Goal: Communication & Community: Answer question/provide support

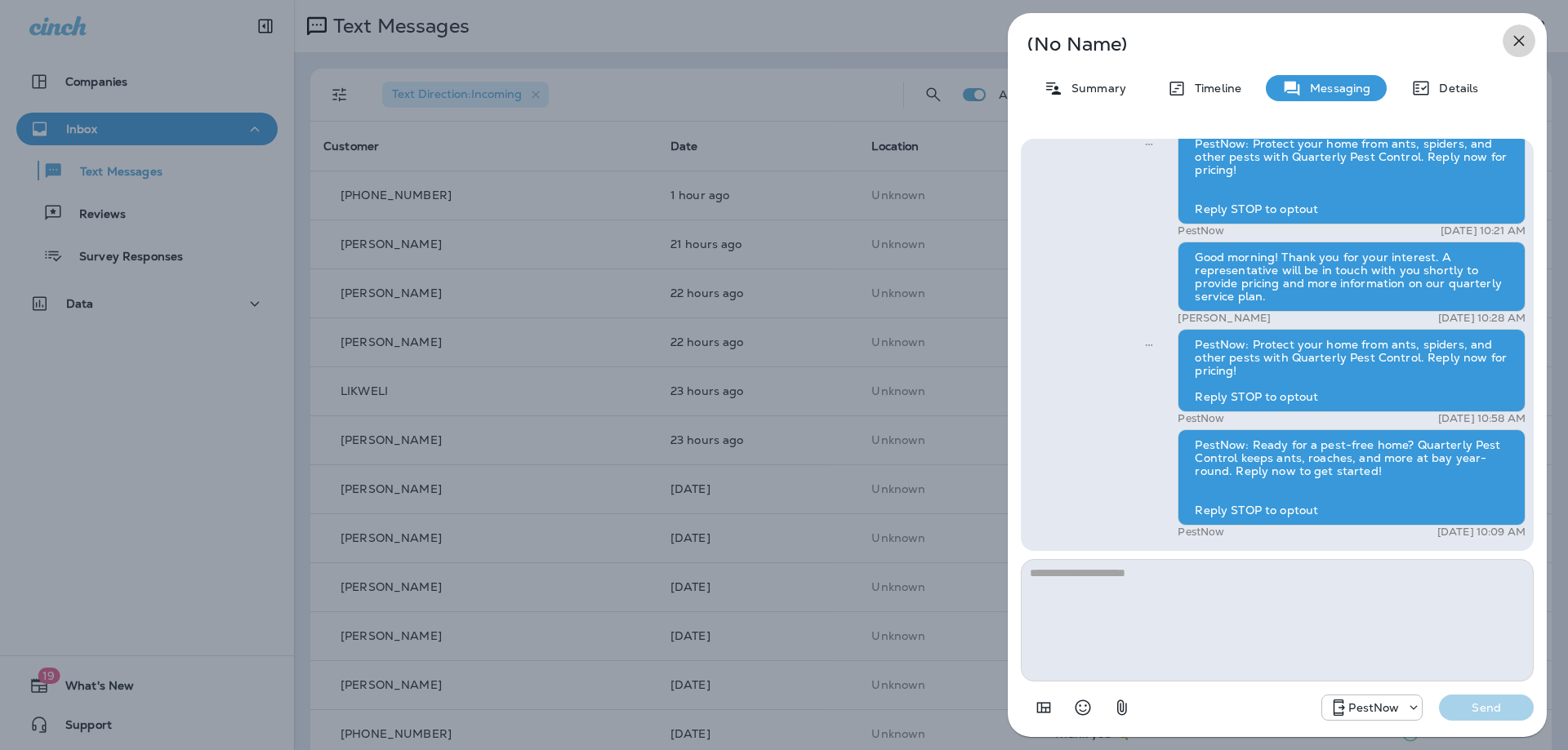
click at [1527, 40] on icon "button" at bounding box center [1519, 41] width 20 height 20
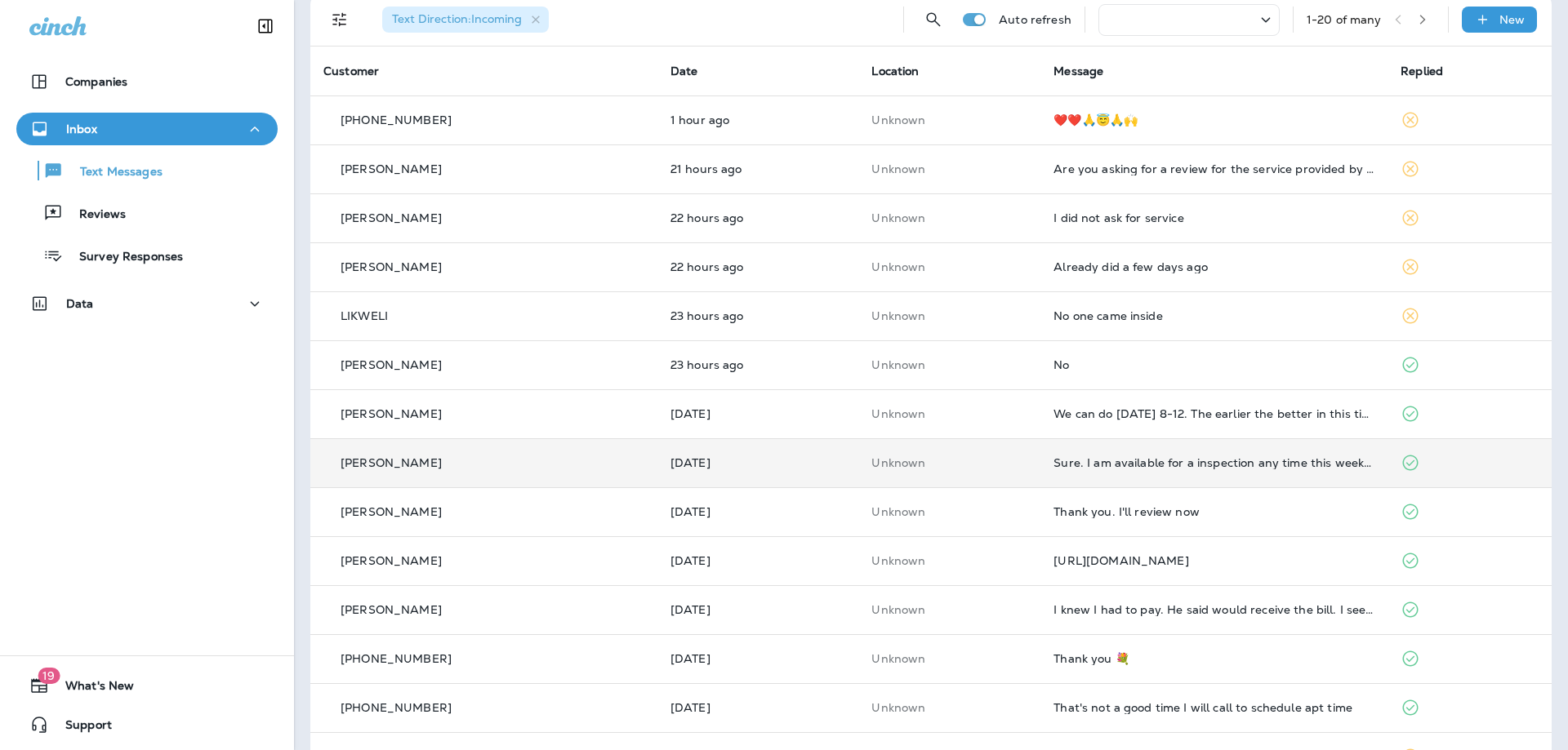
scroll to position [163, 0]
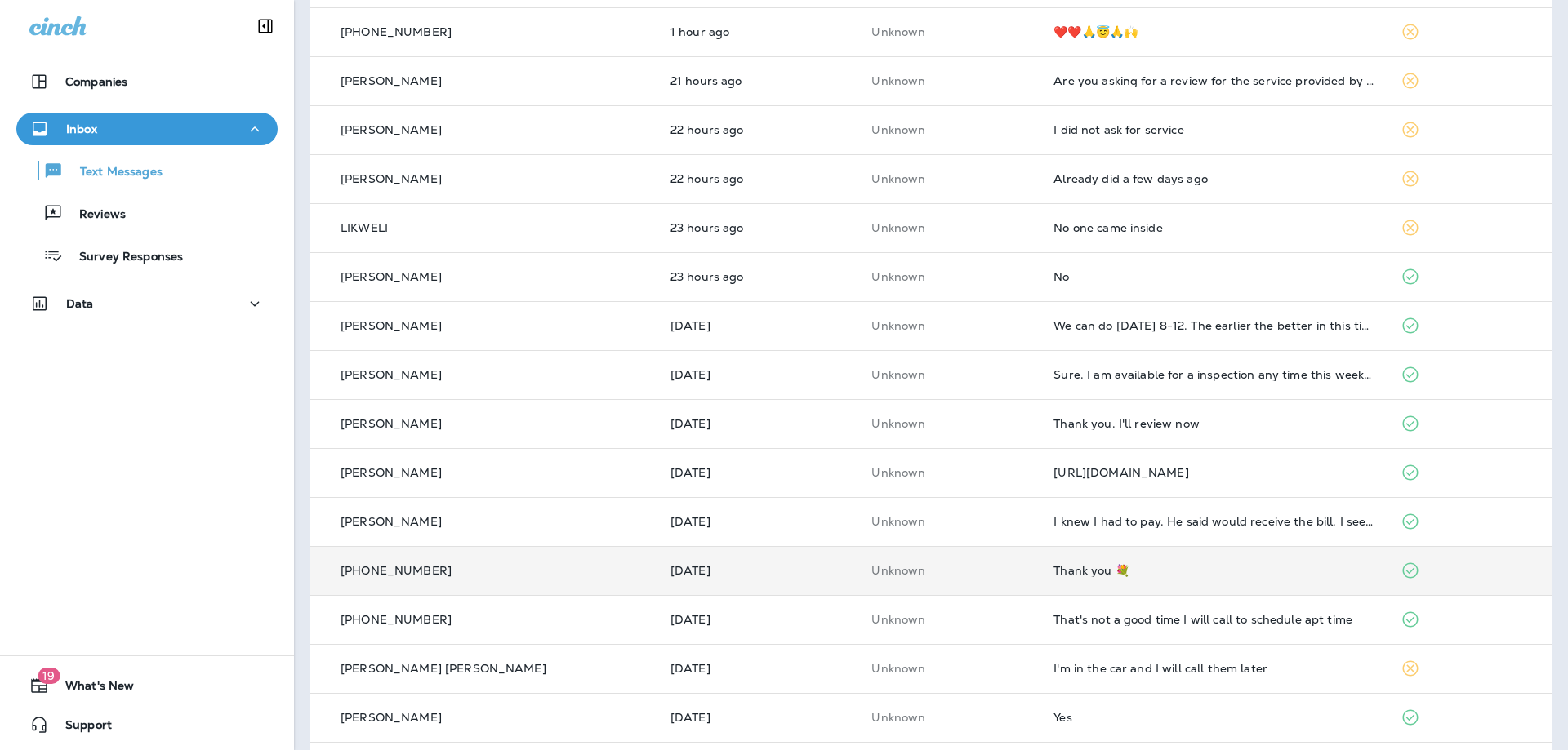
click at [1182, 573] on div "Thank you 💐" at bounding box center [1214, 570] width 321 height 13
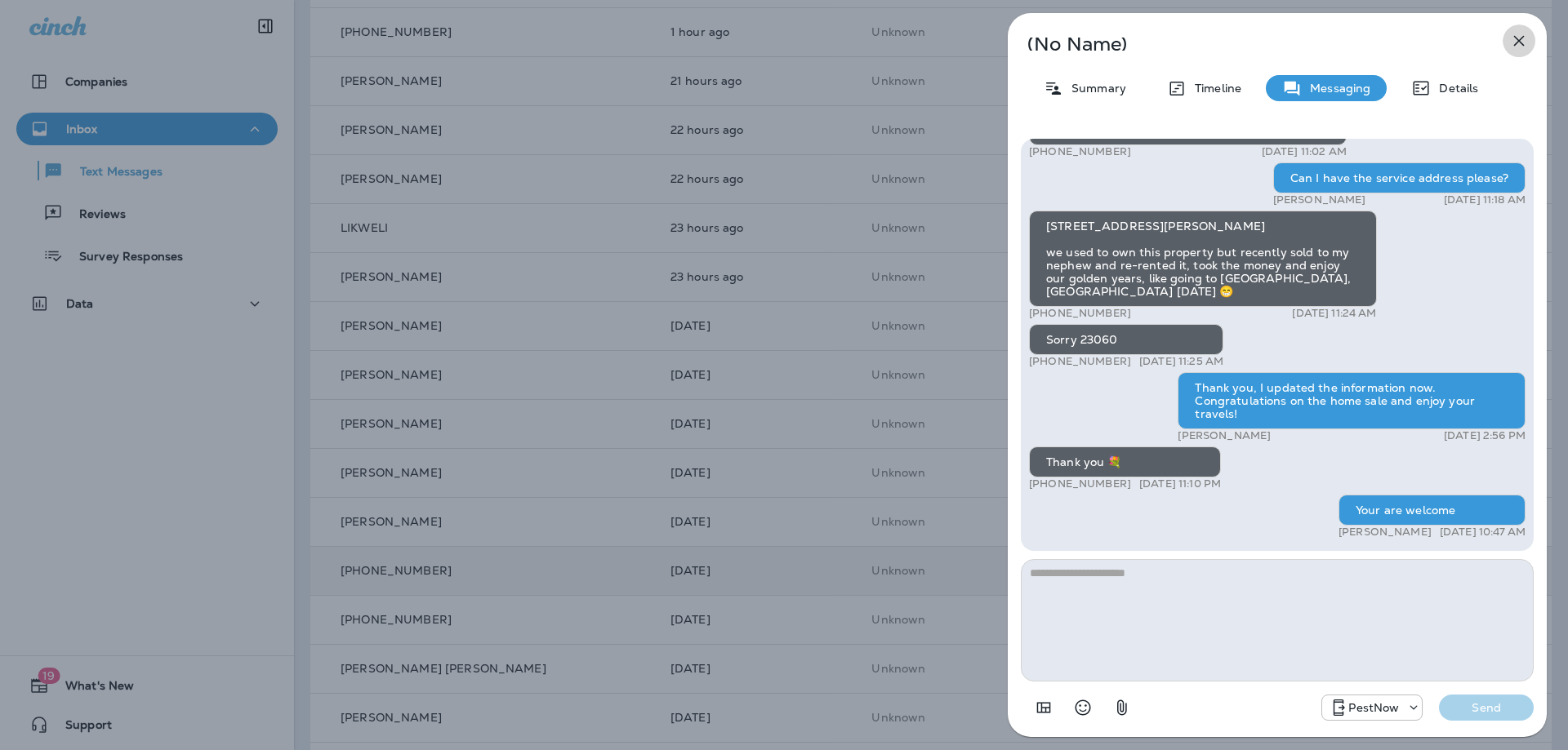
click at [1521, 34] on icon "button" at bounding box center [1519, 41] width 20 height 20
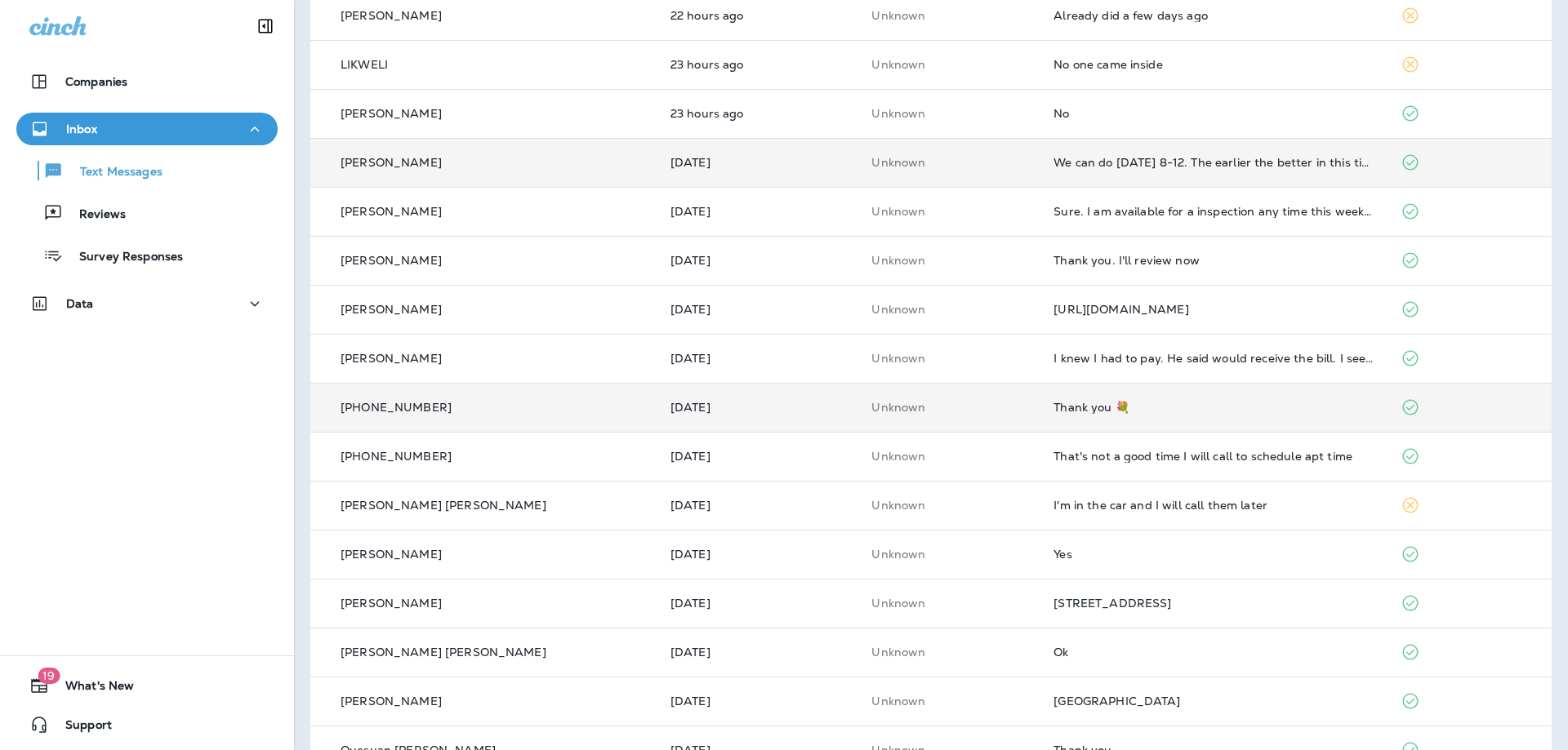
scroll to position [408, 0]
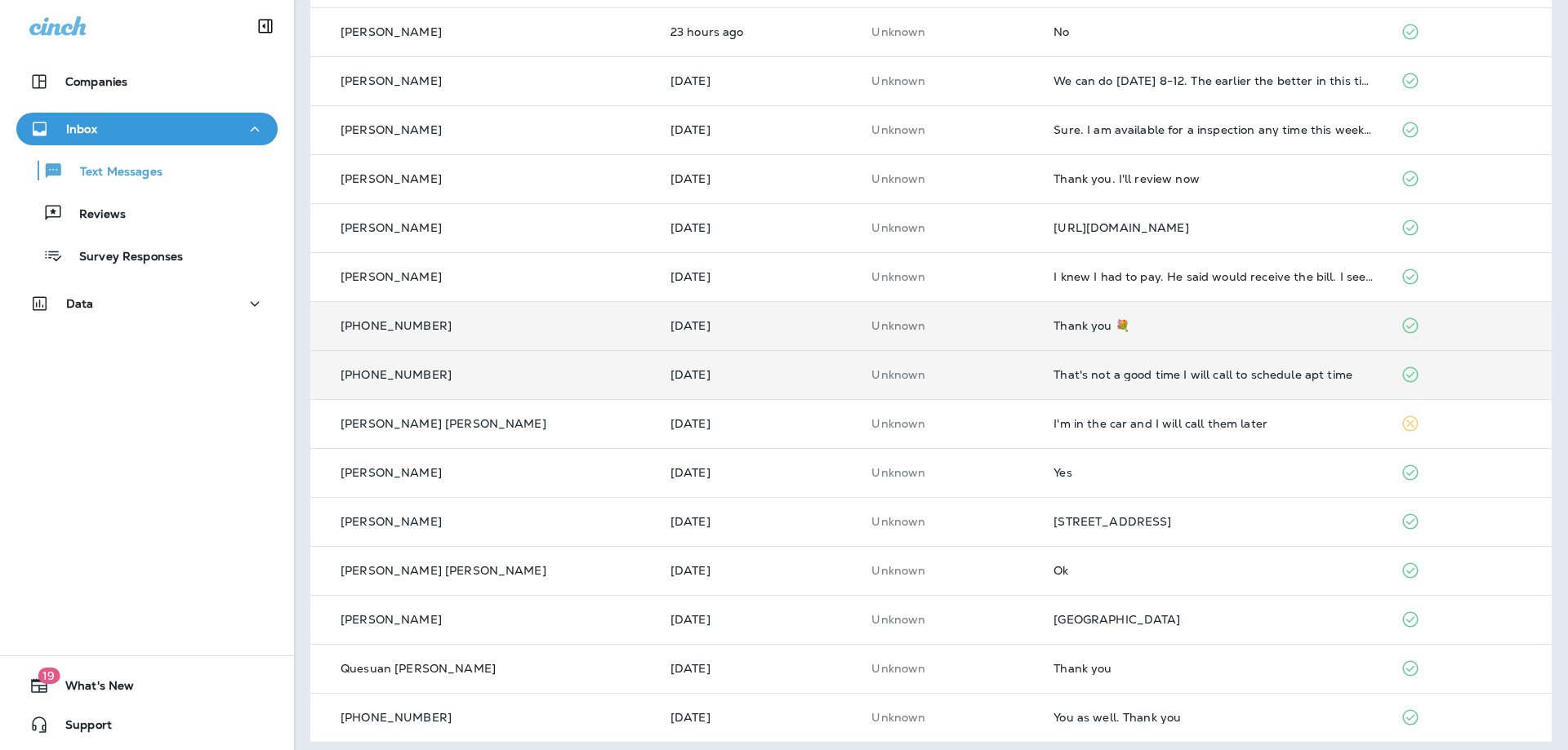
click at [1296, 383] on td "That's not a good time I will call to schedule apt time" at bounding box center [1213, 375] width 347 height 49
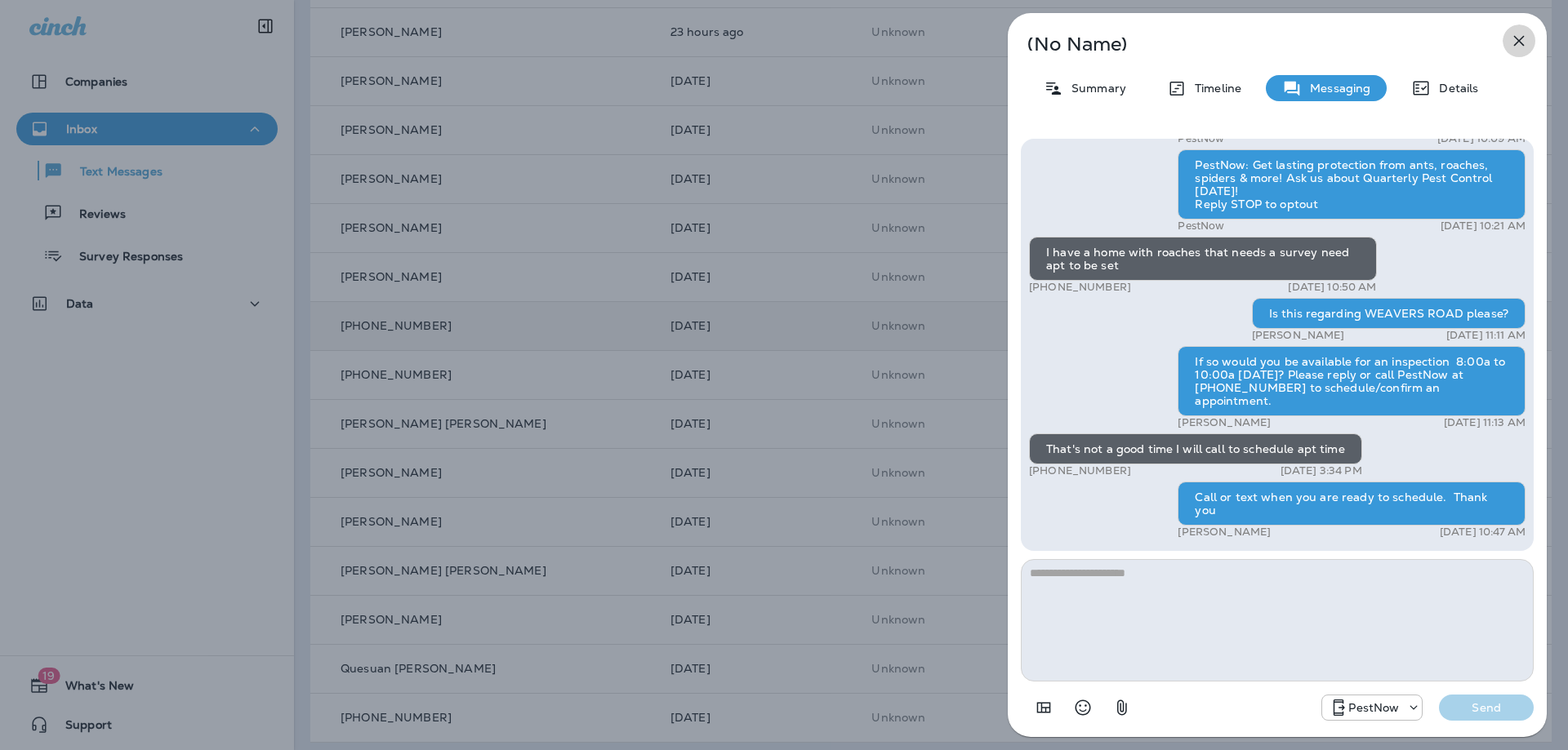
click at [1519, 46] on icon "button" at bounding box center [1519, 41] width 20 height 20
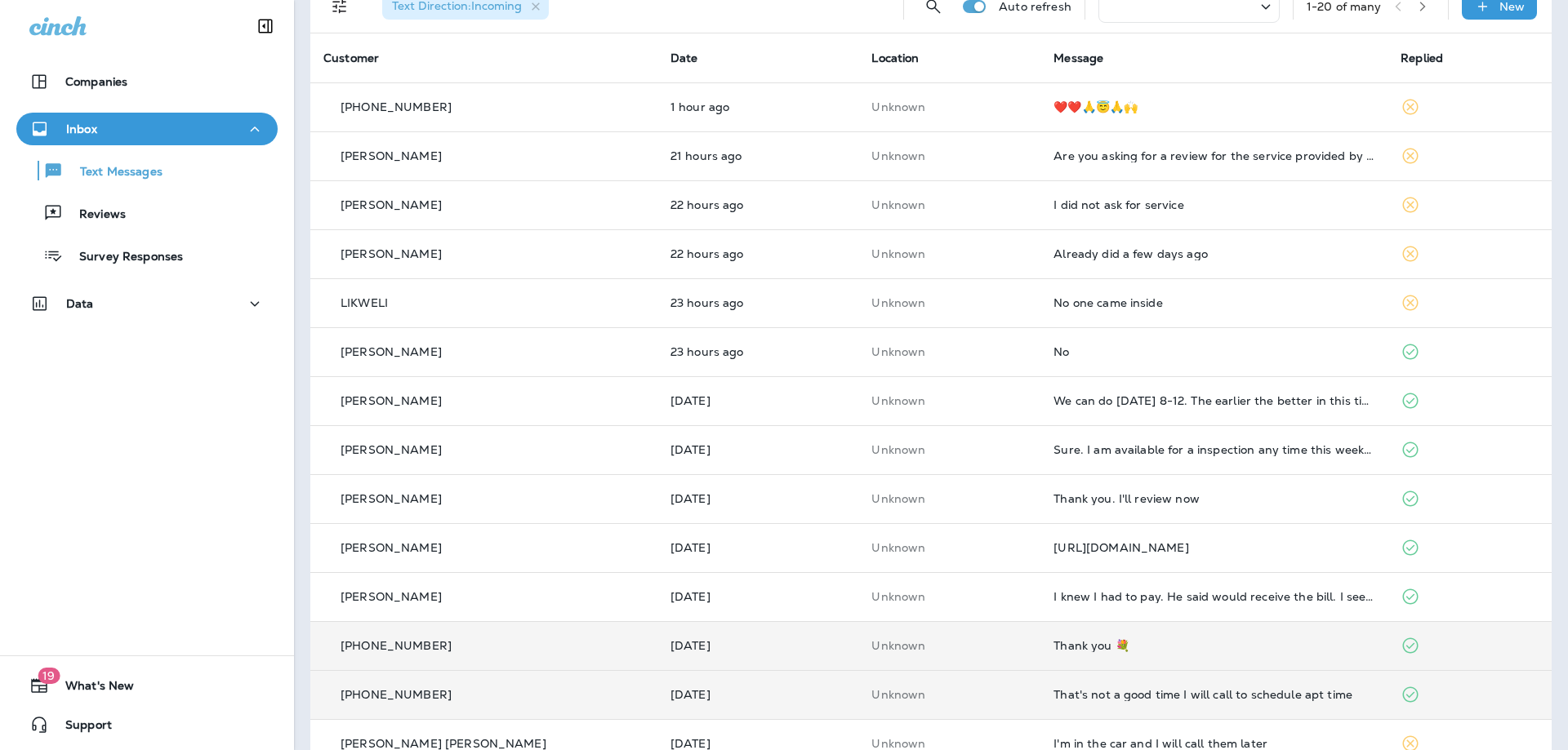
scroll to position [82, 0]
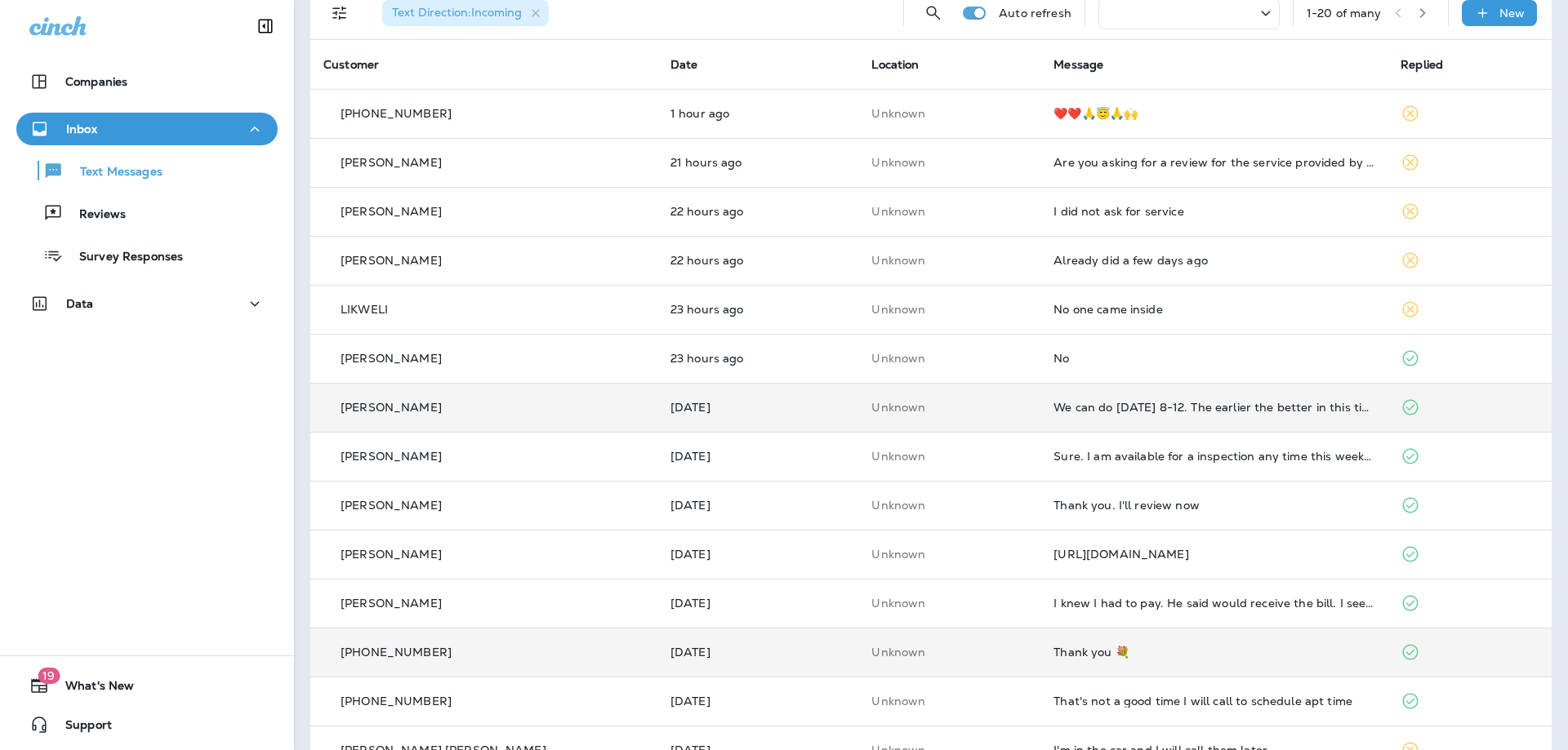
click at [1291, 416] on td "We can do Thursday 8-12. The earlier the better in this time frame. Thanks!" at bounding box center [1213, 407] width 347 height 49
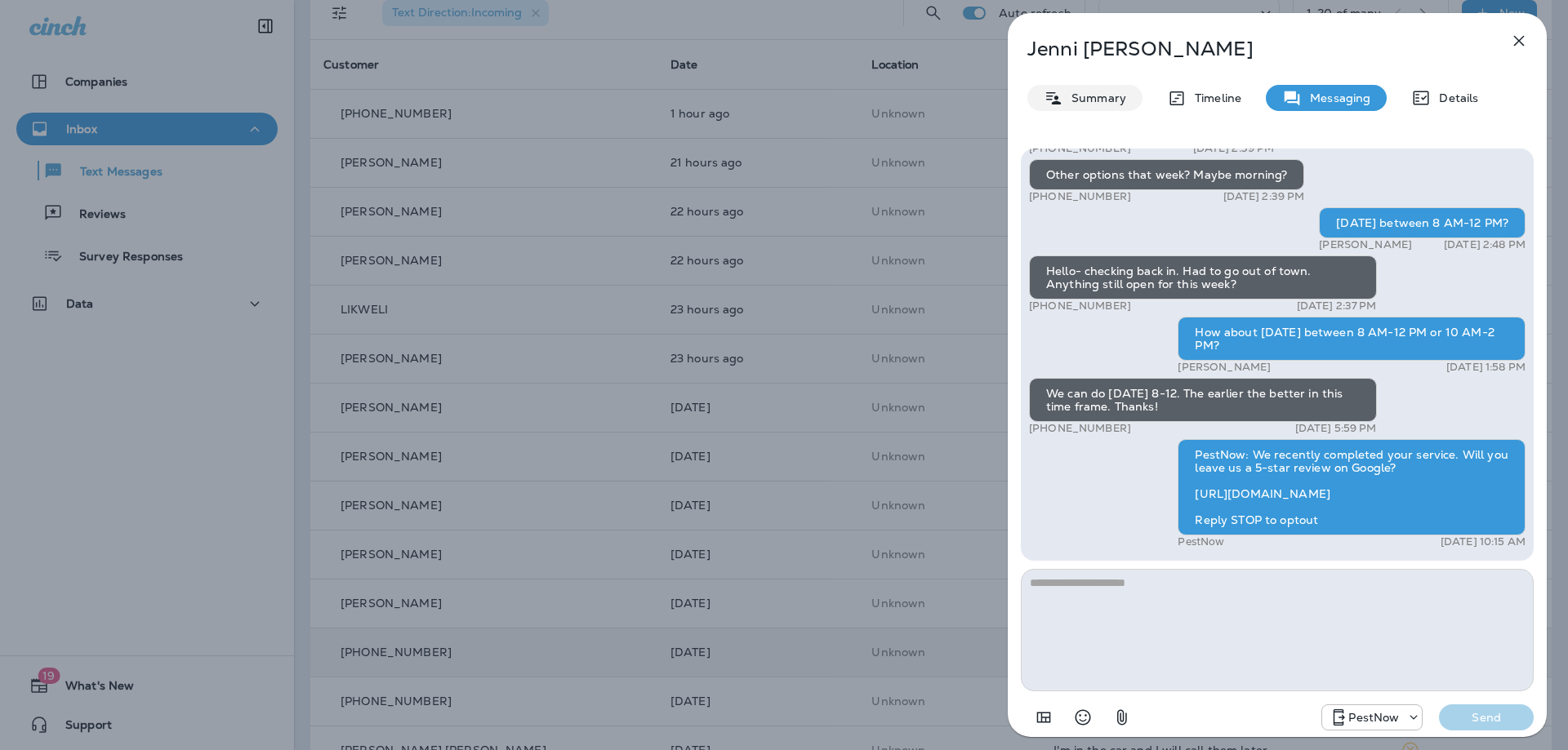
click at [1108, 91] on p "Summary" at bounding box center [1095, 98] width 63 height 13
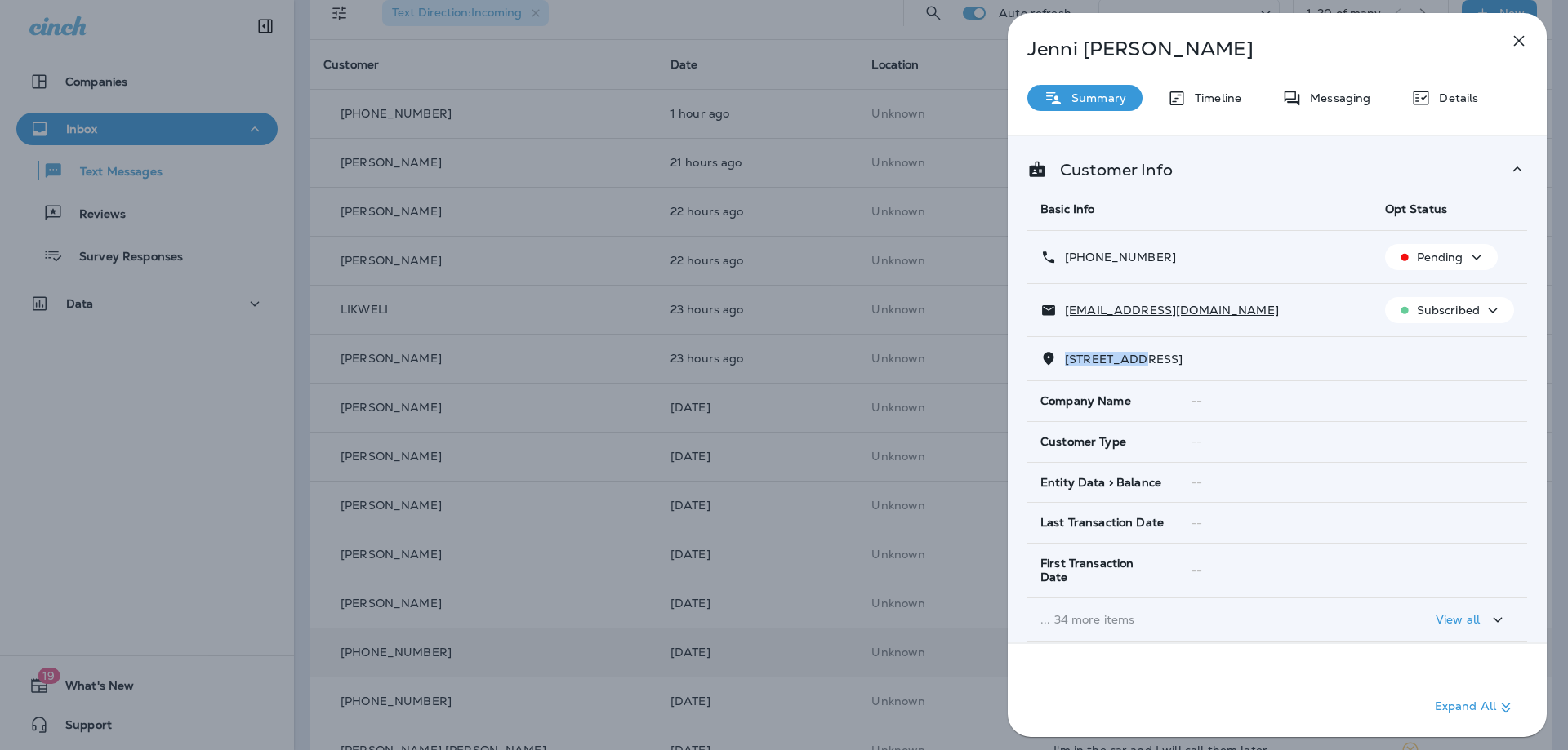
drag, startPoint x: 1147, startPoint y: 353, endPoint x: 1065, endPoint y: 364, distance: 82.7
click at [1065, 364] on span "820 VIEW WEST DRIVE WESTMINSTER, MD 21158" at bounding box center [1123, 359] width 117 height 14
copy span "820 VIEW WE"
click at [1338, 95] on p "Messaging" at bounding box center [1336, 98] width 68 height 13
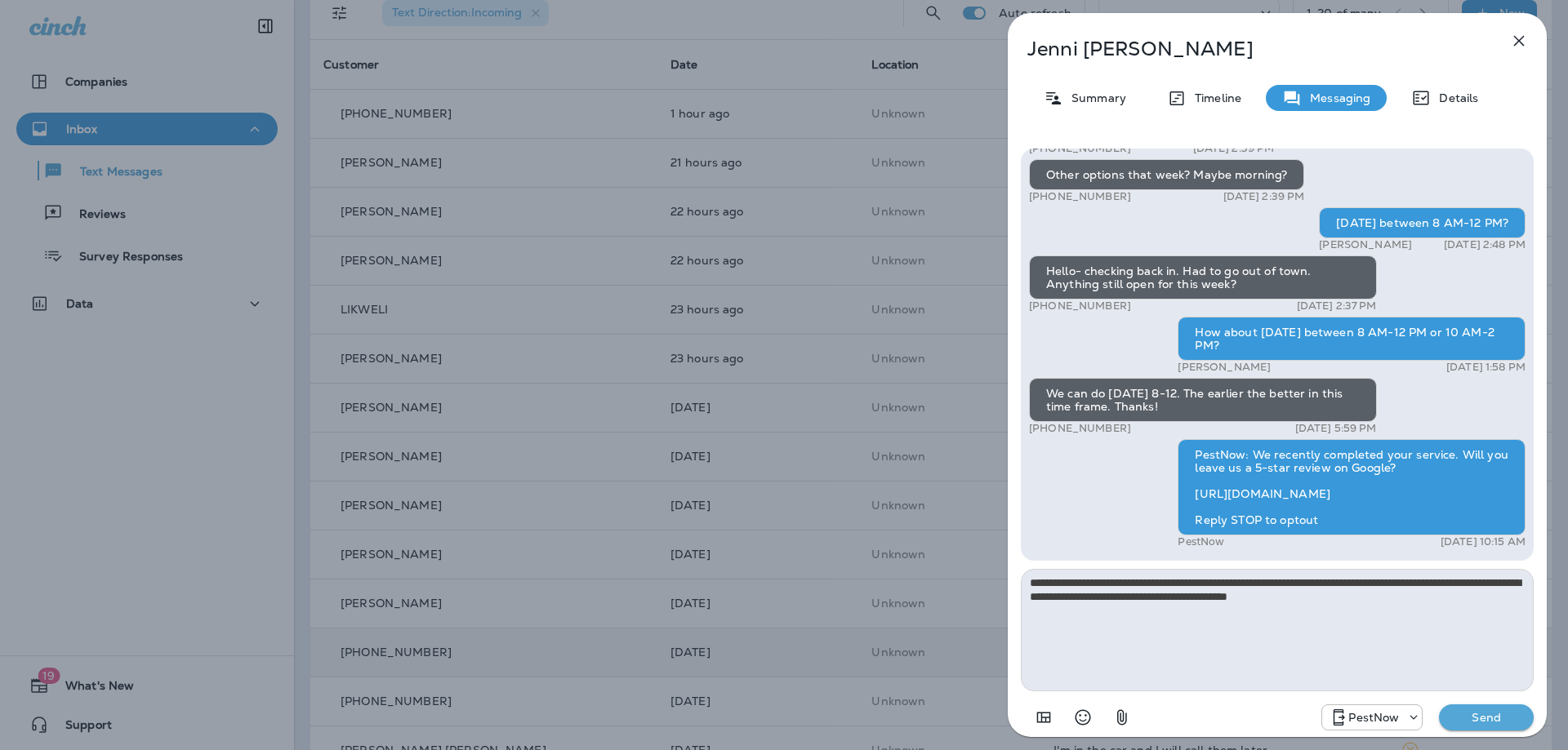
click at [1048, 581] on textarea "**********" at bounding box center [1277, 630] width 513 height 123
type textarea "**********"
click at [1470, 720] on p "Send" at bounding box center [1486, 717] width 68 height 14
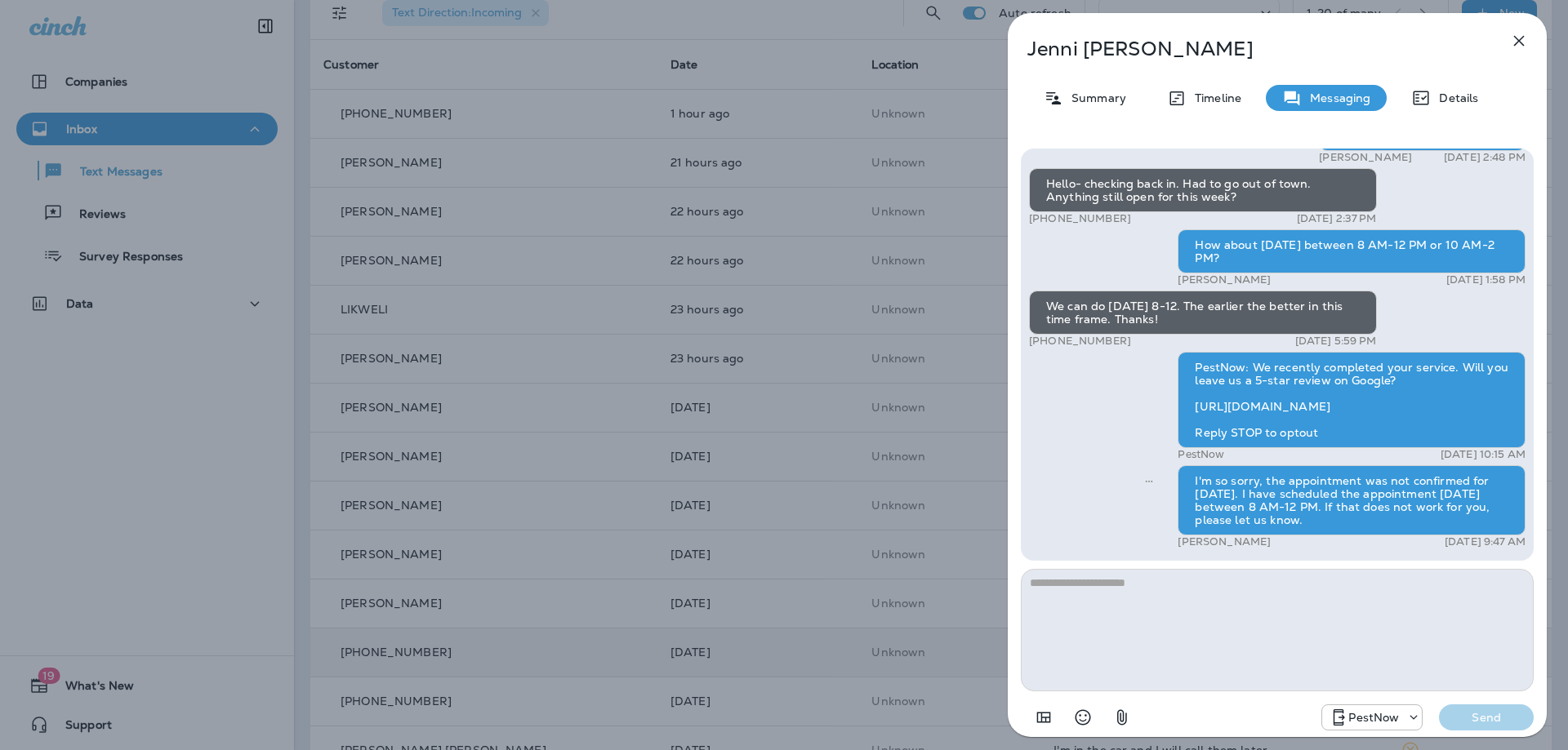
click at [1523, 42] on icon "button" at bounding box center [1519, 41] width 20 height 20
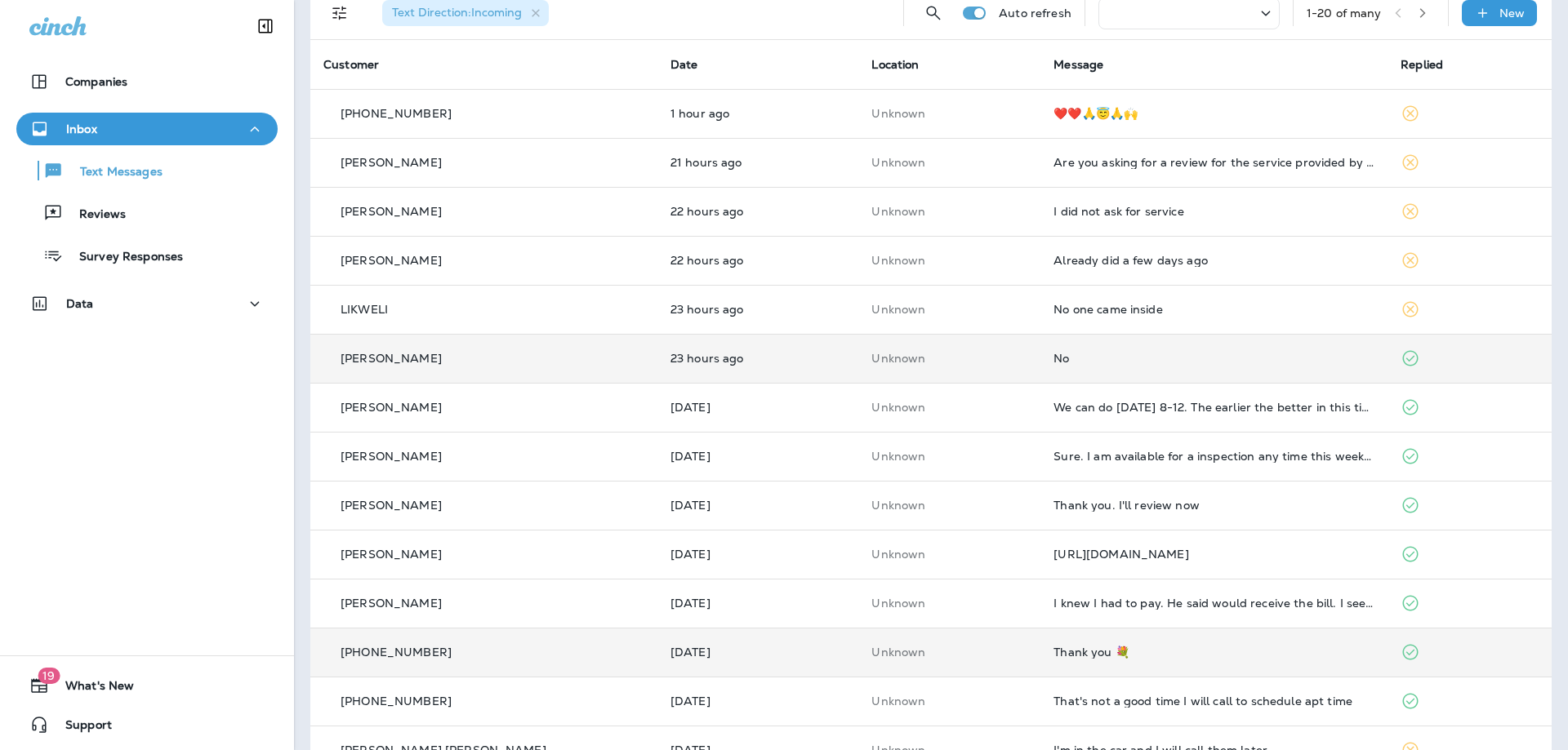
click at [1206, 352] on div "No" at bounding box center [1214, 358] width 321 height 13
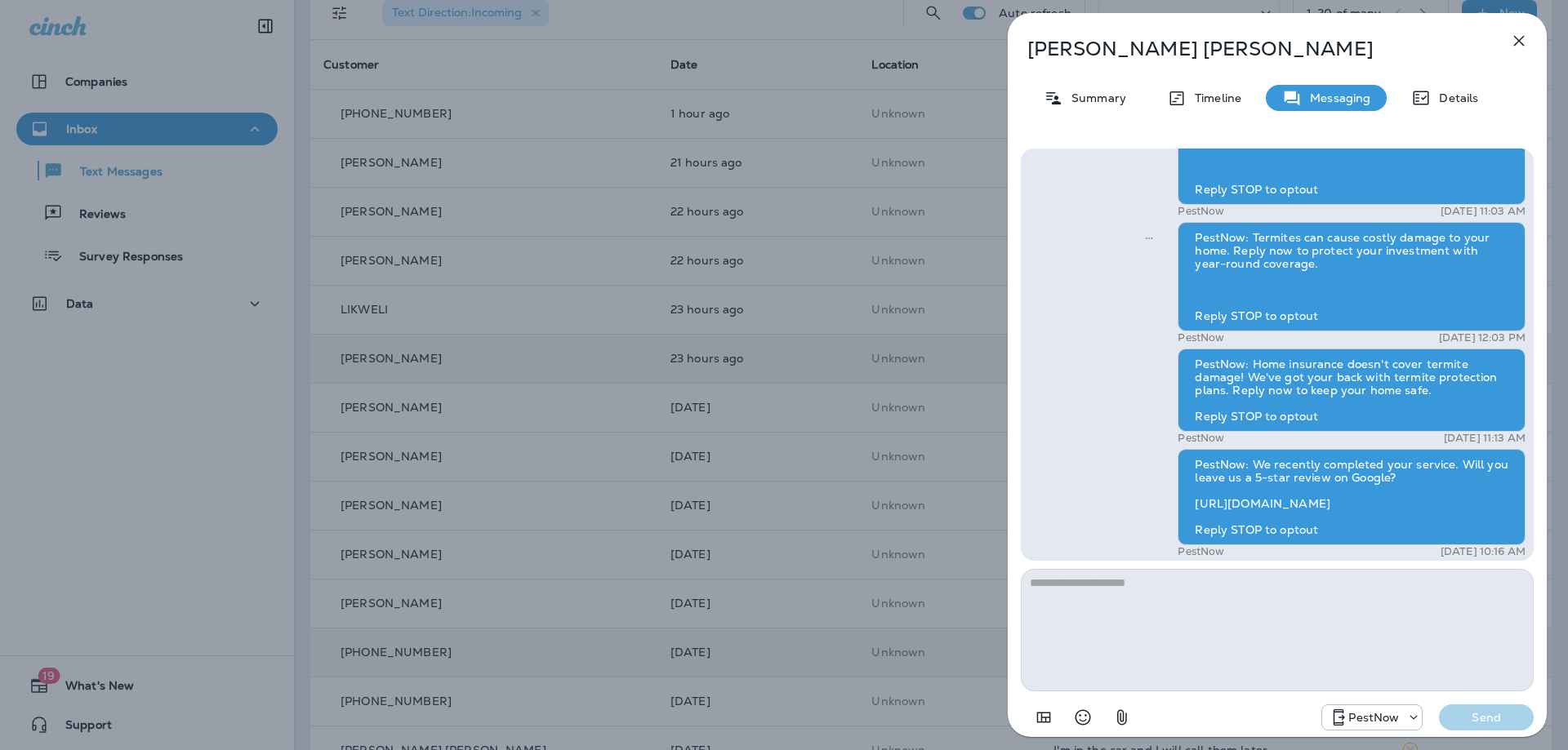
scroll to position [-408, 0]
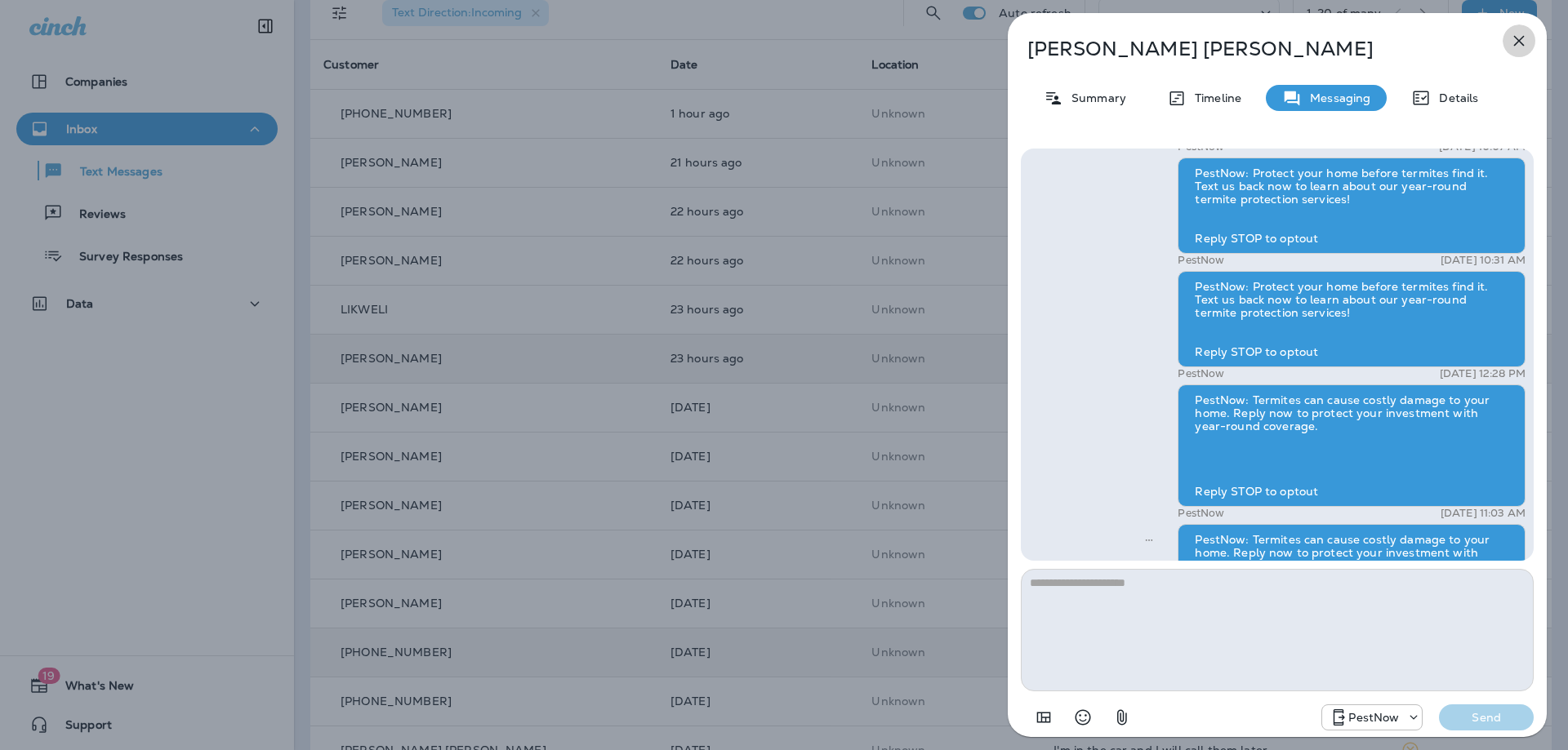
click at [1513, 47] on icon "button" at bounding box center [1519, 41] width 20 height 20
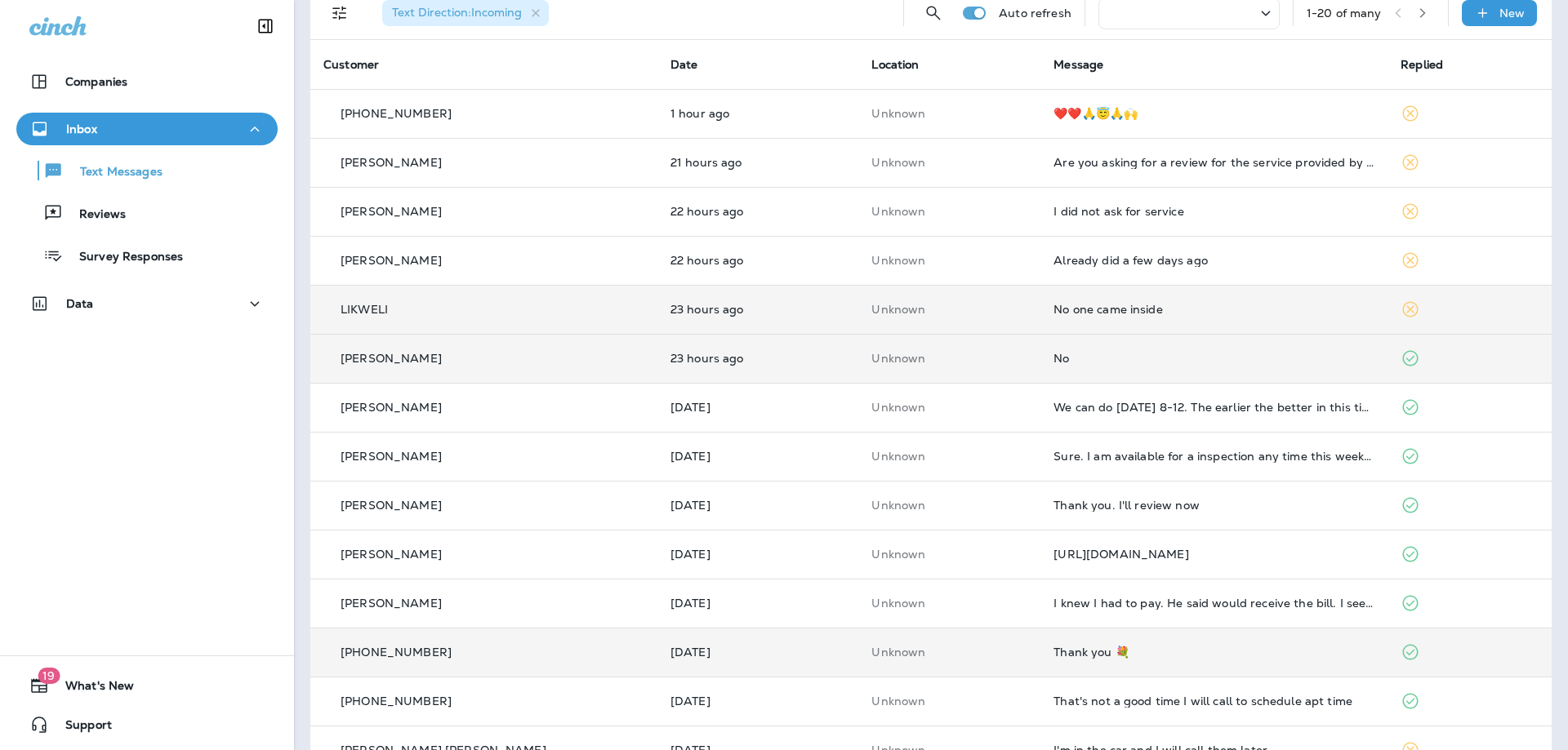
click at [1175, 304] on div "No one came inside" at bounding box center [1214, 309] width 321 height 13
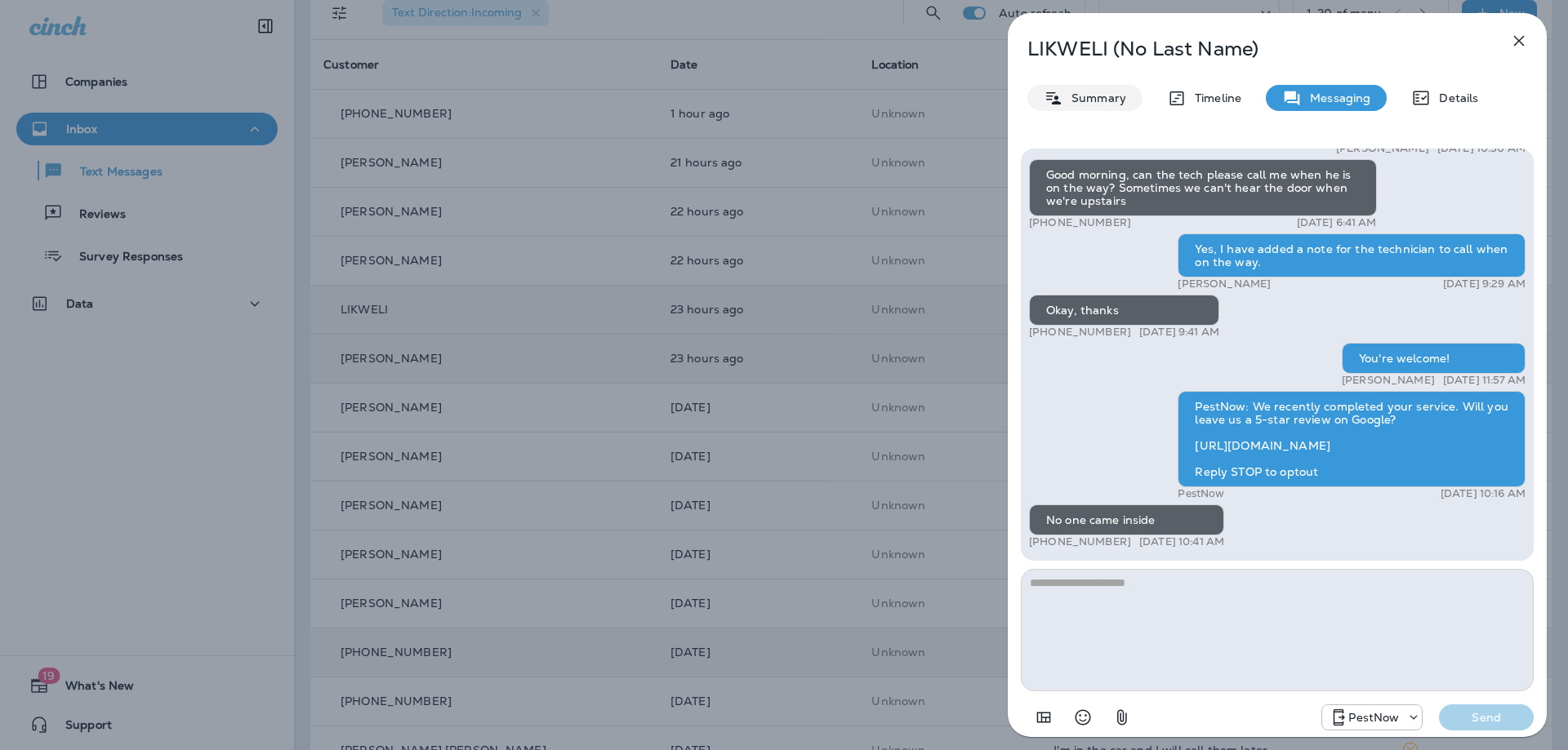
click at [1120, 100] on p "Summary" at bounding box center [1095, 98] width 63 height 13
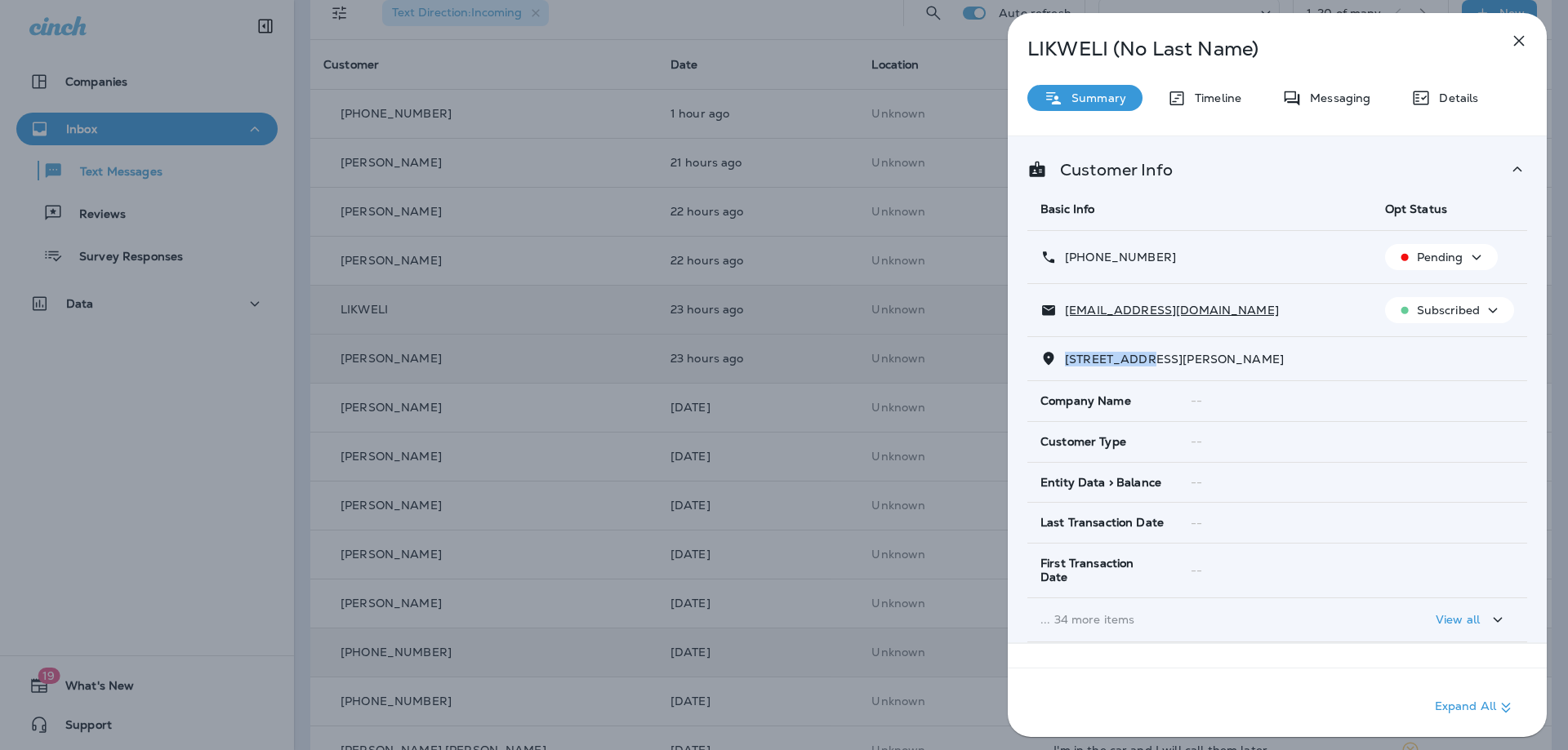
drag, startPoint x: 1152, startPoint y: 358, endPoint x: 1057, endPoint y: 364, distance: 95.2
click at [1057, 364] on p "5520 WAYNE AVENUE BALTIMORE,MD 21207" at bounding box center [1169, 358] width 227 height 13
click at [1330, 96] on p "Messaging" at bounding box center [1336, 98] width 68 height 13
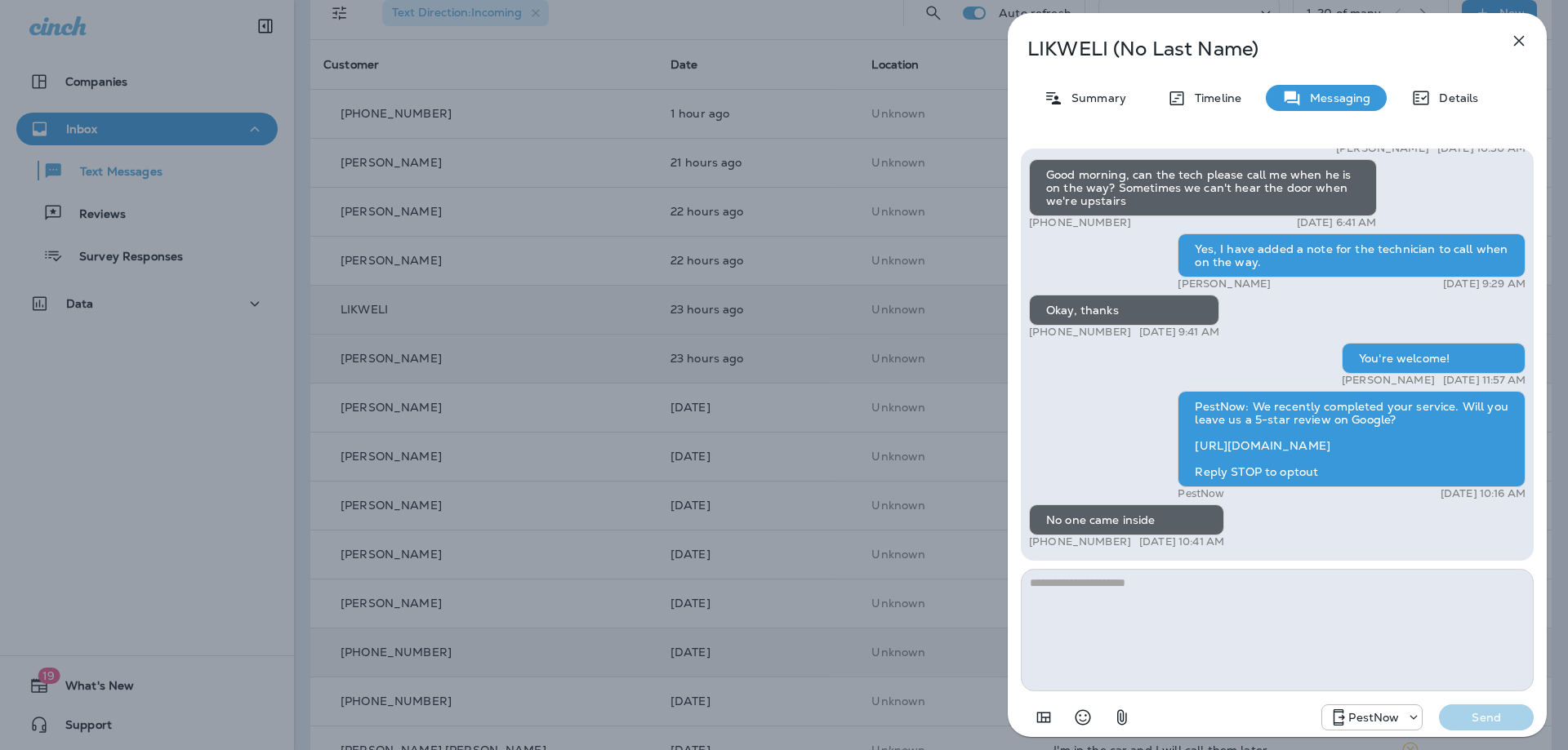
click at [1203, 602] on textarea at bounding box center [1277, 630] width 513 height 123
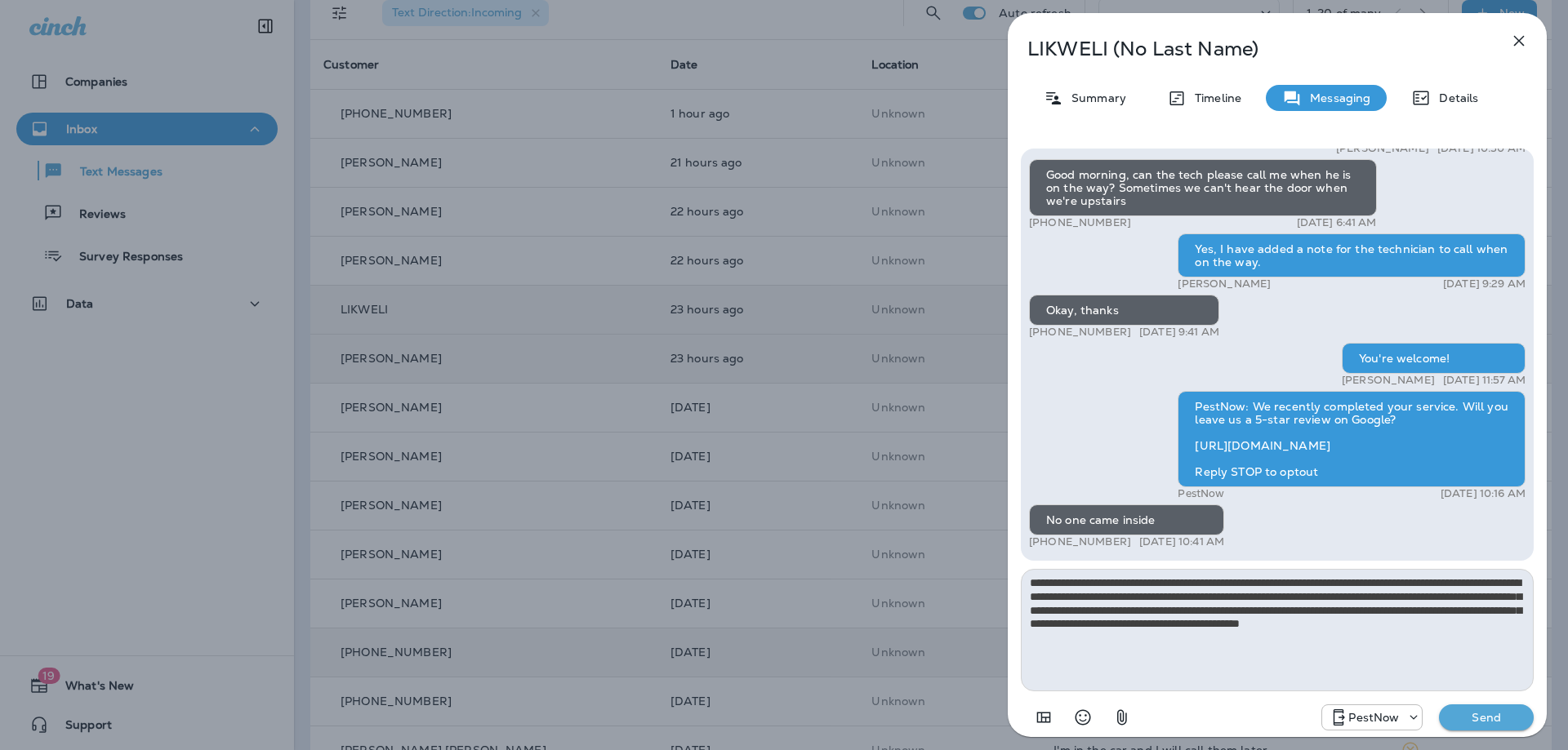
type textarea "**********"
click at [1489, 717] on p "Send" at bounding box center [1486, 717] width 68 height 14
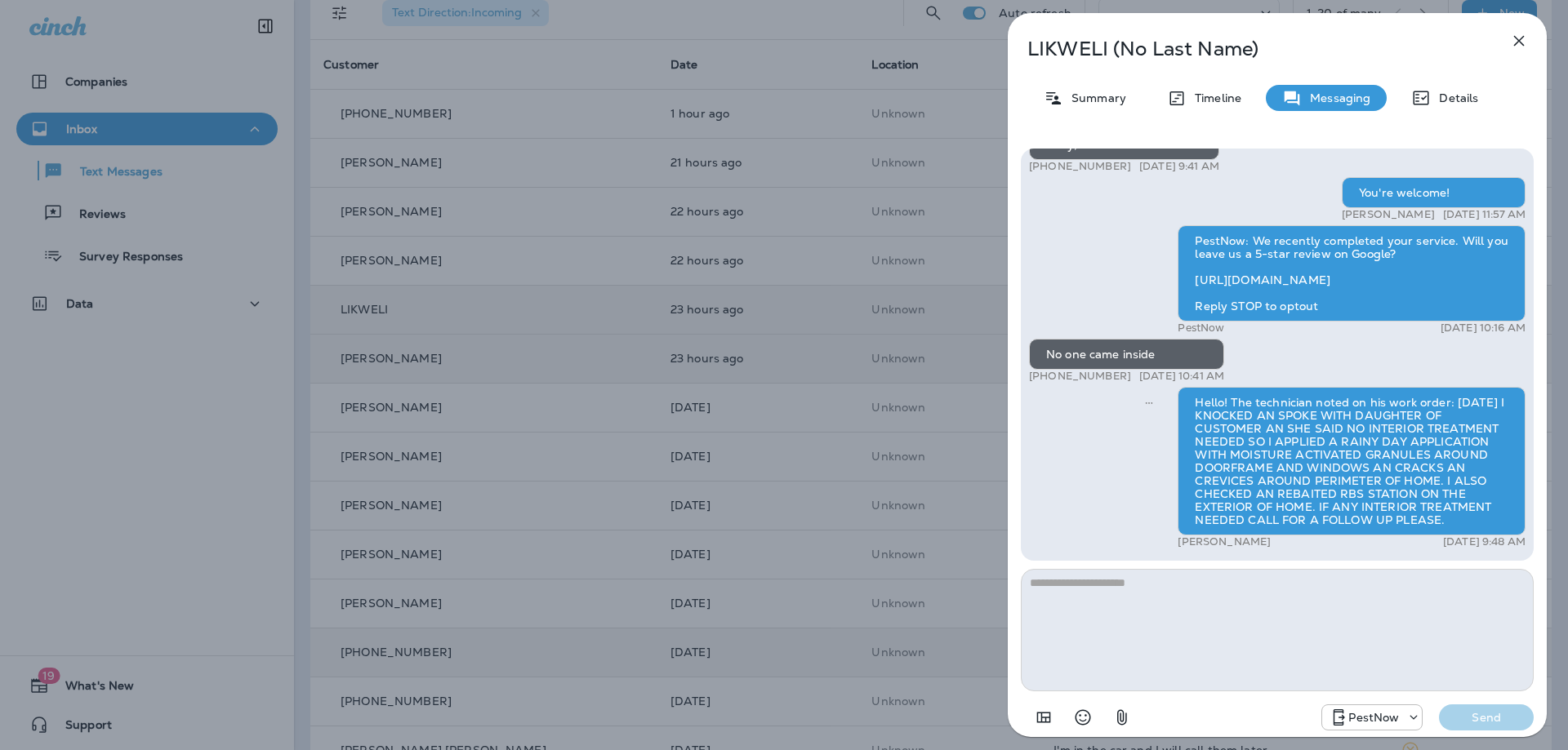
click at [1519, 41] on icon "button" at bounding box center [1519, 41] width 11 height 11
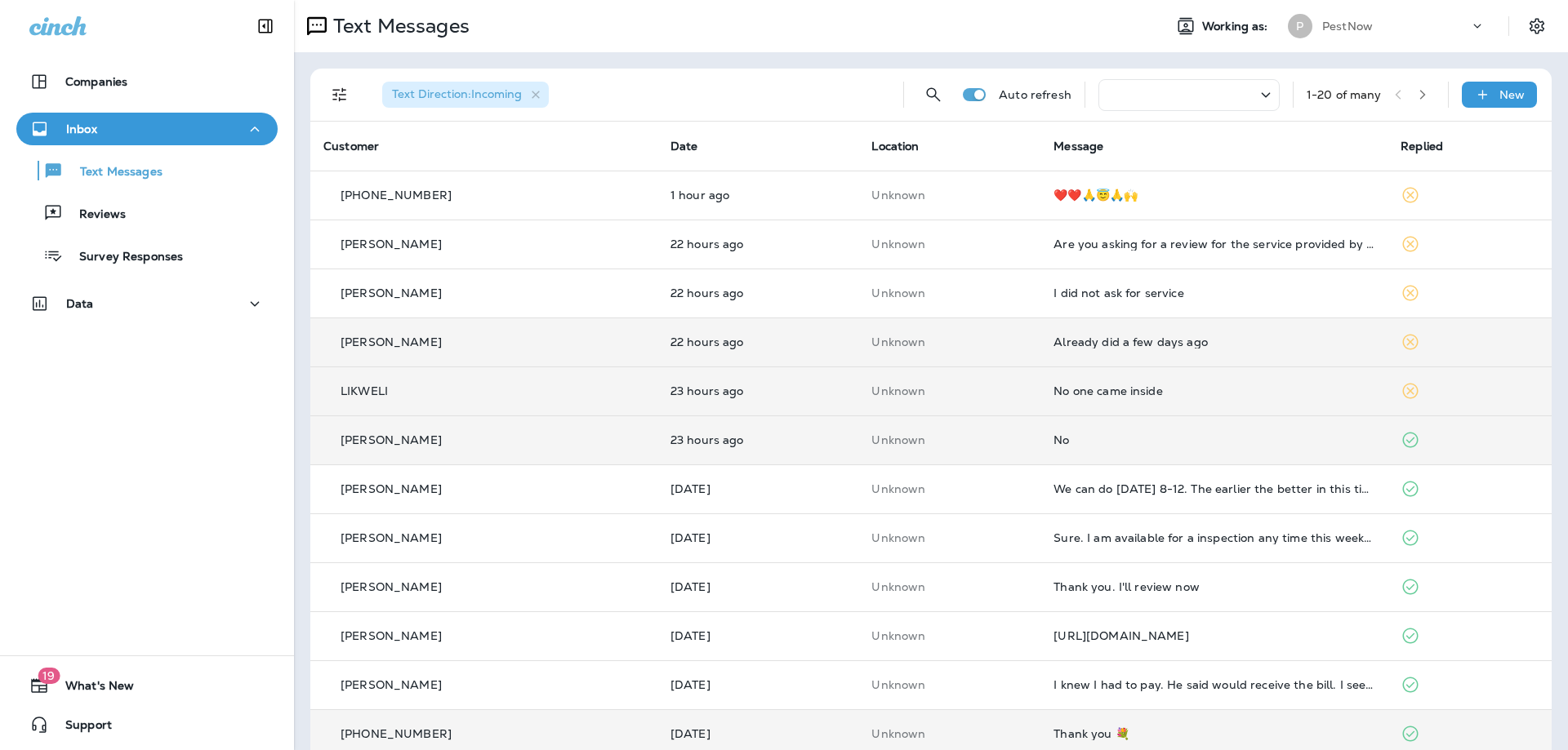
click at [1087, 355] on td "Already did a few days ago" at bounding box center [1213, 341] width 347 height 49
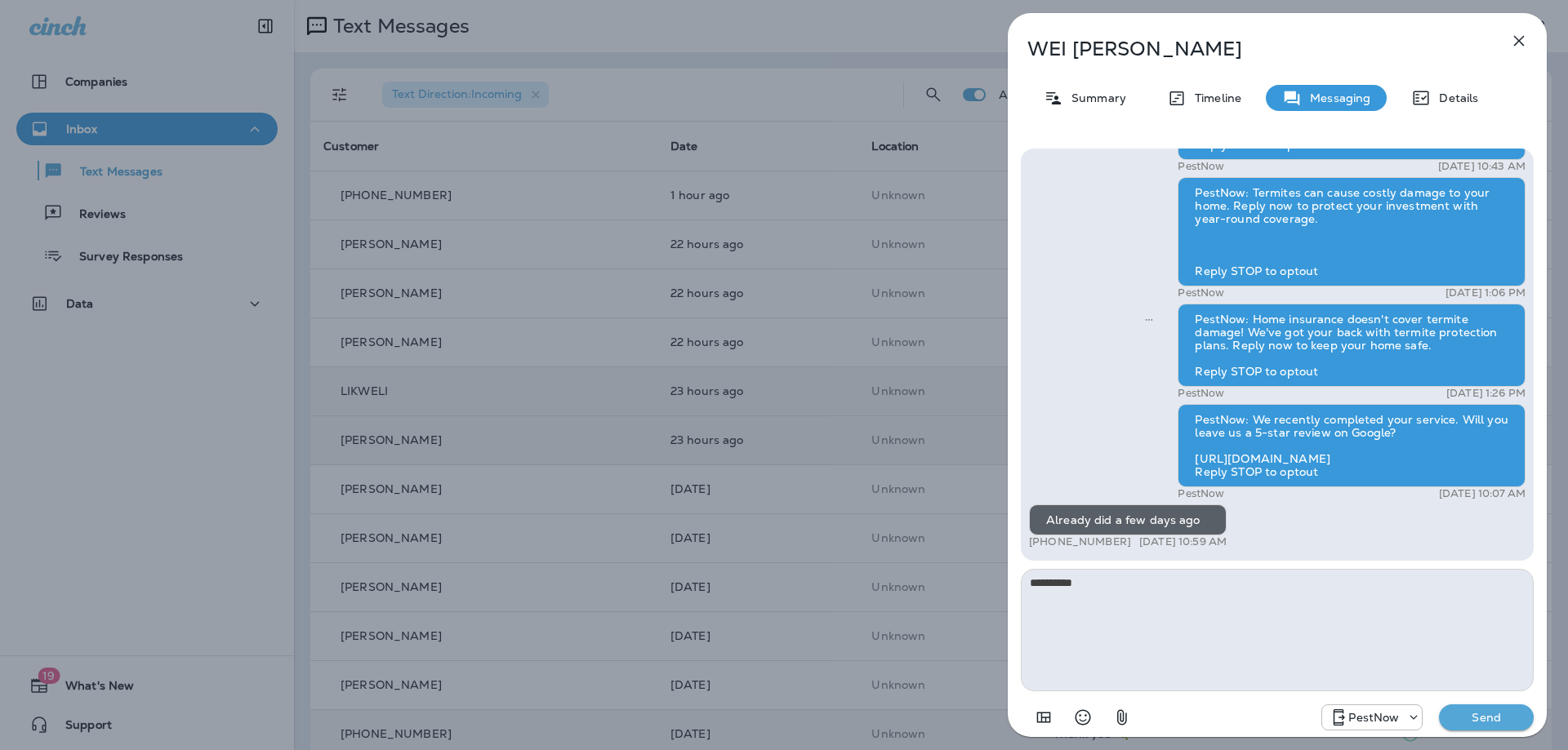
type textarea "**********"
click at [1460, 711] on p "Send" at bounding box center [1486, 717] width 68 height 14
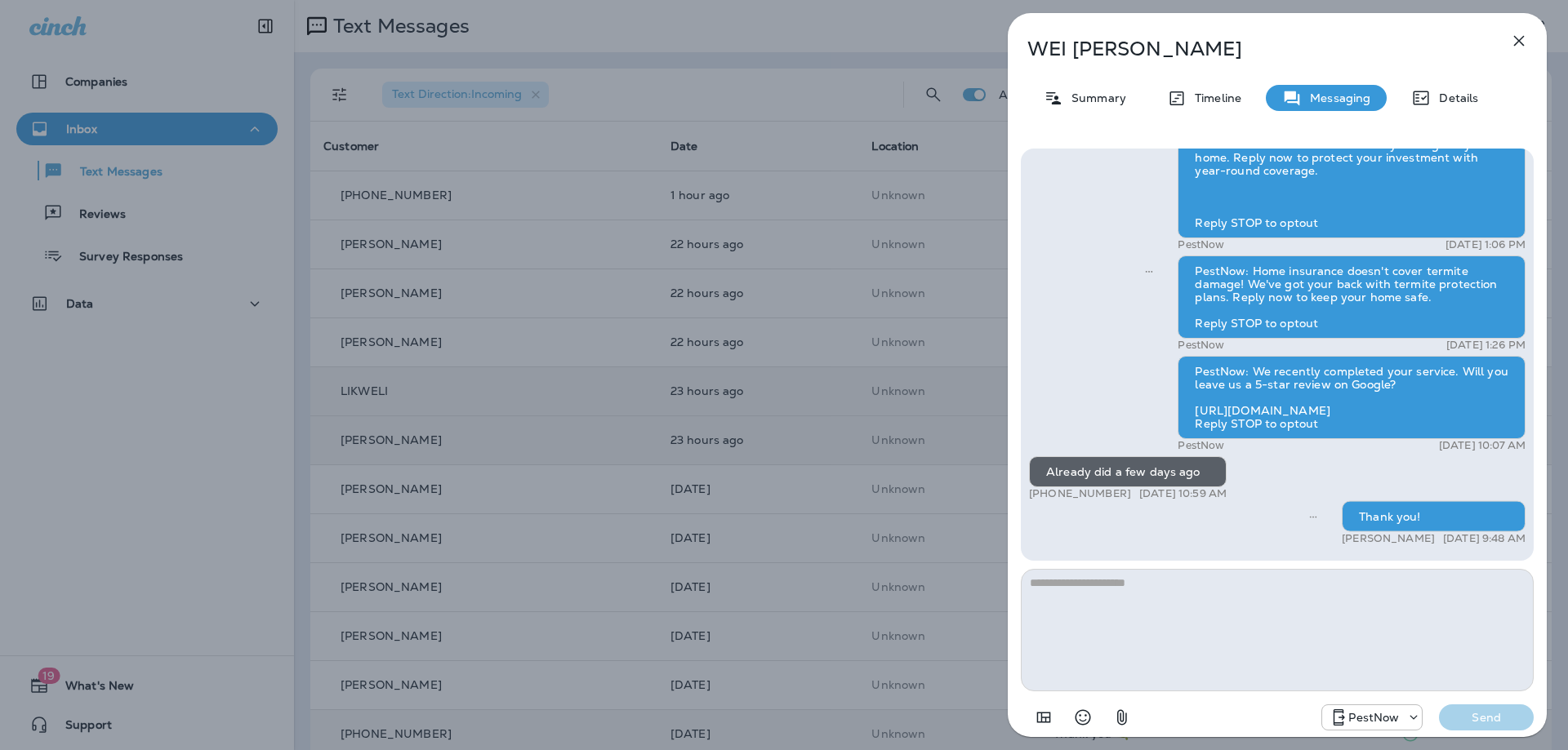
click at [1510, 46] on icon "button" at bounding box center [1519, 41] width 20 height 20
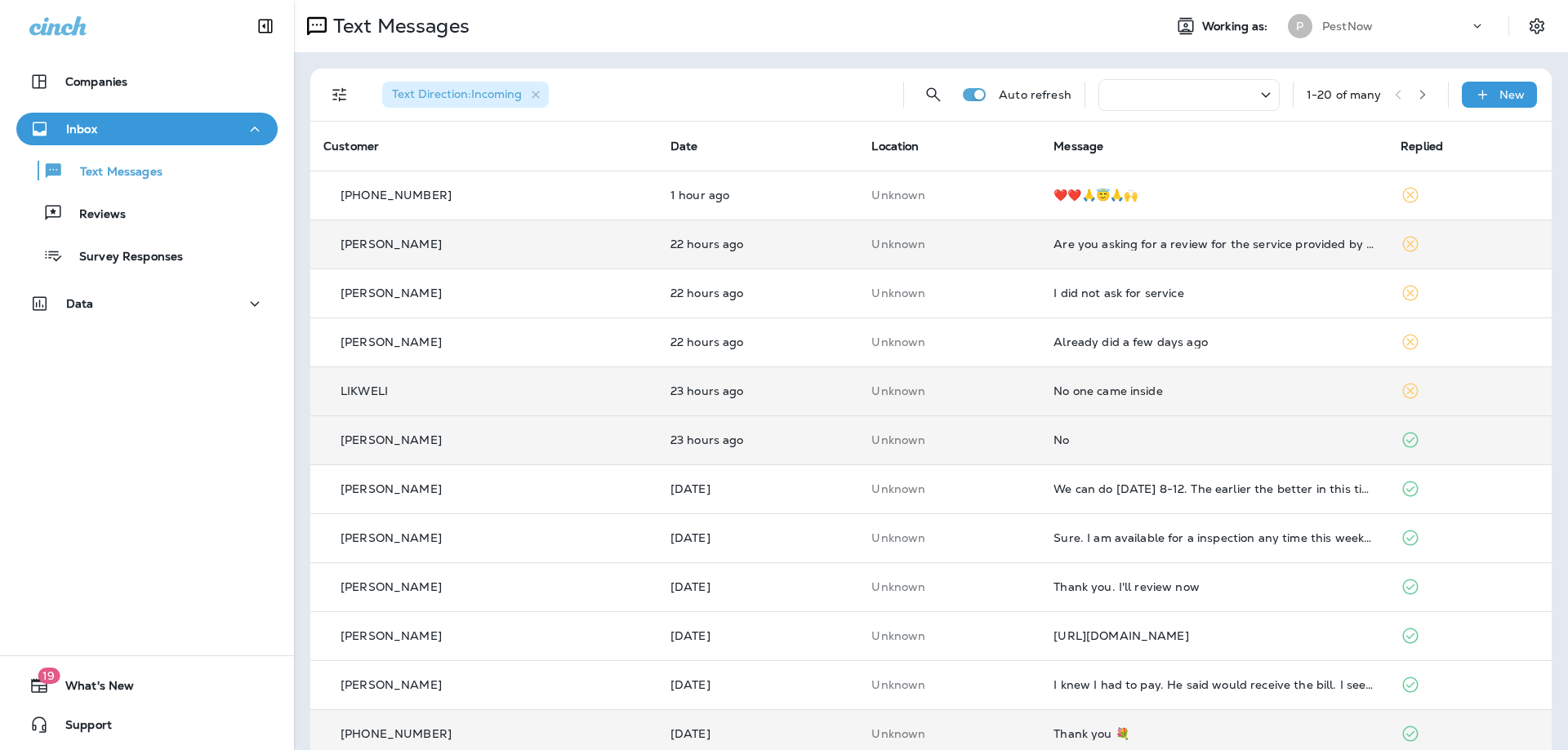
click at [1190, 252] on td "Are you asking for a review for the service provided by Pest Control on Rodent …" at bounding box center [1213, 244] width 347 height 49
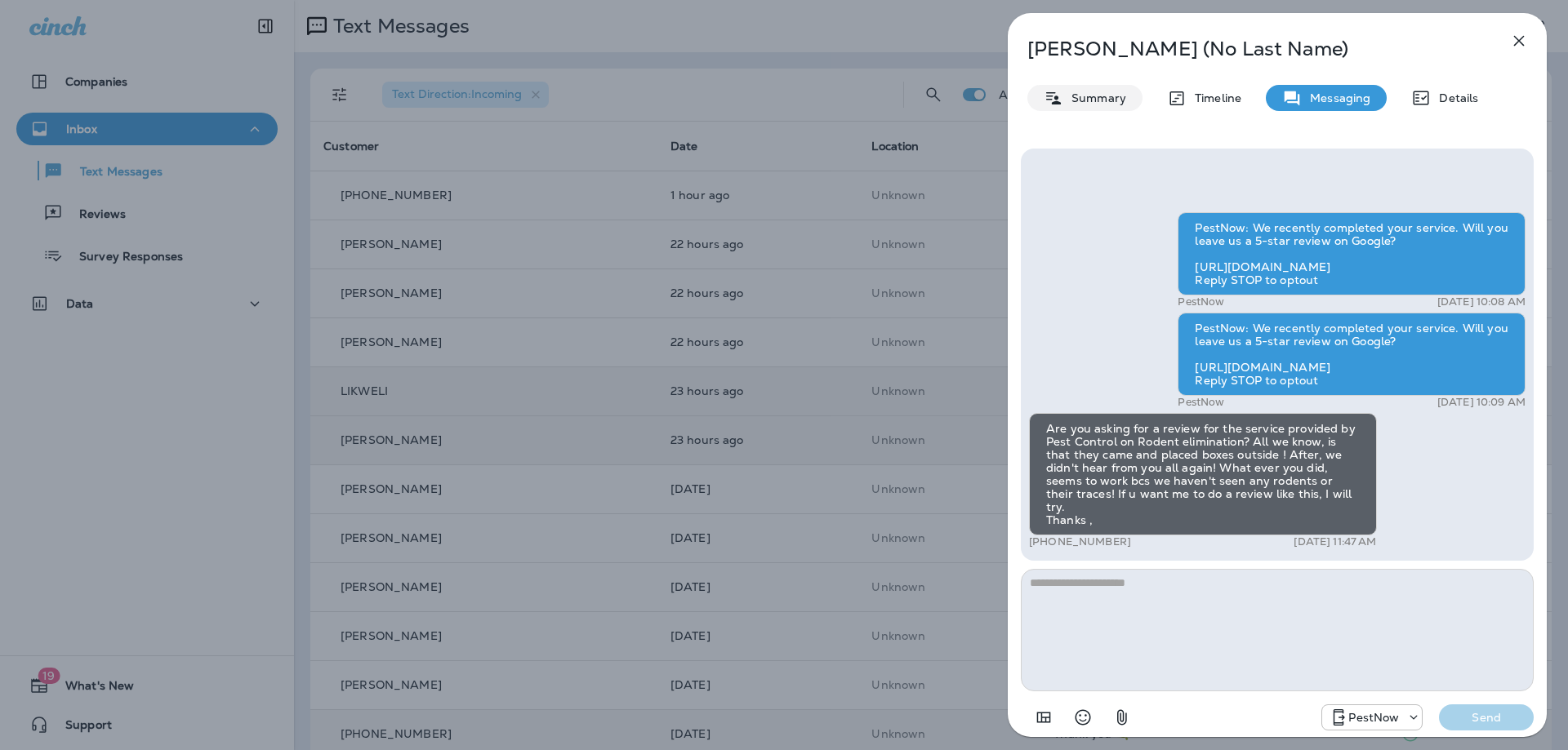
click at [1111, 97] on p "Summary" at bounding box center [1095, 98] width 63 height 13
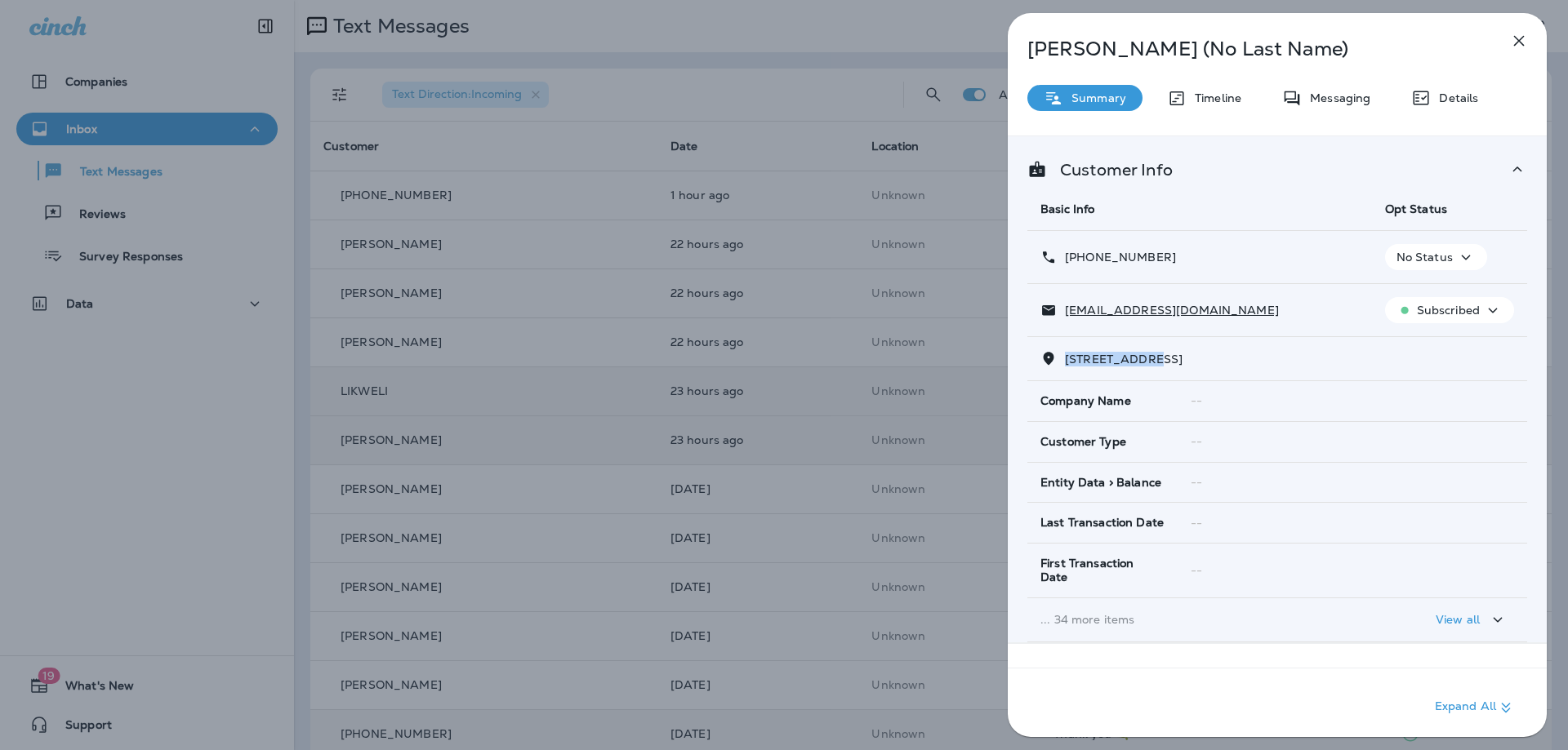
drag, startPoint x: 1157, startPoint y: 356, endPoint x: 1059, endPoint y: 355, distance: 98.0
click at [1059, 355] on p "6844 TRED AVON PLACE GAINESVILLE,VA 20155" at bounding box center [1119, 358] width 126 height 13
copy span "6844 TRED AVO"
click at [1316, 83] on div "REGINA (No Last Name) Summary Timeline Messaging Details Customer Info Basic In…" at bounding box center [1277, 380] width 539 height 734
click at [1314, 93] on p "Messaging" at bounding box center [1336, 98] width 68 height 13
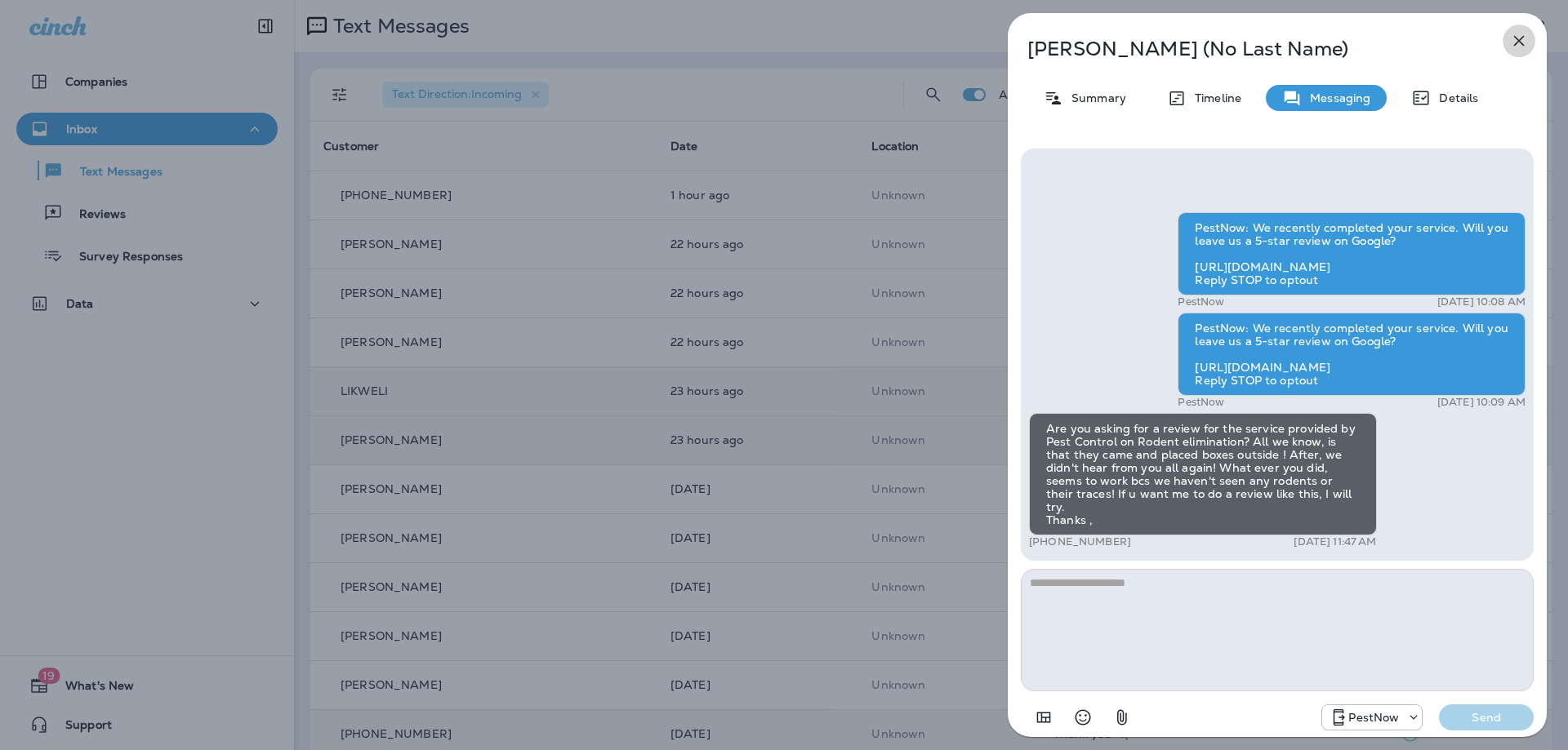
click at [1522, 39] on icon "button" at bounding box center [1519, 41] width 11 height 11
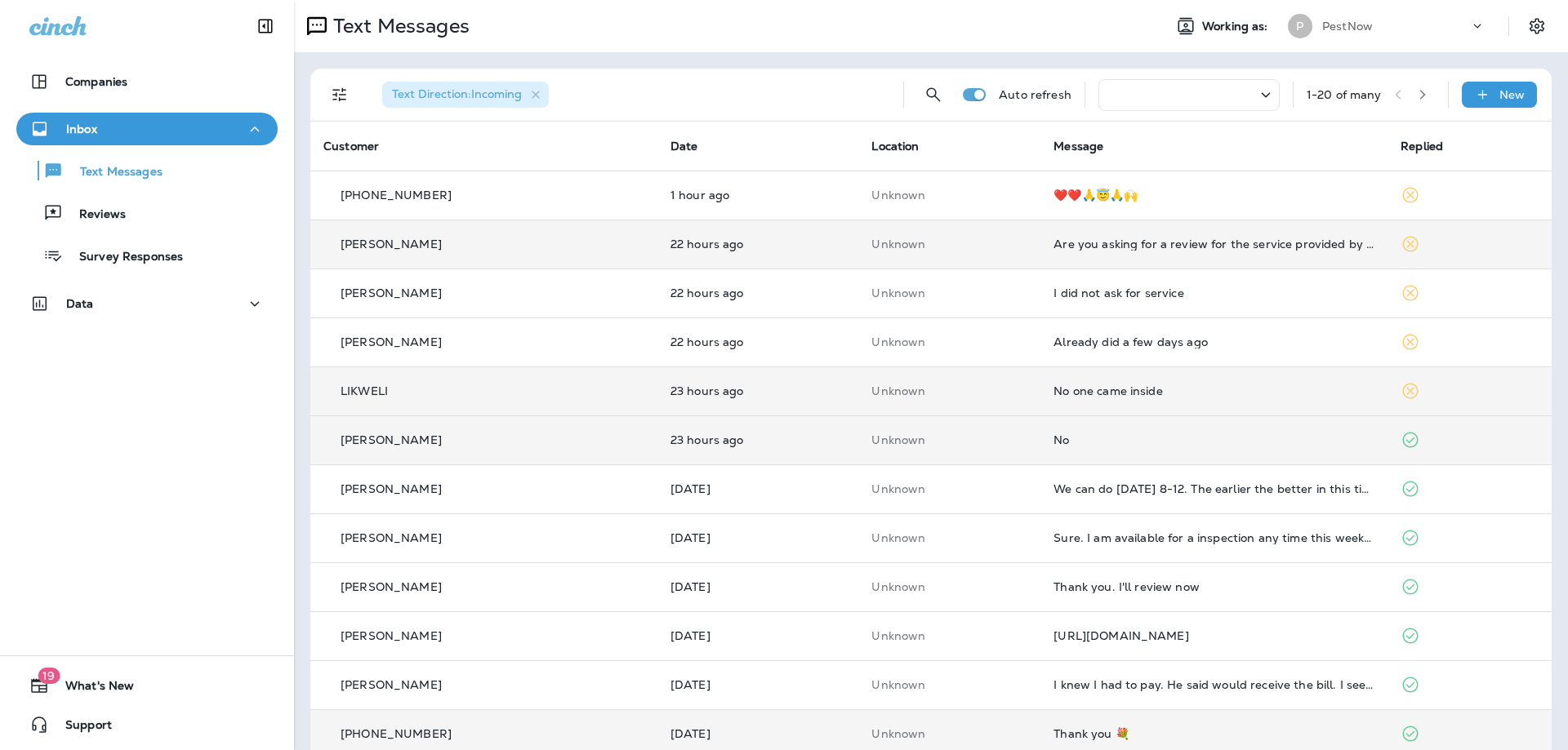
click at [1148, 257] on td "Are you asking for a review for the service provided by Pest Control on Rodent …" at bounding box center [1213, 244] width 347 height 49
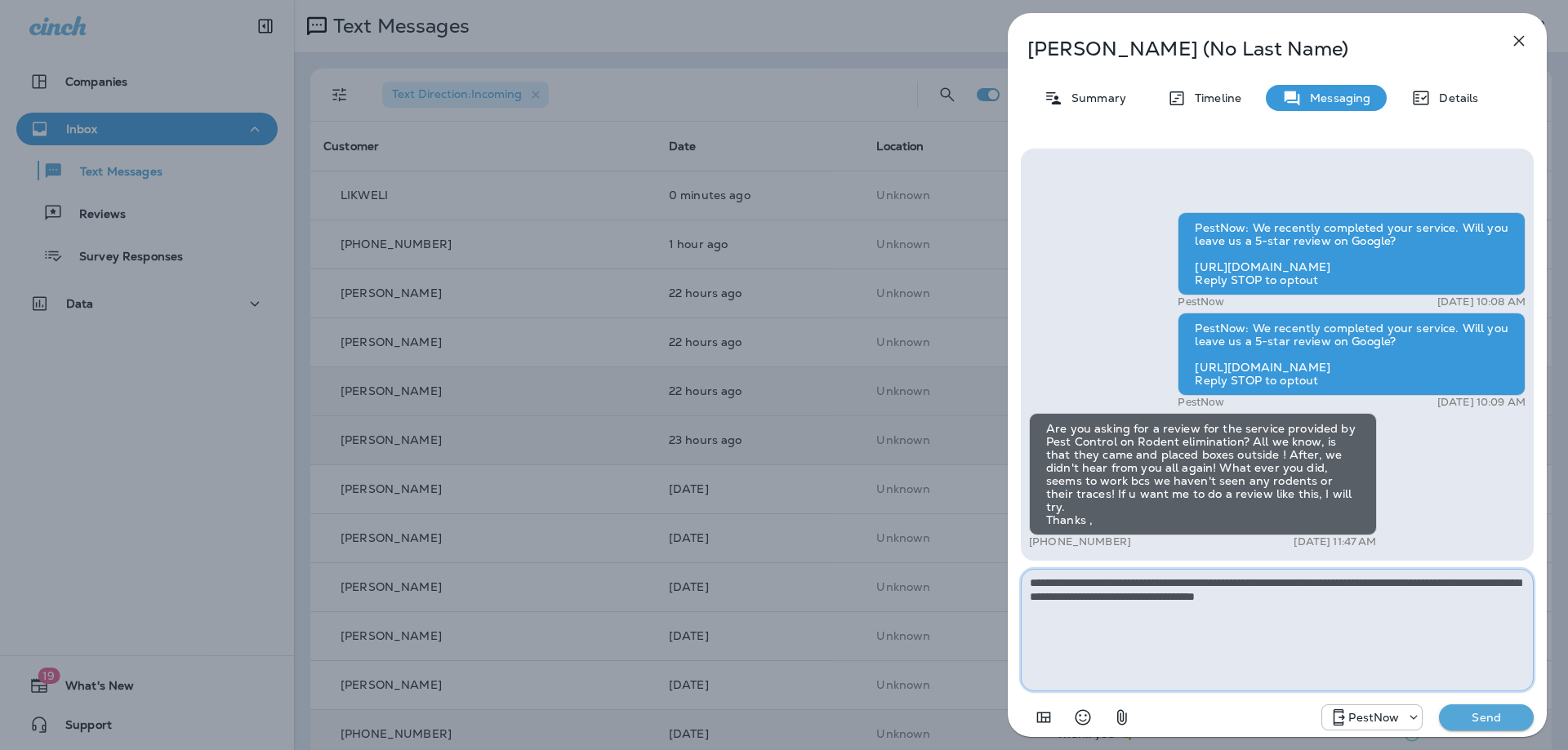
type textarea "**********"
click at [1481, 719] on p "Send" at bounding box center [1486, 717] width 68 height 14
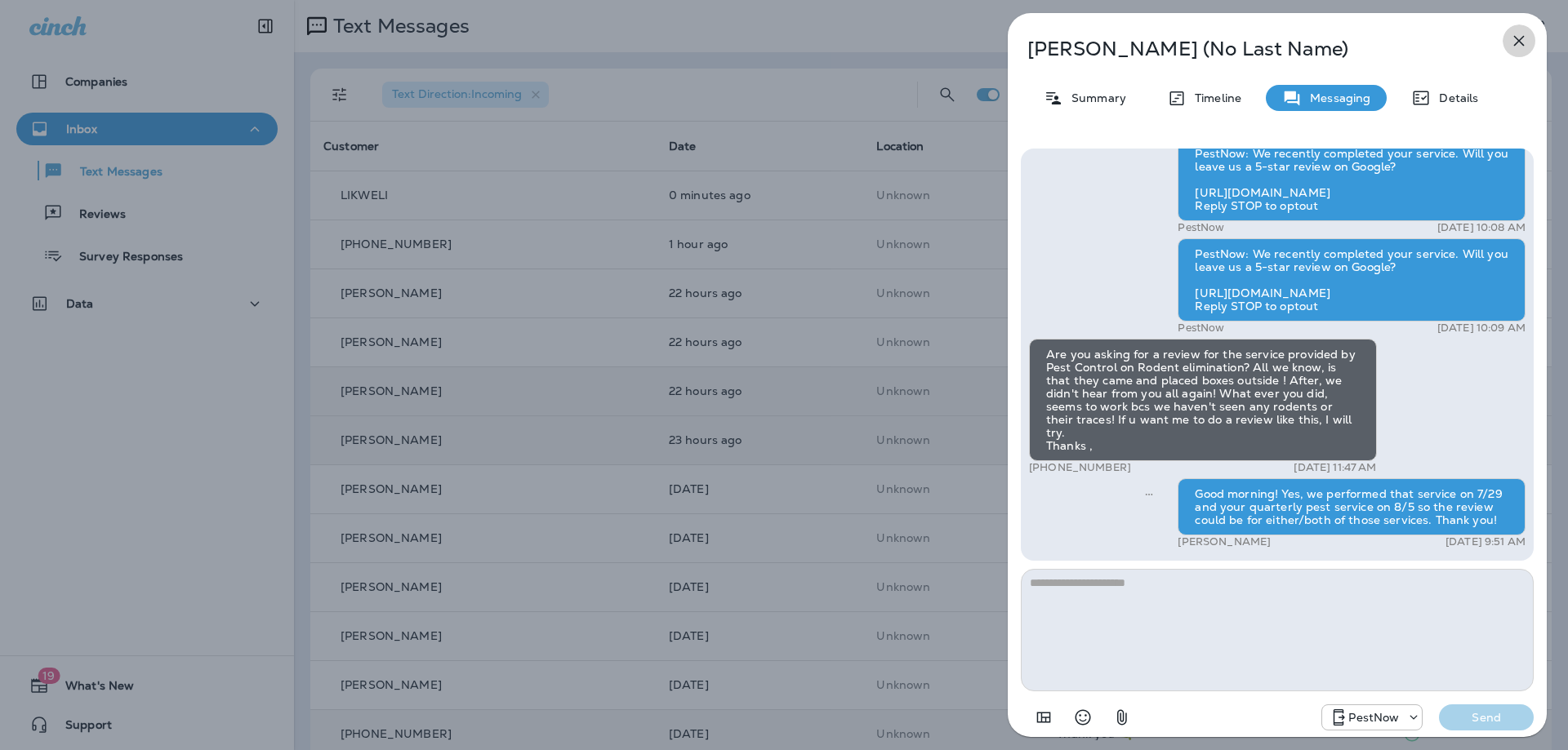
click at [1507, 30] on button "button" at bounding box center [1519, 40] width 32 height 32
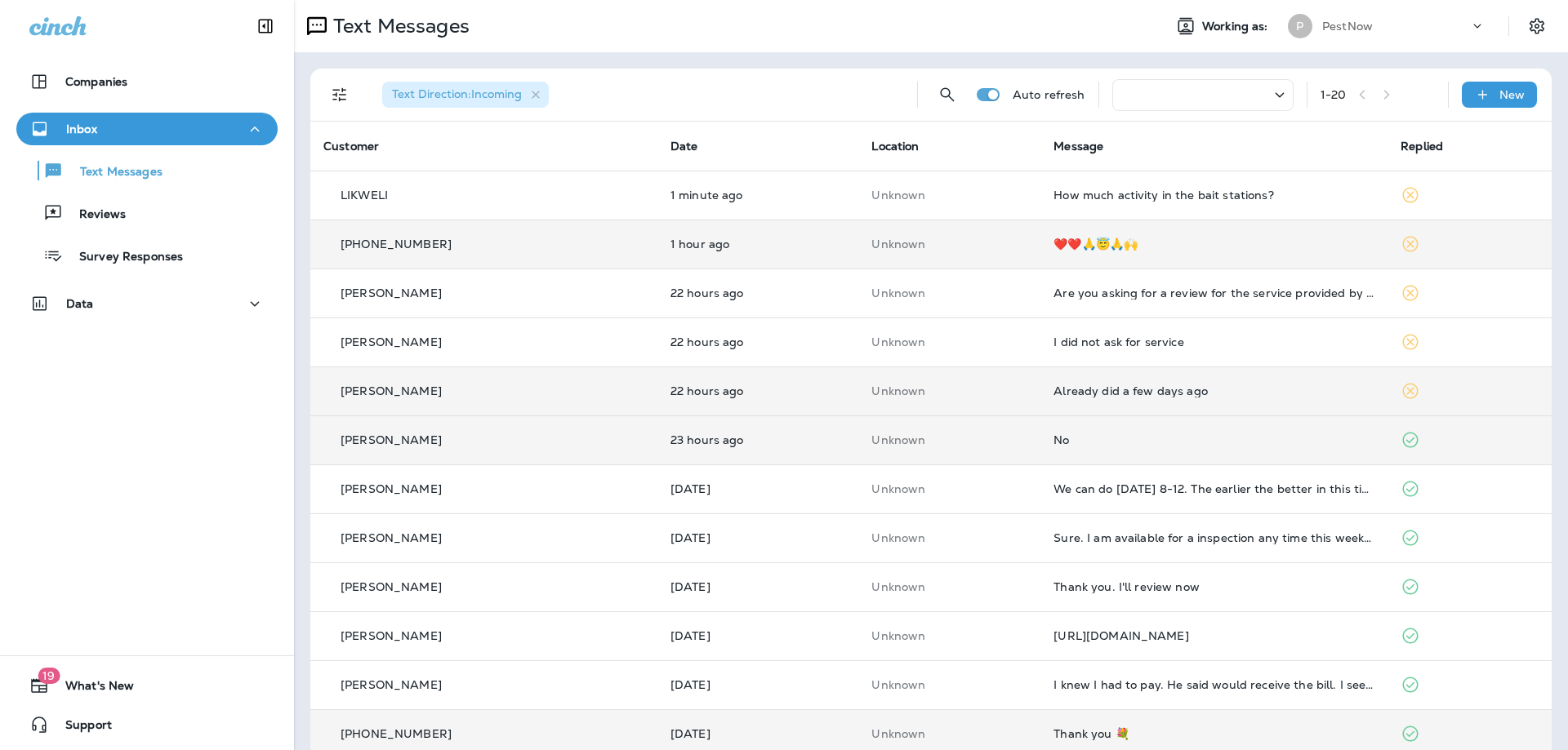
click at [1090, 244] on div "❤️❤️🙏😇🙏🙌" at bounding box center [1214, 244] width 321 height 13
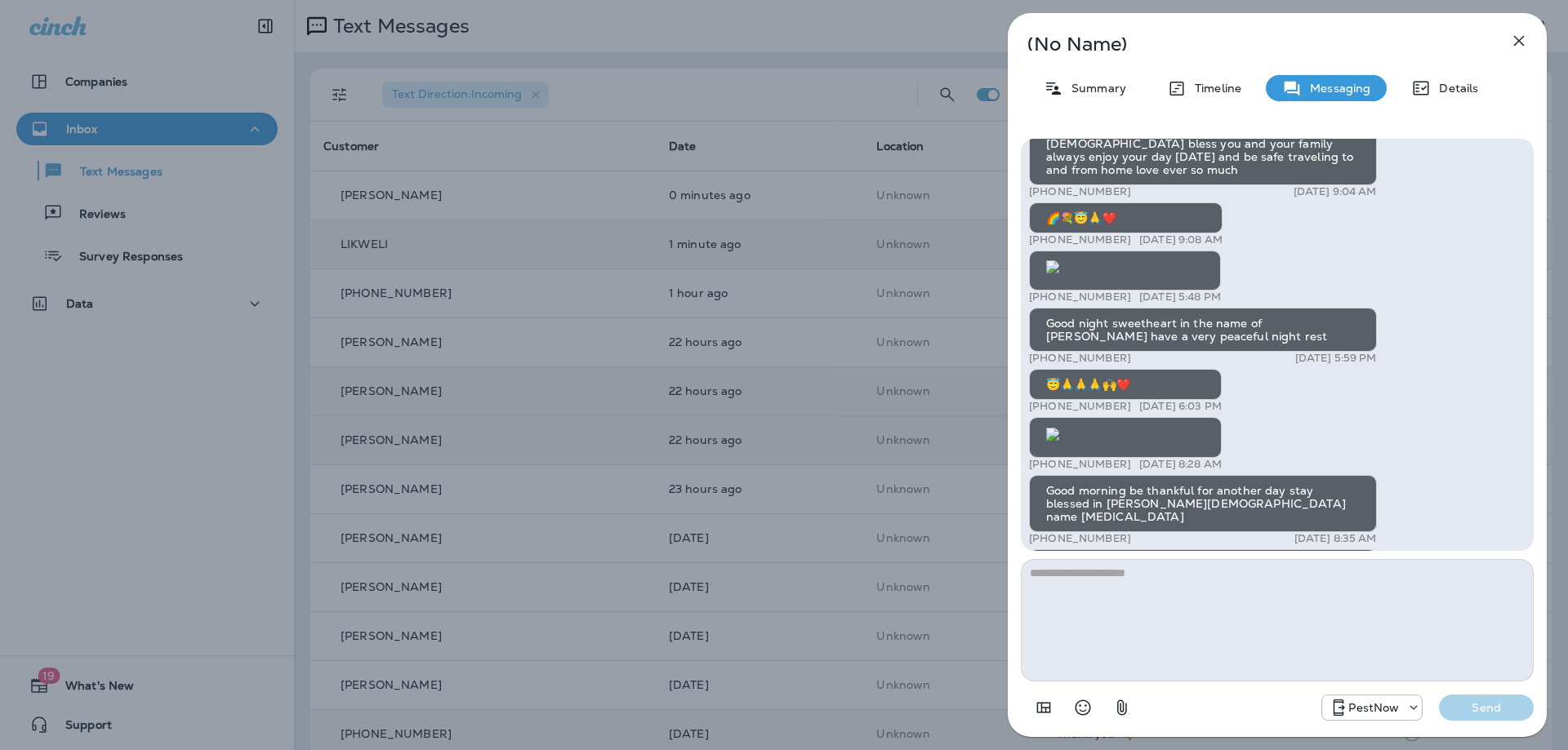
scroll to position [-1061, 0]
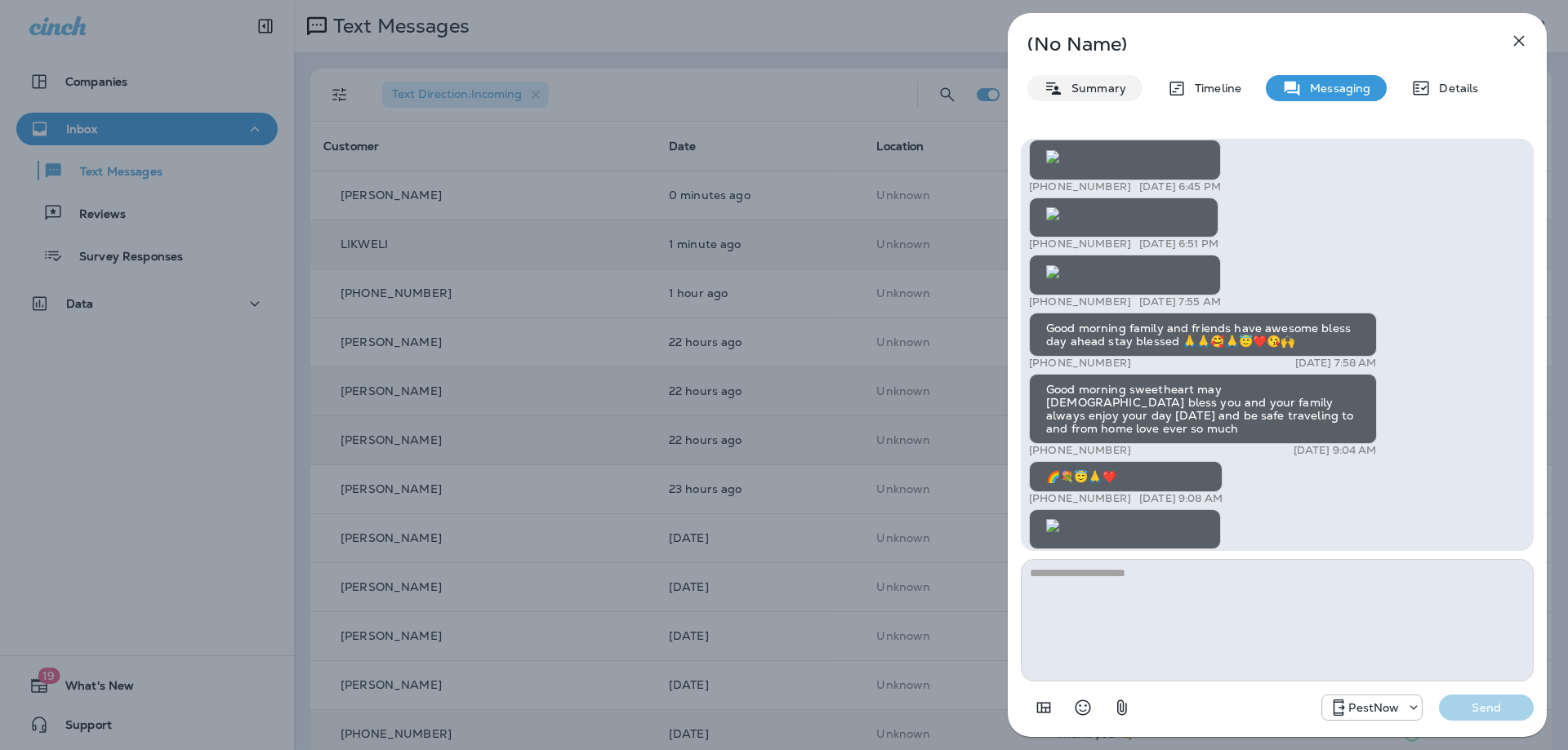
click at [1074, 83] on p "Summary" at bounding box center [1095, 88] width 63 height 13
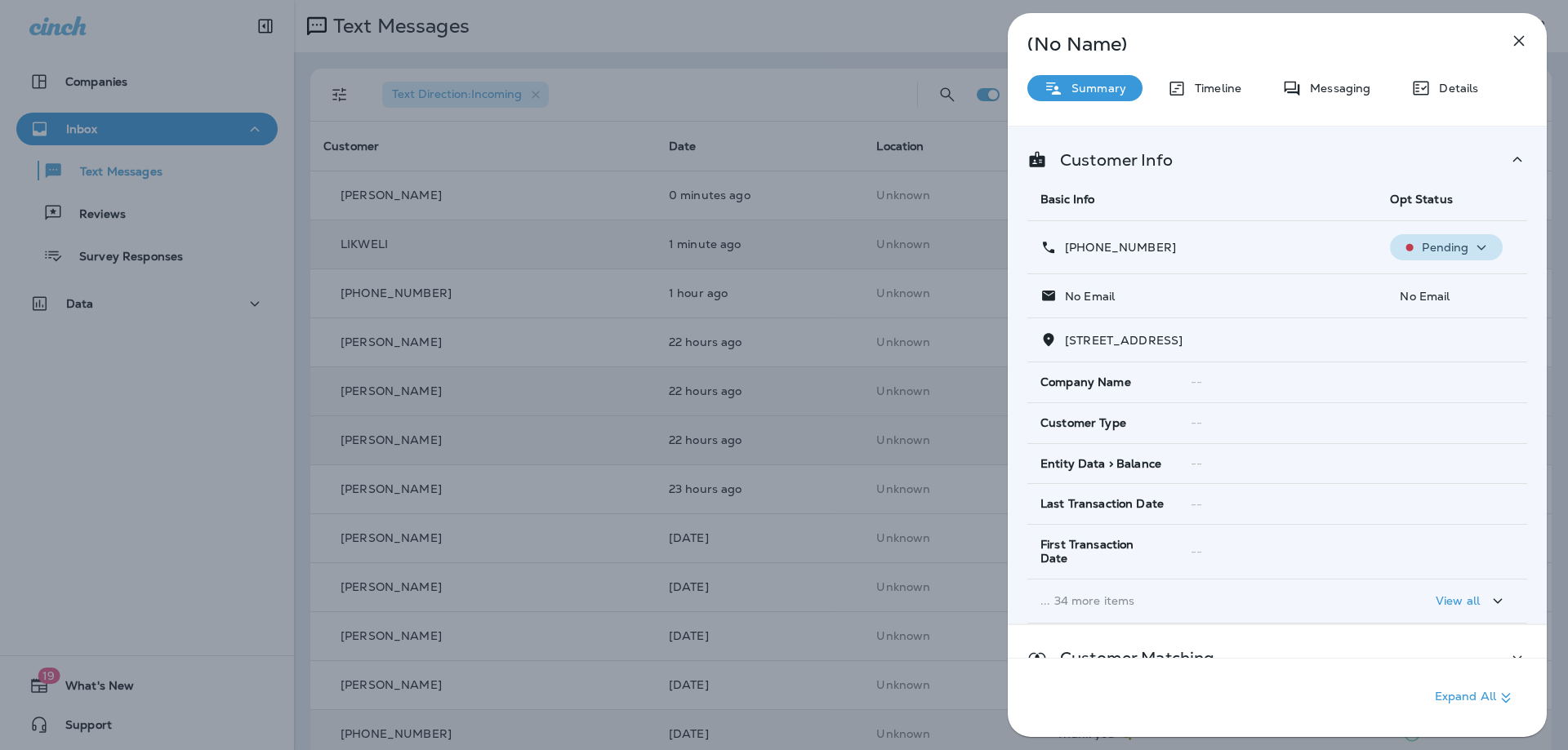
click at [1440, 251] on p "Pending" at bounding box center [1445, 247] width 47 height 13
click at [1441, 291] on p "Opt out" at bounding box center [1435, 286] width 44 height 13
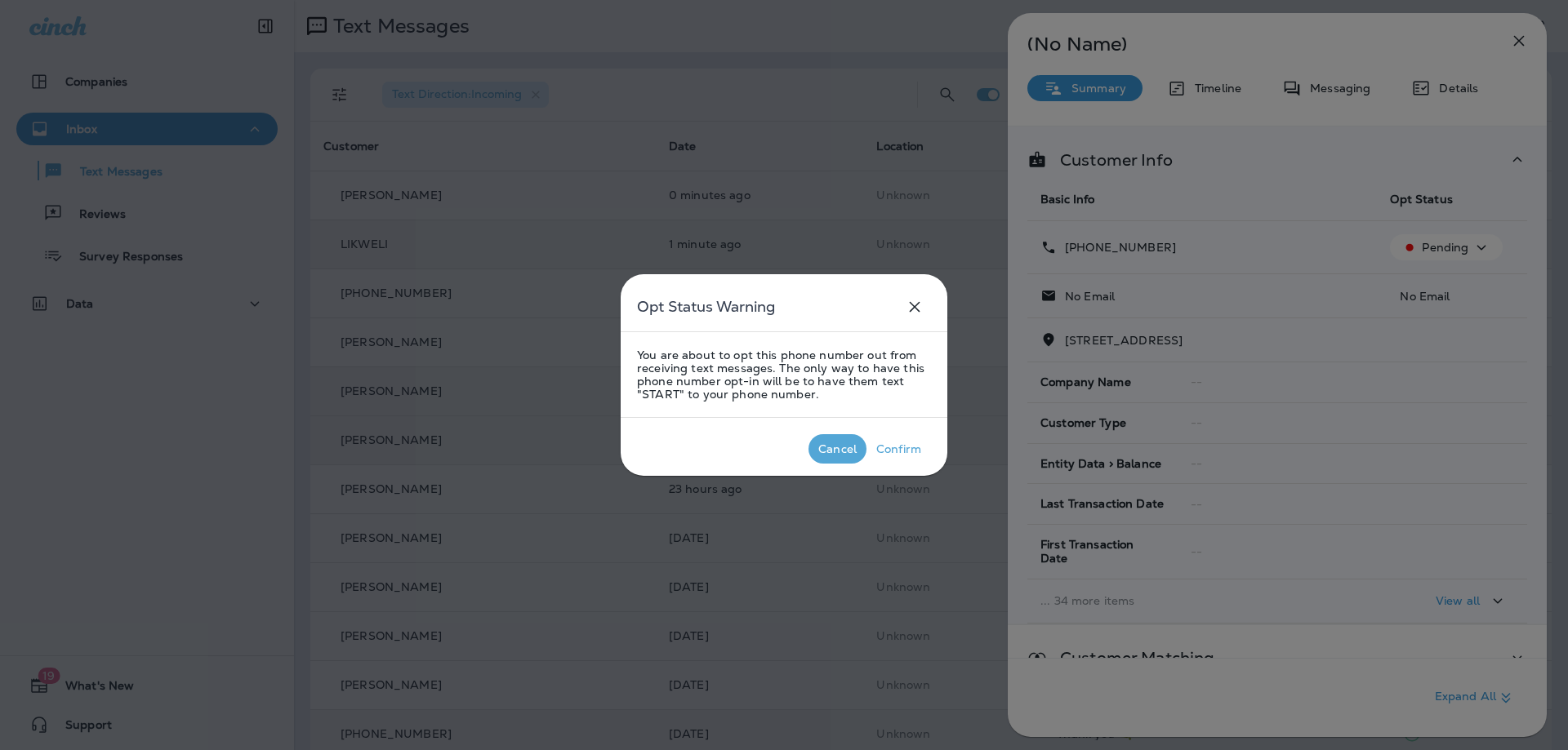
click at [838, 443] on div "Cancel" at bounding box center [837, 449] width 39 height 13
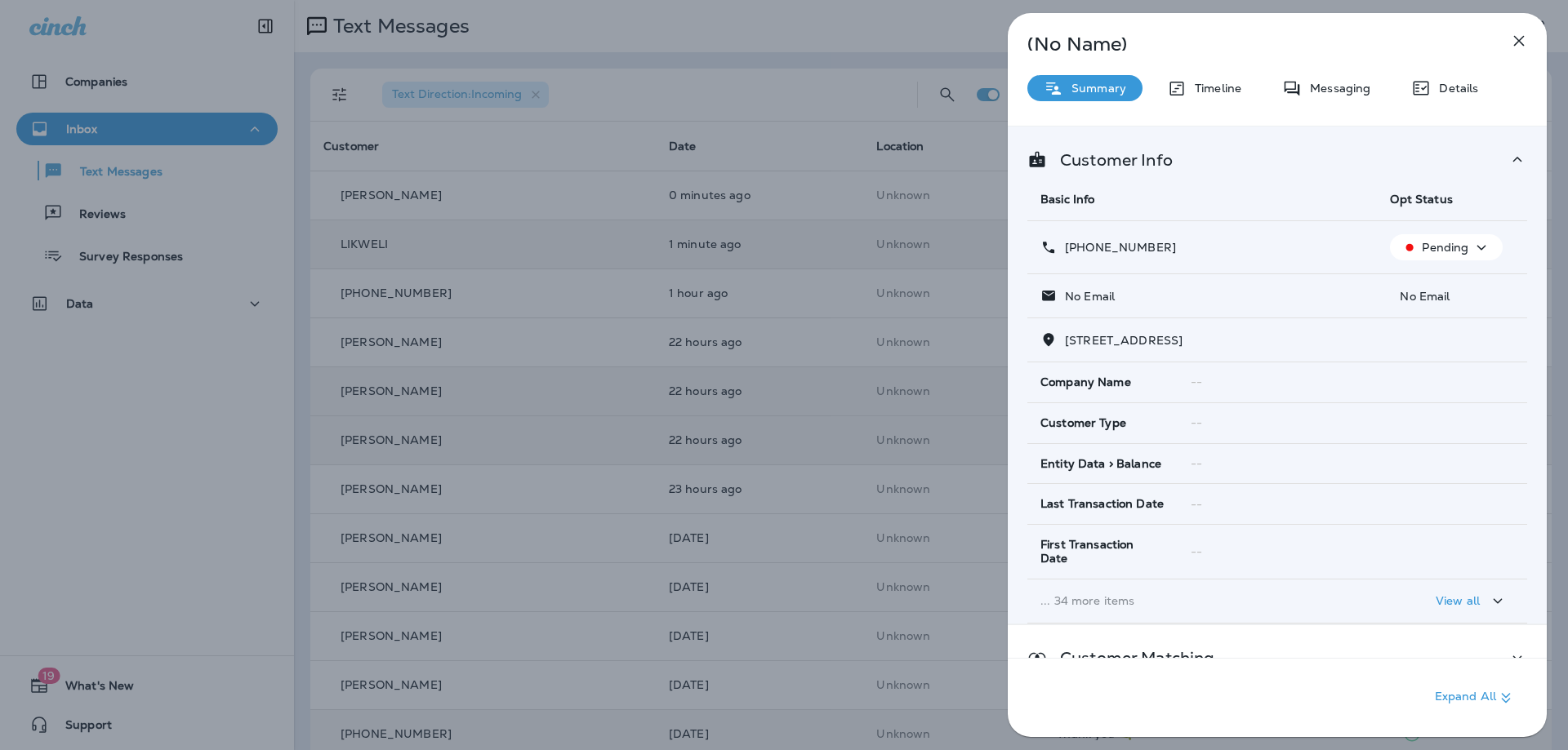
click at [1456, 251] on p "Pending" at bounding box center [1445, 247] width 47 height 13
click at [1446, 287] on p "Opt out" at bounding box center [1435, 286] width 44 height 13
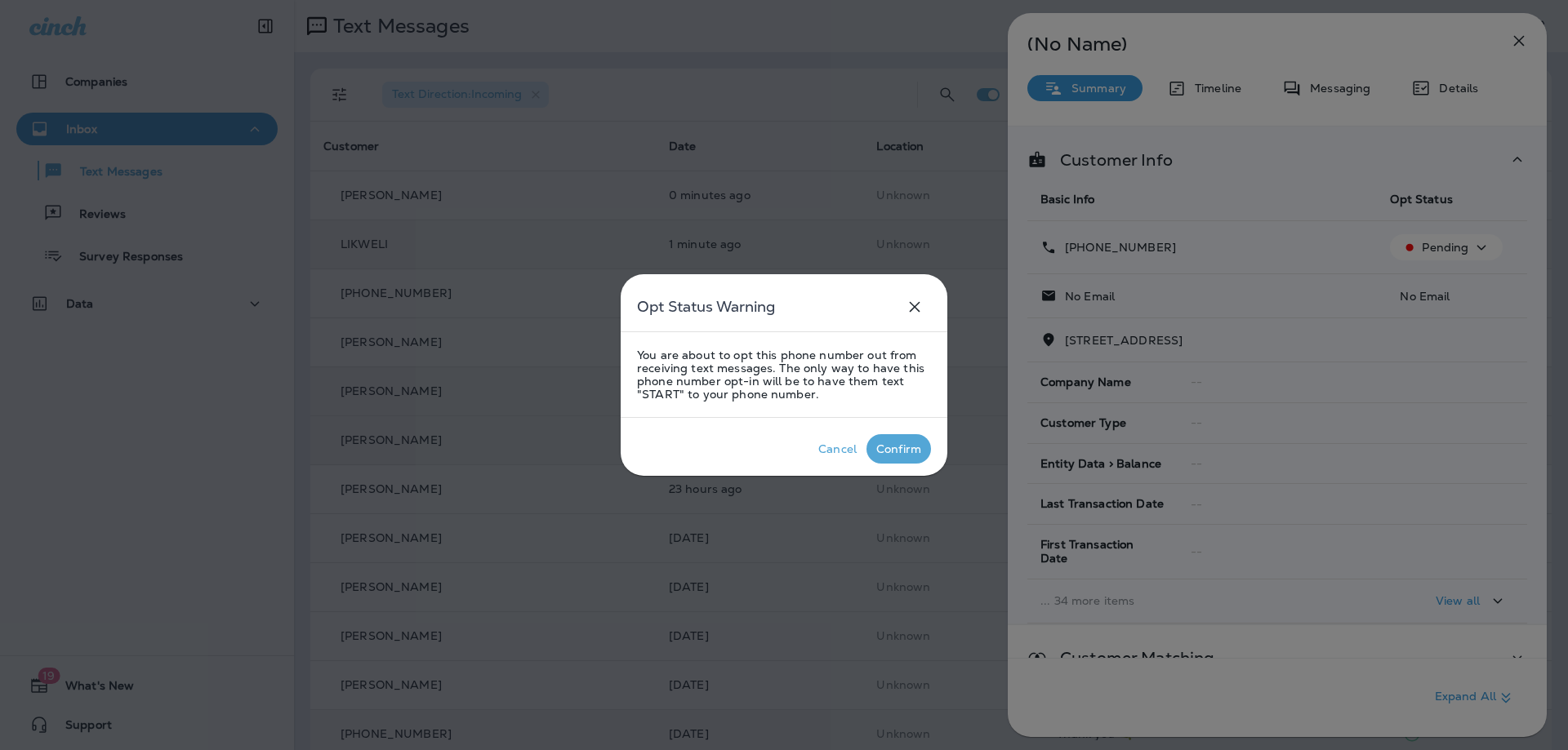
click at [905, 450] on div "Confirm" at bounding box center [898, 449] width 45 height 13
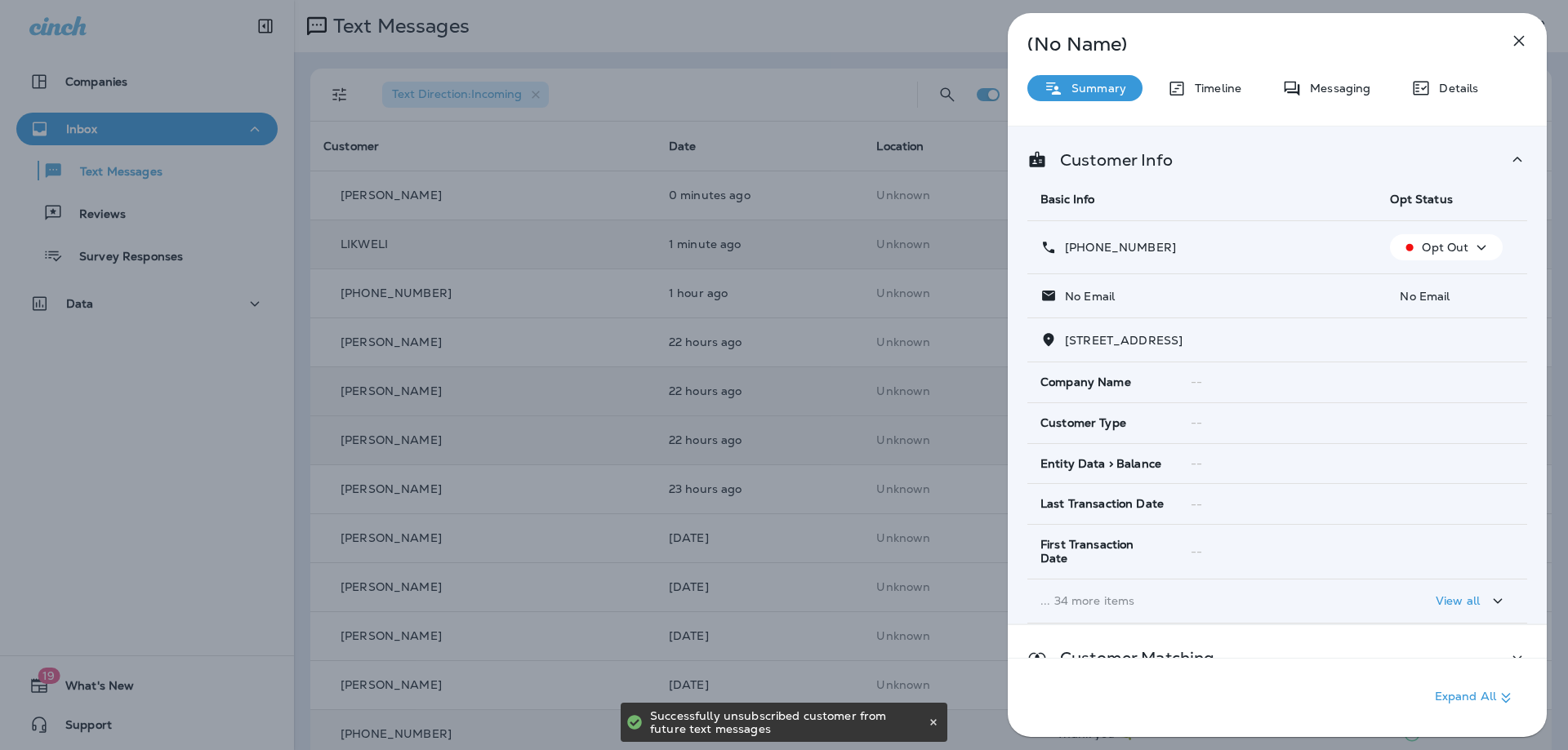
click at [1517, 41] on icon "button" at bounding box center [1519, 41] width 20 height 20
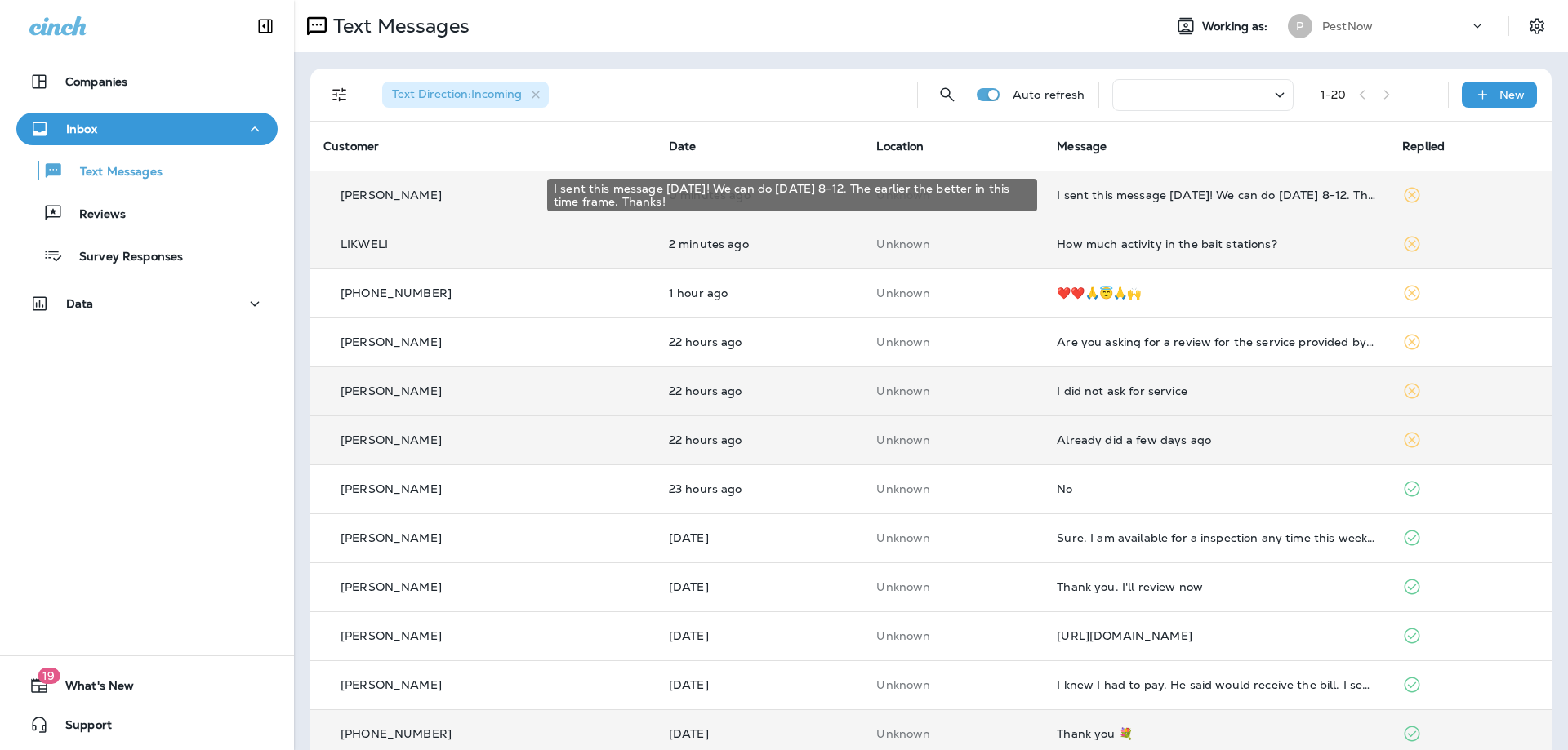
click at [1122, 197] on div "I sent this message Tuesday! We can do Thursday 8-12. The earlier the better in…" at bounding box center [1216, 194] width 319 height 13
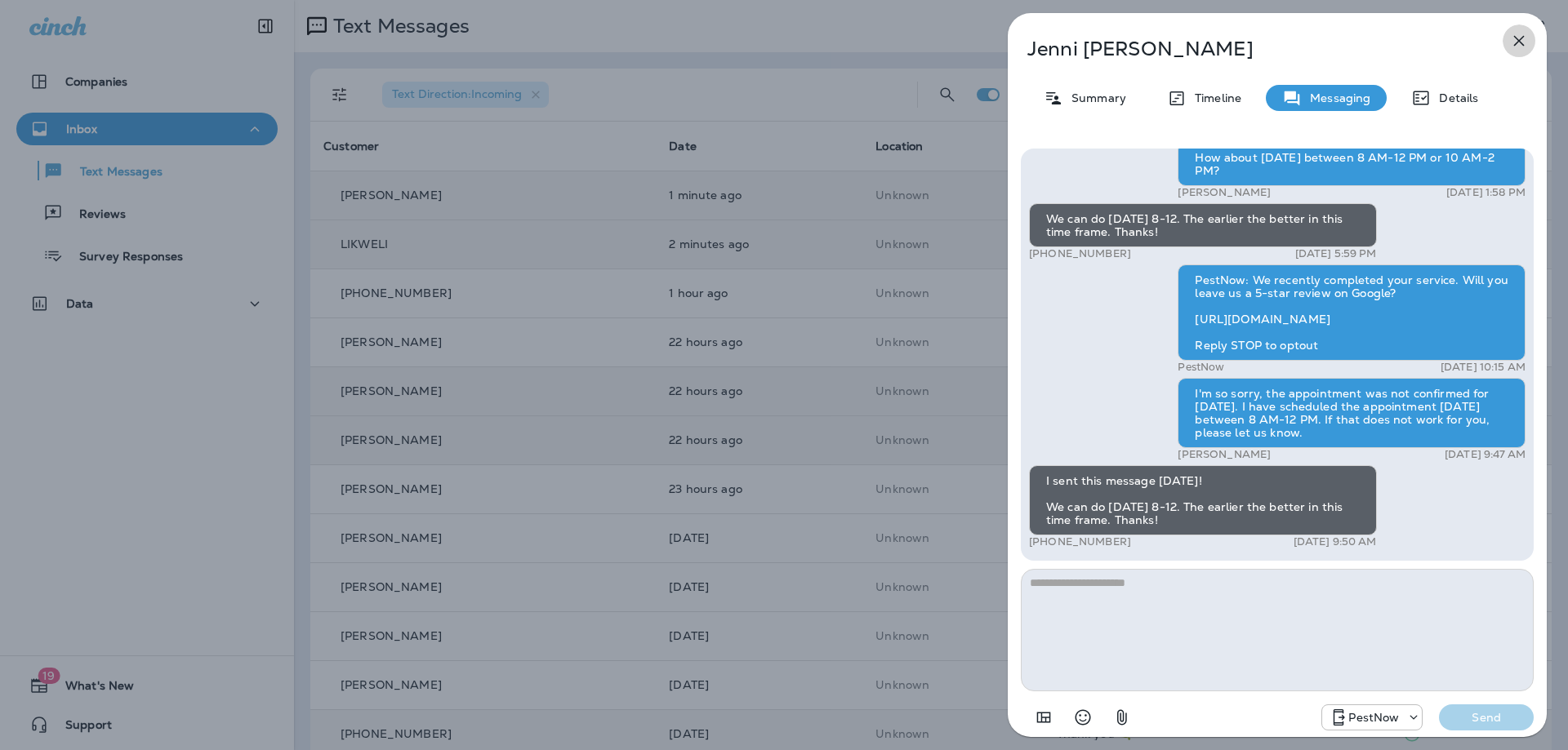
click at [1516, 40] on icon "button" at bounding box center [1519, 41] width 20 height 20
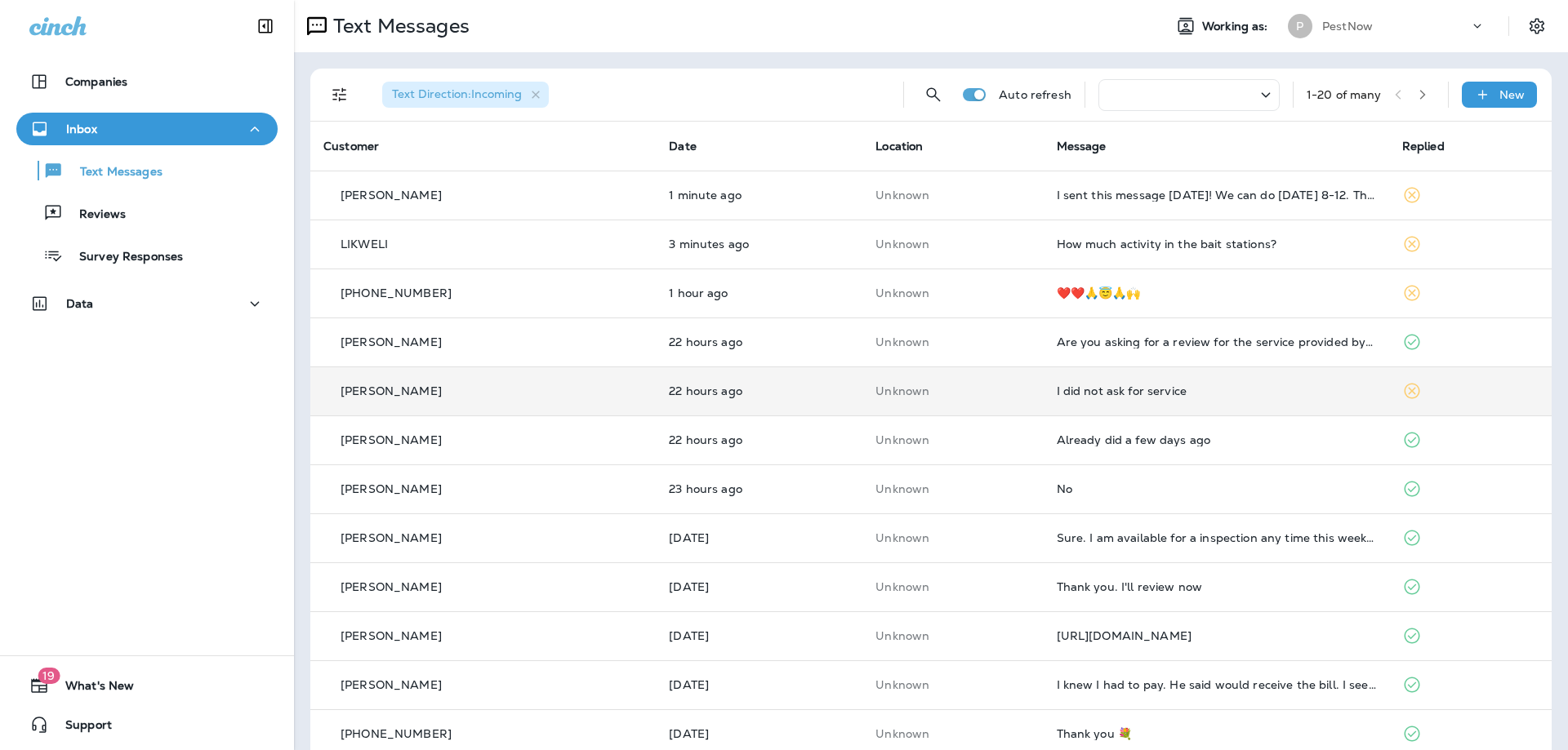
click at [1170, 391] on div "I did not ask for service" at bounding box center [1216, 391] width 319 height 13
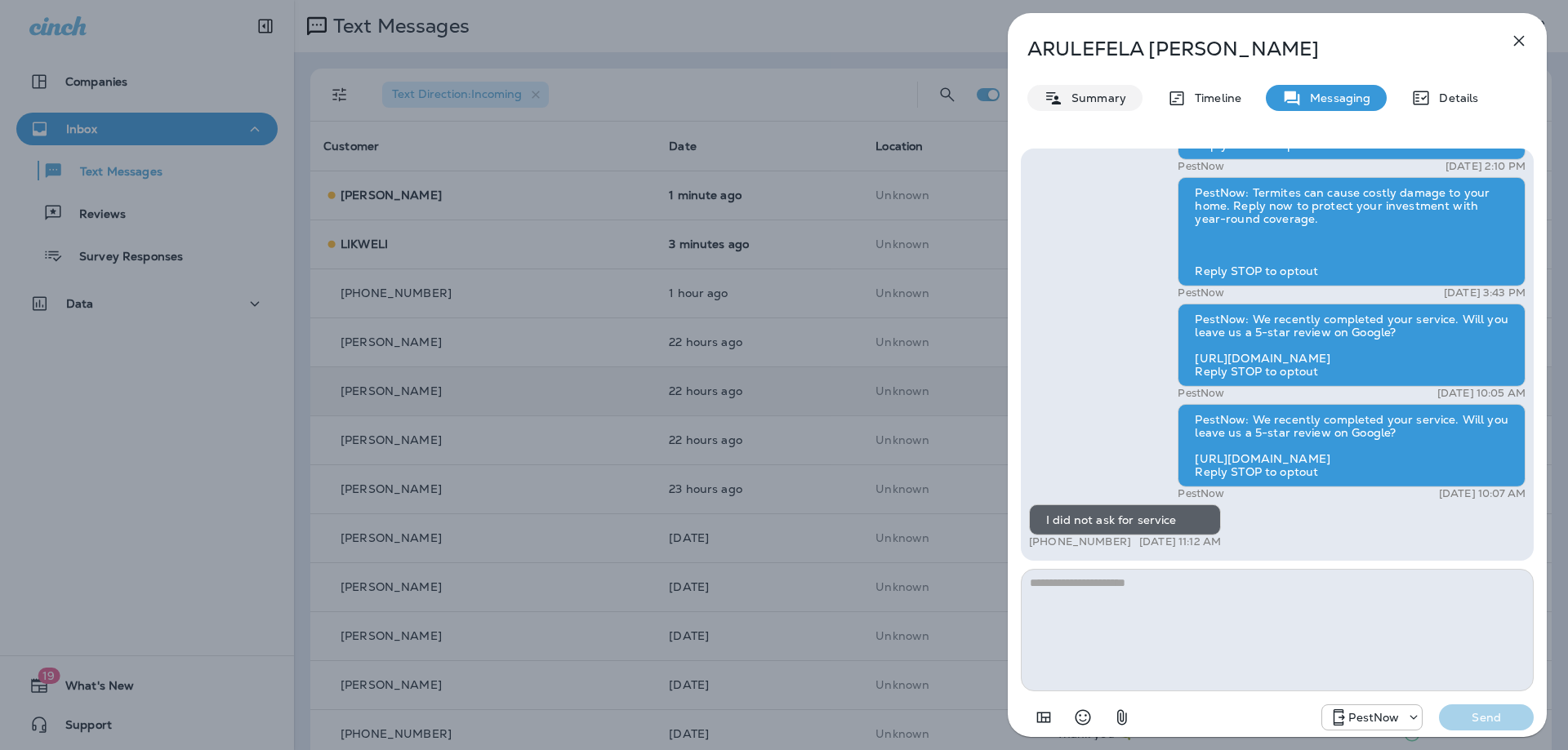
click at [1107, 101] on p "Summary" at bounding box center [1095, 98] width 63 height 13
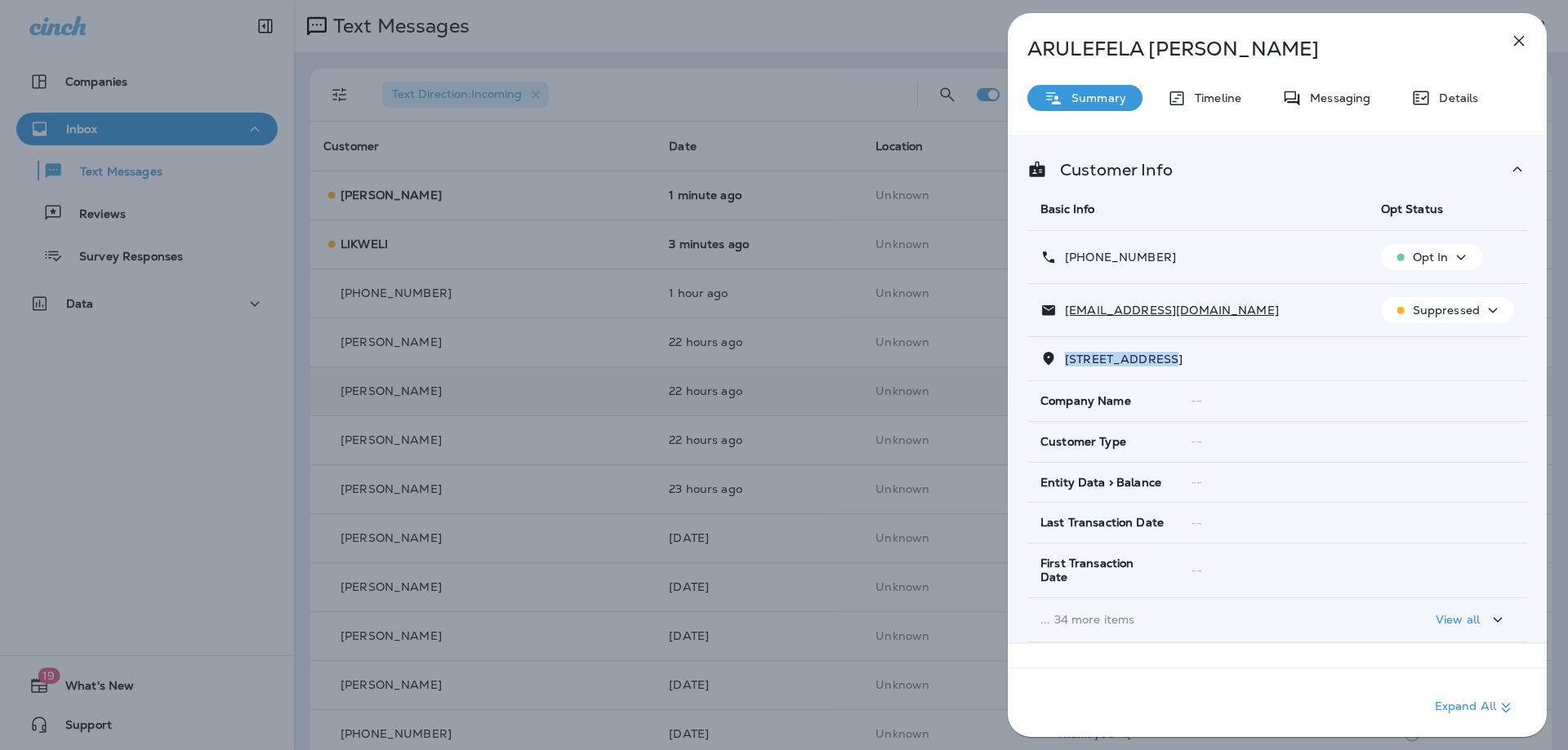
drag, startPoint x: 1174, startPoint y: 361, endPoint x: 1060, endPoint y: 358, distance: 114.0
click at [1060, 358] on p "12903 AUTUMN DRIVE SILVER SPRING, MD 20904" at bounding box center [1119, 358] width 126 height 13
copy span "12903 AUTUMN DR"
click at [1345, 99] on p "Messaging" at bounding box center [1336, 98] width 68 height 13
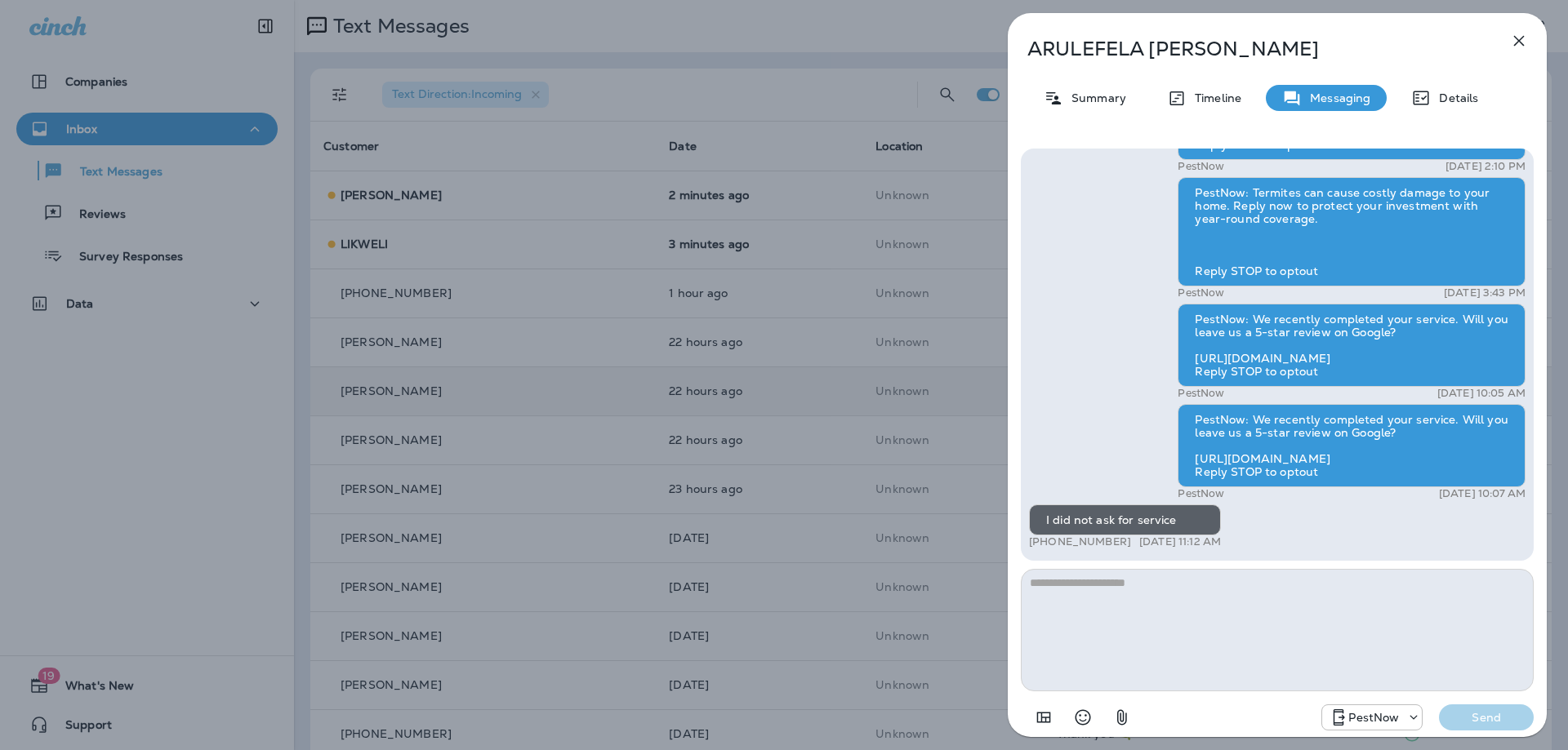
click at [1139, 607] on textarea at bounding box center [1277, 630] width 513 height 123
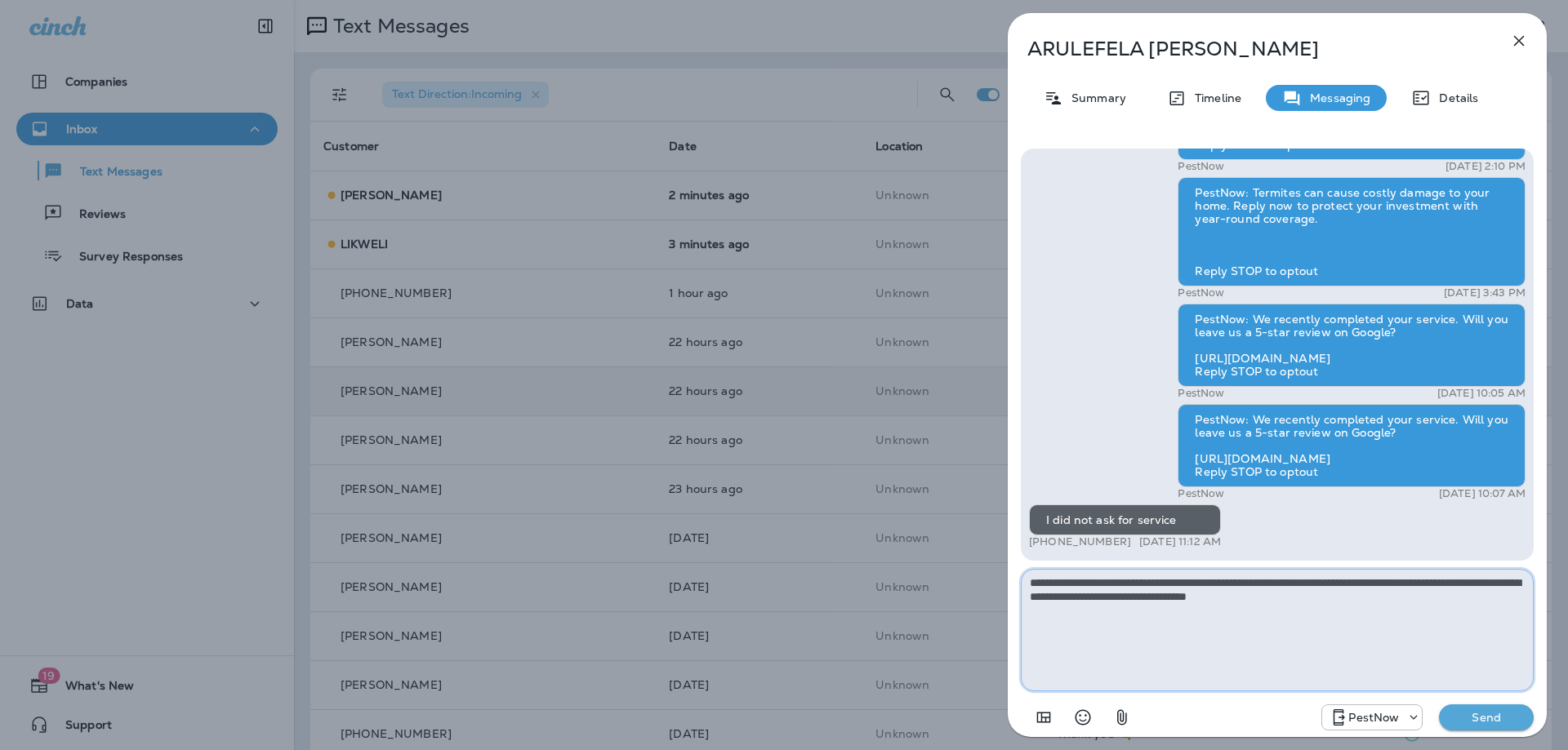
type textarea "**********"
click at [1492, 720] on p "Send" at bounding box center [1486, 717] width 68 height 14
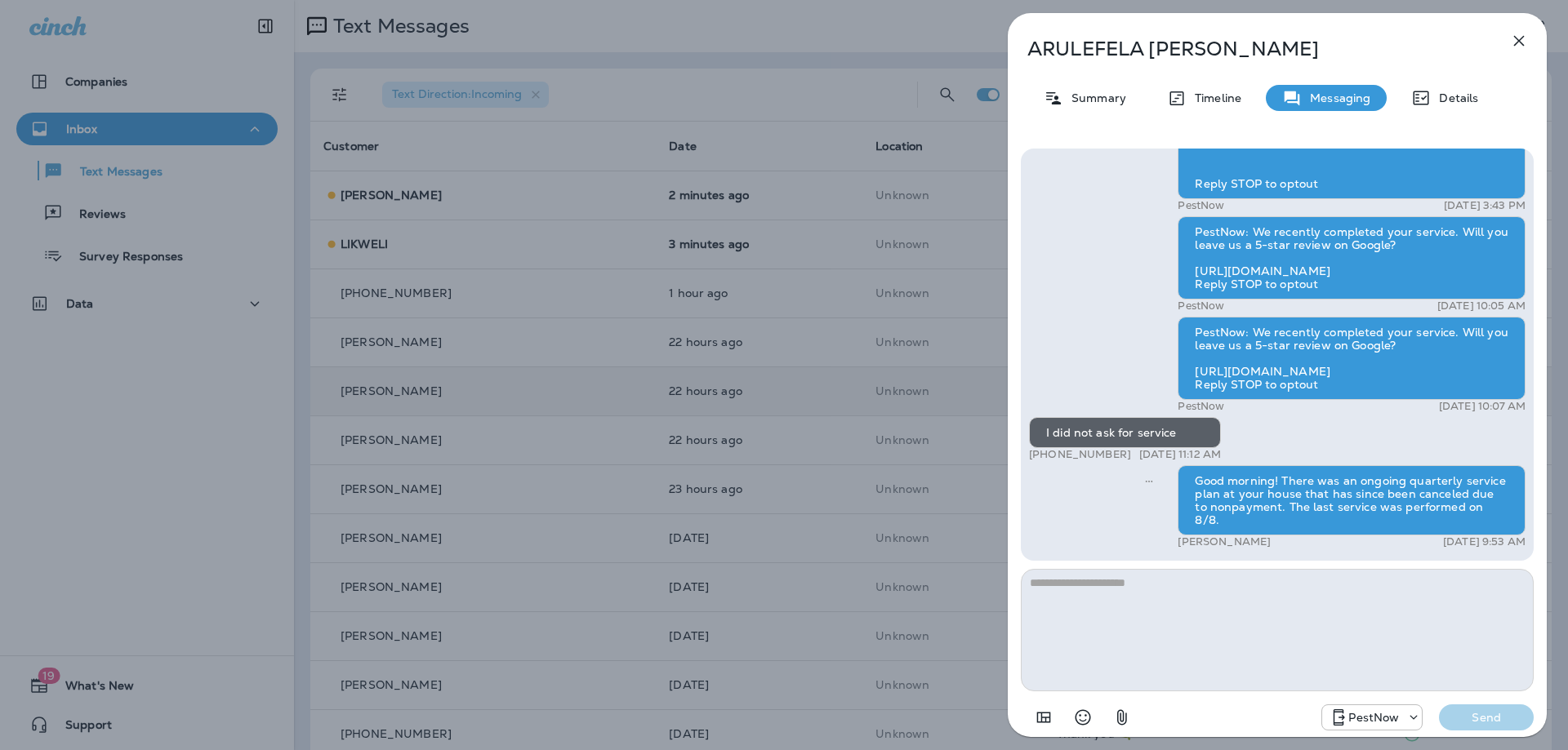
click at [1510, 41] on icon "button" at bounding box center [1519, 41] width 20 height 20
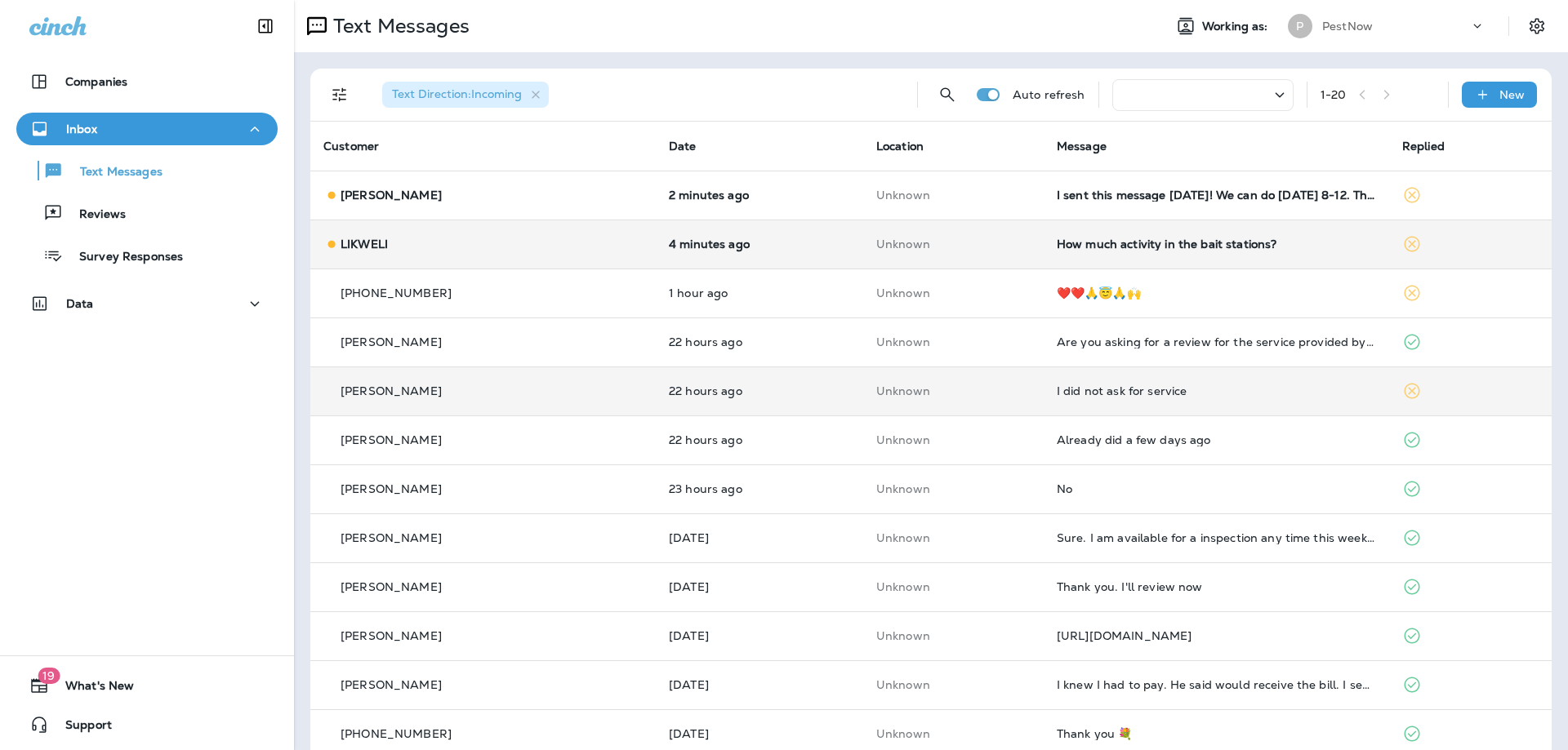
click at [1158, 245] on div "How much activity in the bait stations?" at bounding box center [1216, 244] width 319 height 13
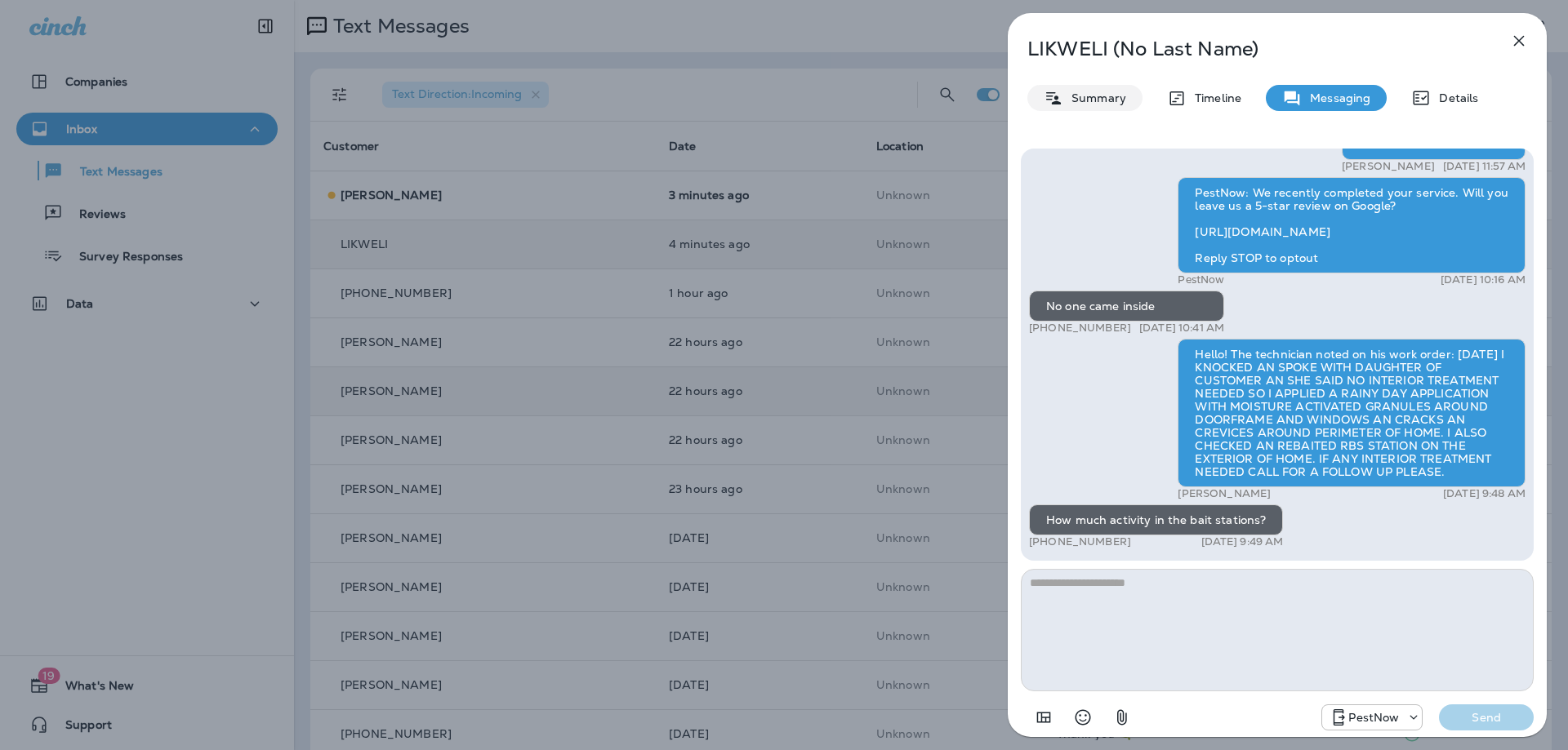
click at [1068, 99] on p "Summary" at bounding box center [1095, 98] width 63 height 13
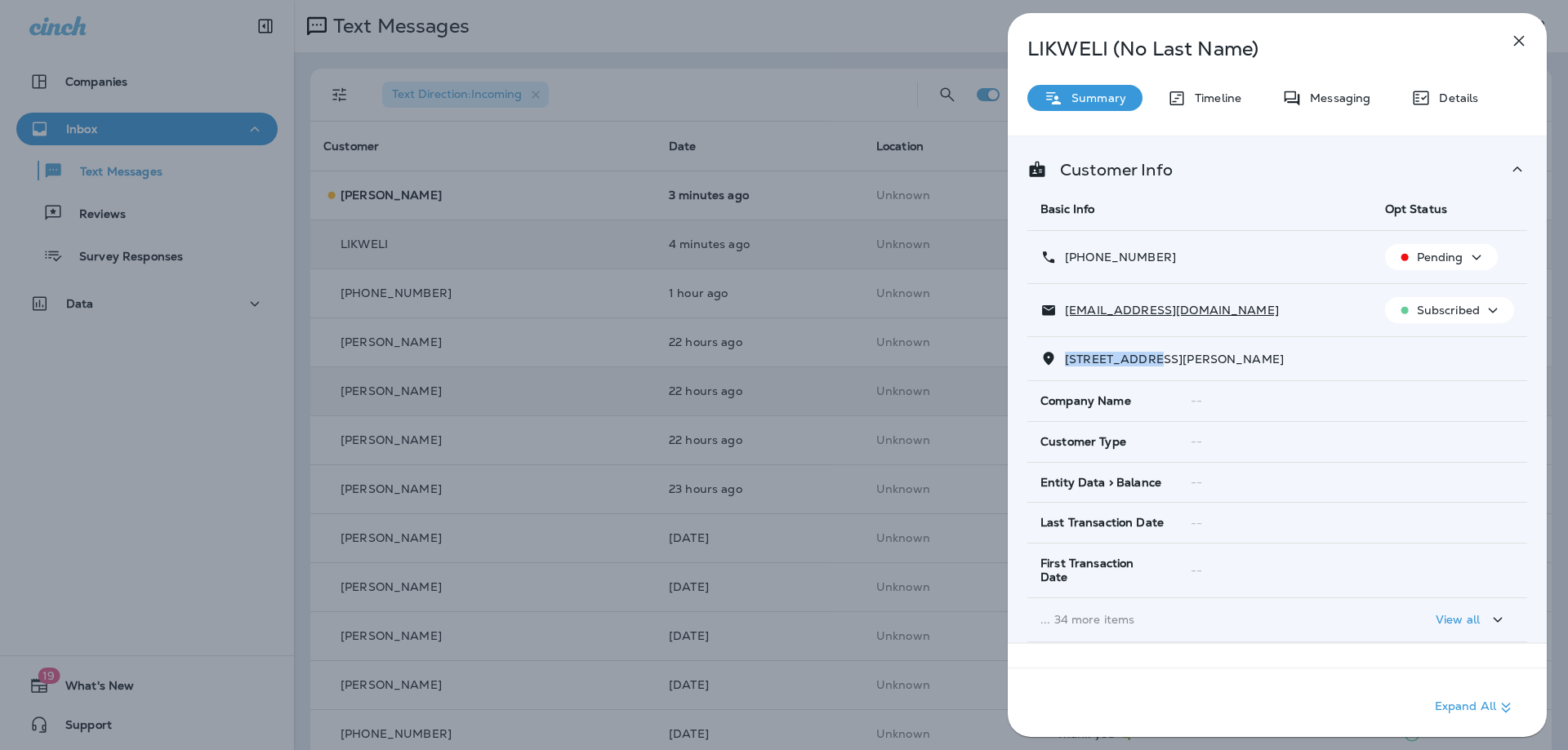
drag, startPoint x: 1152, startPoint y: 361, endPoint x: 1067, endPoint y: 357, distance: 85.1
click at [1067, 357] on span "5520 WAYNE AVENUE BALTIMORE,MD 21207" at bounding box center [1174, 359] width 219 height 14
click at [1361, 92] on p "Messaging" at bounding box center [1336, 98] width 68 height 13
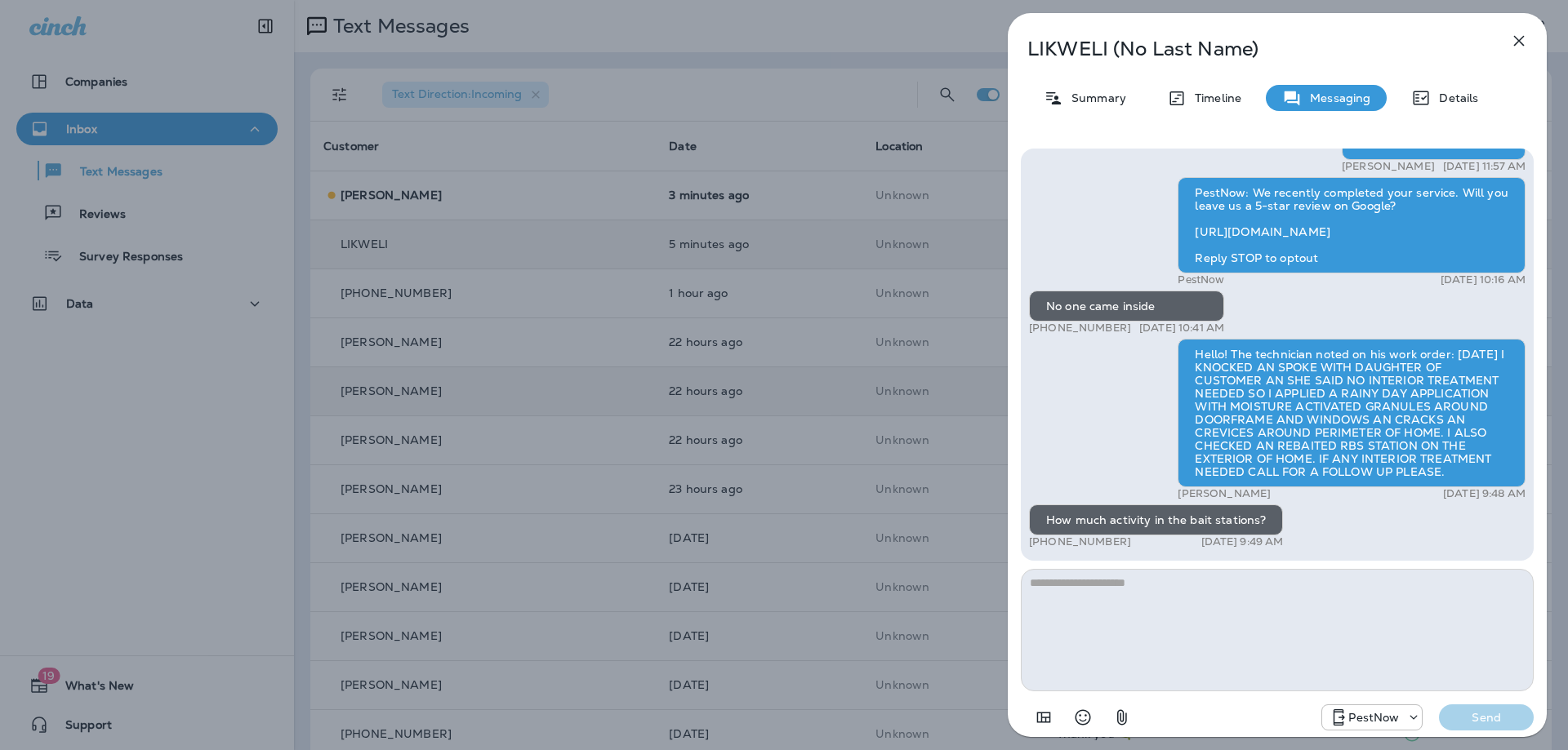
click at [1528, 32] on icon "button" at bounding box center [1519, 41] width 20 height 20
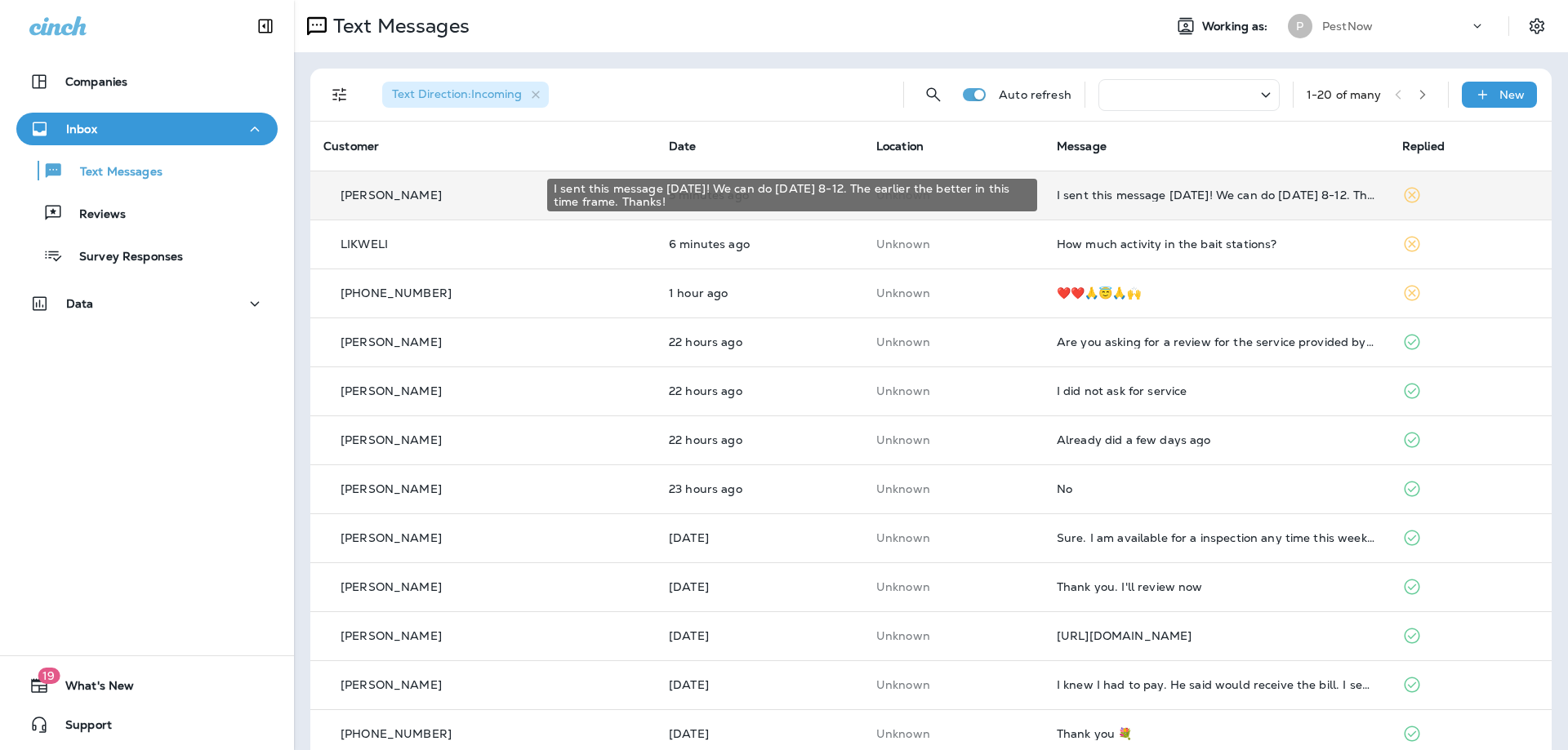
click at [1188, 193] on div "I sent this message [DATE]! We can do [DATE] 8-12. The earlier the better in th…" at bounding box center [1216, 194] width 319 height 13
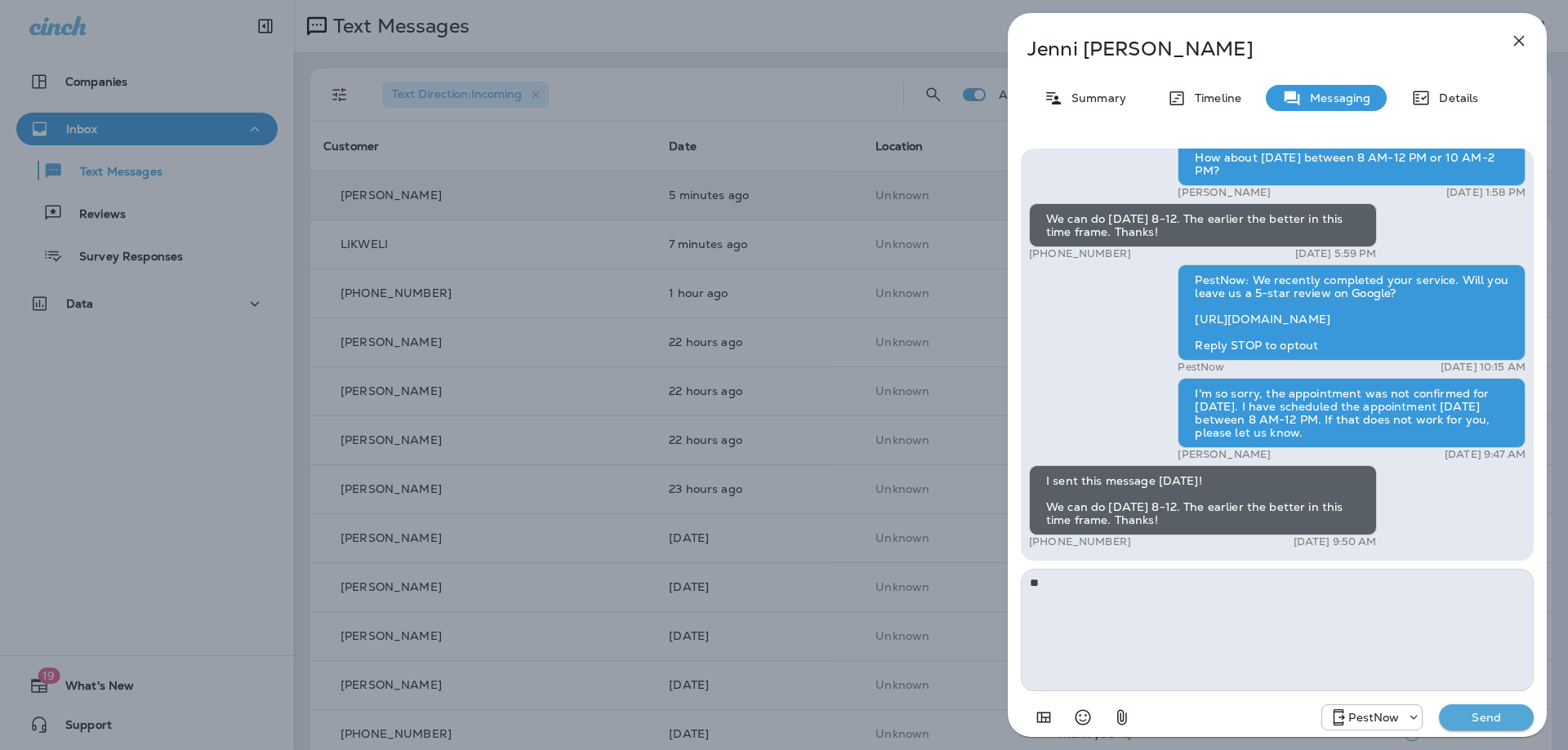
type textarea "*"
type textarea "**********"
click at [1491, 712] on p "Send" at bounding box center [1486, 717] width 68 height 14
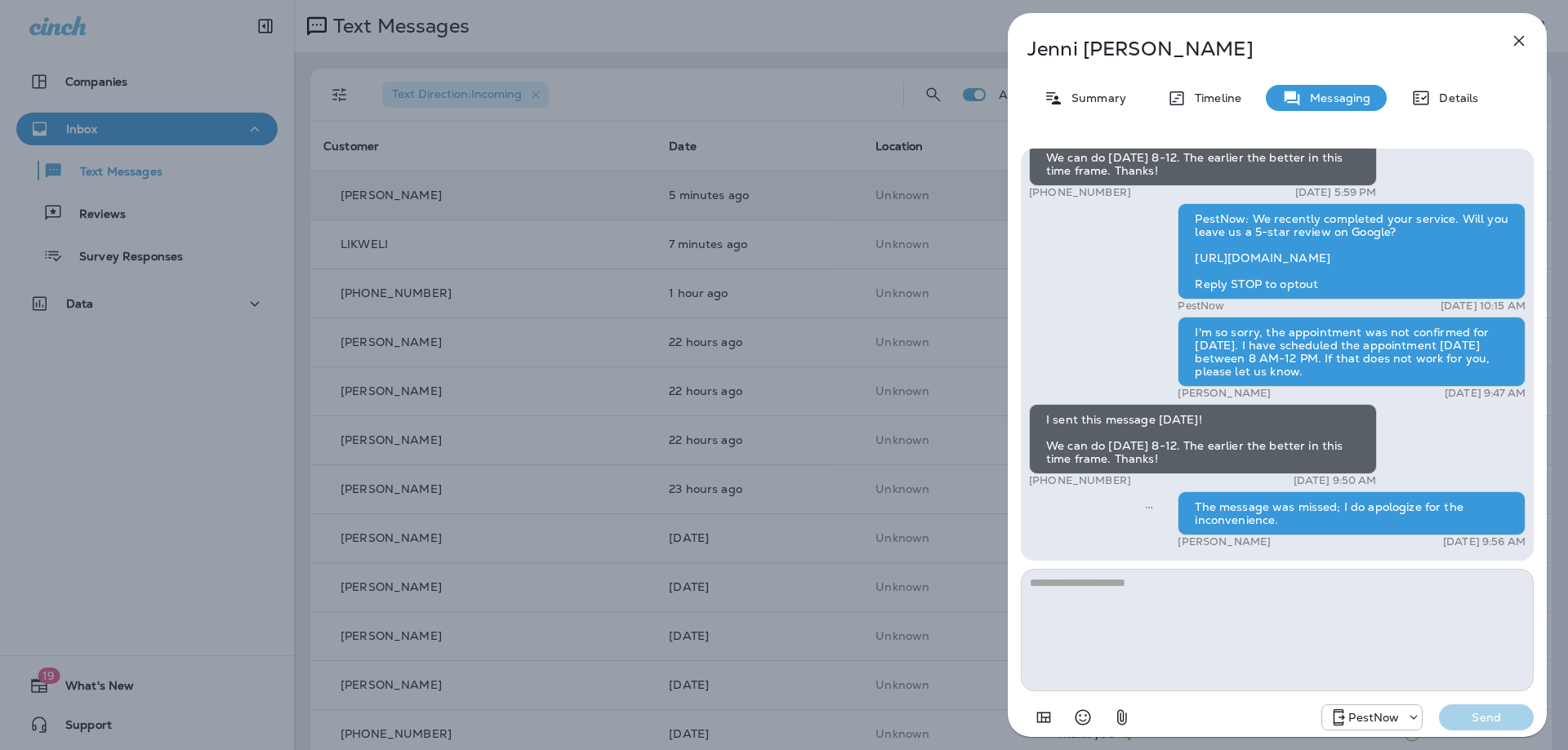
click at [1524, 38] on icon "button" at bounding box center [1519, 41] width 20 height 20
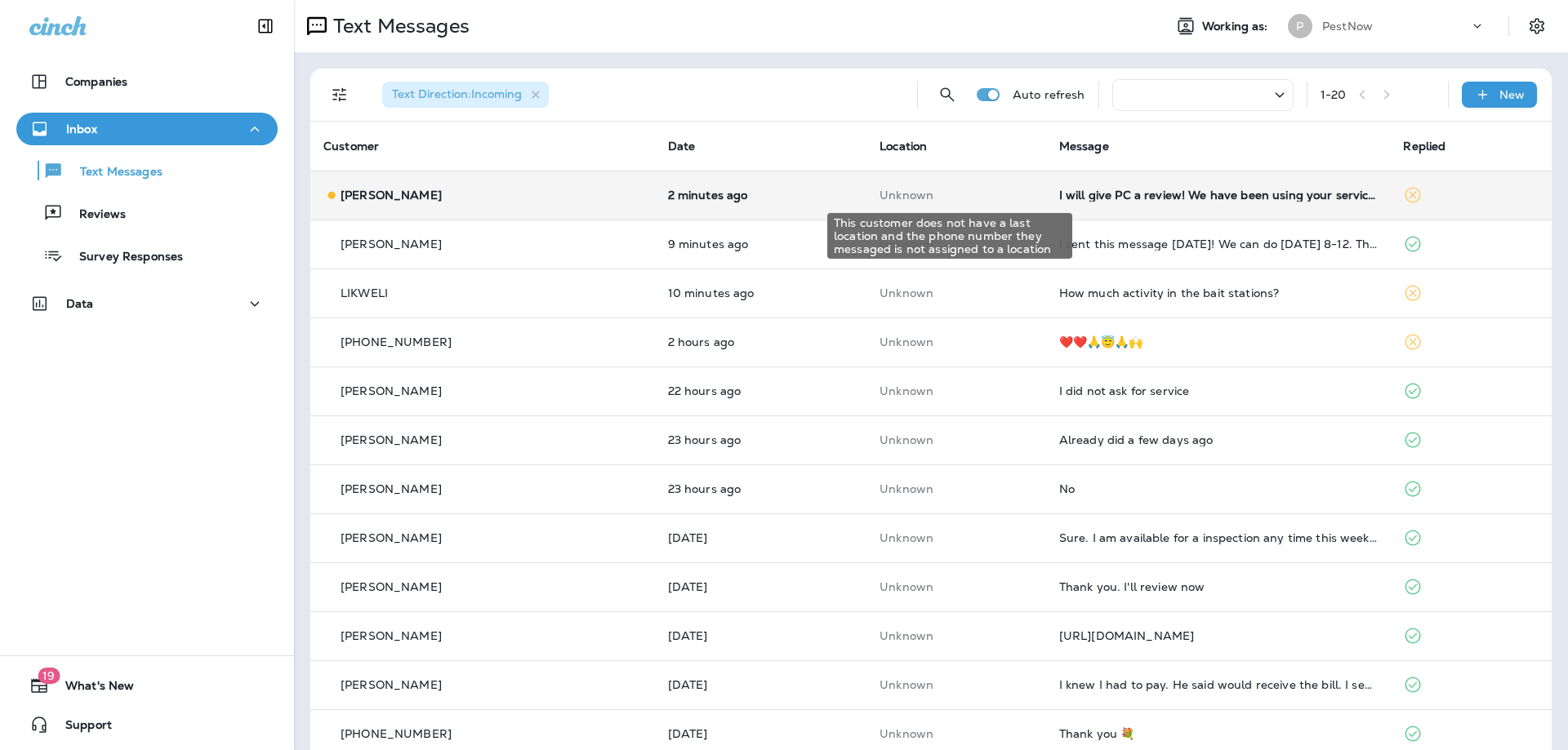
click at [879, 195] on p "Unknown" at bounding box center [956, 194] width 153 height 13
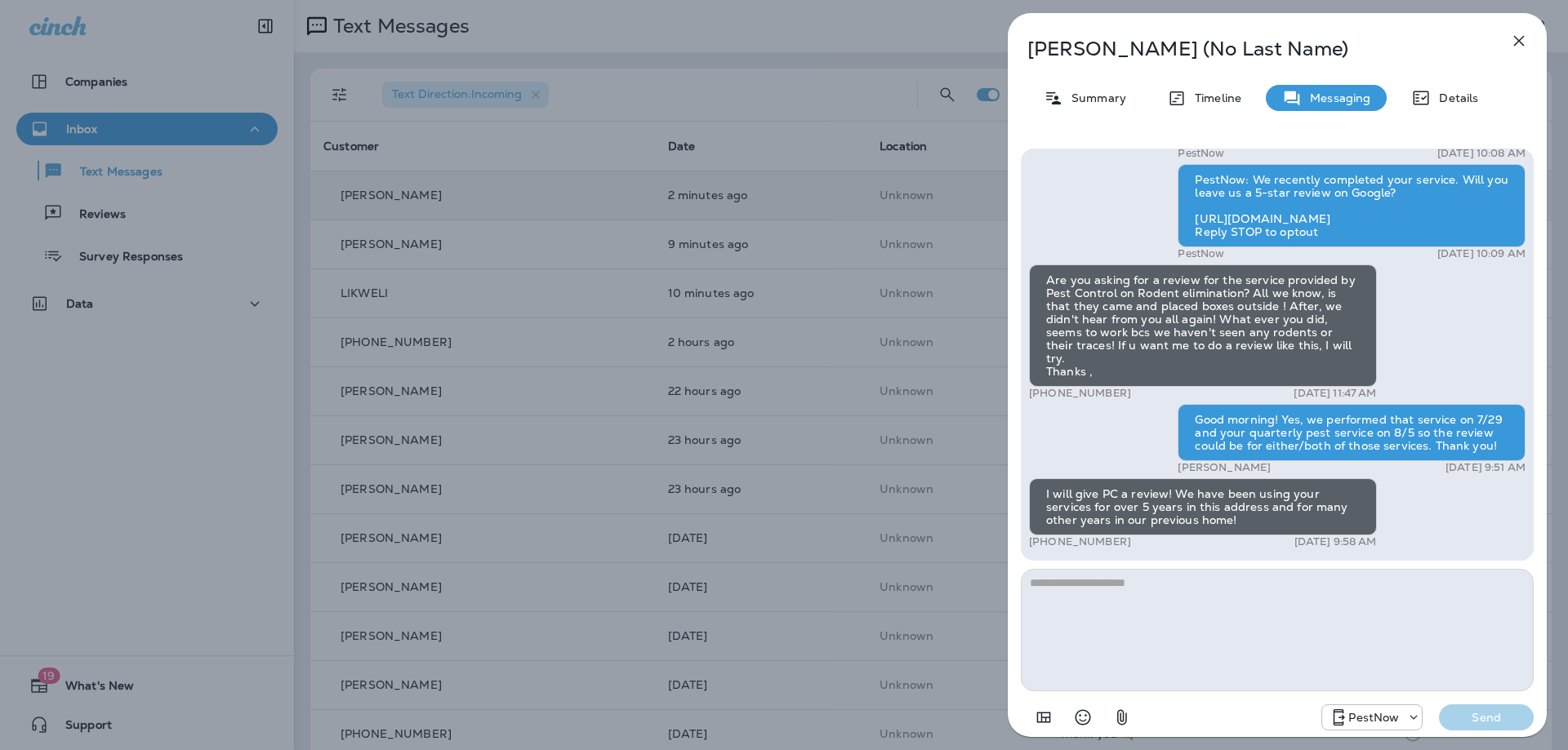
drag, startPoint x: 1518, startPoint y: 42, endPoint x: 1416, endPoint y: 551, distance: 519.1
click at [1416, 551] on div "REGINA (No Last Name) Summary Timeline Messaging Details PestNow: We recently c…" at bounding box center [1277, 375] width 539 height 724
click at [1227, 644] on textarea at bounding box center [1277, 630] width 513 height 123
type textarea "*"
type textarea "**********"
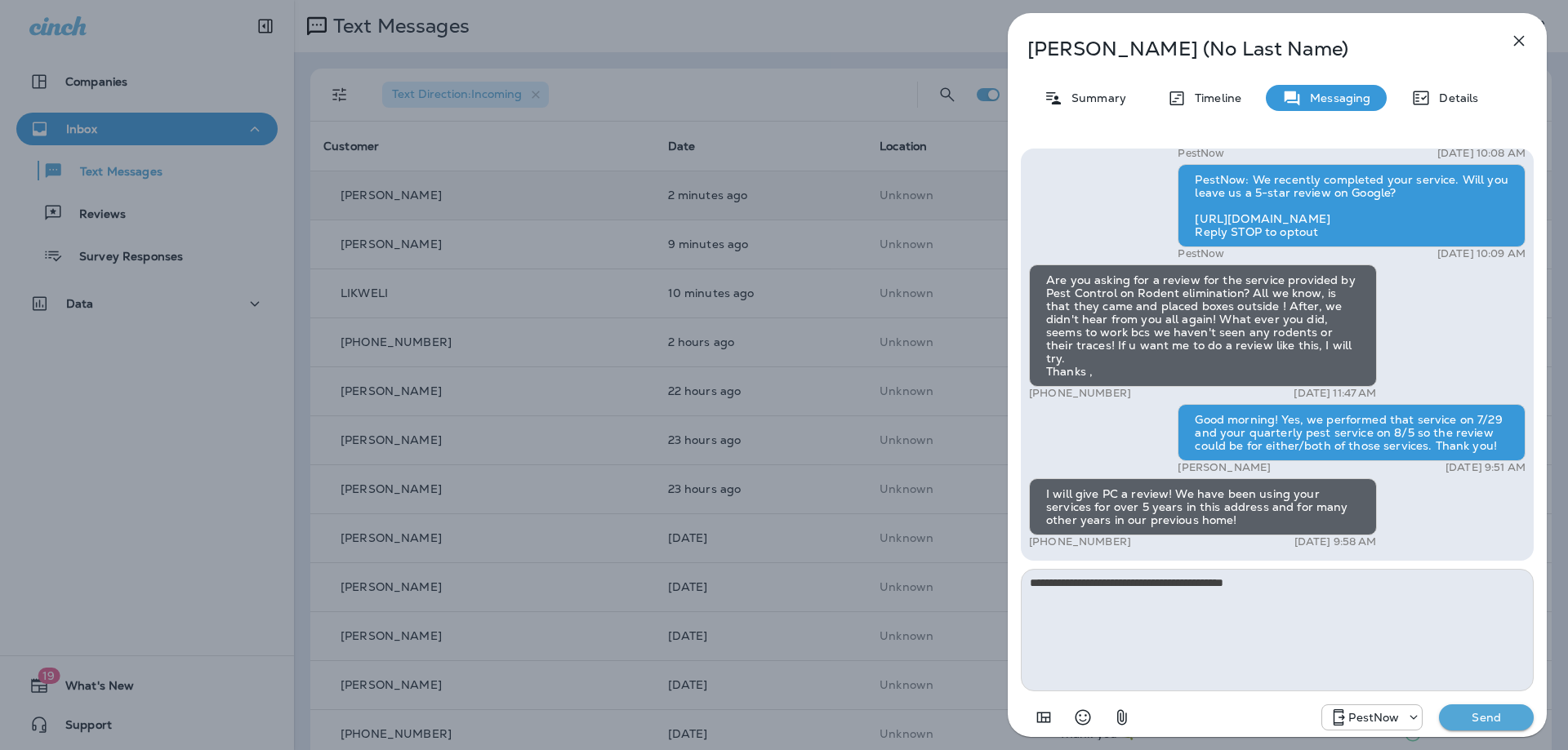
drag, startPoint x: 1466, startPoint y: 735, endPoint x: 1469, endPoint y: 726, distance: 9.5
click at [1468, 732] on div "**********" at bounding box center [1277, 441] width 539 height 611
click at [1469, 726] on button "Send" at bounding box center [1486, 717] width 95 height 26
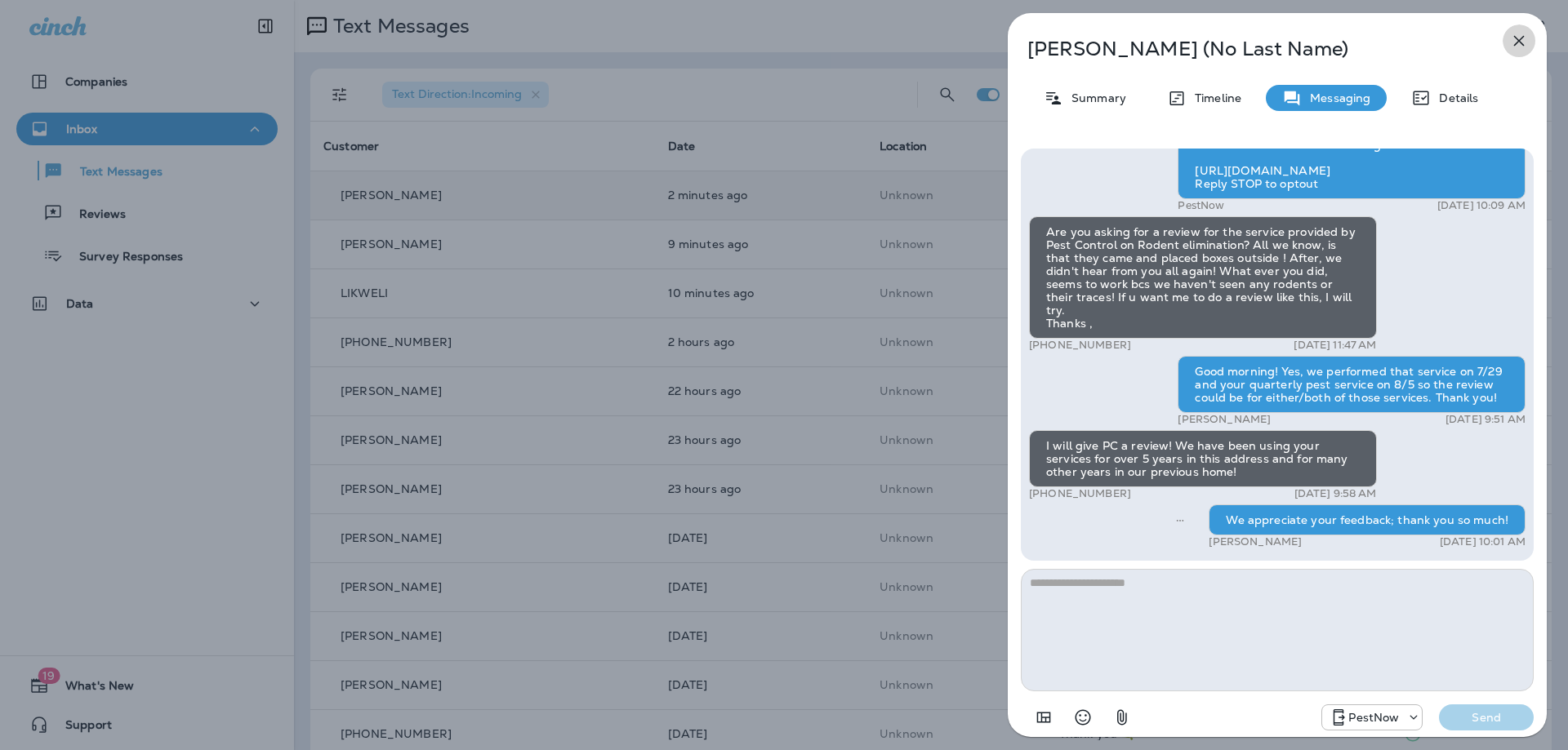
click at [1522, 38] on icon "button" at bounding box center [1519, 41] width 11 height 11
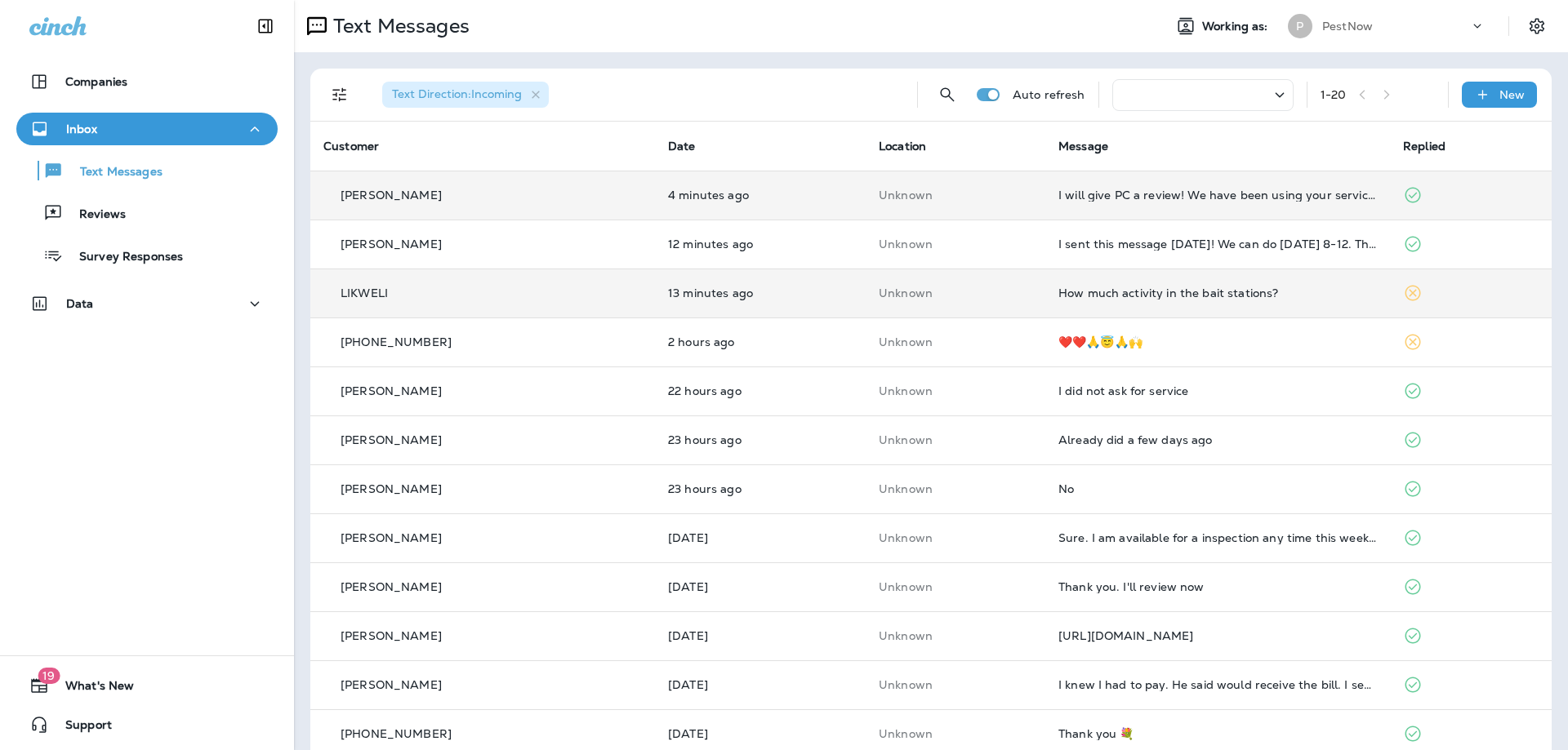
click at [1150, 294] on div "How much activity in the bait stations?" at bounding box center [1217, 293] width 318 height 13
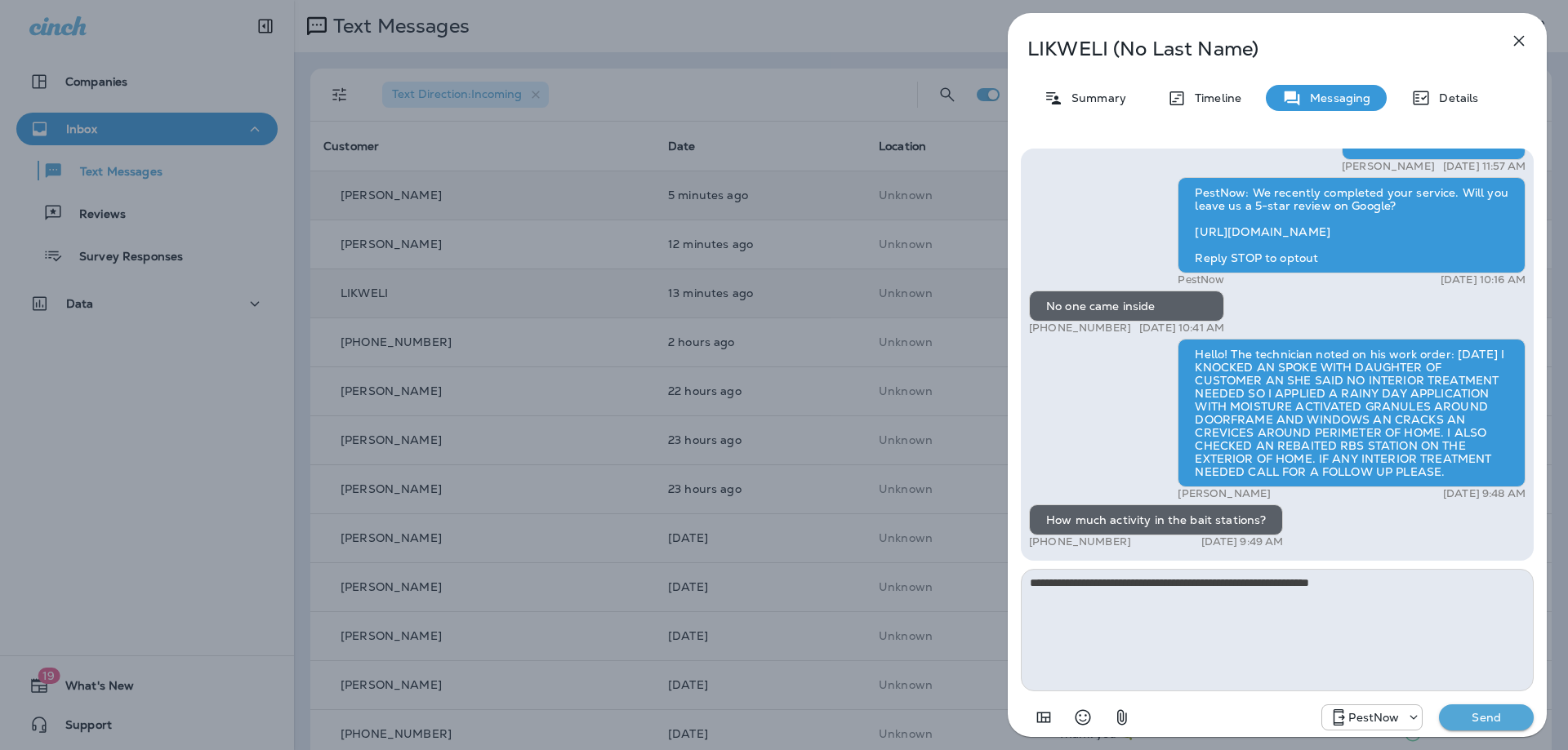
type textarea "**********"
click at [1513, 714] on p "Send" at bounding box center [1486, 717] width 68 height 14
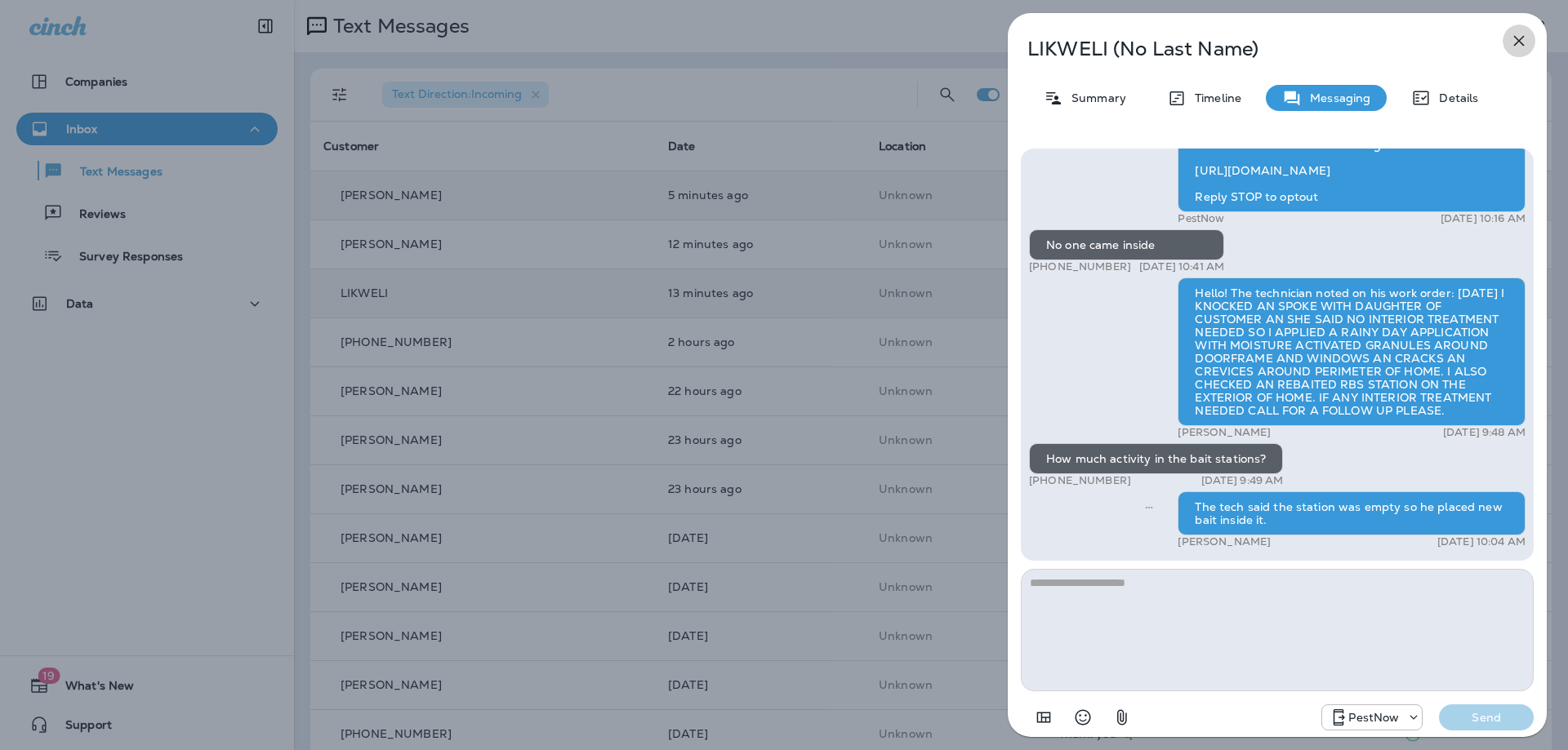
click at [1513, 49] on icon "button" at bounding box center [1519, 41] width 20 height 20
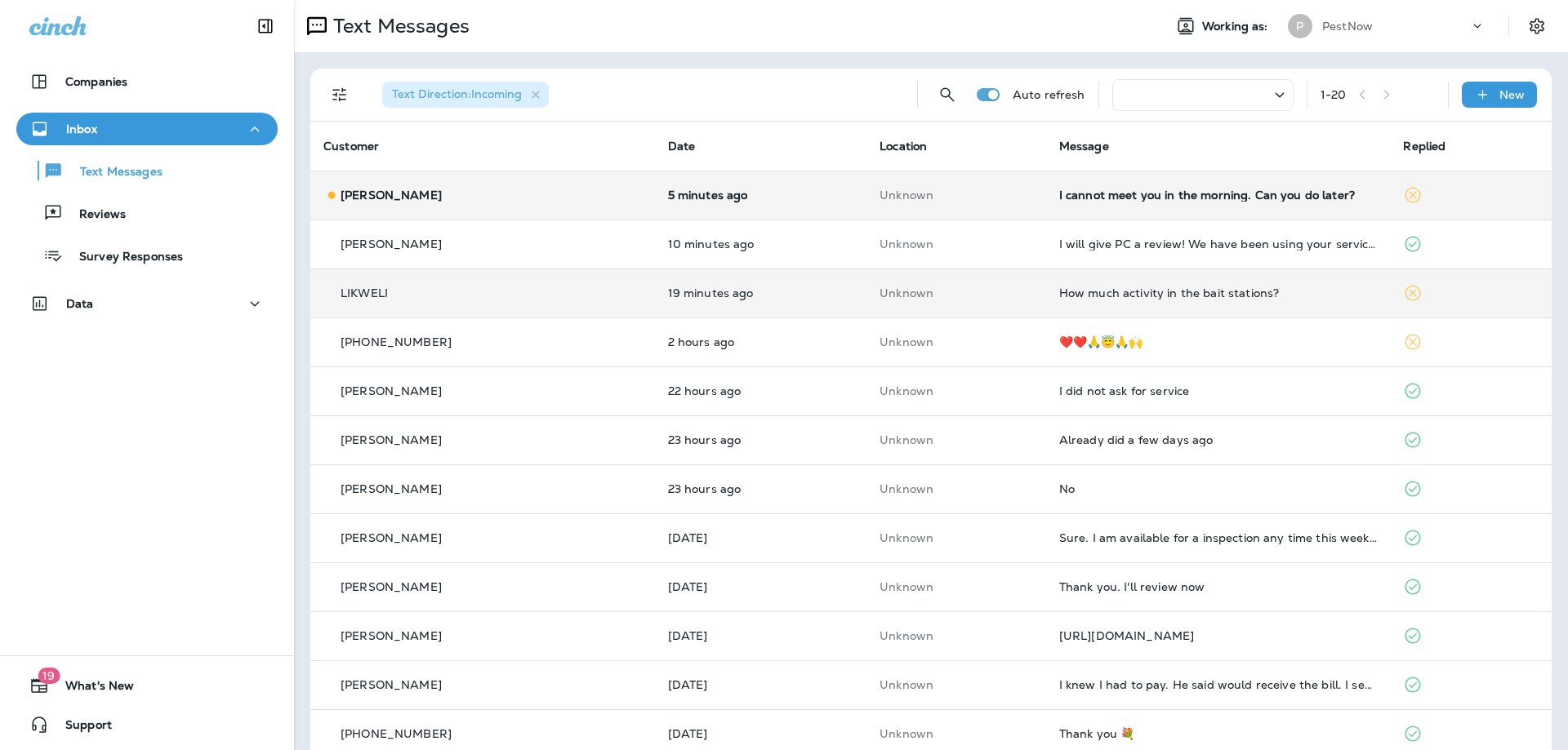
click at [1059, 194] on div "I cannot meet you in the morning. Can you do later?" at bounding box center [1217, 194] width 318 height 13
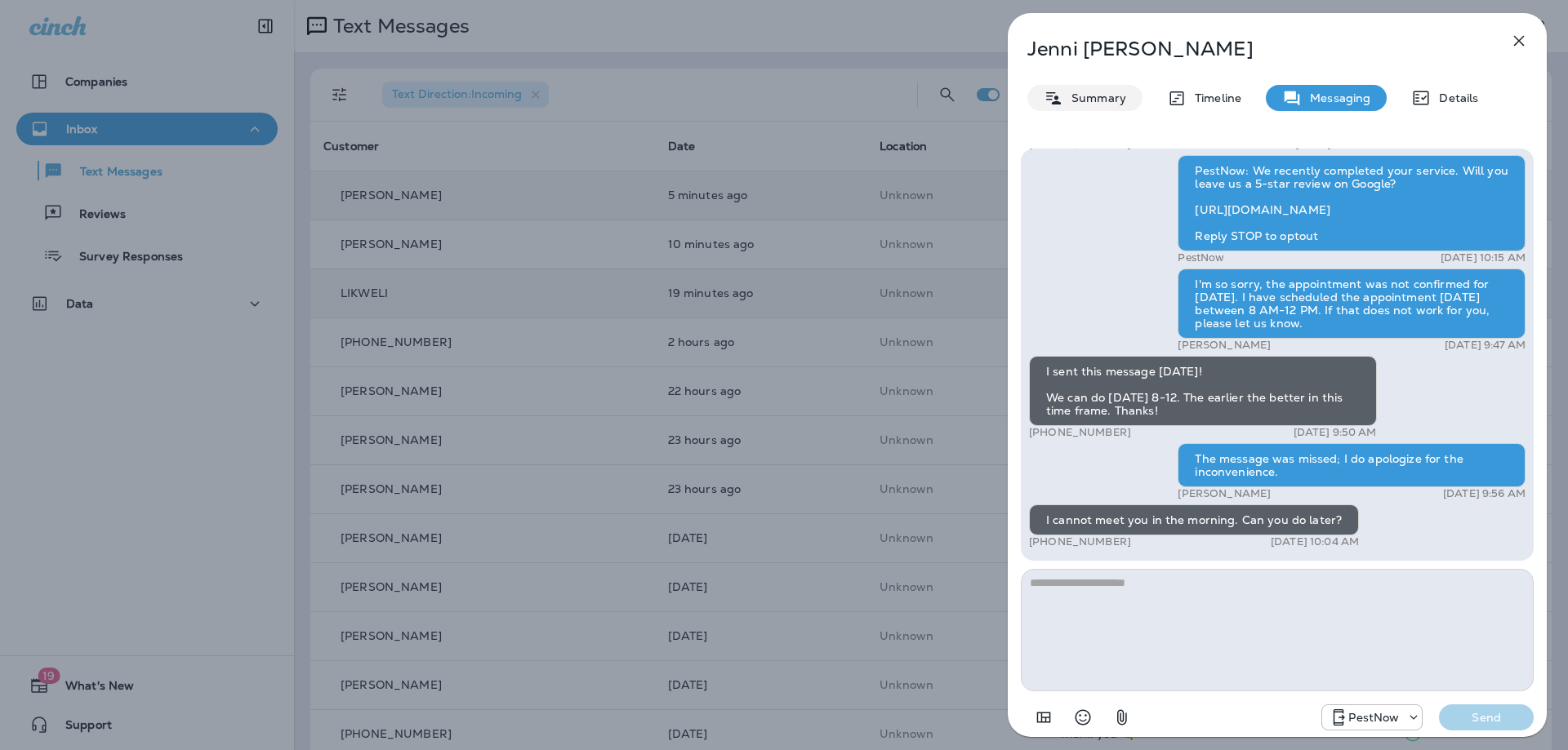
click at [1069, 96] on p "Summary" at bounding box center [1095, 98] width 63 height 13
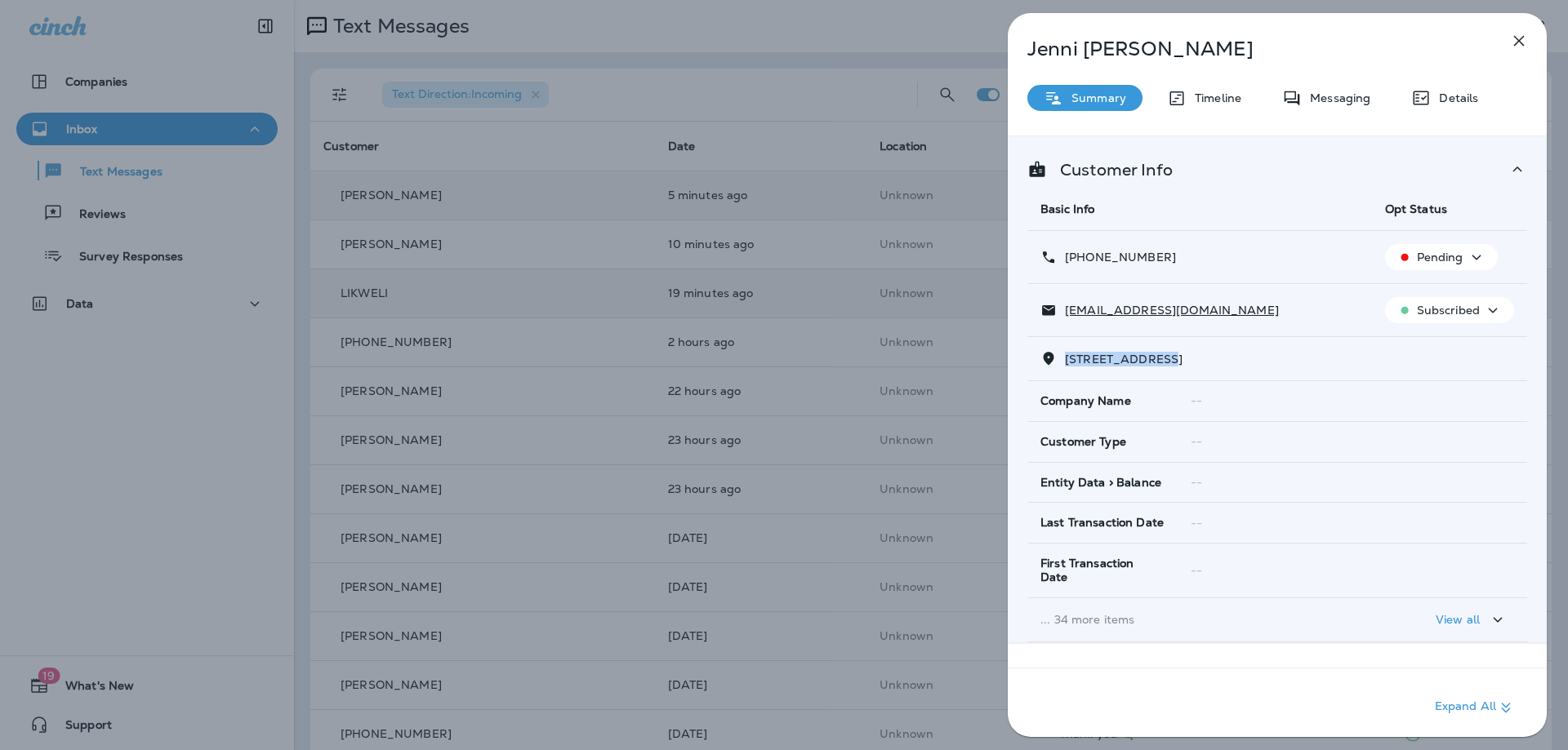
drag, startPoint x: 1169, startPoint y: 361, endPoint x: 1067, endPoint y: 365, distance: 102.1
click at [1067, 365] on span "[STREET_ADDRESS]" at bounding box center [1123, 359] width 117 height 14
copy span "820 VIEW WEST D"
click at [1331, 91] on p "Messaging" at bounding box center [1336, 98] width 68 height 13
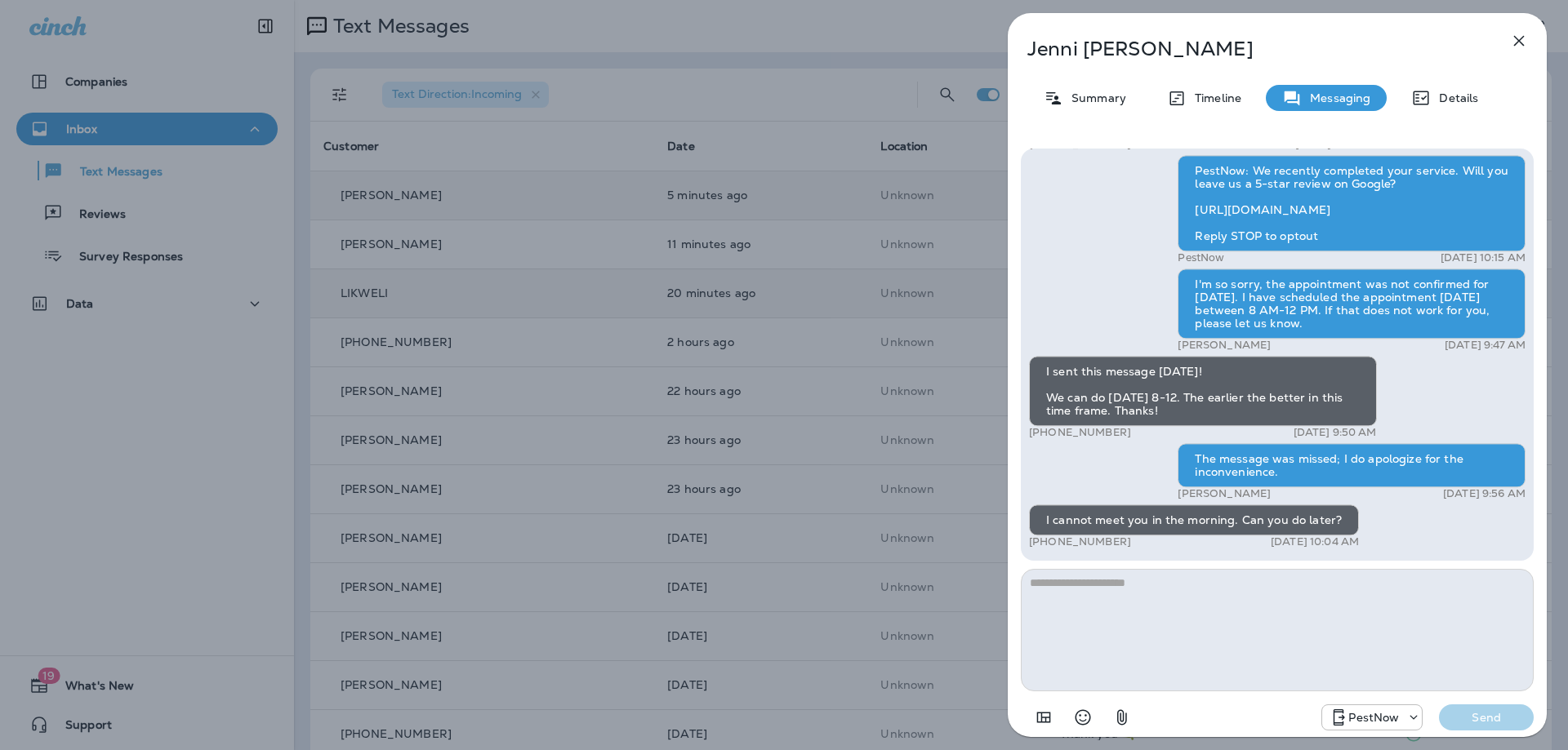
click at [1179, 606] on textarea at bounding box center [1277, 630] width 513 height 123
type textarea "**********"
click at [1503, 717] on p "Send" at bounding box center [1486, 717] width 68 height 14
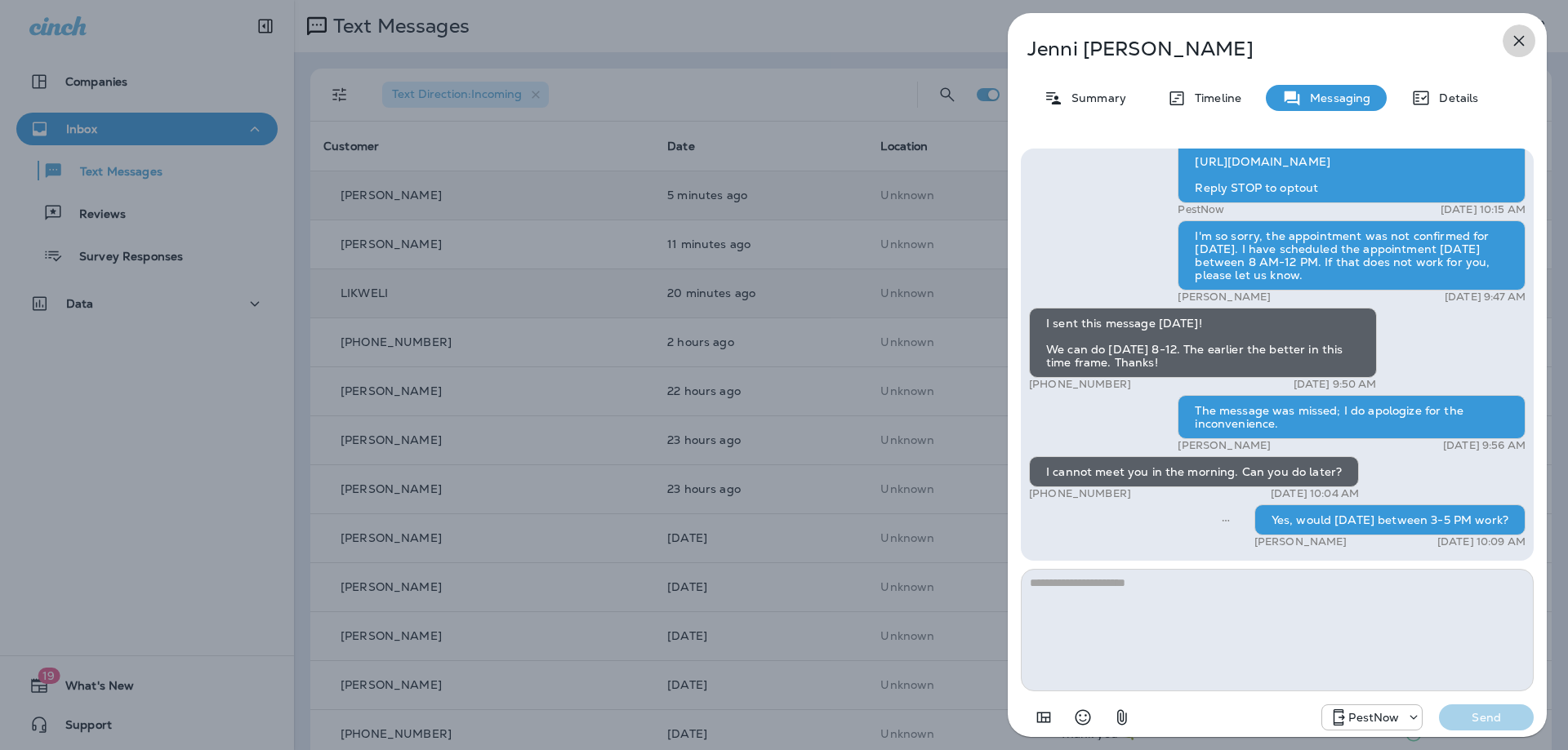
click at [1516, 41] on icon "button" at bounding box center [1519, 41] width 20 height 20
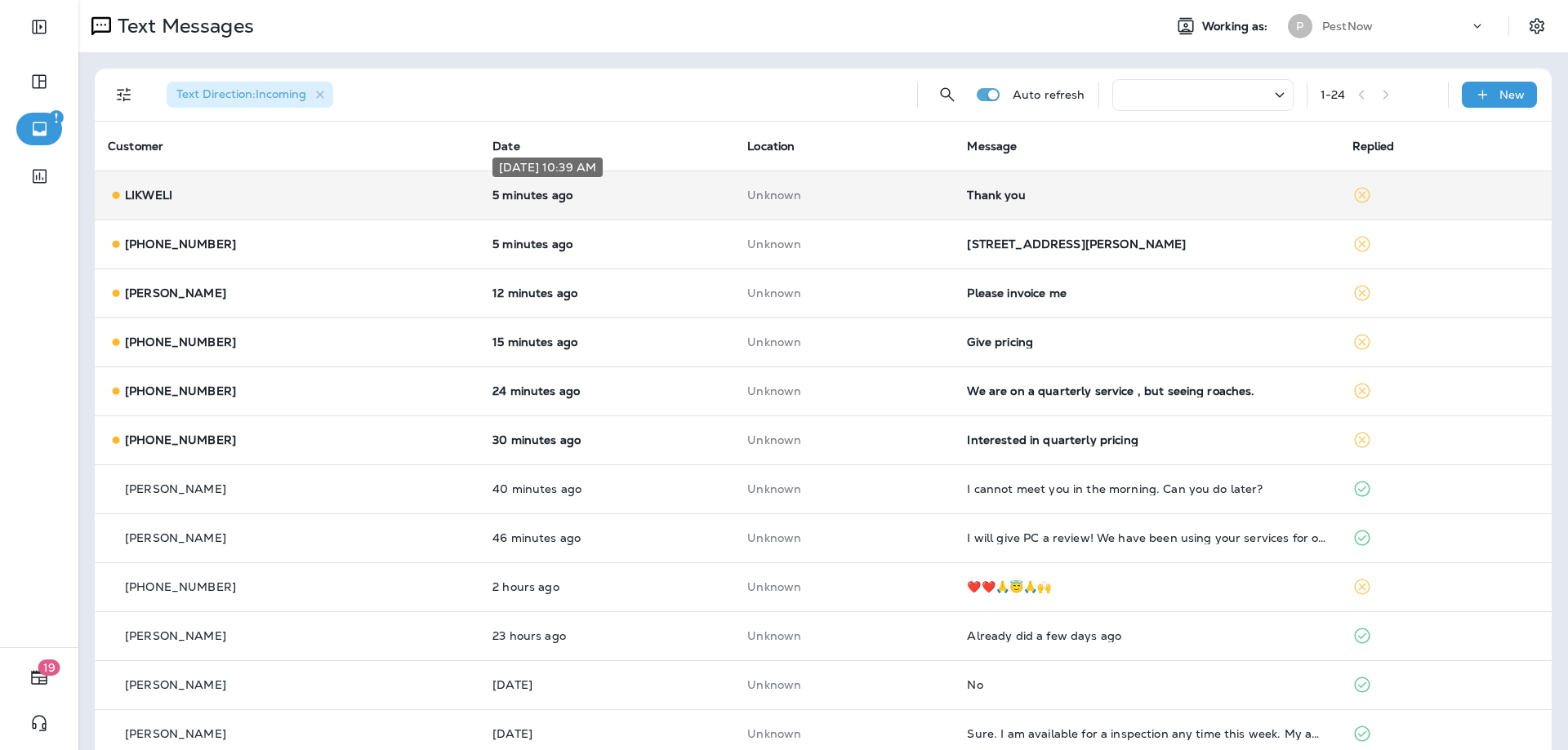
click at [692, 196] on p "5 minutes ago" at bounding box center [606, 194] width 229 height 13
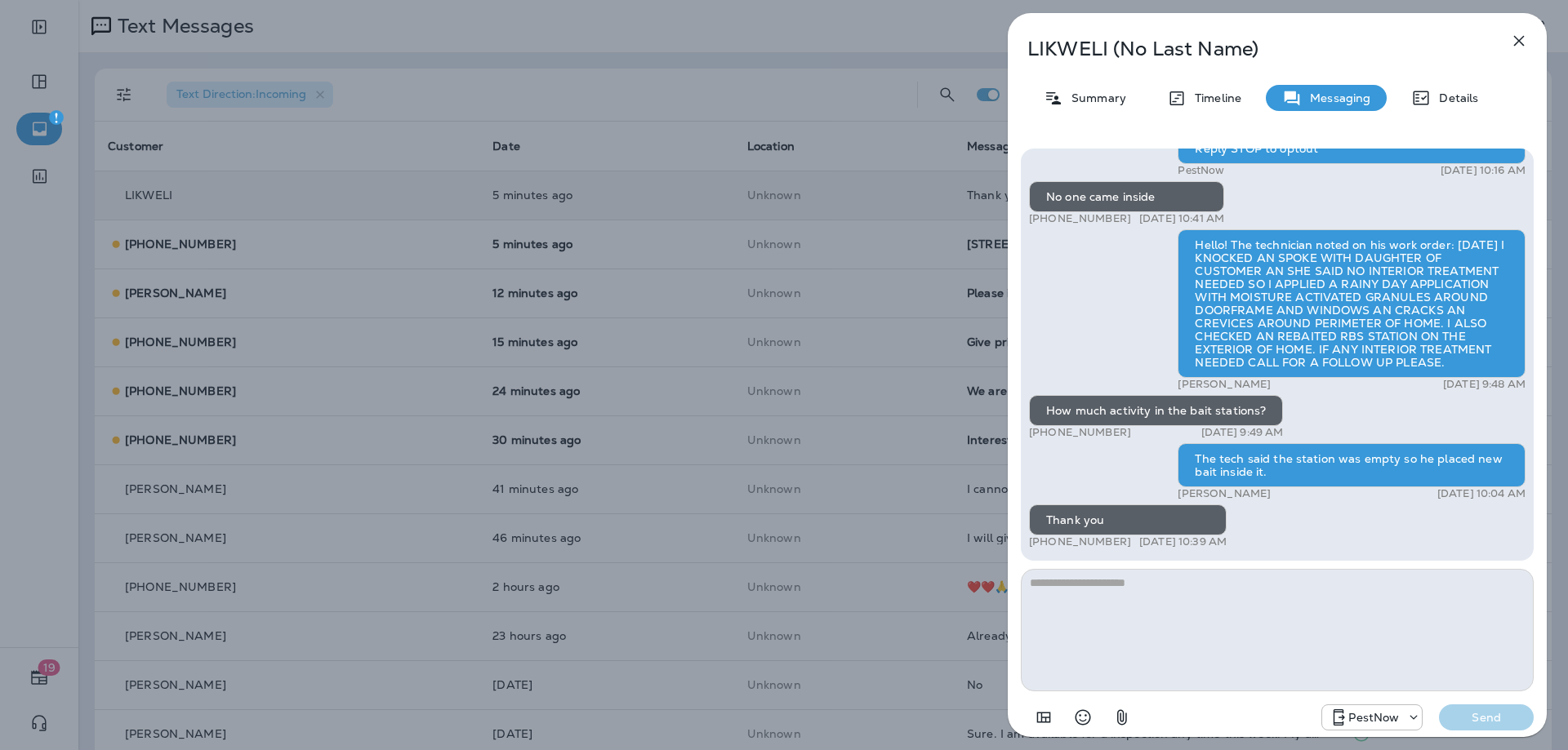
click at [1257, 642] on textarea at bounding box center [1277, 630] width 513 height 123
type textarea "**********"
click at [1458, 711] on p "Send" at bounding box center [1486, 717] width 68 height 14
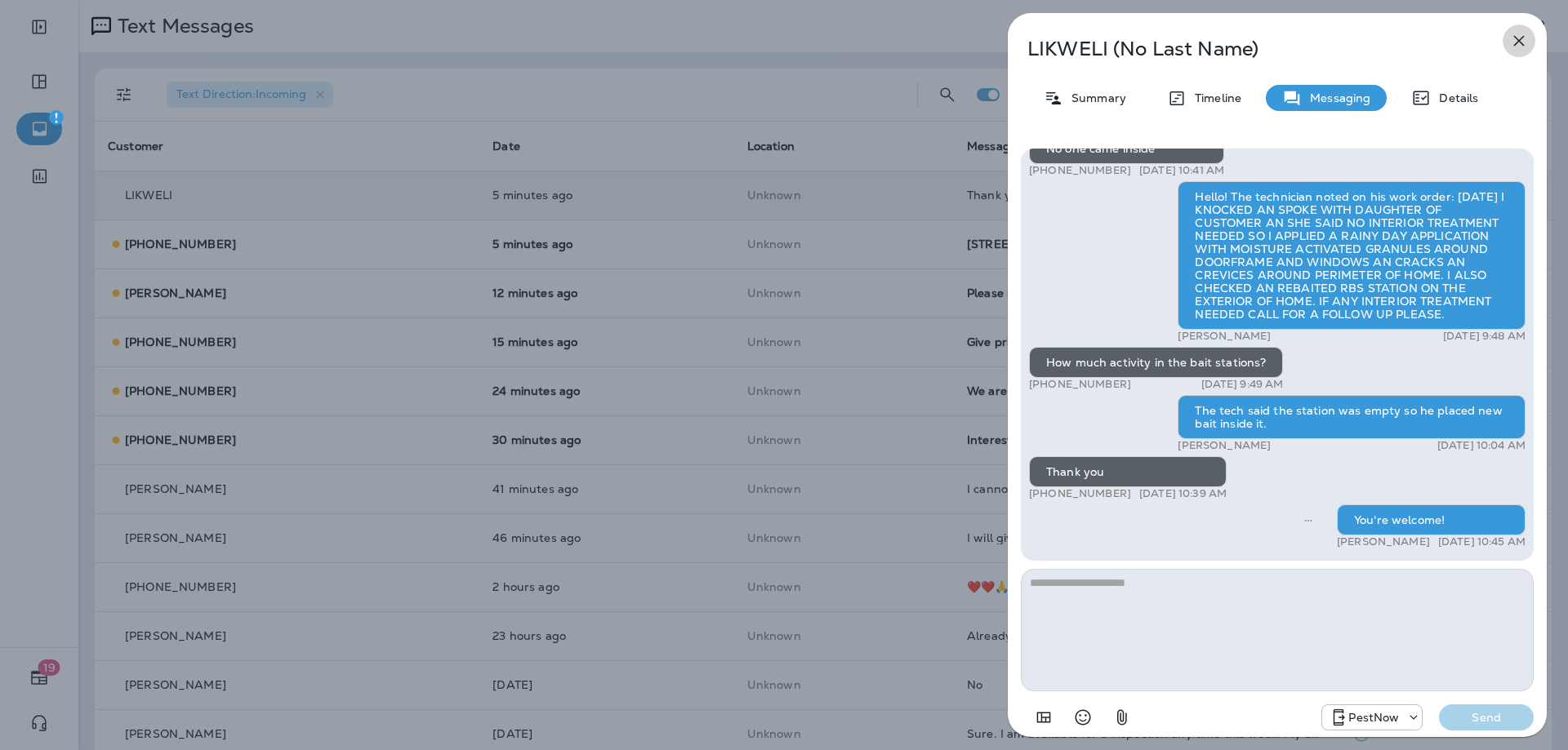
click at [1524, 36] on icon "button" at bounding box center [1519, 41] width 20 height 20
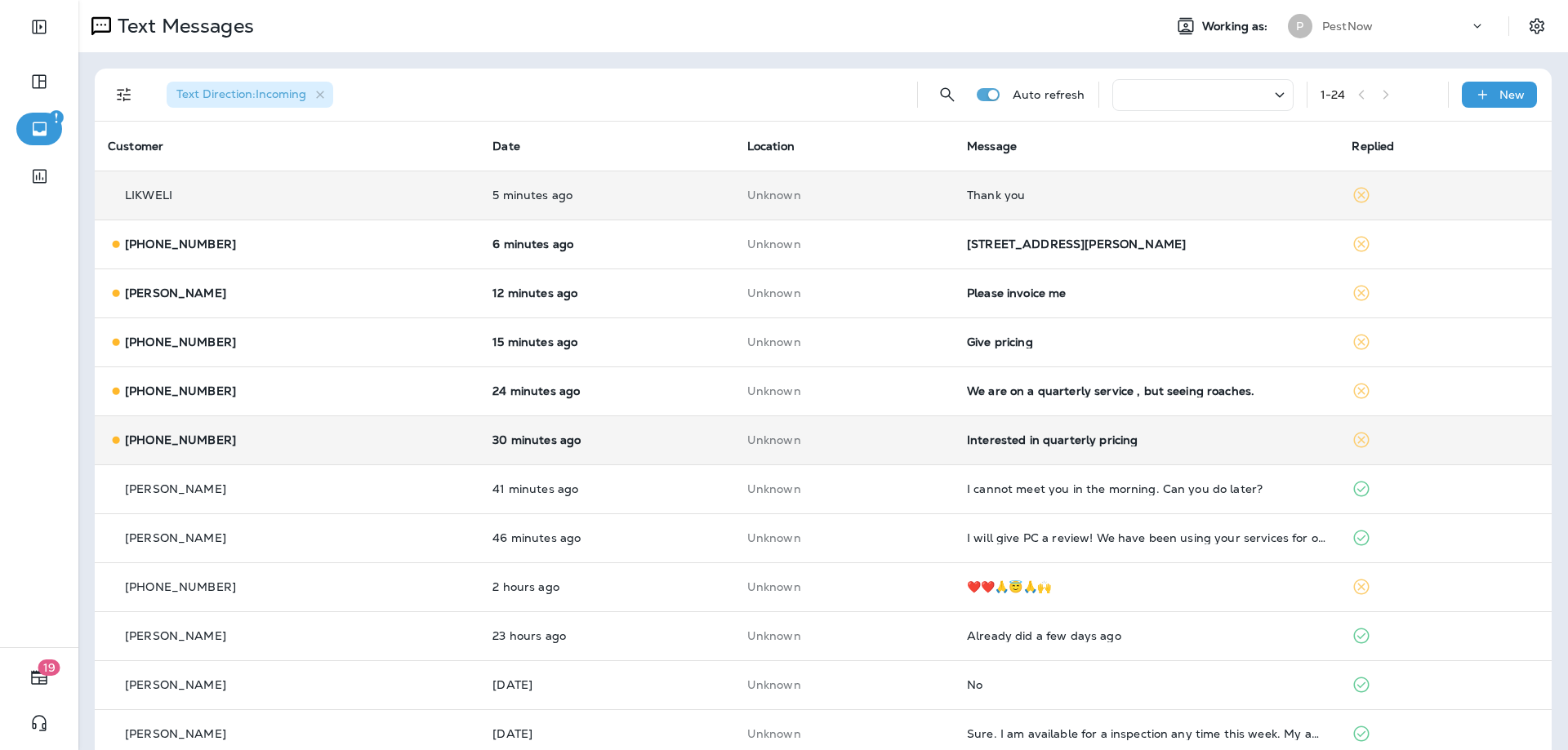
click at [1155, 436] on div "Interested in quarterly pricing" at bounding box center [1146, 440] width 359 height 13
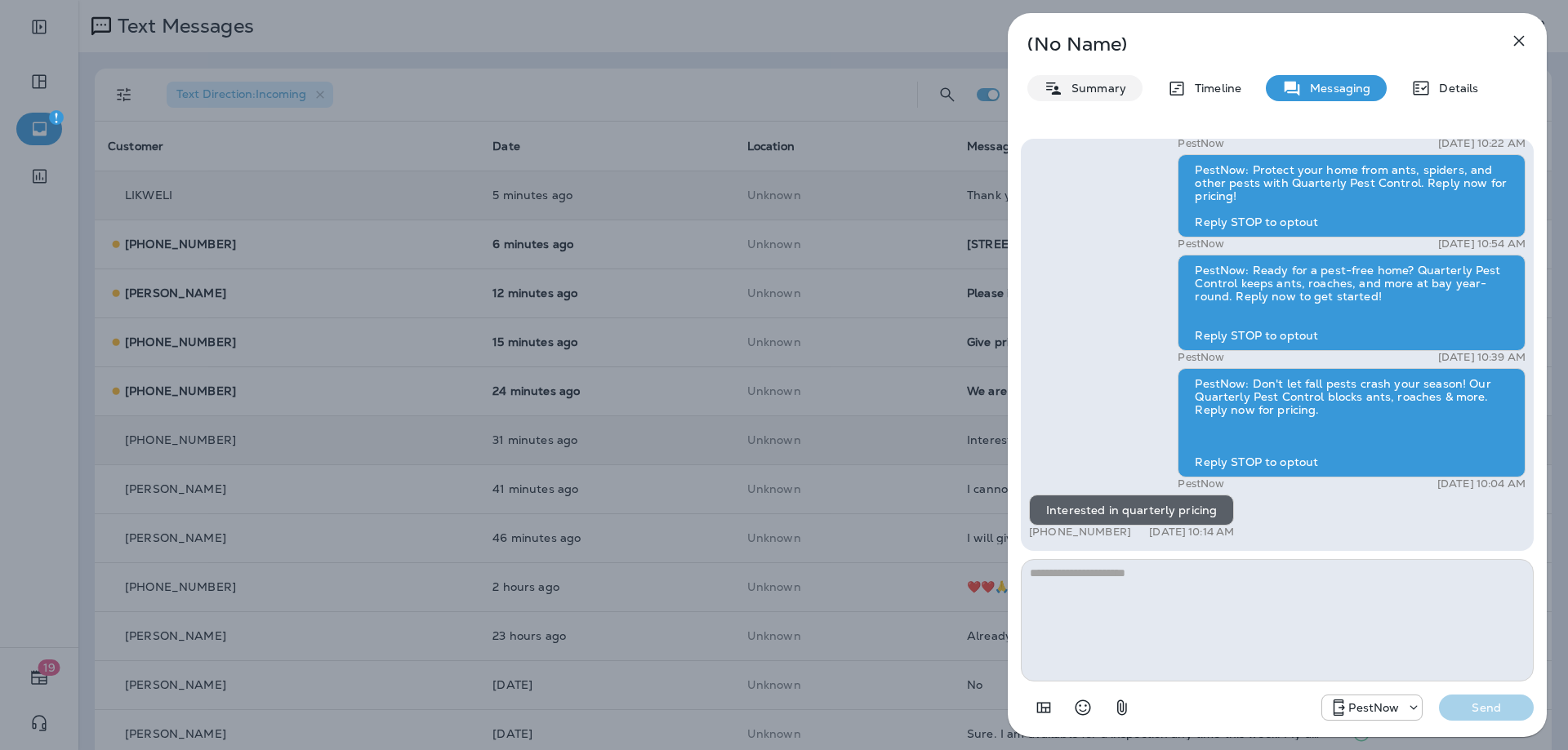
click at [1096, 87] on p "Summary" at bounding box center [1095, 88] width 63 height 13
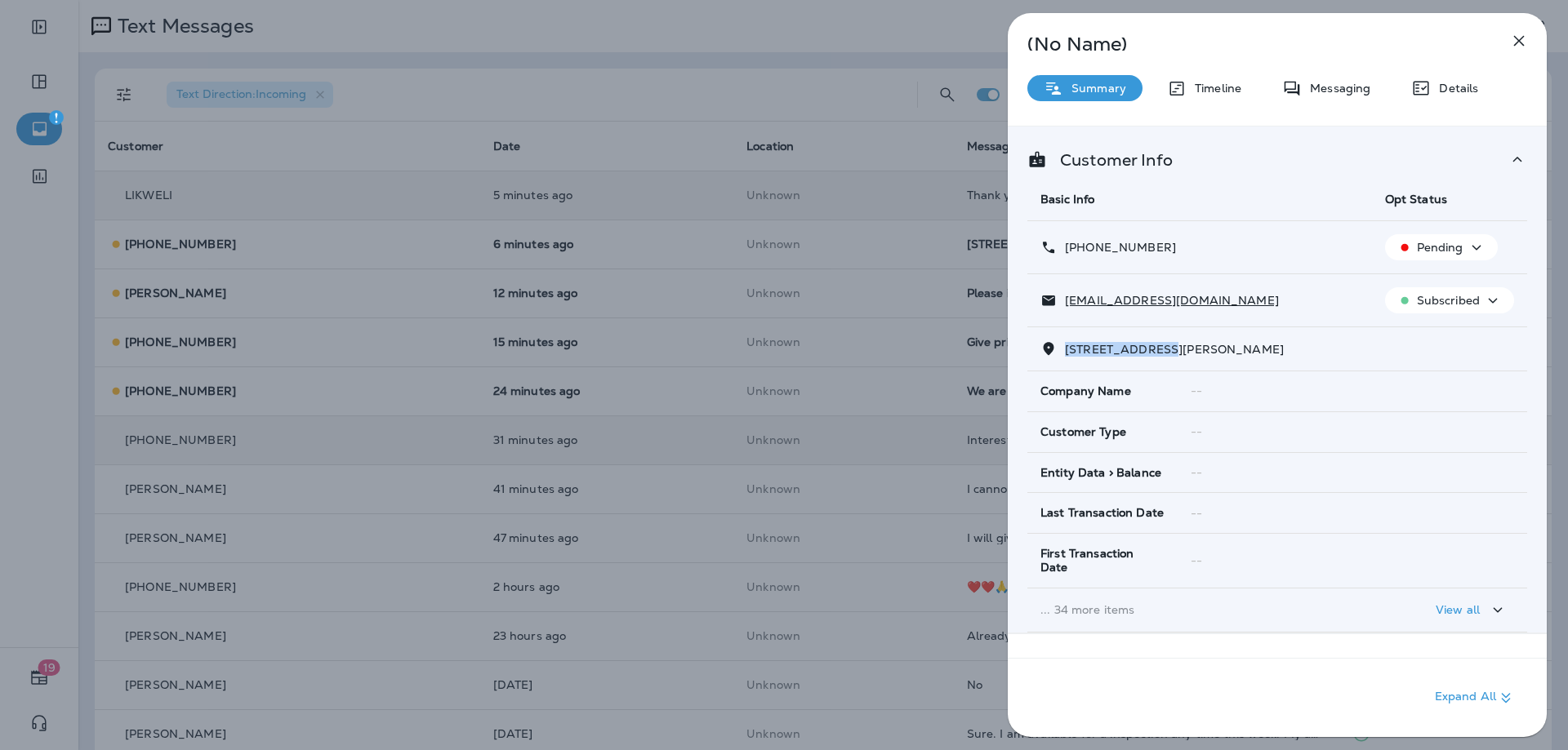
drag, startPoint x: 1173, startPoint y: 348, endPoint x: 1052, endPoint y: 351, distance: 121.0
click at [1052, 351] on div "9100 COLGROVE COURT LORTON, VA 22079" at bounding box center [1277, 349] width 473 height 17
copy span "9100 COLGROVE C"
click at [1313, 96] on div "Messaging" at bounding box center [1326, 88] width 121 height 26
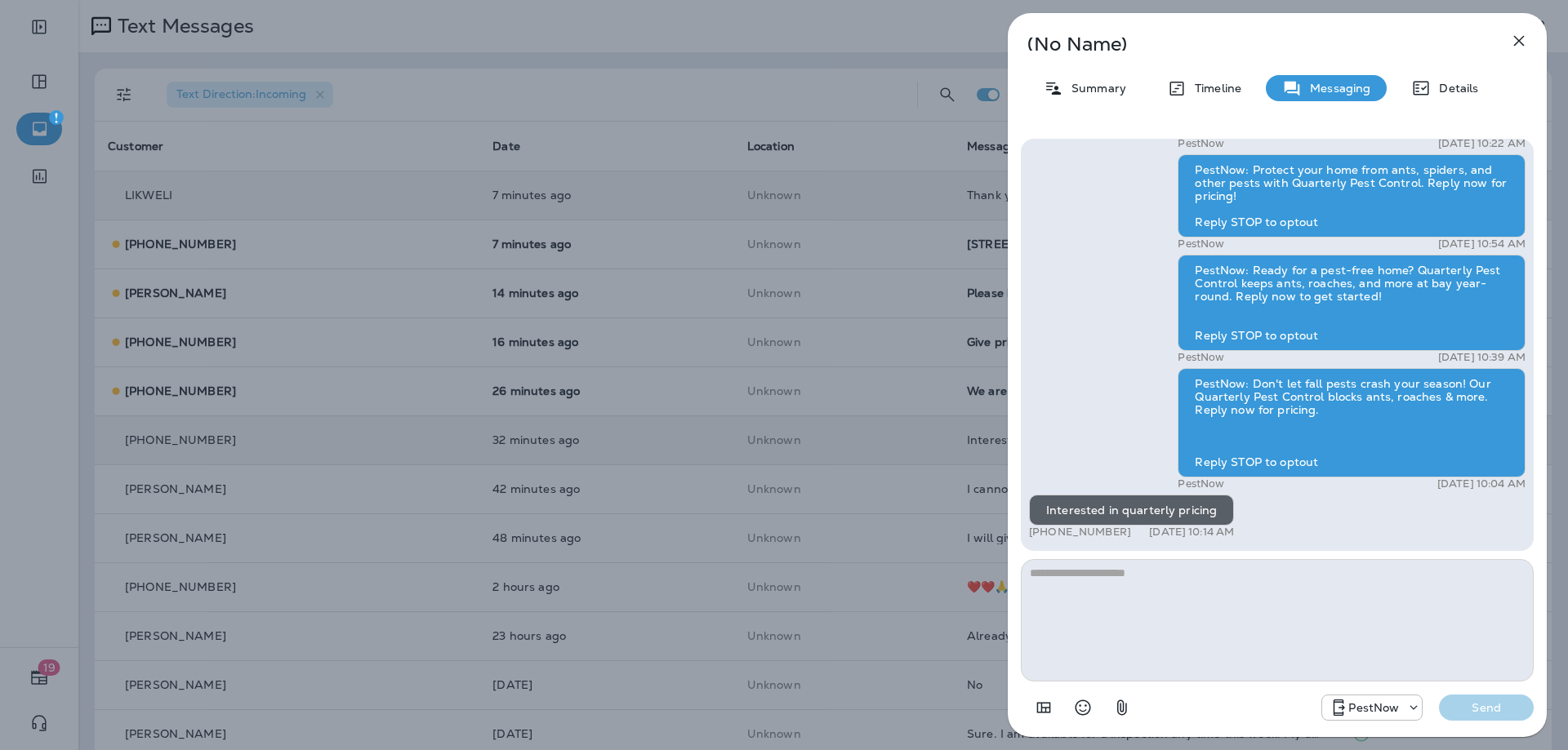
click at [1244, 599] on textarea at bounding box center [1277, 620] width 513 height 123
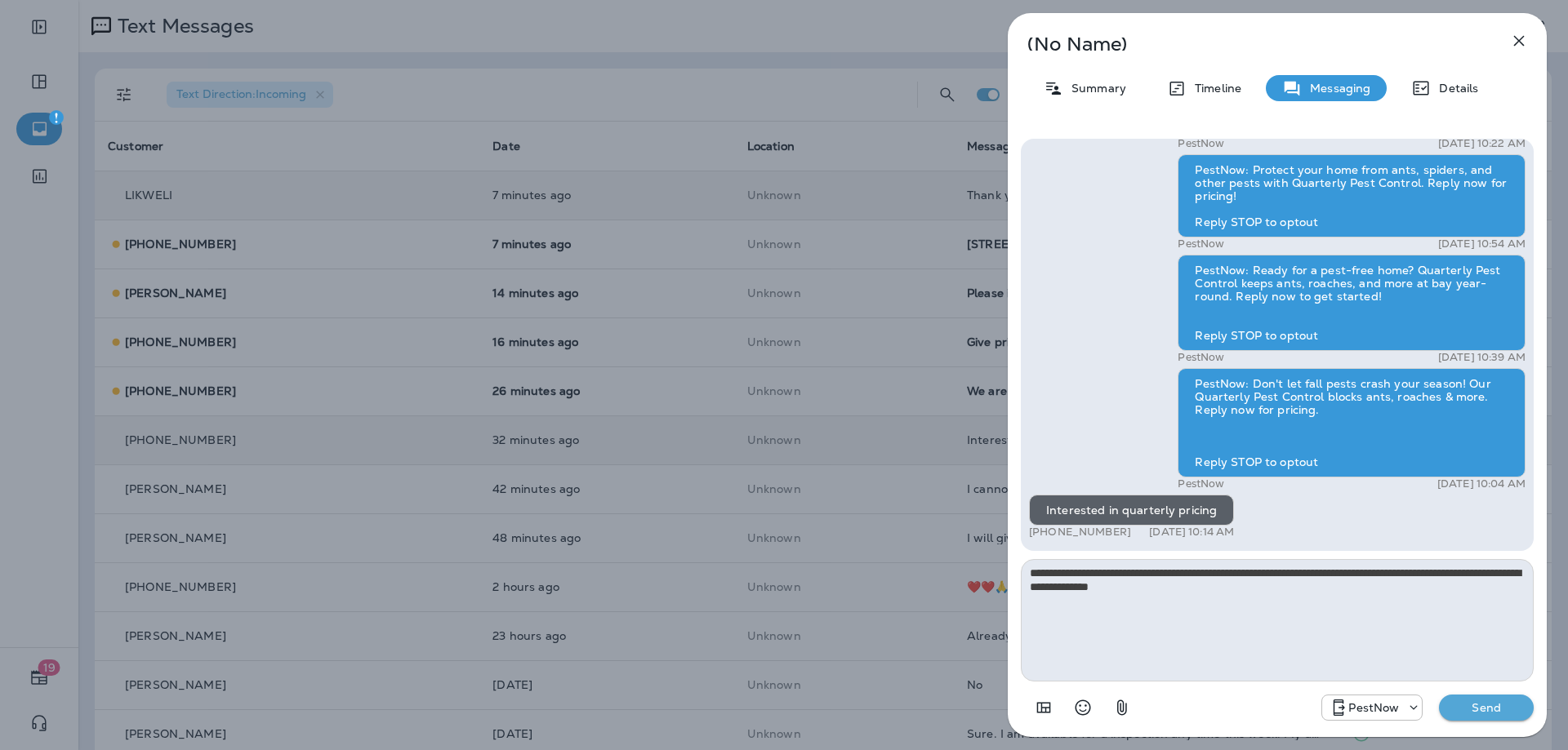
type textarea "**********"
click at [1486, 704] on p "Send" at bounding box center [1486, 707] width 68 height 14
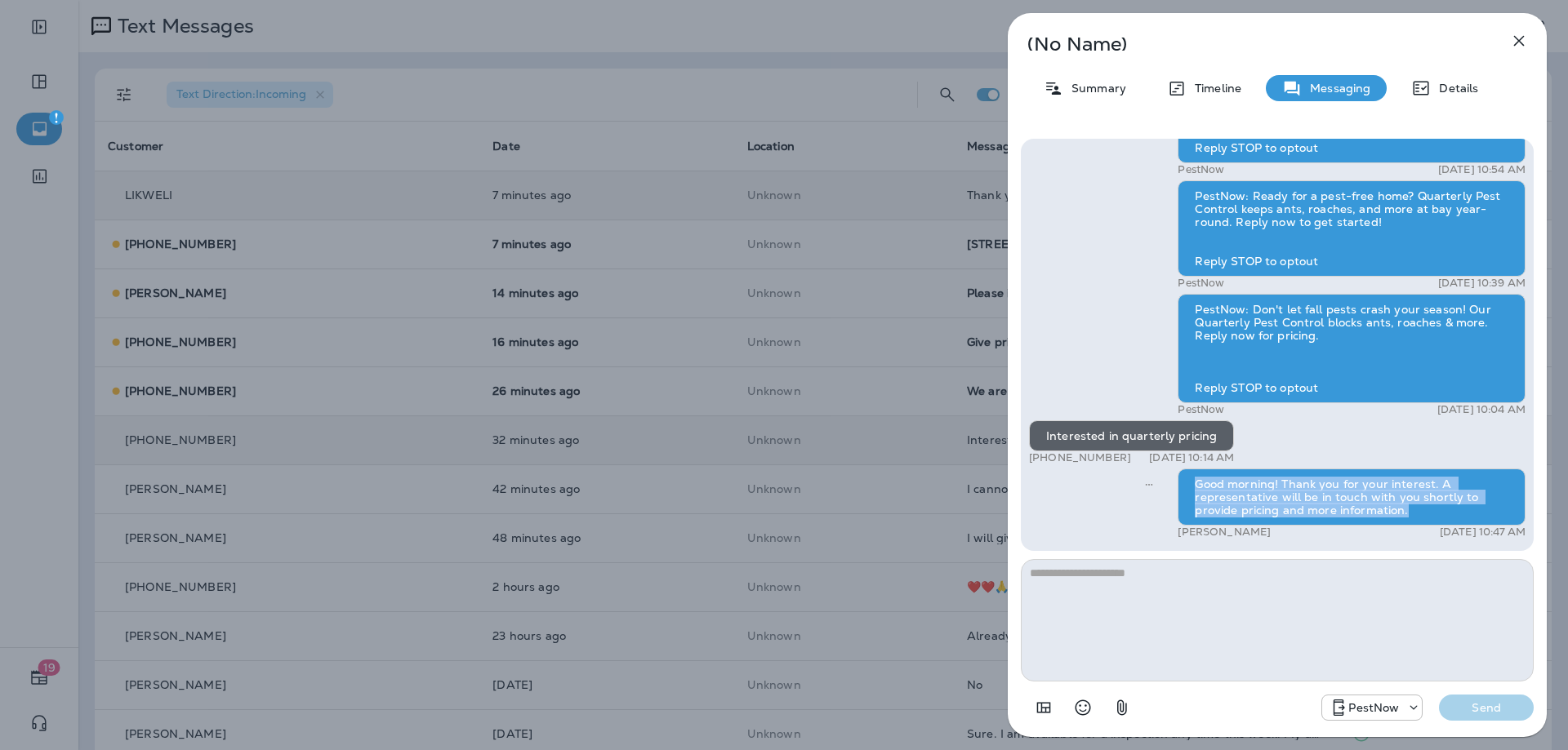
drag, startPoint x: 1410, startPoint y: 507, endPoint x: 1188, endPoint y: 485, distance: 223.1
click at [1188, 485] on div "Good morning! Thank you for your interest. A representative will be in touch wi…" at bounding box center [1351, 497] width 348 height 57
copy div "Good morning! Thank you for your interest. A representative will be in touch wi…"
click at [1525, 31] on icon "button" at bounding box center [1519, 41] width 20 height 20
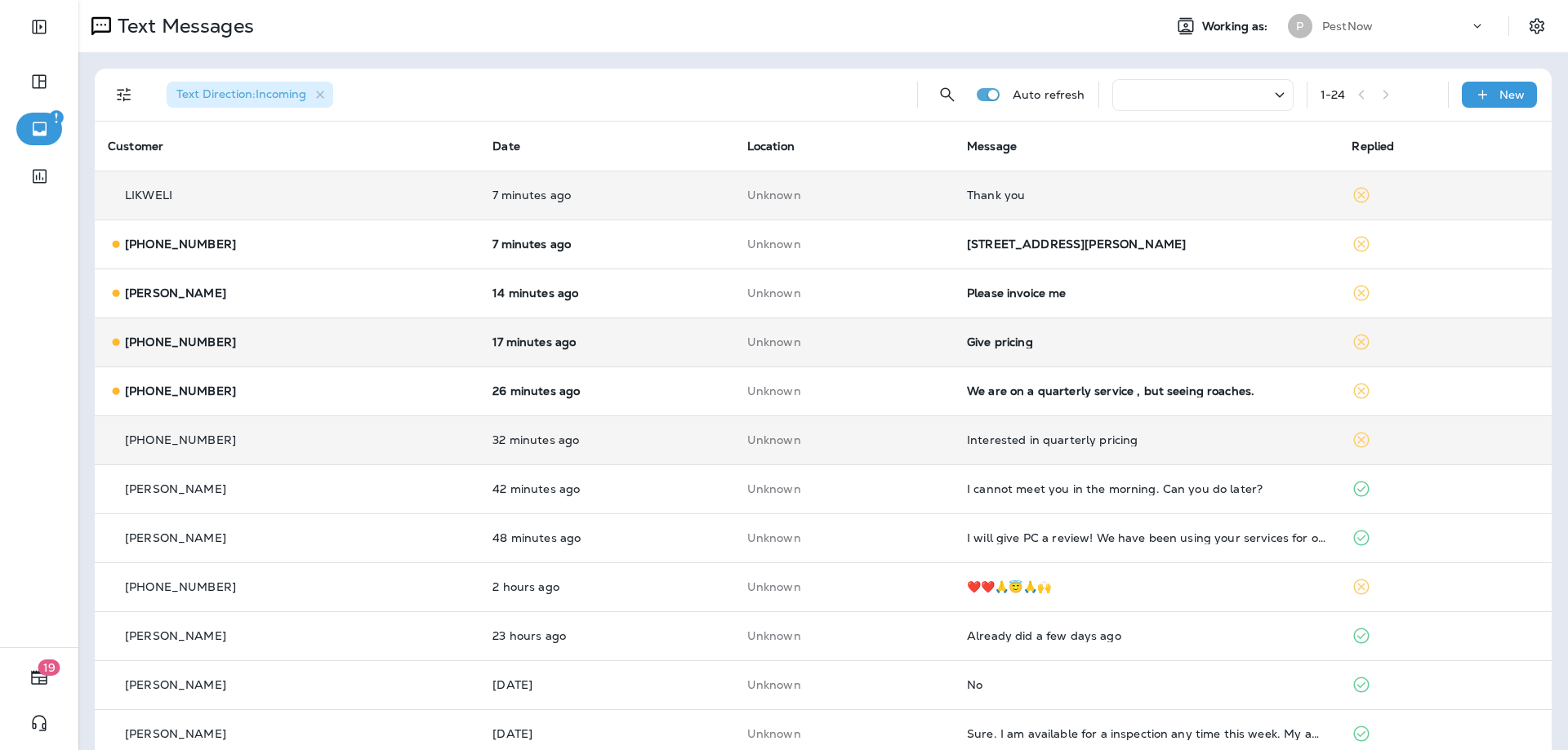
click at [1052, 345] on div "Give pricing" at bounding box center [1146, 341] width 359 height 13
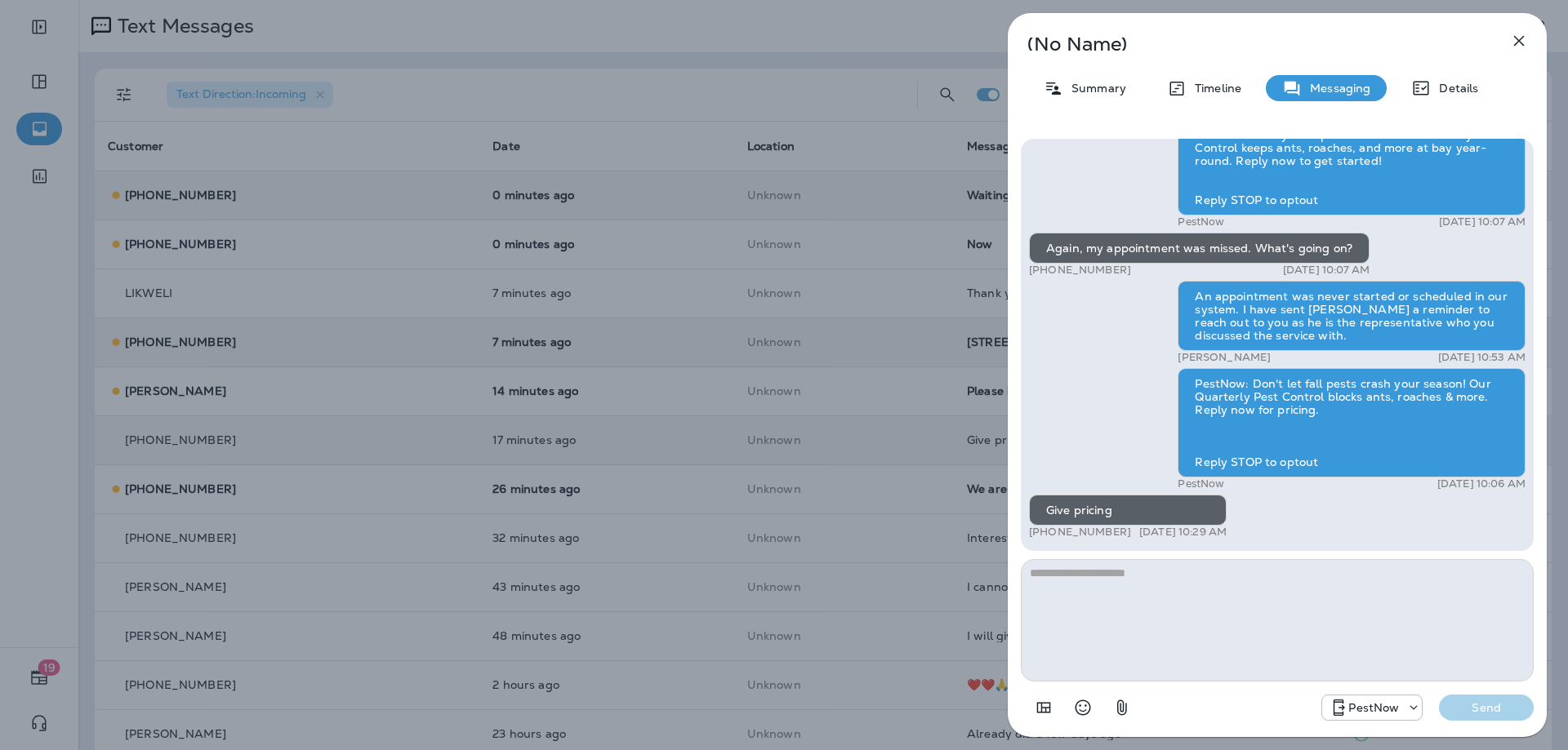
click at [1111, 612] on textarea at bounding box center [1277, 620] width 513 height 123
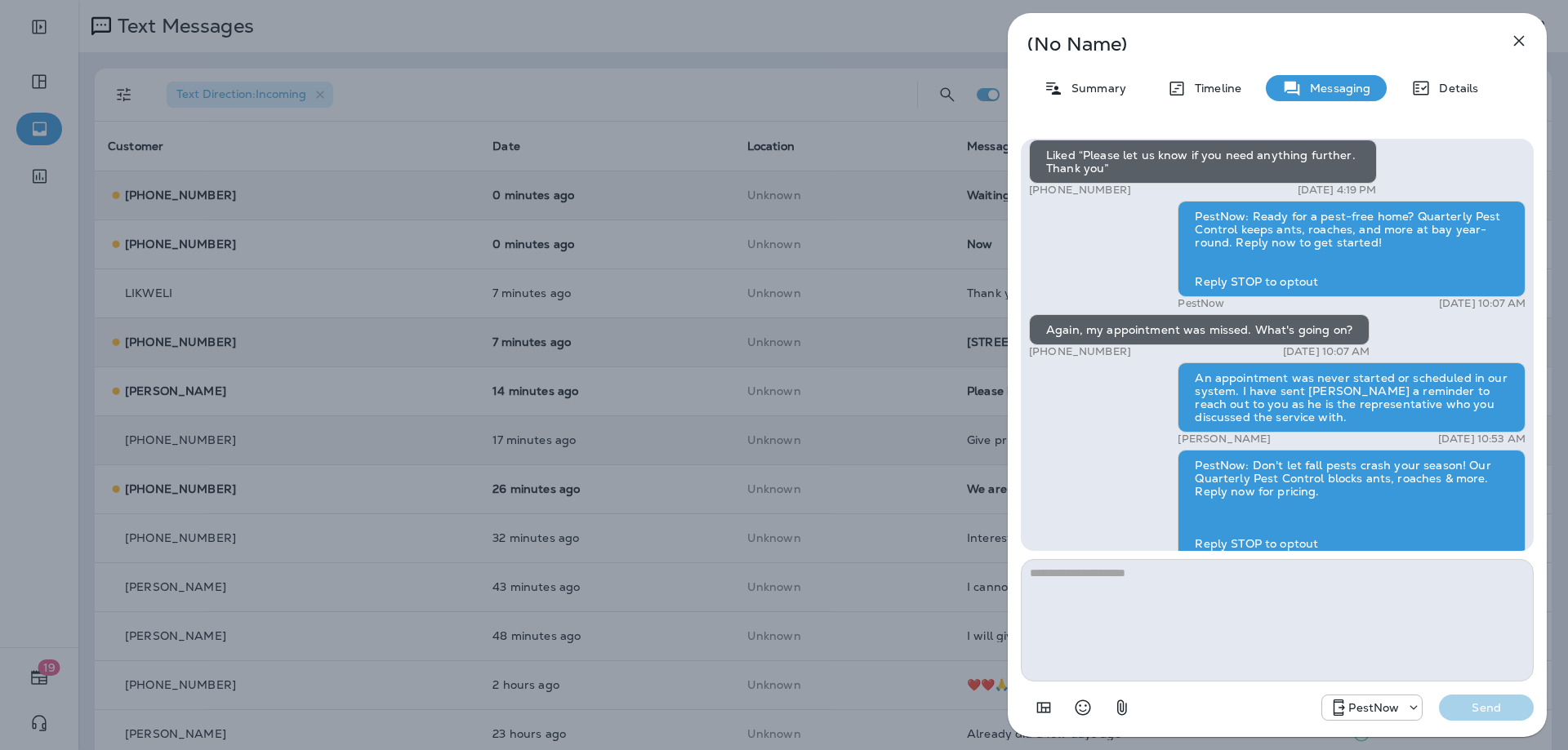
scroll to position [1, 0]
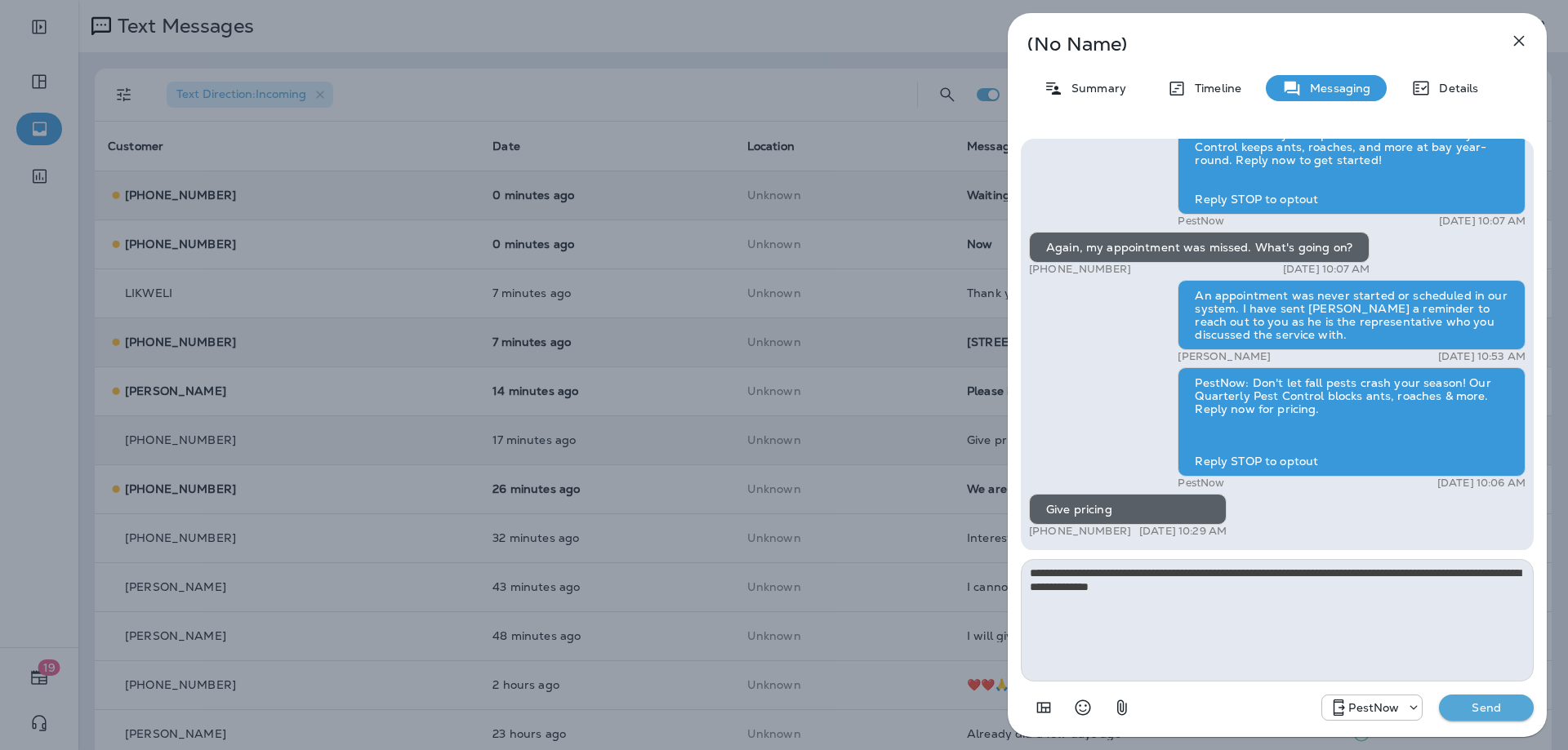
type textarea "**********"
click at [1468, 704] on p "Send" at bounding box center [1486, 707] width 68 height 14
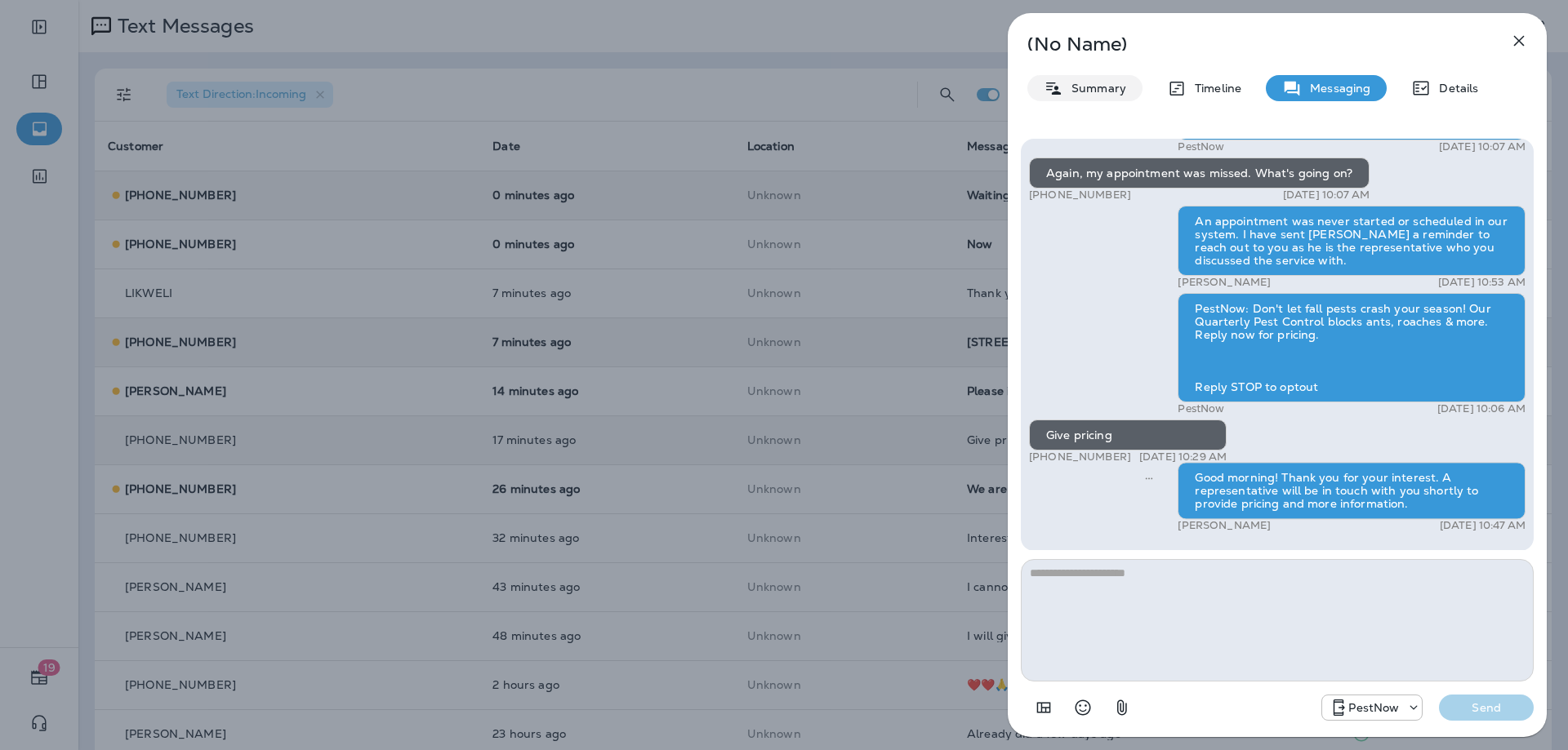
click at [1095, 87] on p "Summary" at bounding box center [1095, 88] width 63 height 13
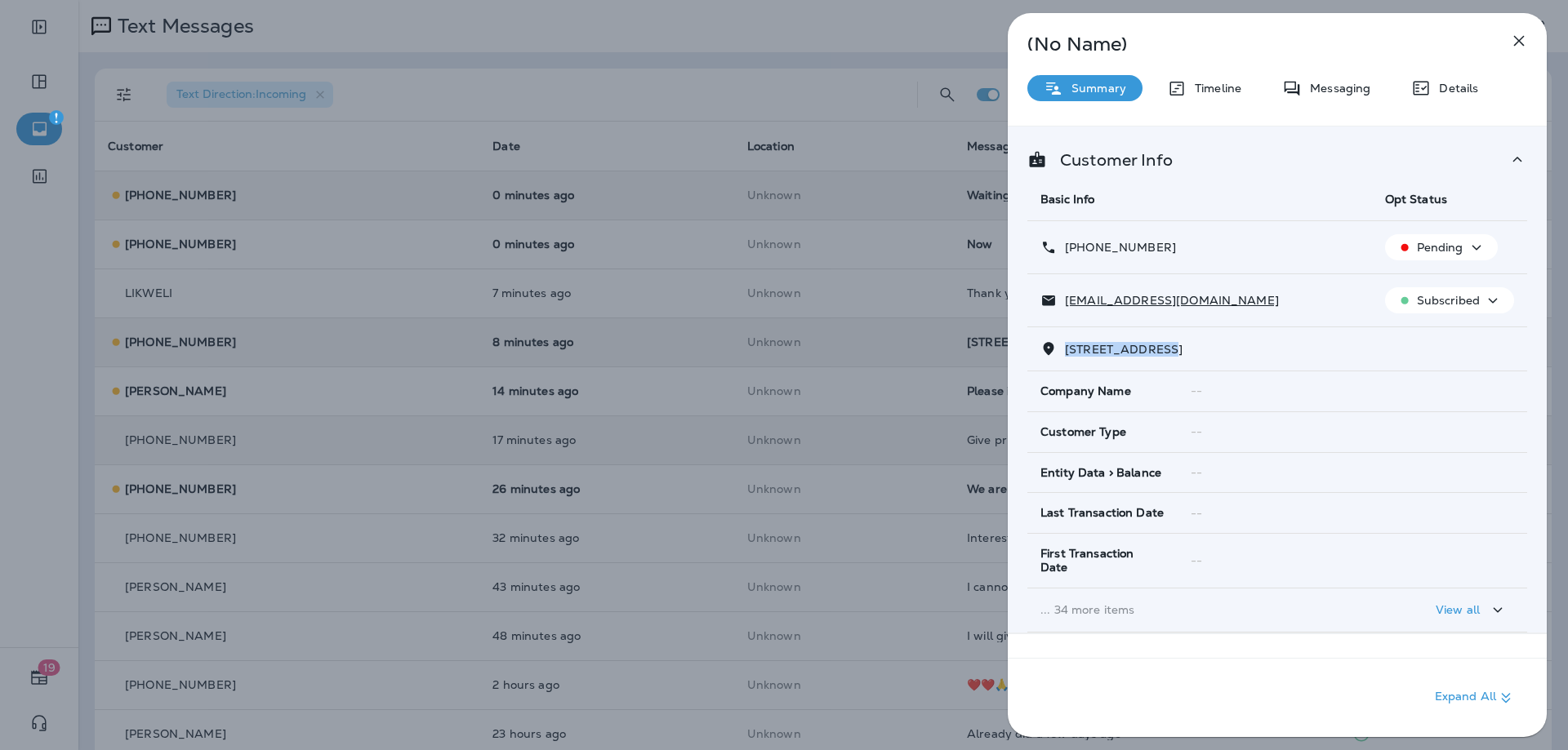
drag, startPoint x: 1174, startPoint y: 349, endPoint x: 1060, endPoint y: 348, distance: 114.0
click at [1060, 348] on p "22650 GRAY FALCON SQUARE ASHBURN, VA 20148" at bounding box center [1119, 349] width 126 height 13
click at [1331, 82] on p "Messaging" at bounding box center [1336, 88] width 68 height 13
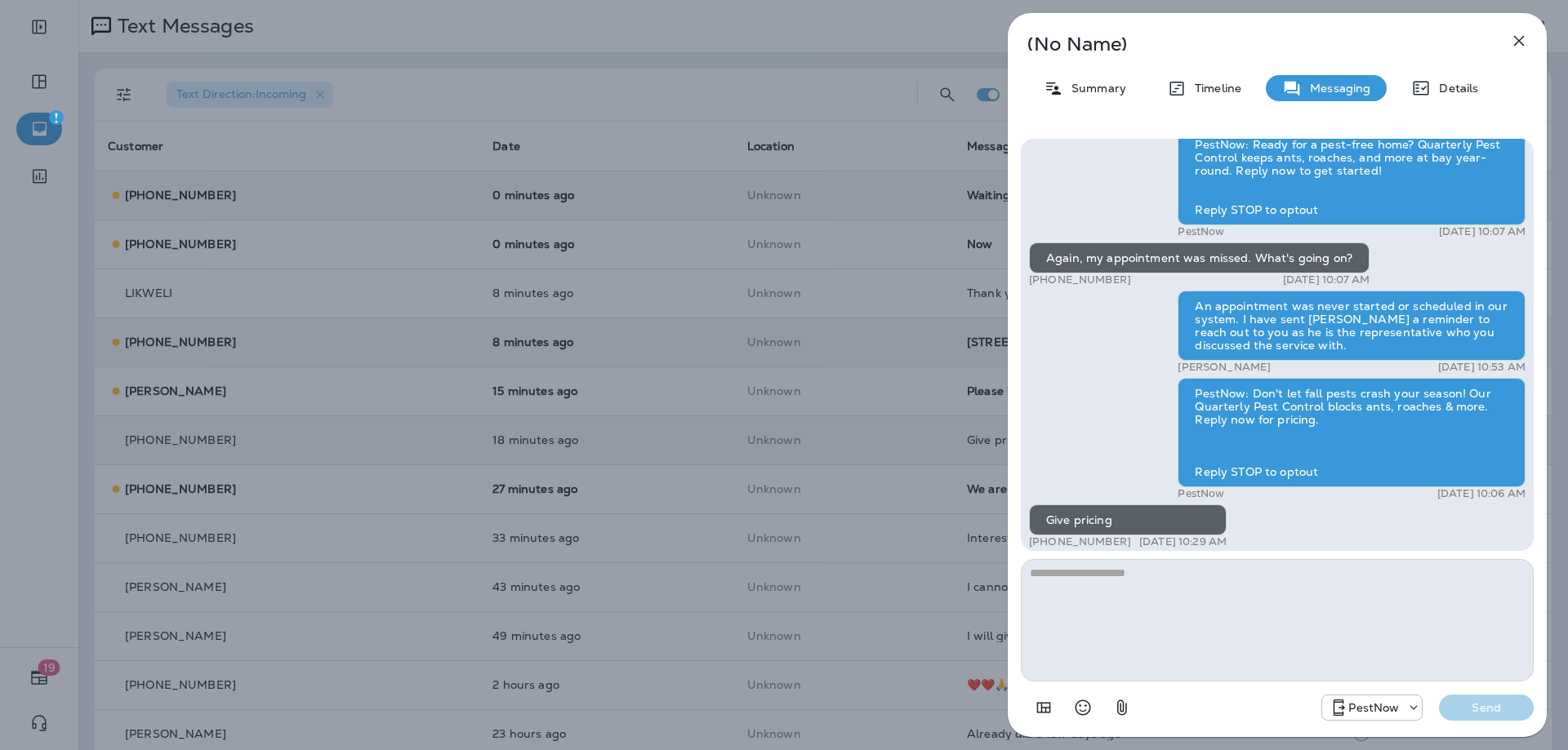
scroll to position [1, 0]
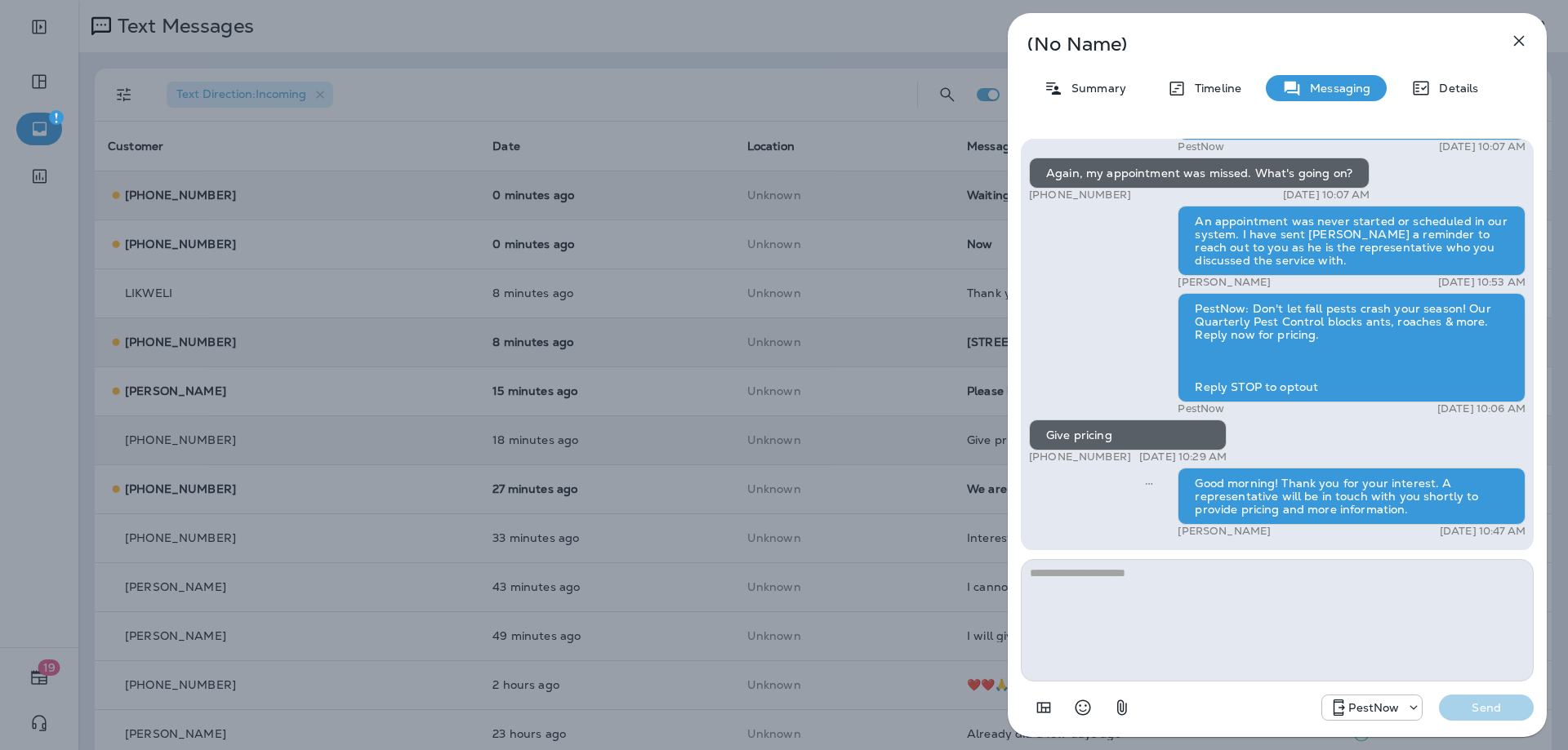
click at [1122, 599] on textarea at bounding box center [1277, 620] width 513 height 123
type textarea "*"
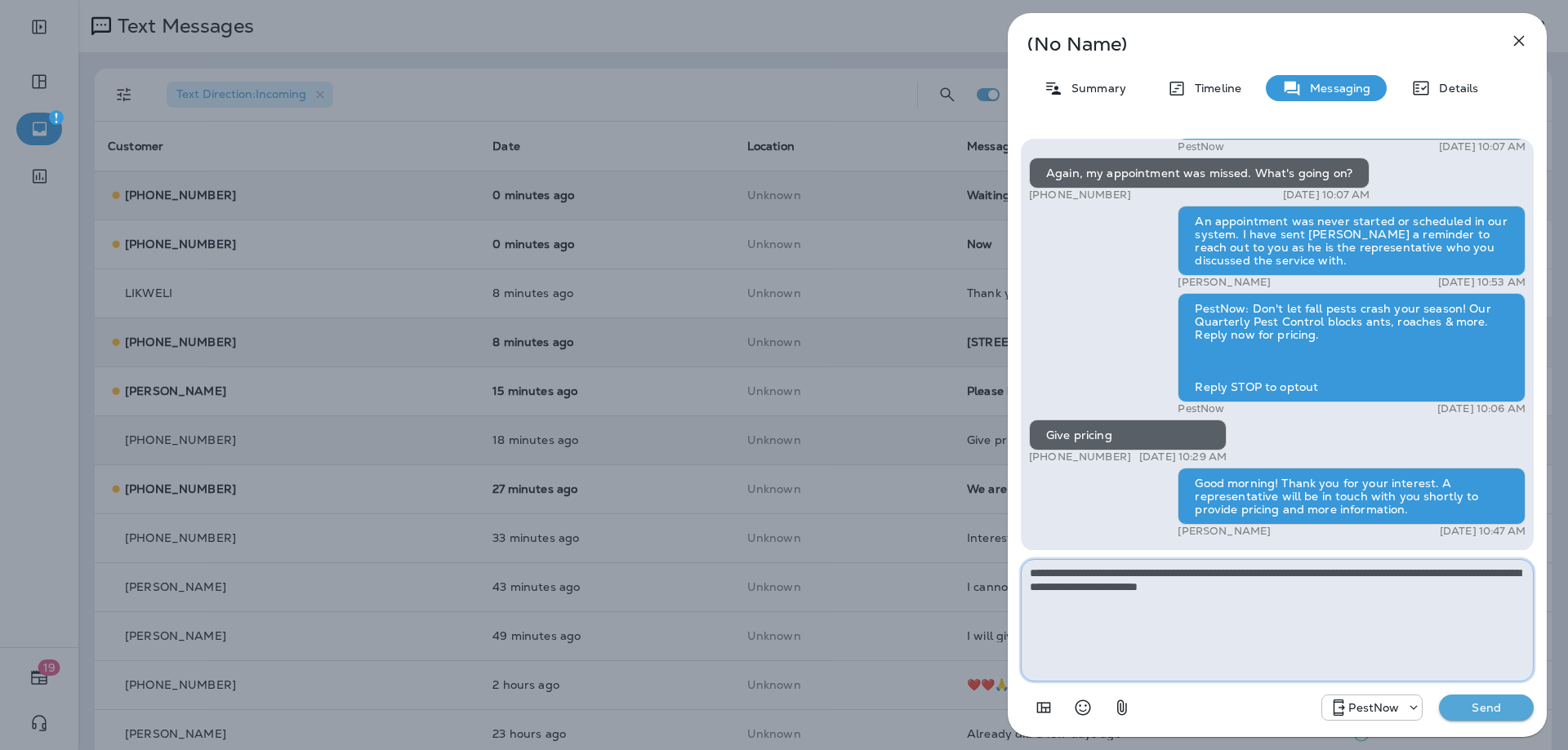
type textarea "**********"
click at [1479, 709] on p "Send" at bounding box center [1486, 707] width 68 height 14
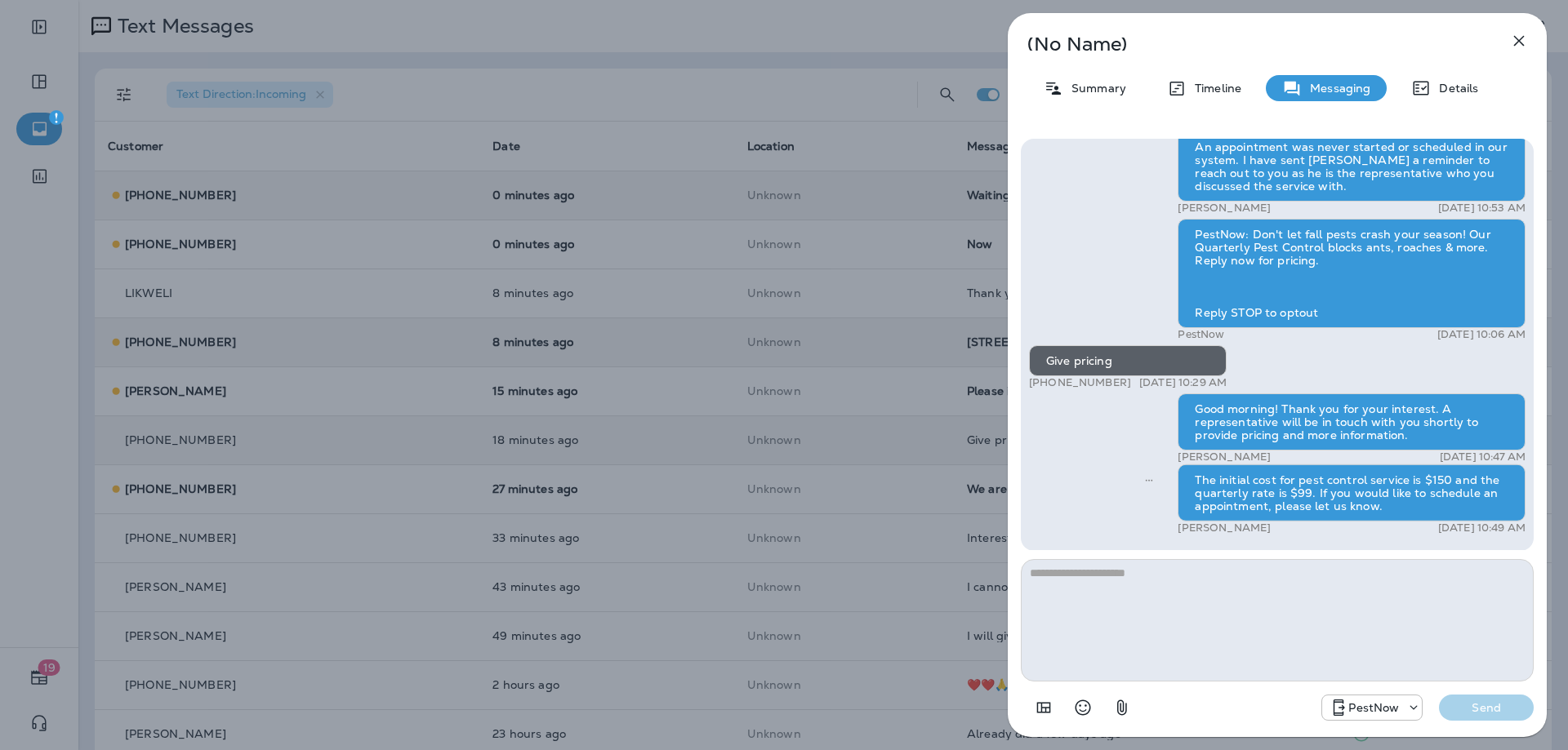
click at [1529, 40] on button "button" at bounding box center [1519, 40] width 32 height 32
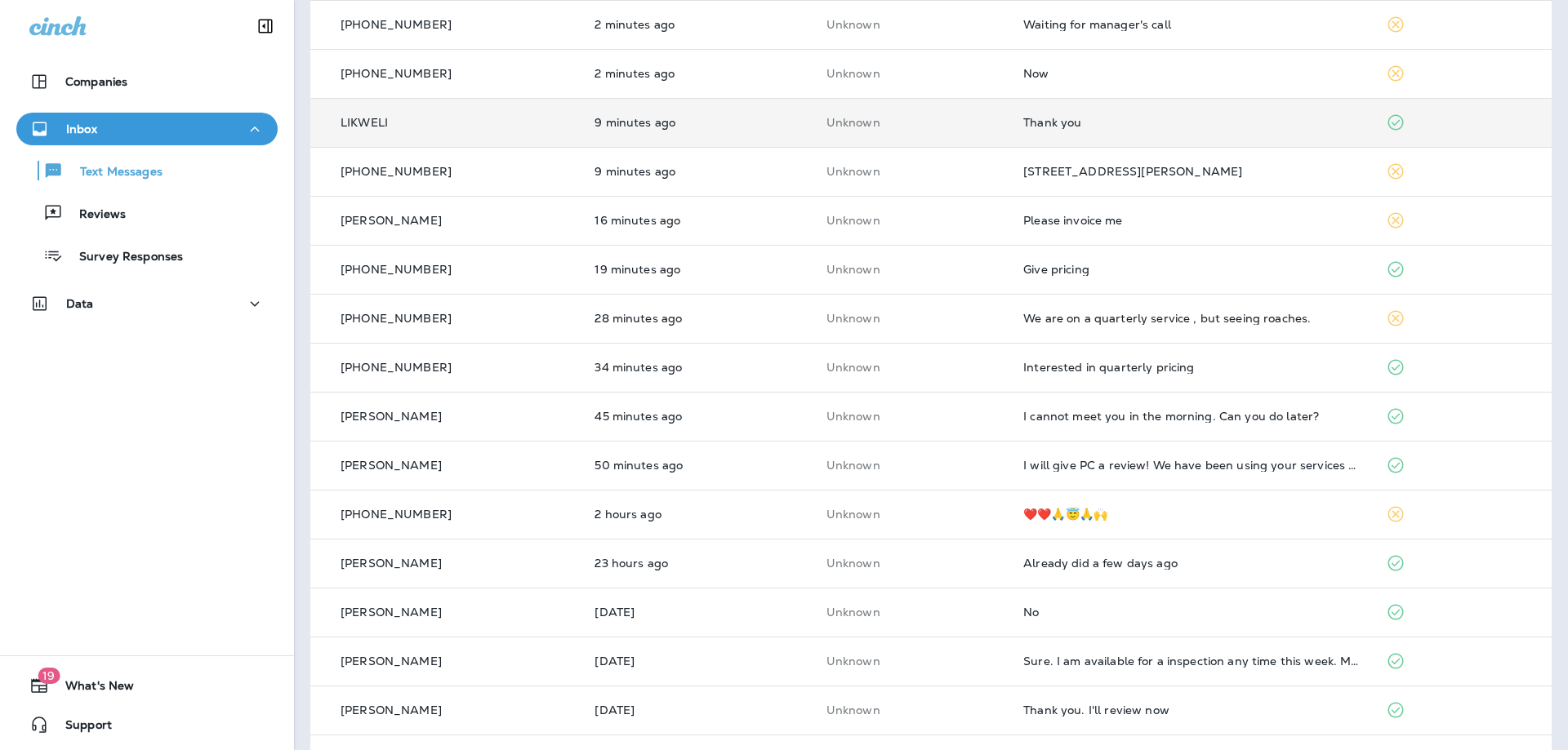
scroll to position [245, 0]
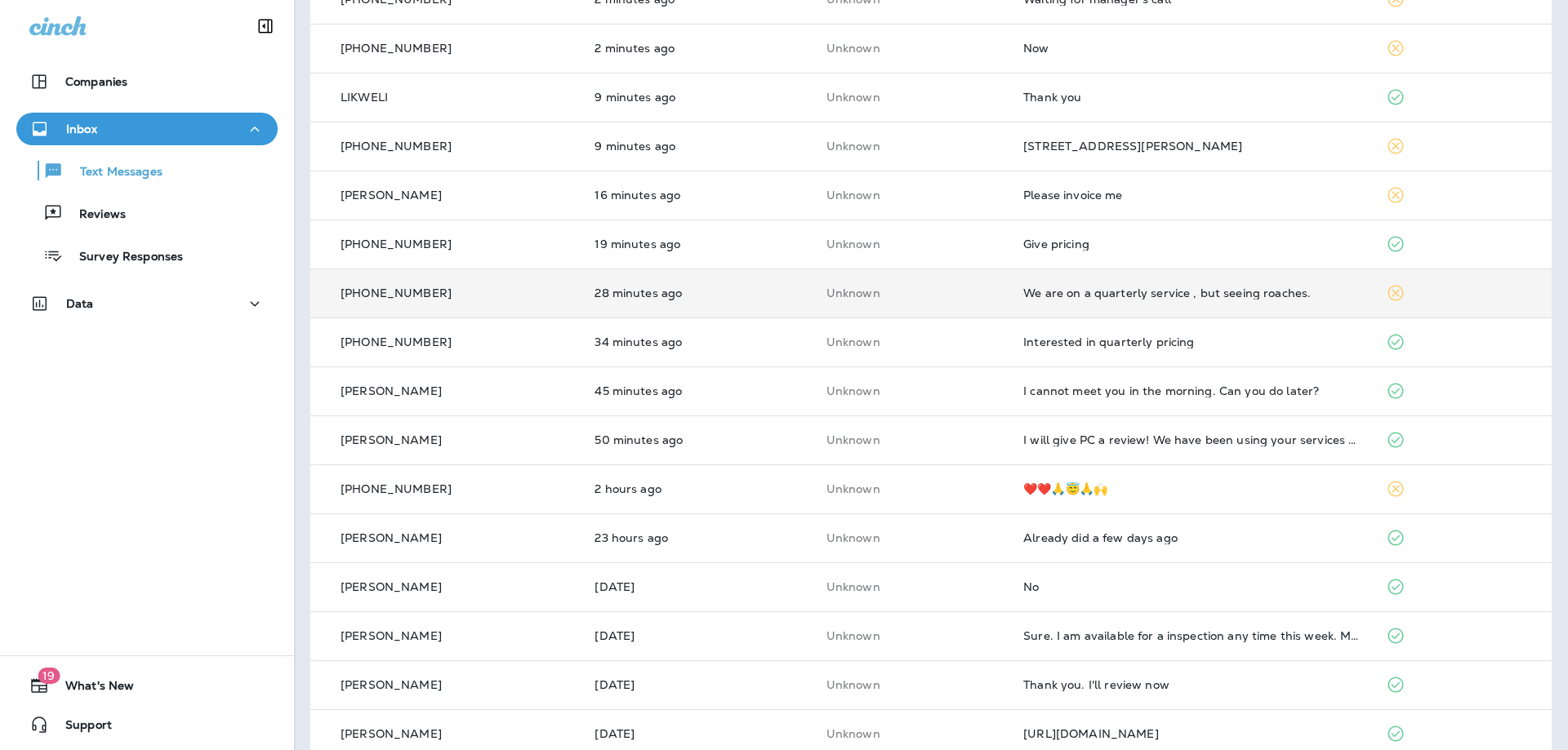
click at [1122, 294] on div "We are on a quarterly service , but seeing roaches." at bounding box center [1191, 293] width 335 height 13
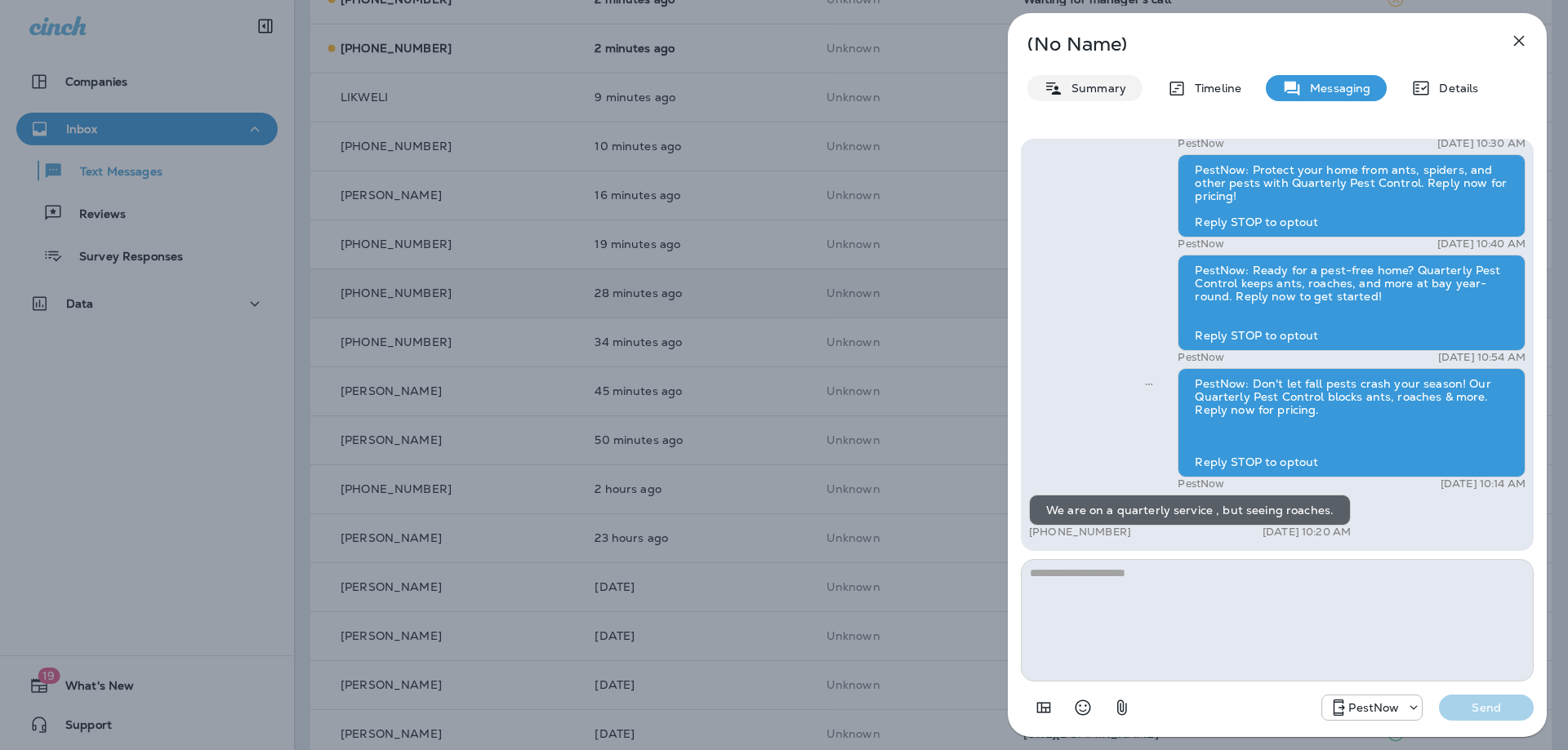
click at [1071, 87] on p "Summary" at bounding box center [1095, 88] width 63 height 13
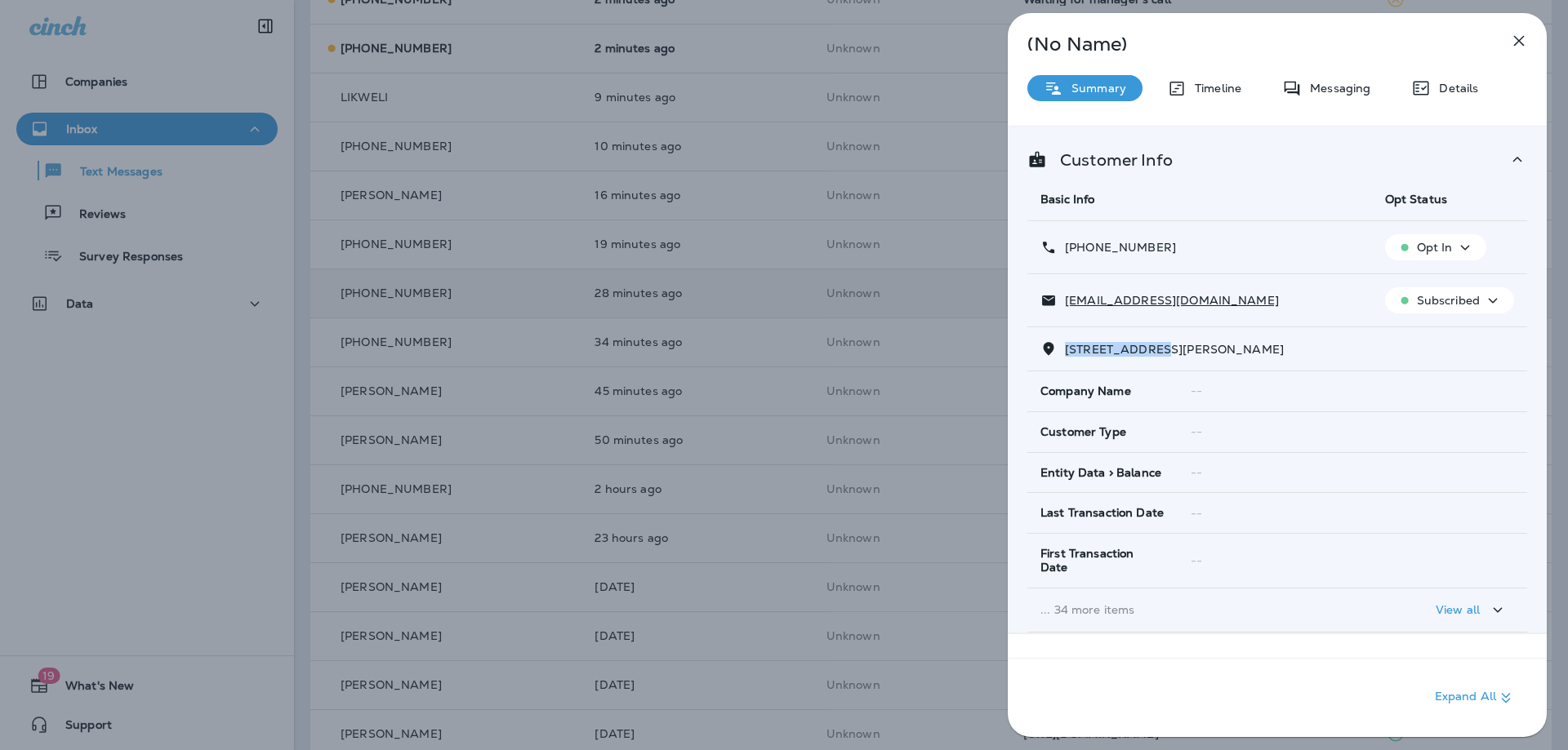
drag, startPoint x: 1170, startPoint y: 351, endPoint x: 1066, endPoint y: 353, distance: 104.0
click at [1066, 353] on span "[STREET_ADDRESS][PERSON_NAME]" at bounding box center [1174, 349] width 219 height 14
copy span "308 [PERSON_NAME] A"
click at [1317, 87] on p "Messaging" at bounding box center [1336, 88] width 68 height 13
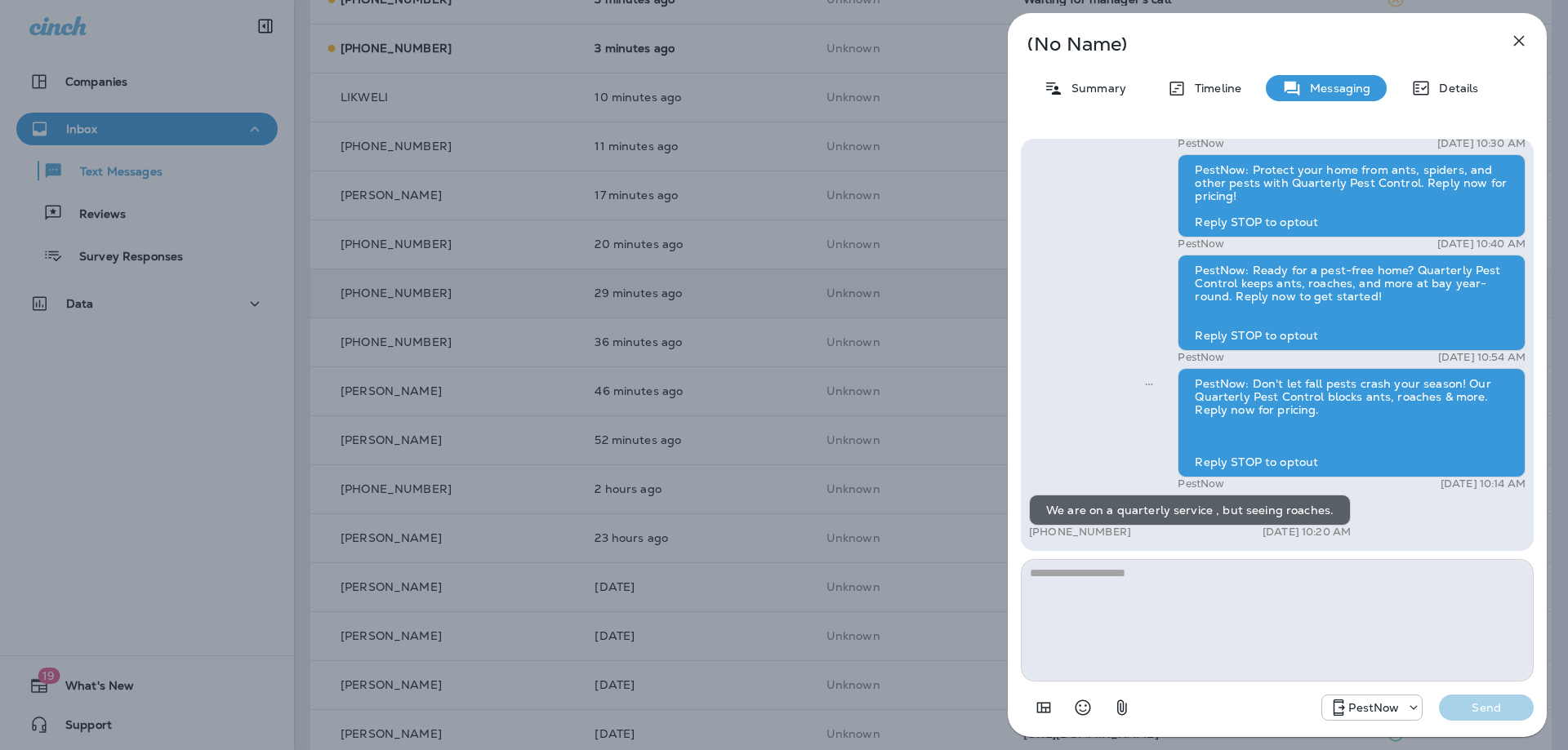
click at [1207, 610] on textarea at bounding box center [1277, 620] width 513 height 123
paste textarea "**********"
type textarea "**********"
click at [1468, 714] on p "Send" at bounding box center [1486, 707] width 68 height 14
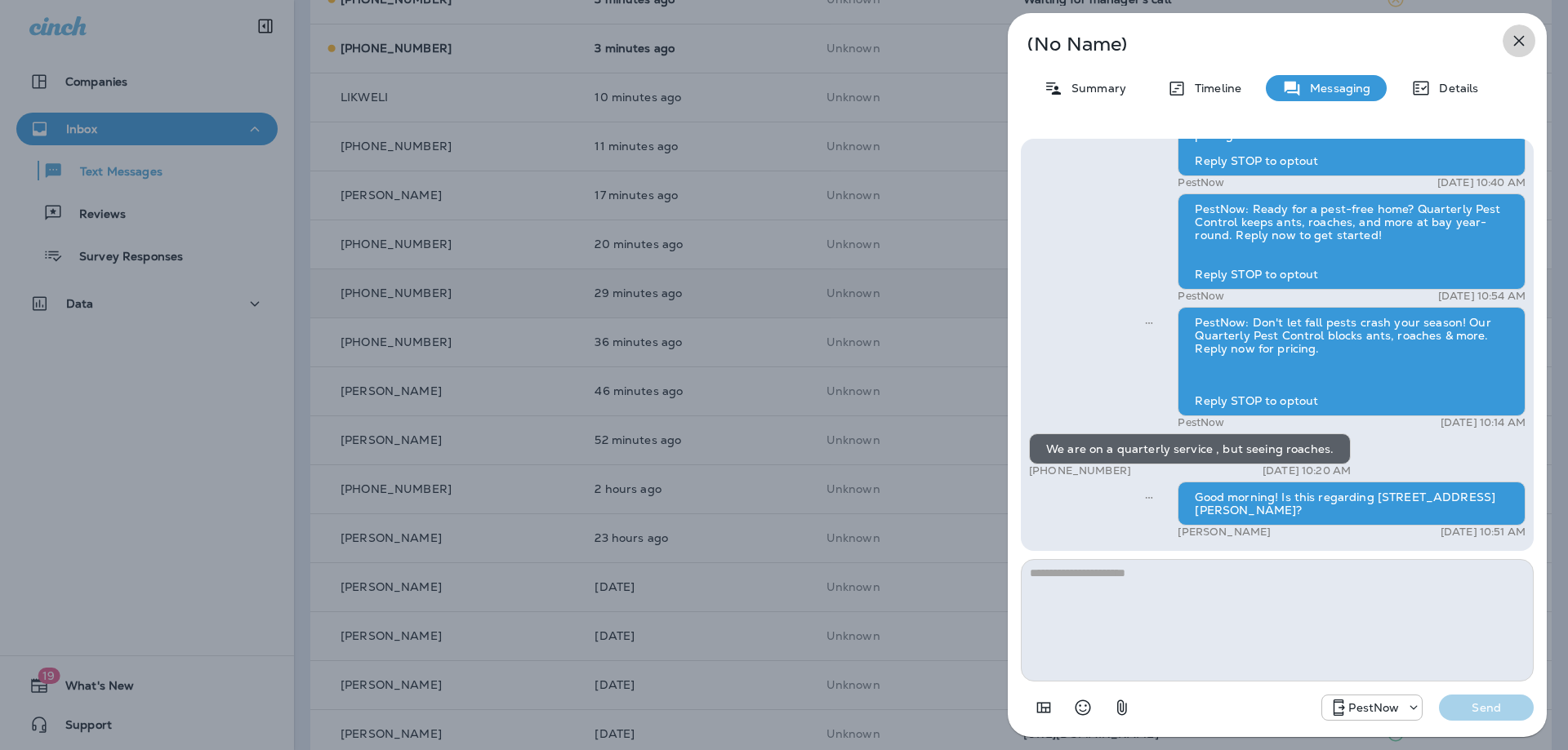
click at [1527, 38] on icon "button" at bounding box center [1519, 41] width 20 height 20
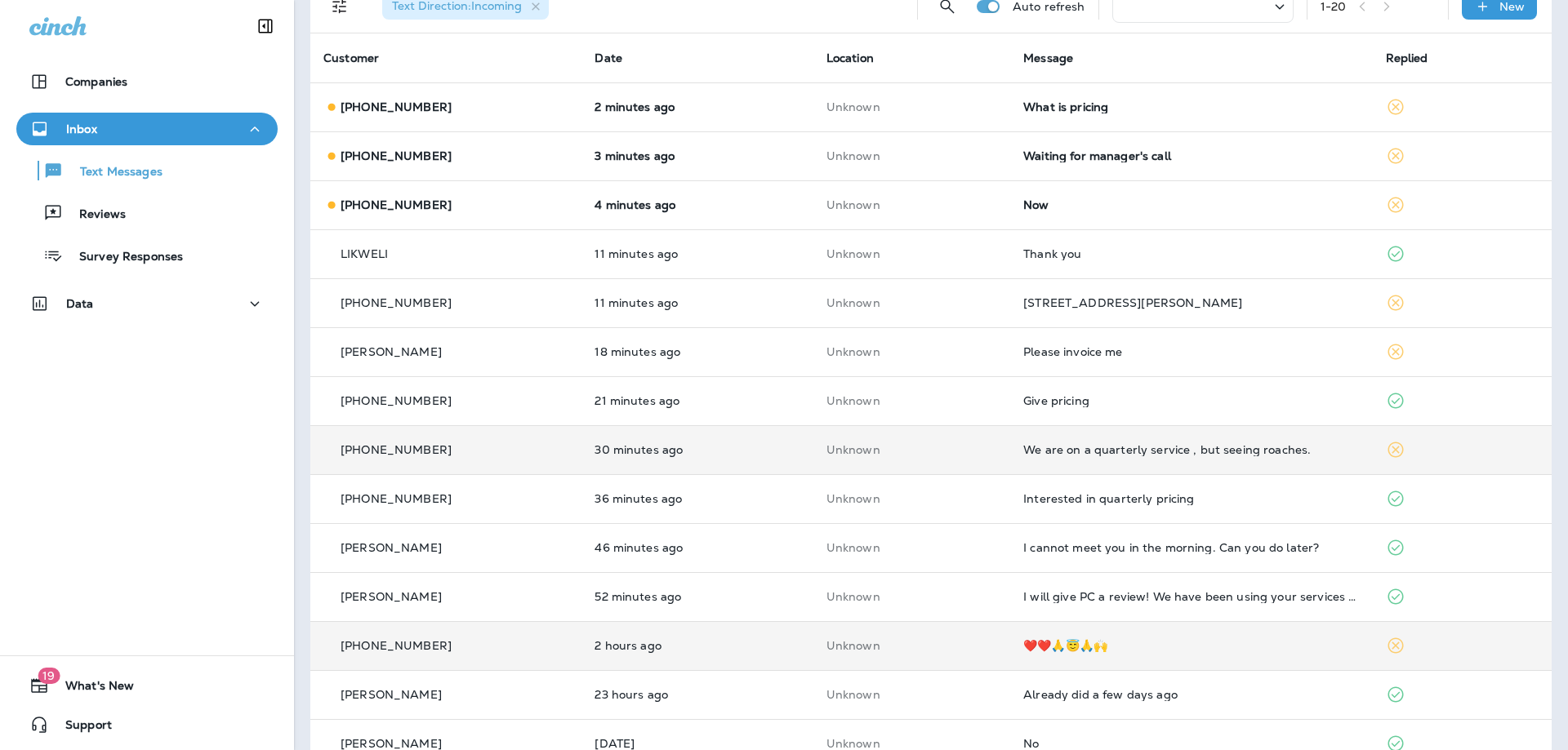
scroll to position [82, 0]
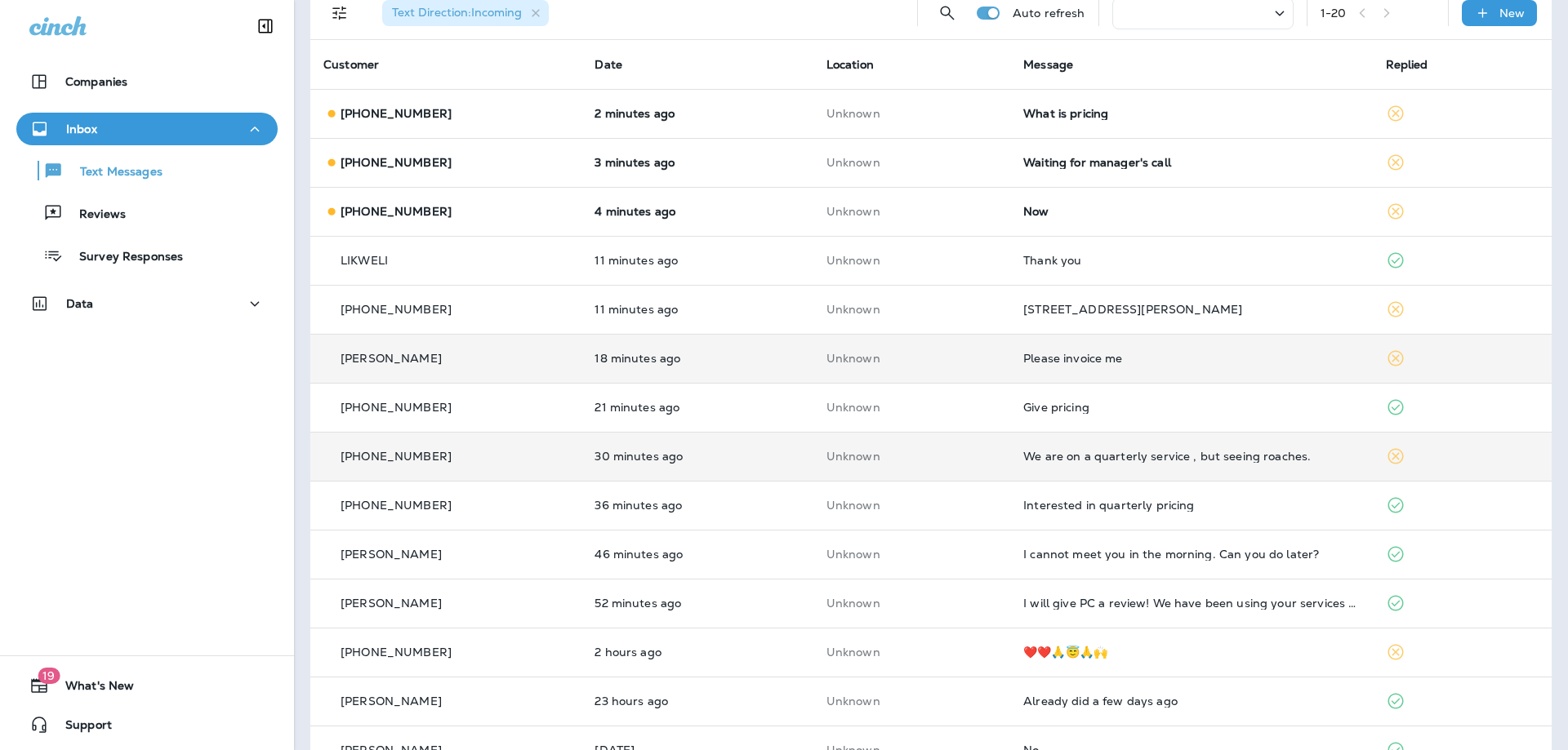
click at [1109, 367] on td "Please invoice me" at bounding box center [1191, 358] width 361 height 49
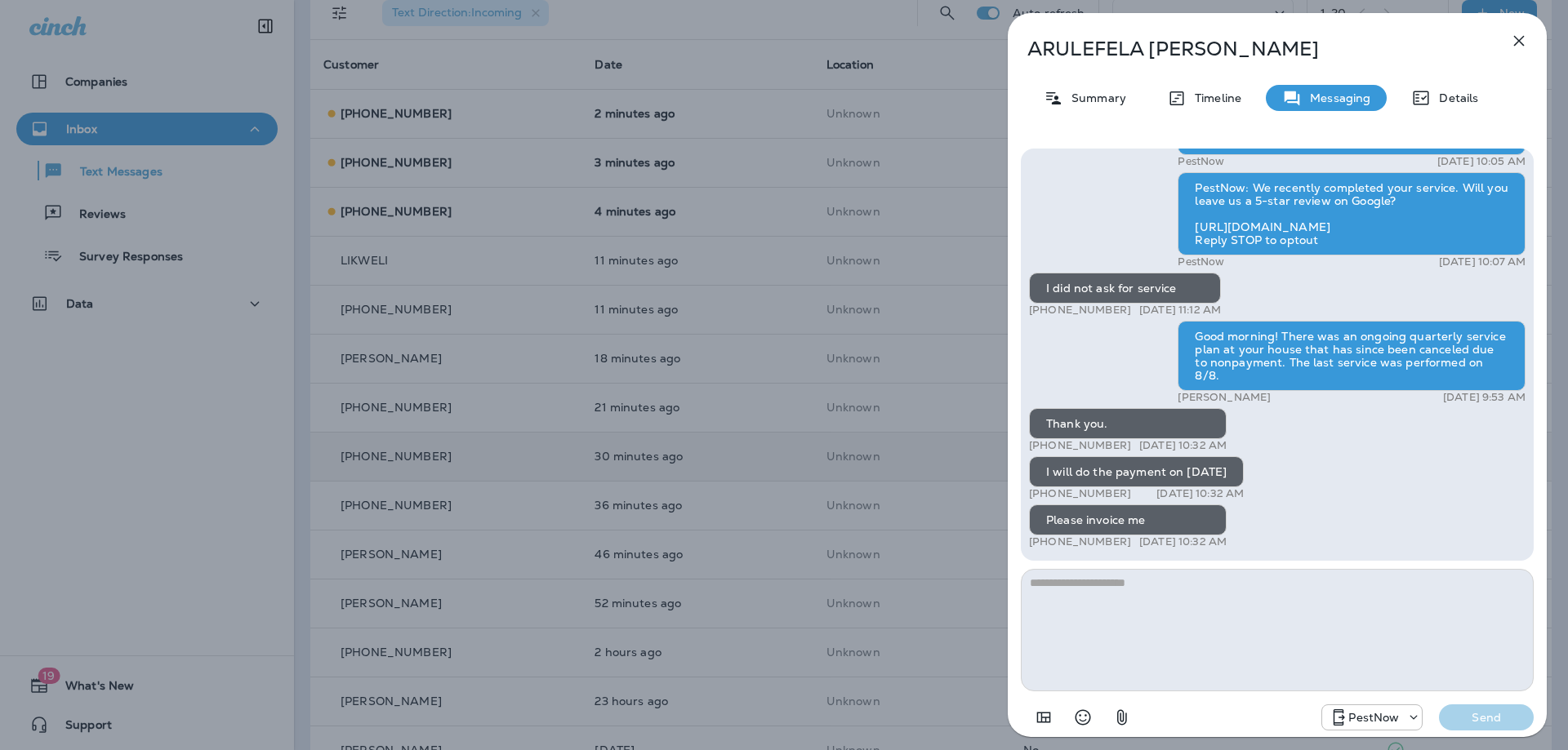
click at [1150, 605] on textarea at bounding box center [1277, 630] width 513 height 123
type textarea "********"
click at [1497, 715] on p "Send" at bounding box center [1486, 717] width 68 height 14
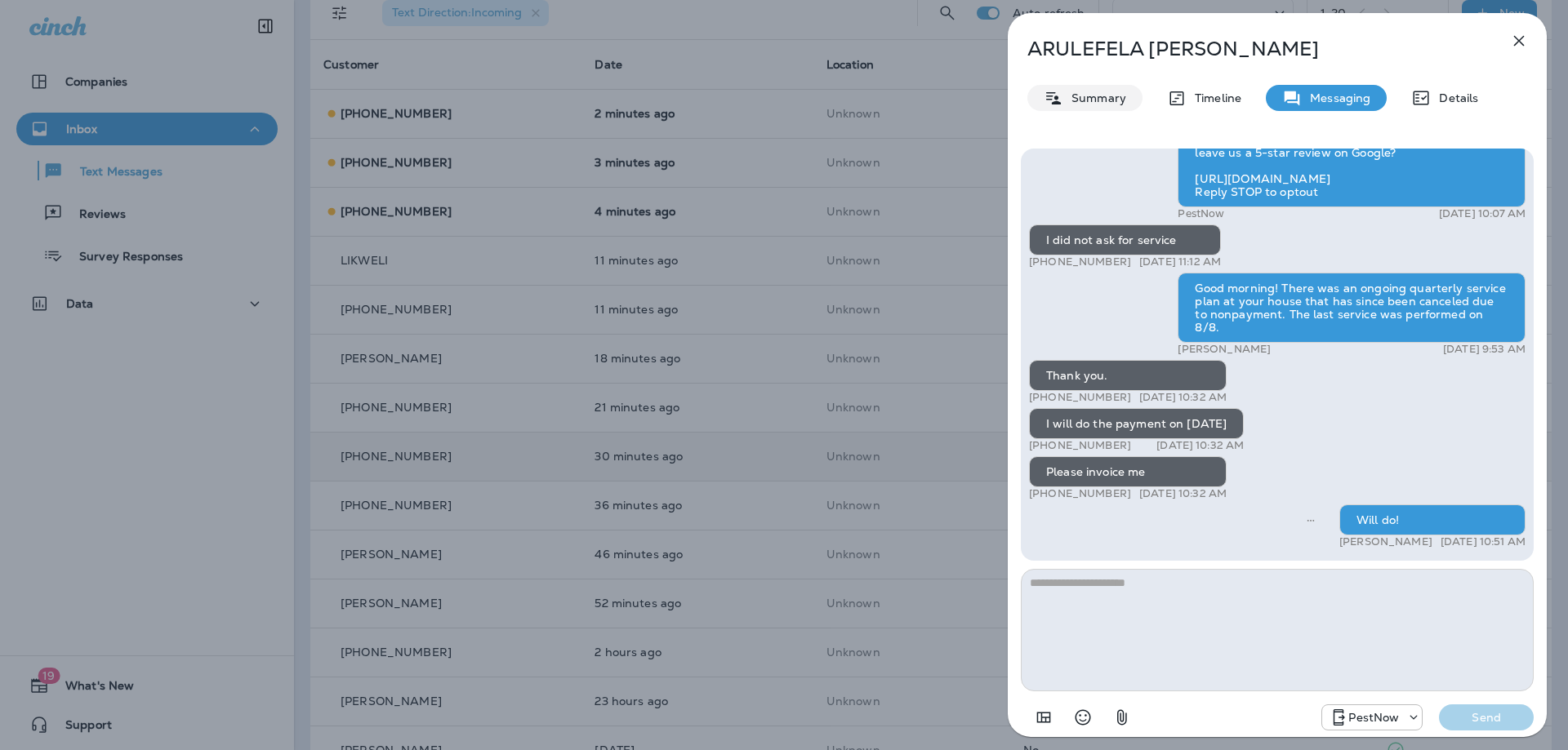
click at [1093, 104] on p "Summary" at bounding box center [1095, 98] width 63 height 13
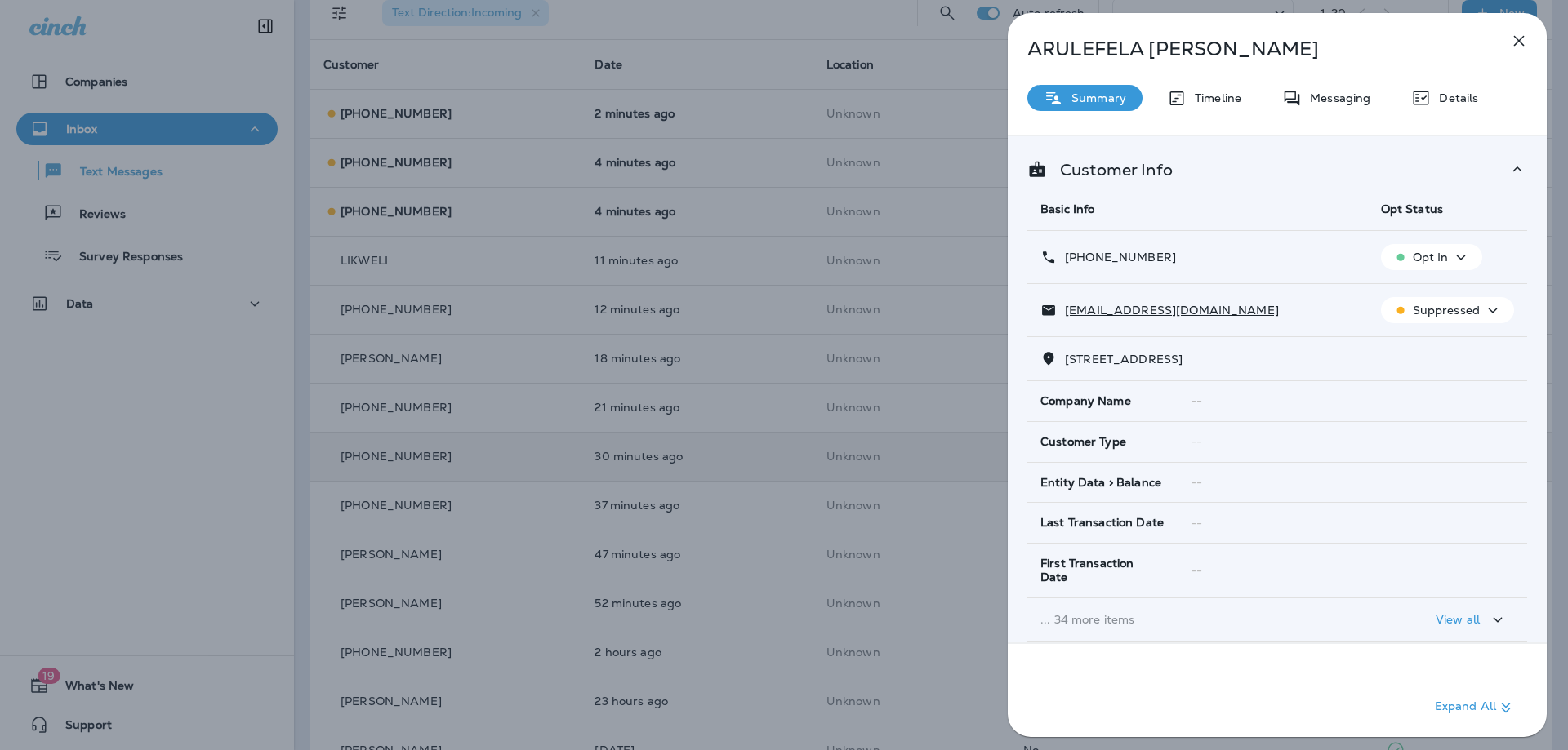
drag, startPoint x: 1182, startPoint y: 357, endPoint x: 1057, endPoint y: 365, distance: 125.3
click at [1057, 365] on p "[STREET_ADDRESS]" at bounding box center [1119, 358] width 126 height 13
copy span "12903 AUTUMN DRIV"
drag, startPoint x: 1150, startPoint y: 308, endPoint x: 1231, endPoint y: 270, distance: 89.5
click at [1233, 261] on div "[PHONE_NUMBER]" at bounding box center [1197, 257] width 315 height 17
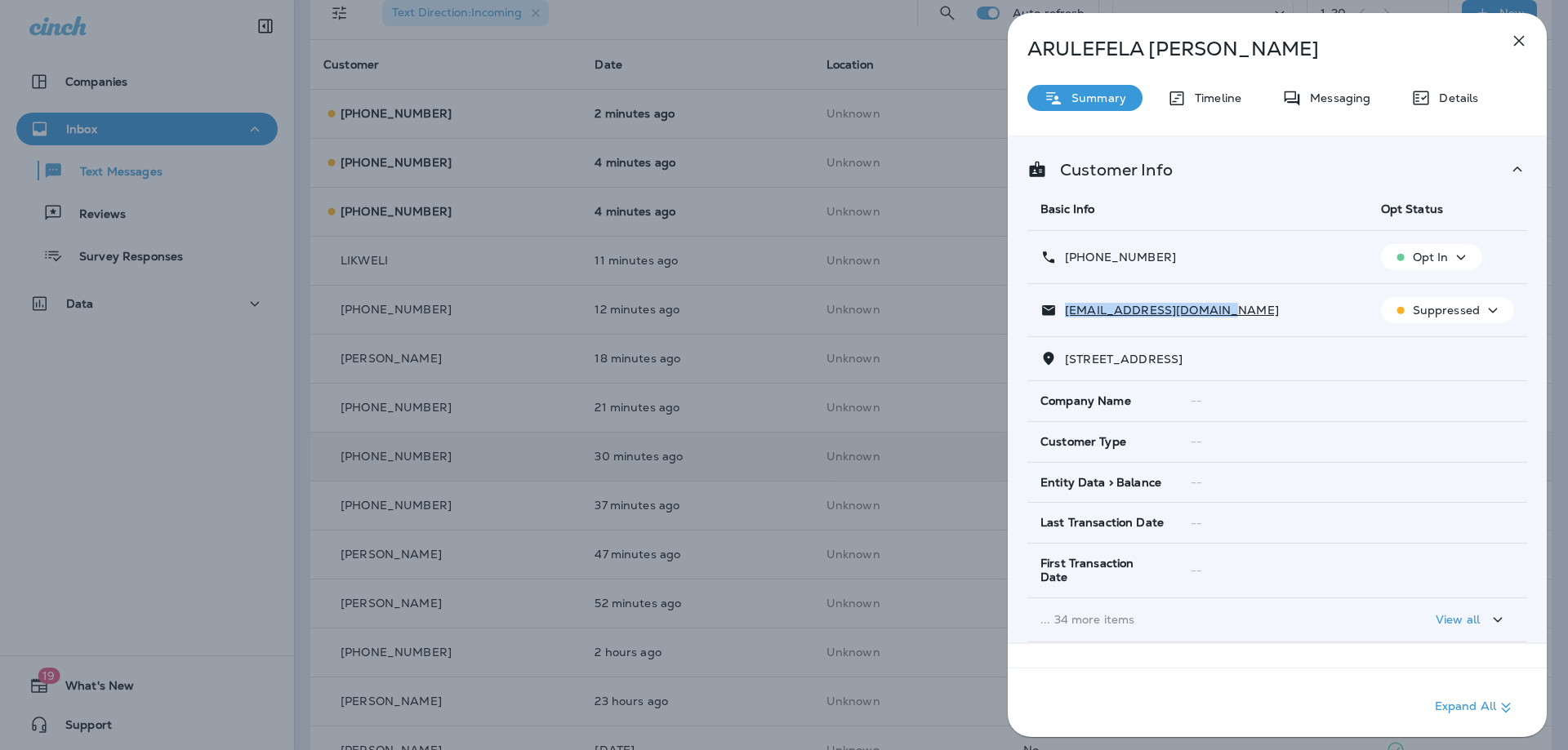
drag, startPoint x: 1221, startPoint y: 314, endPoint x: 1066, endPoint y: 310, distance: 155.1
click at [1066, 310] on div "[EMAIL_ADDRESS][DOMAIN_NAME]" at bounding box center [1197, 310] width 315 height 17
copy p "[EMAIL_ADDRESS][DOMAIN_NAME]"
click at [1513, 41] on icon "button" at bounding box center [1519, 41] width 20 height 20
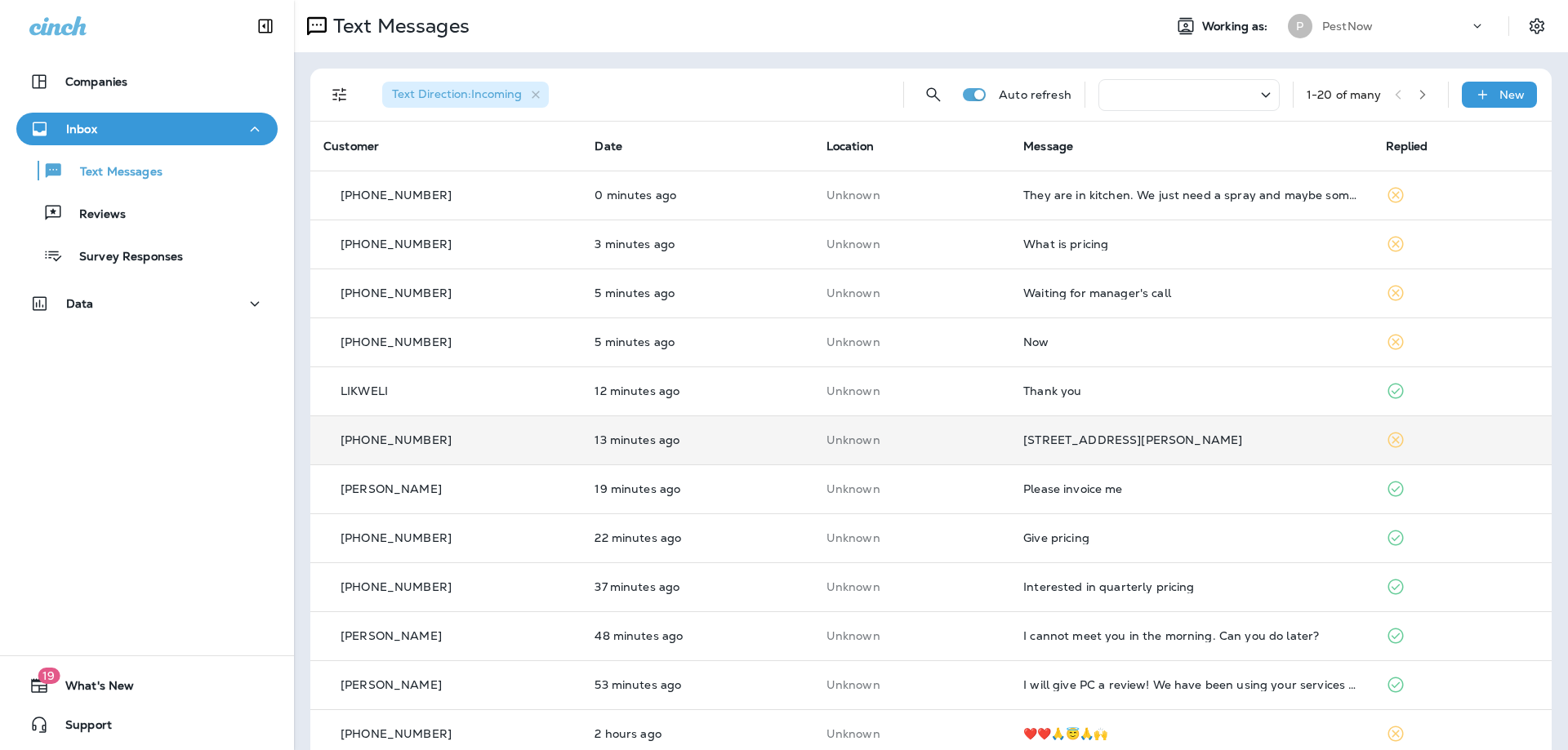
click at [1104, 447] on td "[STREET_ADDRESS][PERSON_NAME]" at bounding box center [1191, 440] width 361 height 49
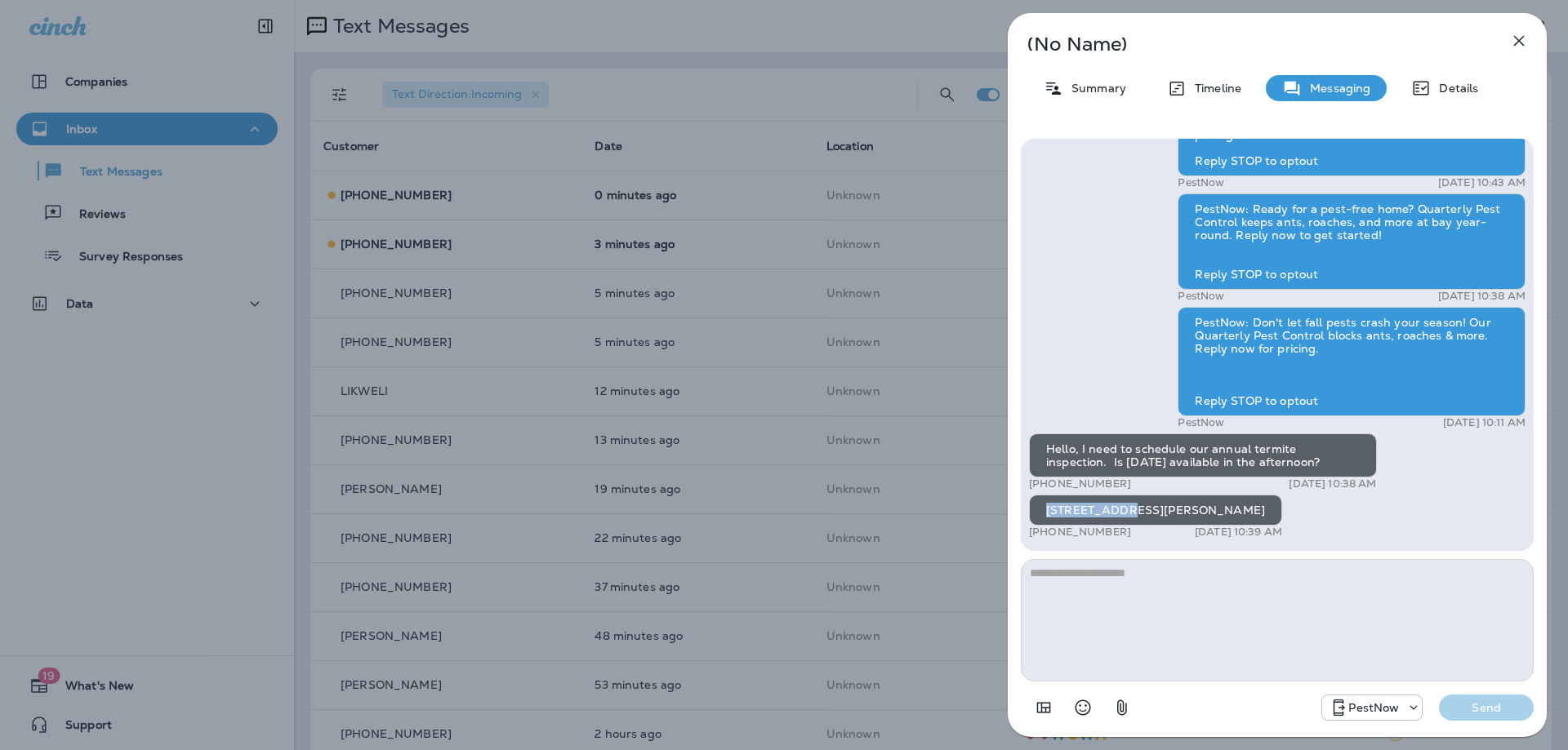
drag, startPoint x: 1120, startPoint y: 513, endPoint x: 1046, endPoint y: 510, distance: 74.1
click at [1046, 510] on div "[STREET_ADDRESS][PERSON_NAME]" at bounding box center [1155, 510] width 253 height 31
copy div "313 Summit H"
click at [1252, 608] on textarea at bounding box center [1277, 620] width 513 height 123
type textarea "**********"
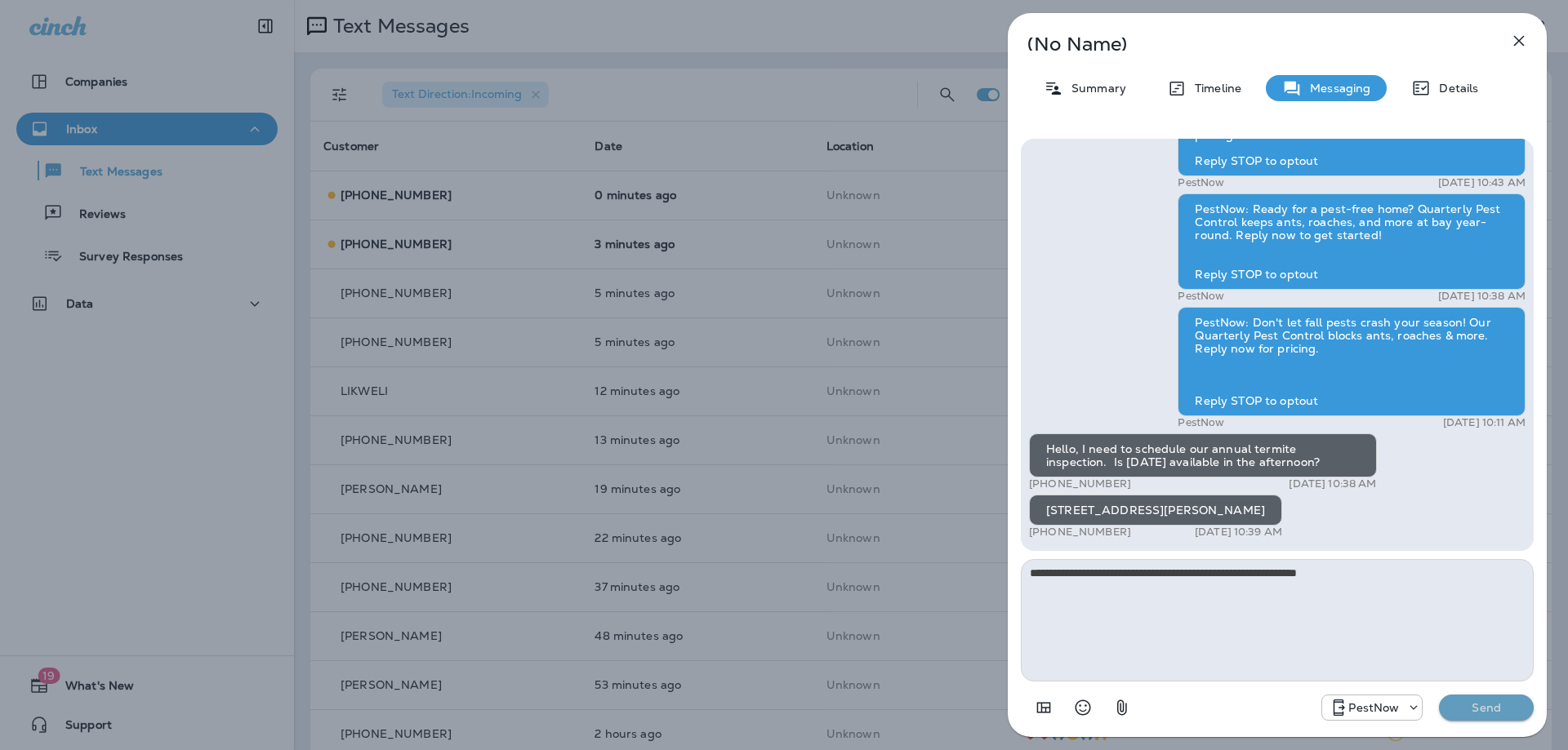
click at [1510, 702] on p "Send" at bounding box center [1486, 707] width 68 height 14
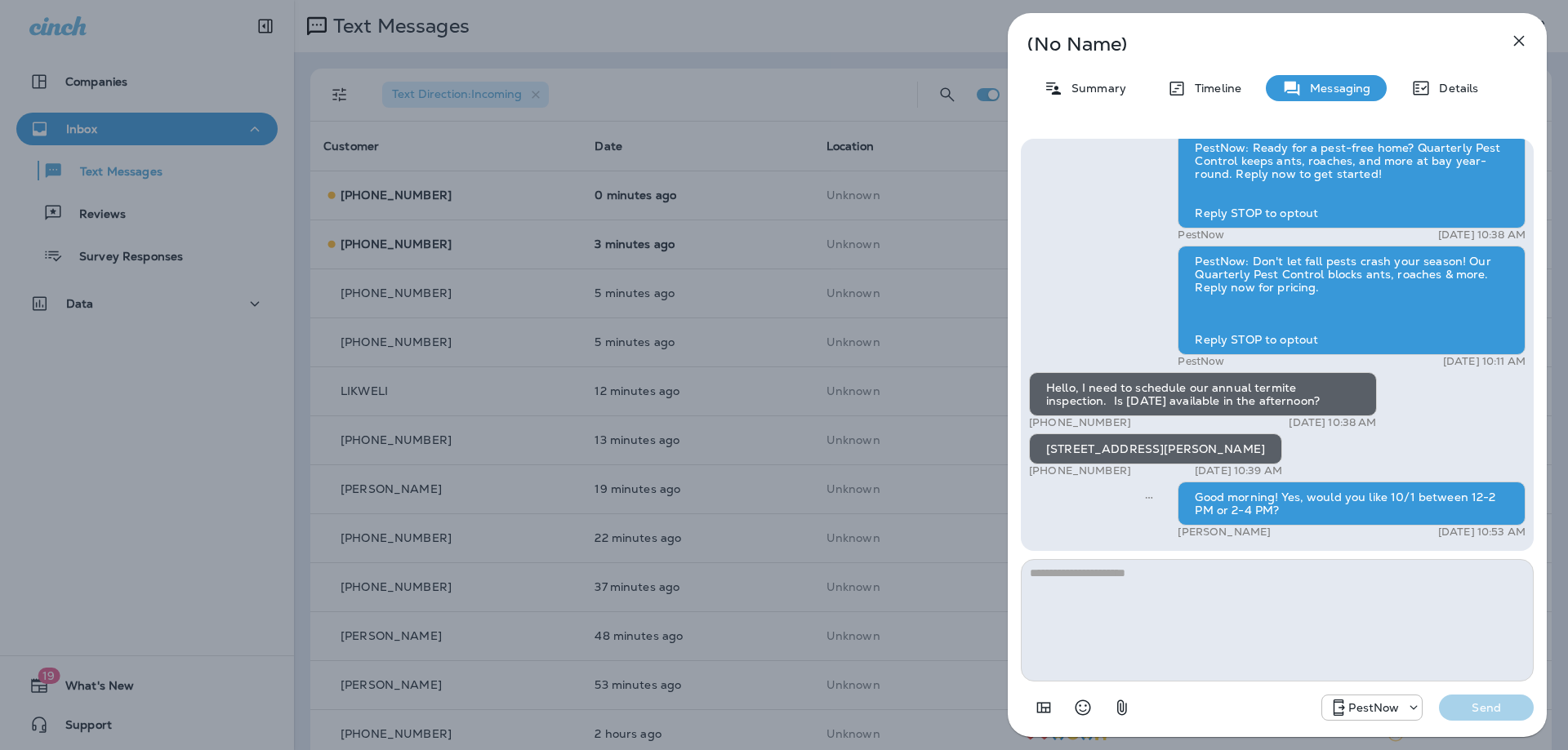
click at [1522, 34] on icon "button" at bounding box center [1519, 41] width 20 height 20
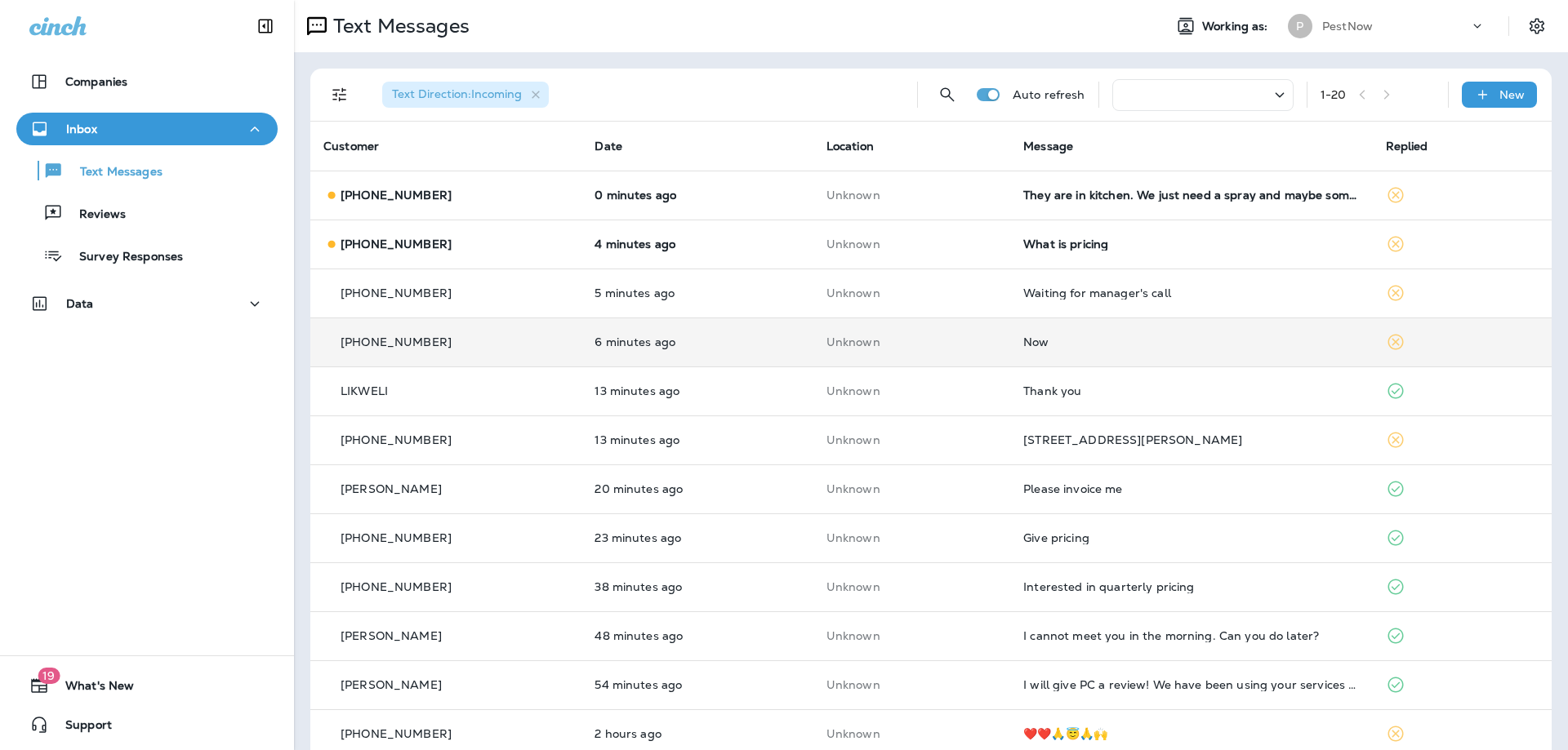
click at [1148, 344] on div "Now" at bounding box center [1191, 341] width 335 height 13
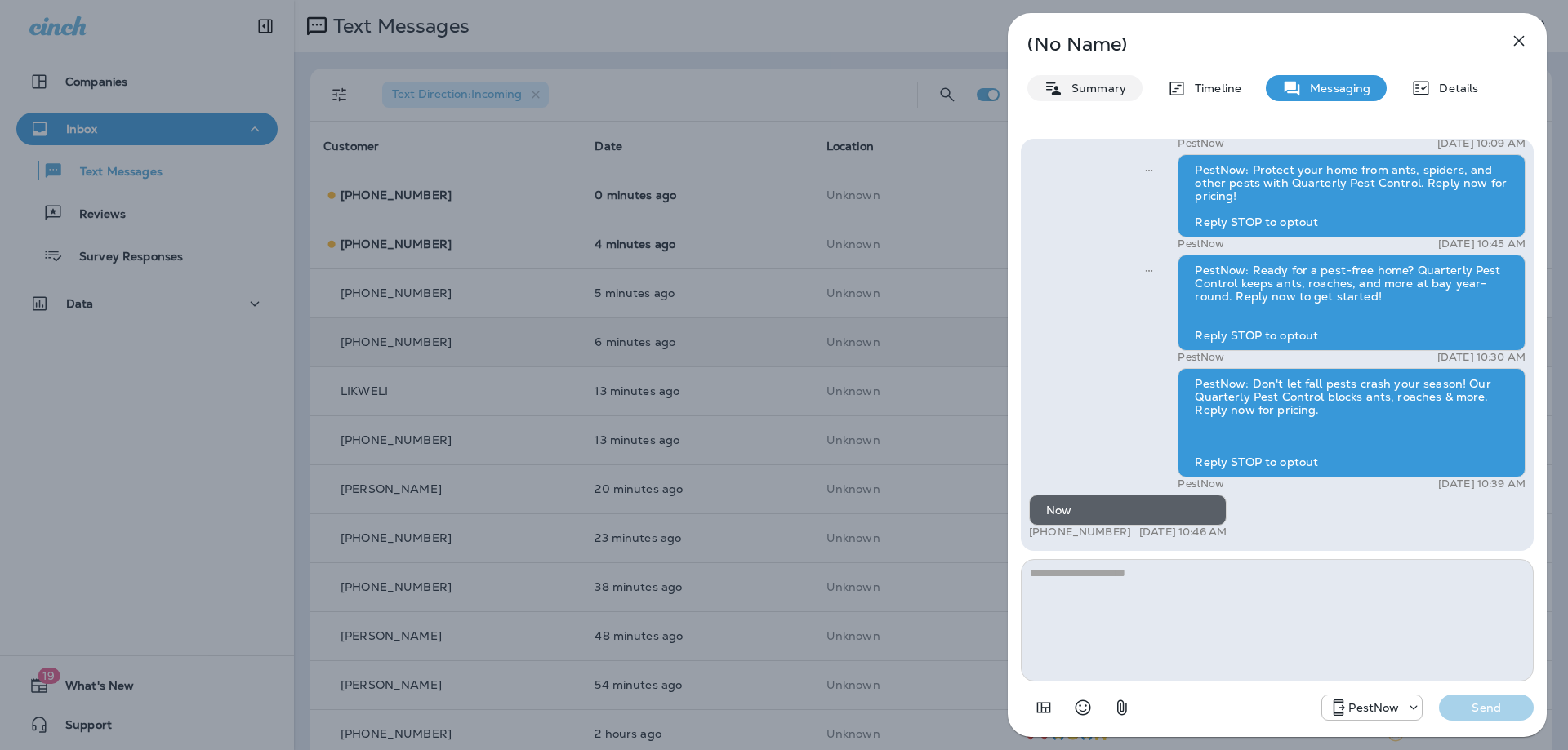
click at [1100, 93] on p "Summary" at bounding box center [1095, 88] width 63 height 13
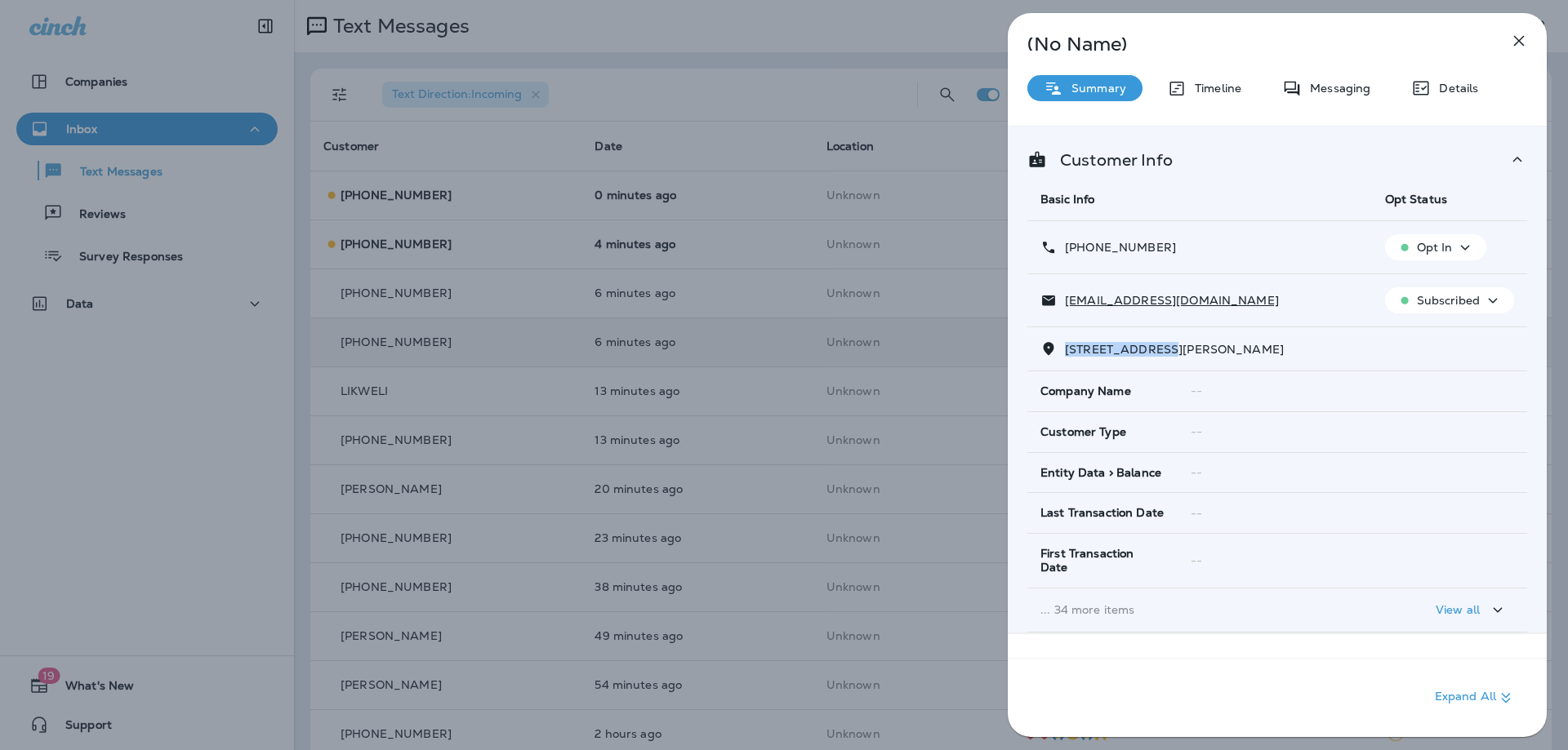
drag, startPoint x: 1170, startPoint y: 348, endPoint x: 1065, endPoint y: 350, distance: 105.0
click at [1065, 350] on span "43076 FRANCIS SQUARE CHANTILLY, VA 20152" at bounding box center [1174, 349] width 219 height 14
copy span "43076 FRANCIS S"
click at [1337, 84] on p "Messaging" at bounding box center [1336, 88] width 68 height 13
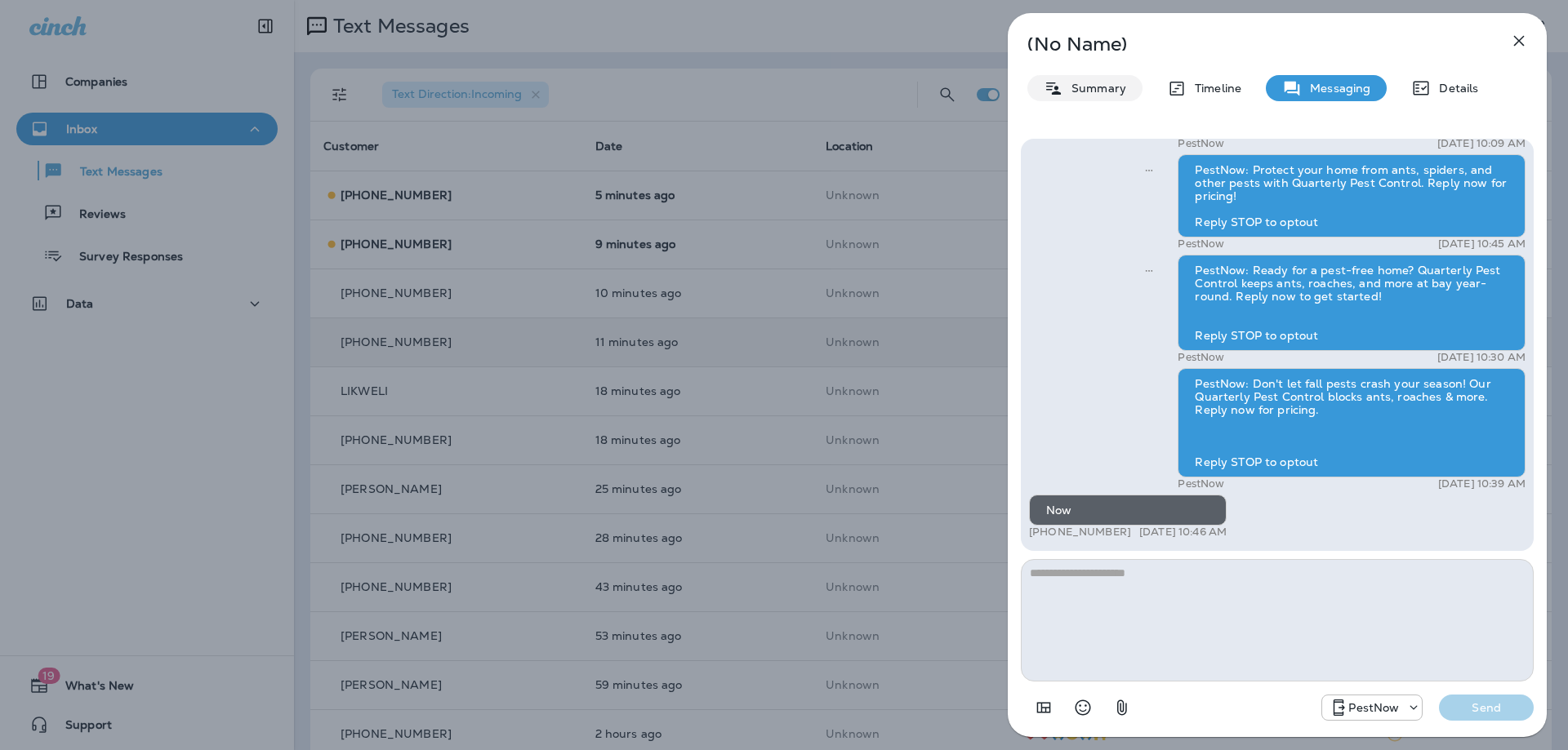
click at [1074, 97] on div "Summary" at bounding box center [1085, 88] width 115 height 26
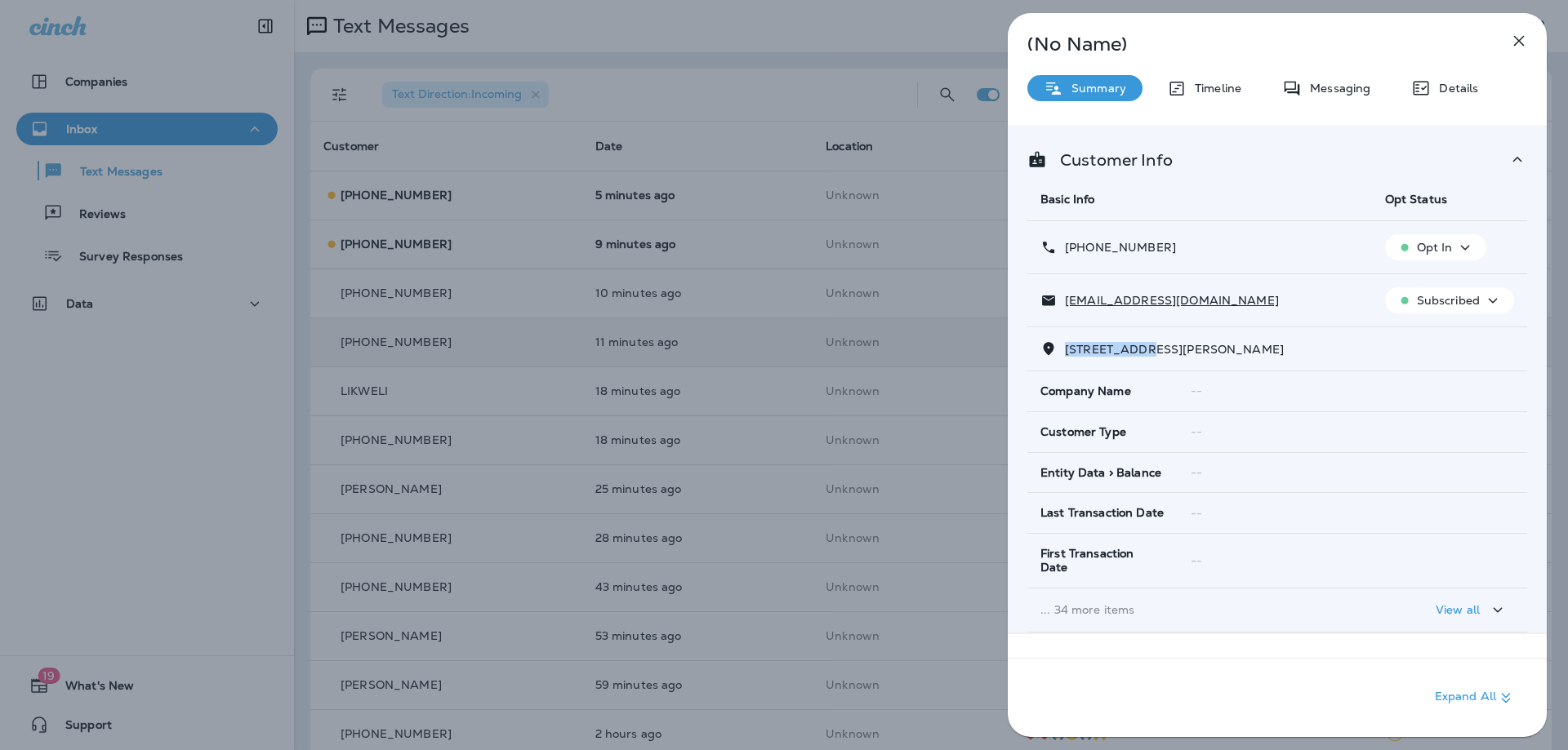
drag, startPoint x: 1148, startPoint y: 345, endPoint x: 1068, endPoint y: 344, distance: 80.0
click at [1068, 344] on span "43076 FRANCIS SQUARE CHANTILLY, VA 20152" at bounding box center [1174, 349] width 219 height 14
copy span "43076 FRANCI"
click at [1329, 93] on p "Messaging" at bounding box center [1336, 88] width 68 height 13
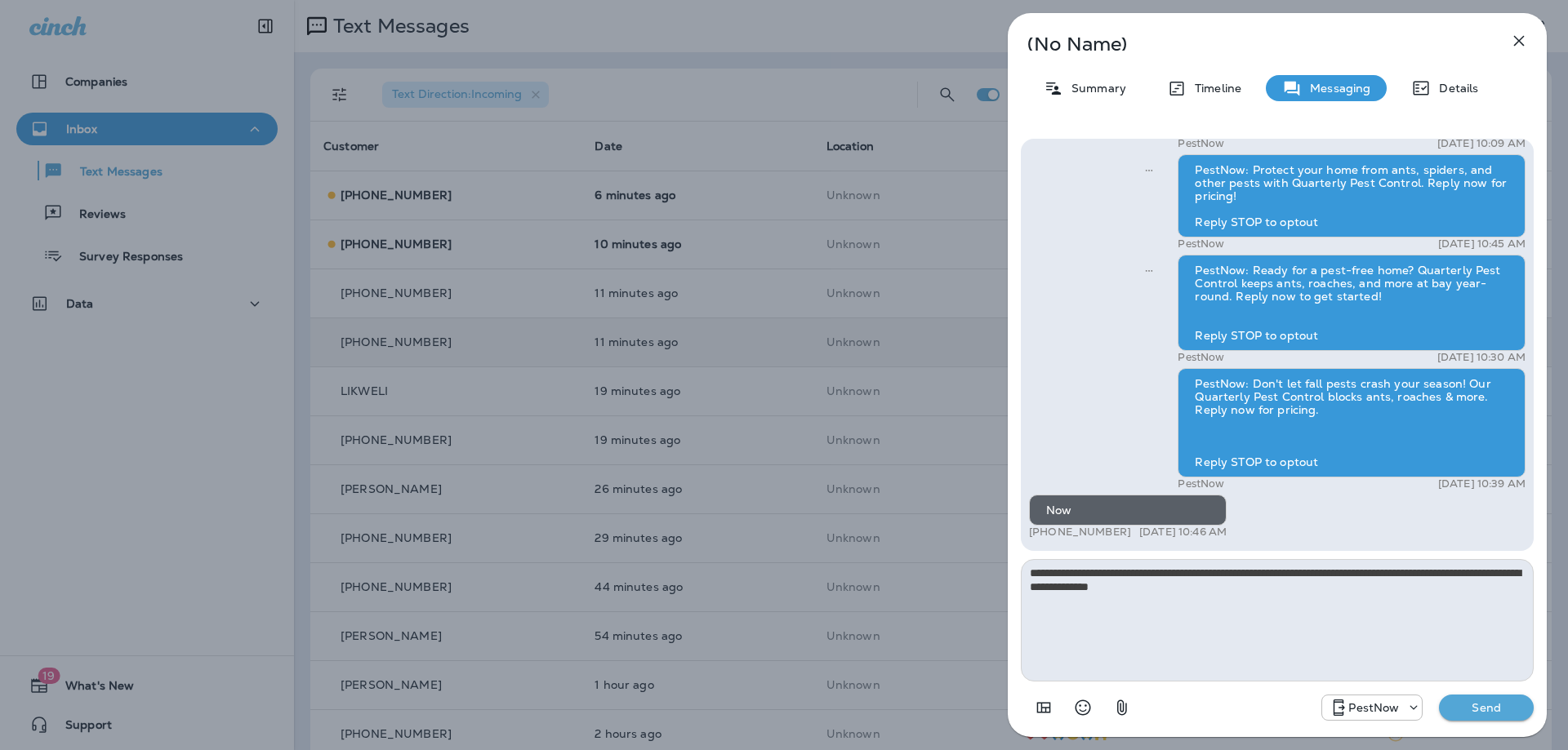
type textarea "**********"
click at [1459, 705] on p "Send" at bounding box center [1486, 707] width 68 height 14
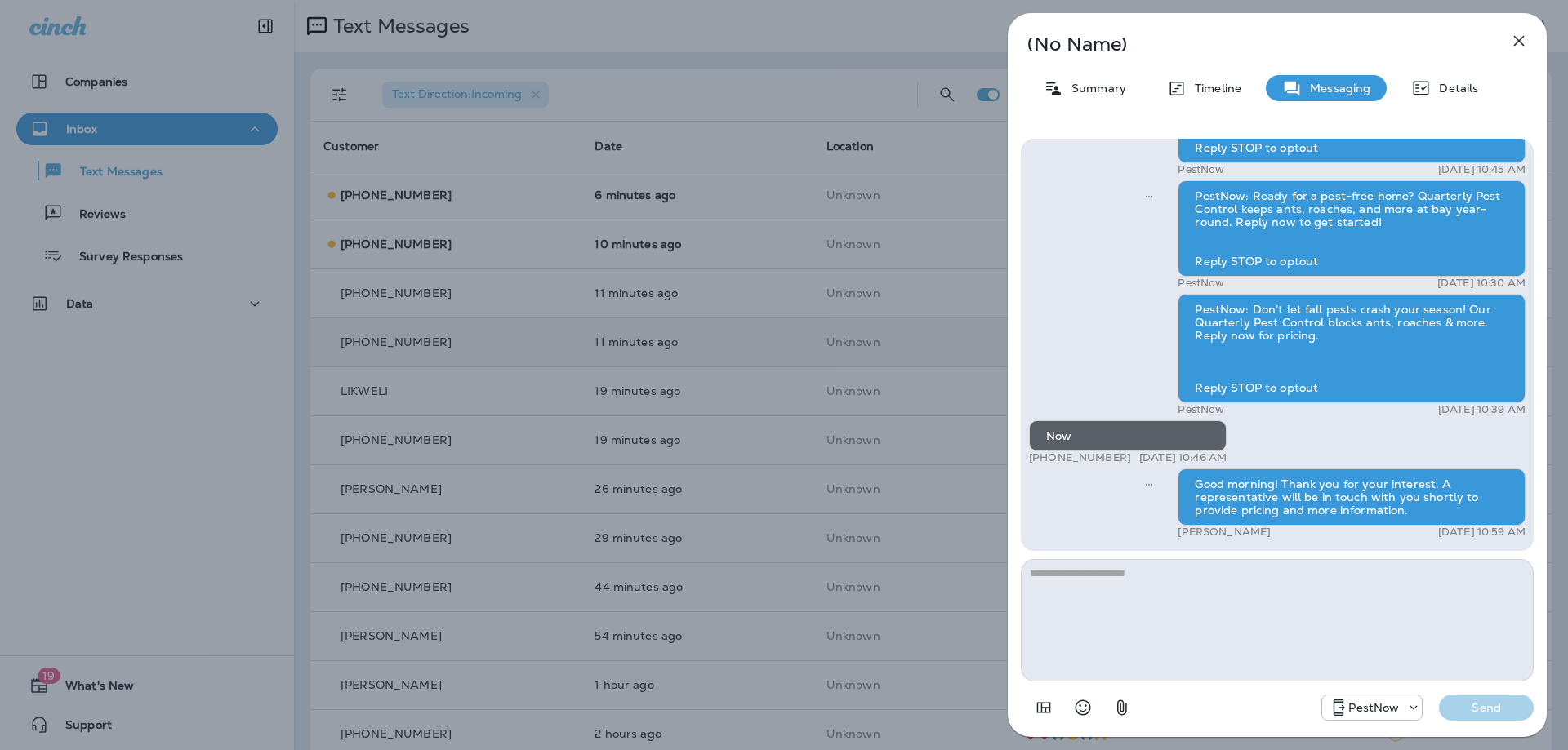
click at [1513, 45] on icon "button" at bounding box center [1519, 41] width 11 height 11
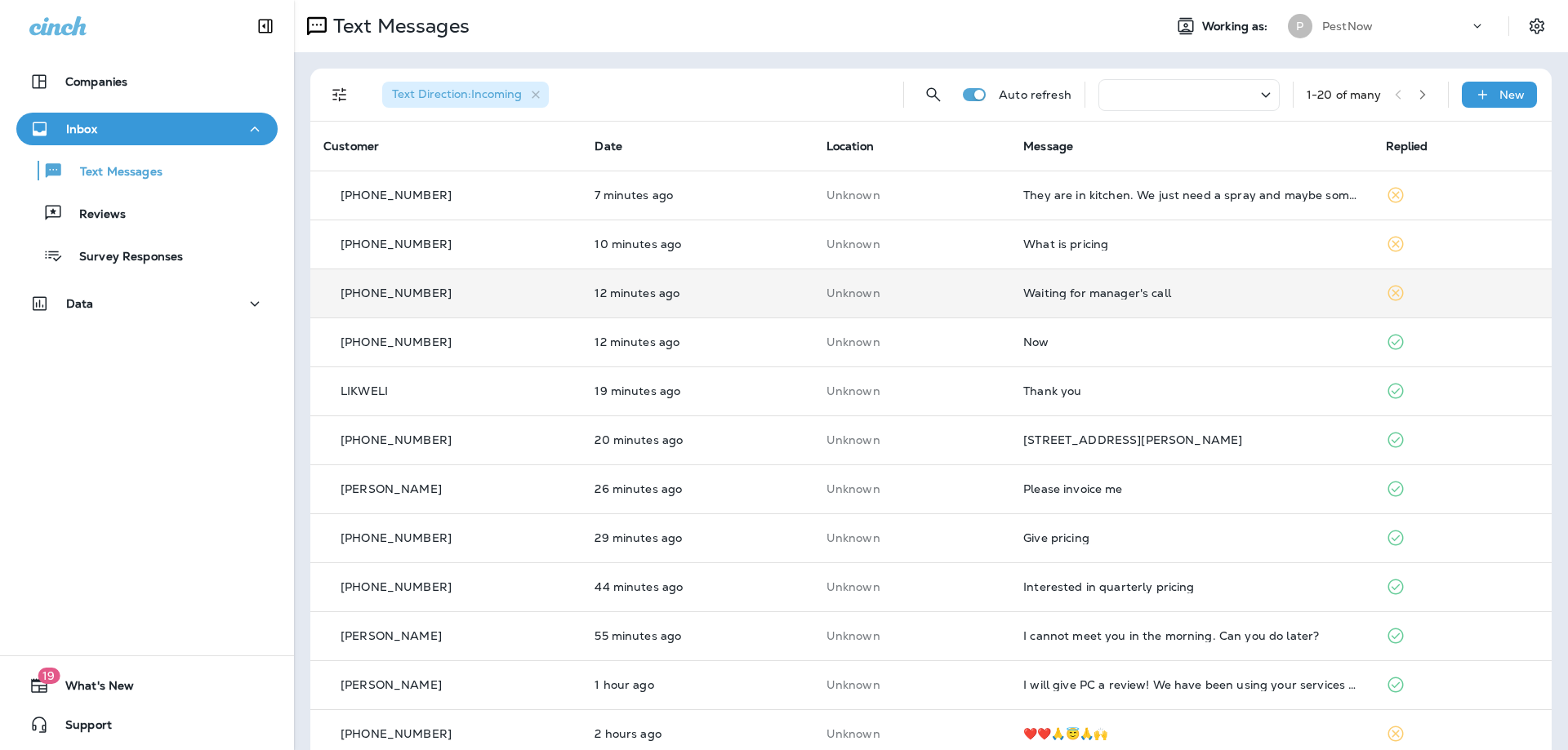
click at [1110, 302] on td "Waiting for manager's call" at bounding box center [1191, 293] width 361 height 49
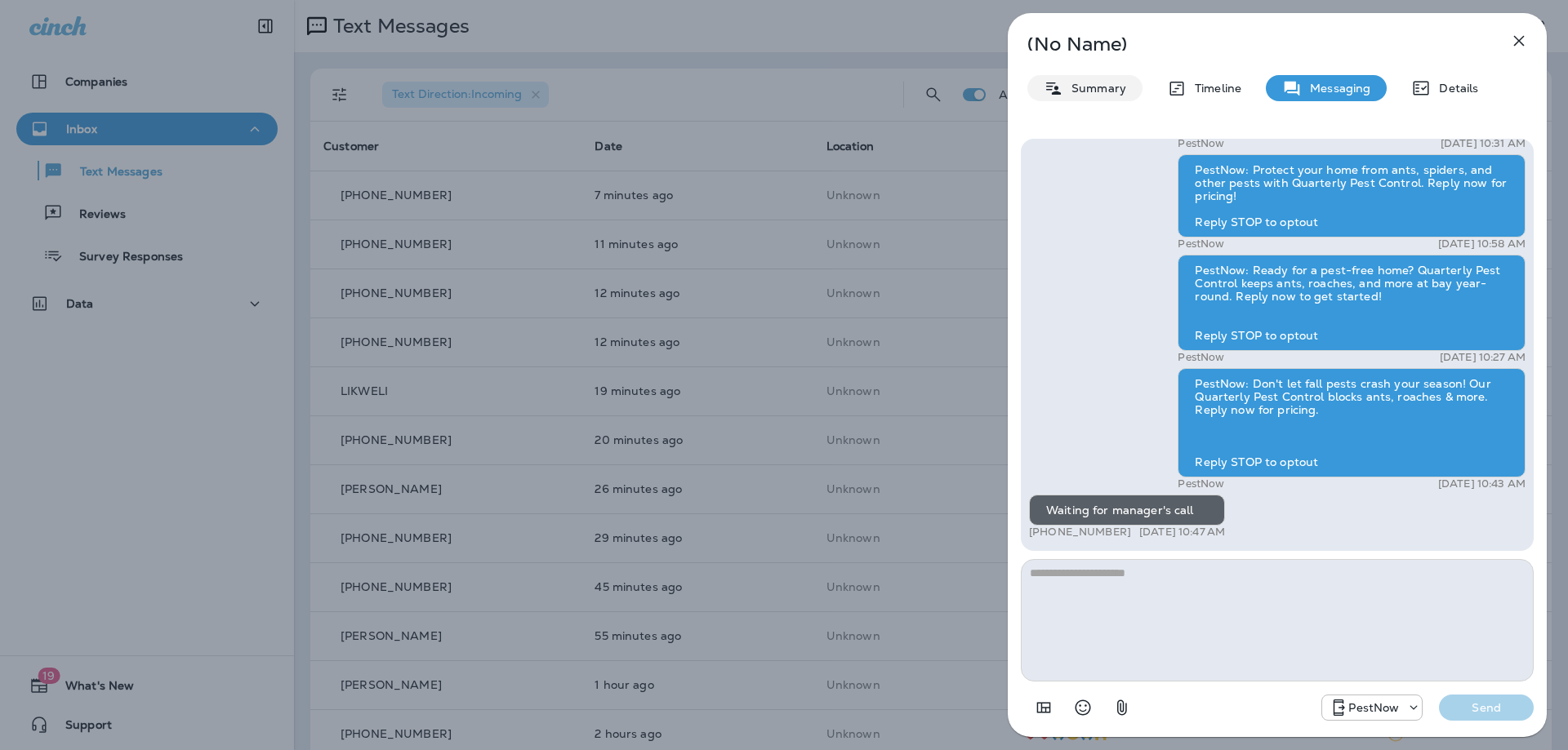
click at [1090, 87] on p "Summary" at bounding box center [1095, 88] width 63 height 13
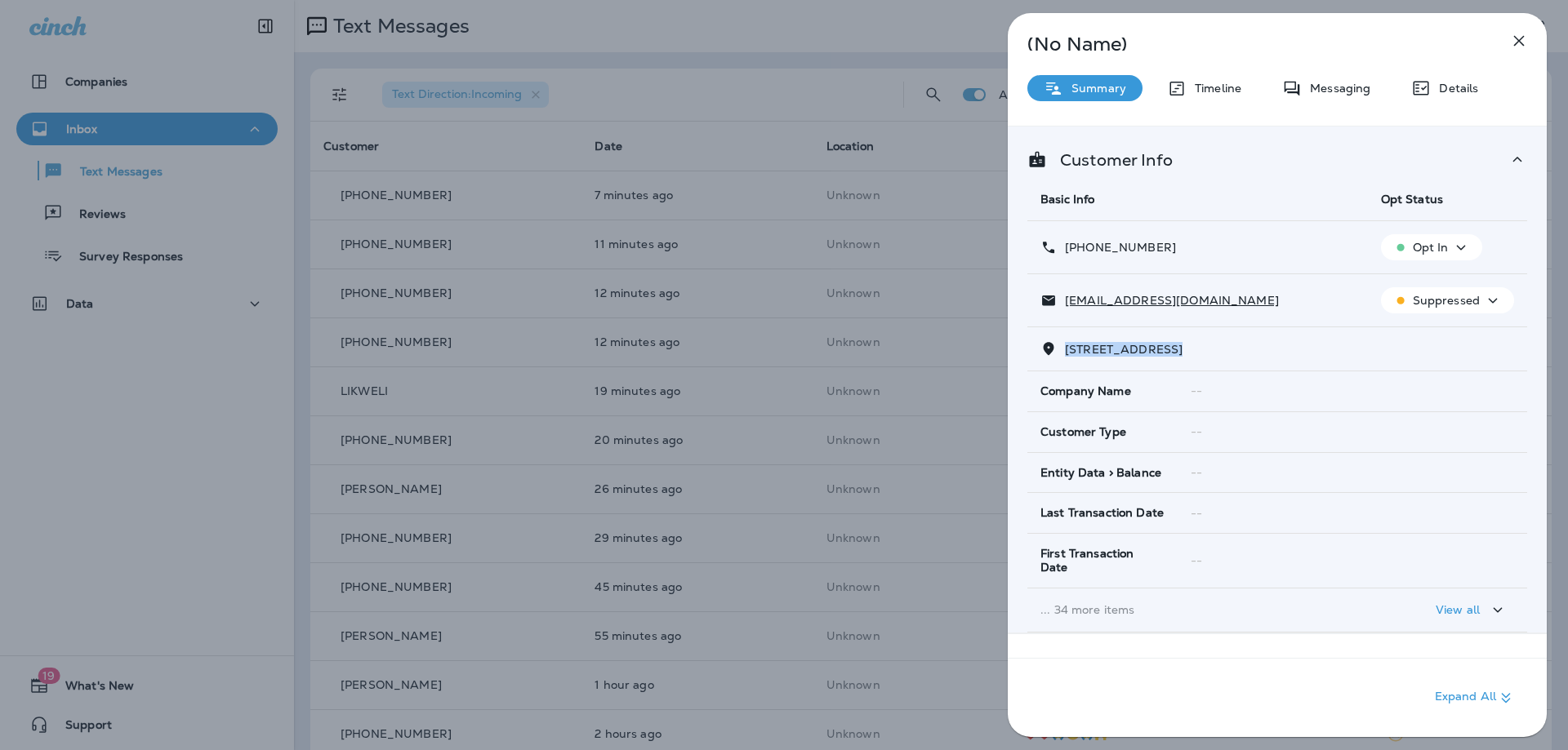
drag, startPoint x: 1171, startPoint y: 347, endPoint x: 1062, endPoint y: 352, distance: 109.1
click at [1062, 352] on p "[STREET_ADDRESS]" at bounding box center [1119, 349] width 126 height 13
copy span "12713 FALCON DRI"
click at [1337, 85] on p "Messaging" at bounding box center [1336, 88] width 68 height 13
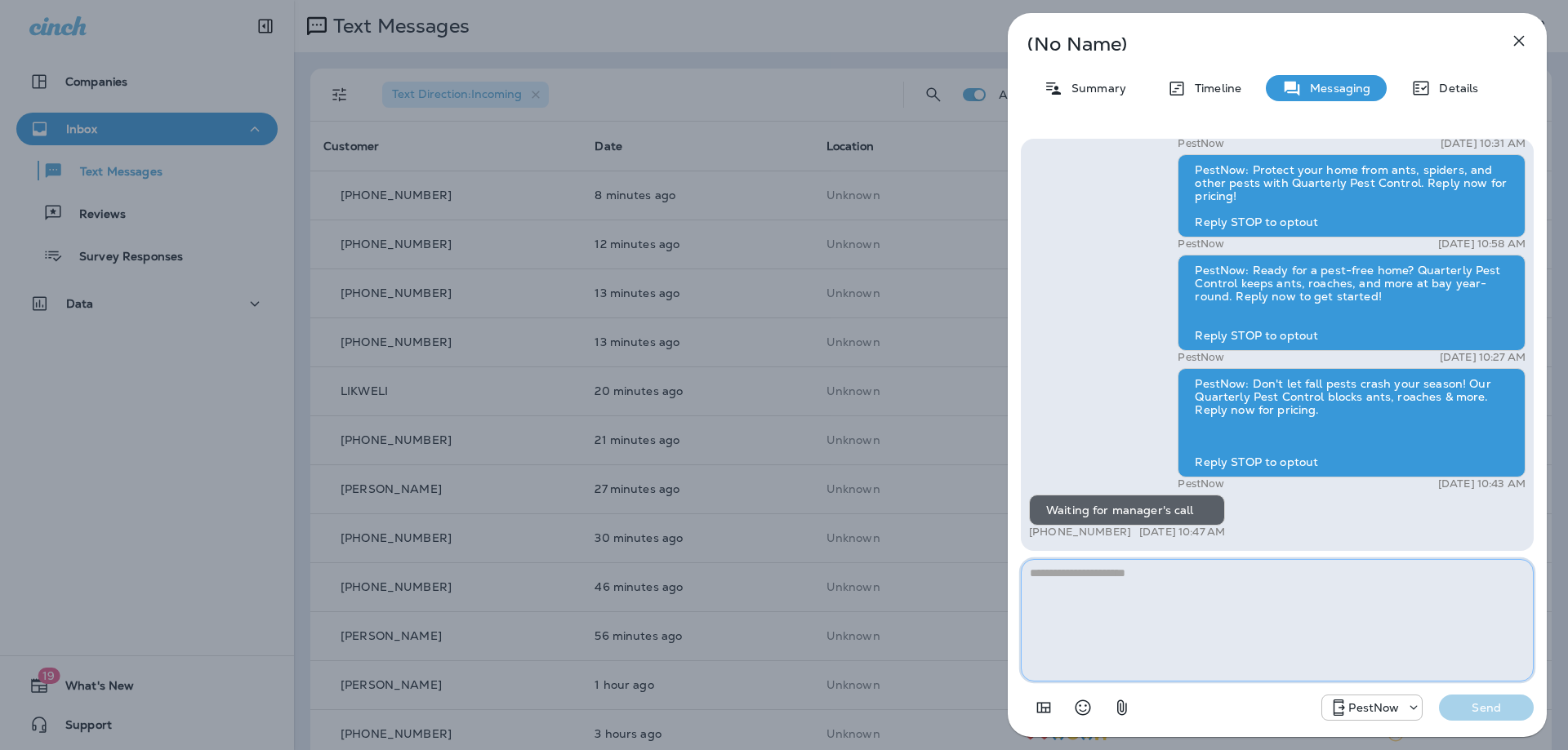
click at [1255, 605] on textarea at bounding box center [1277, 620] width 513 height 123
type textarea "*"
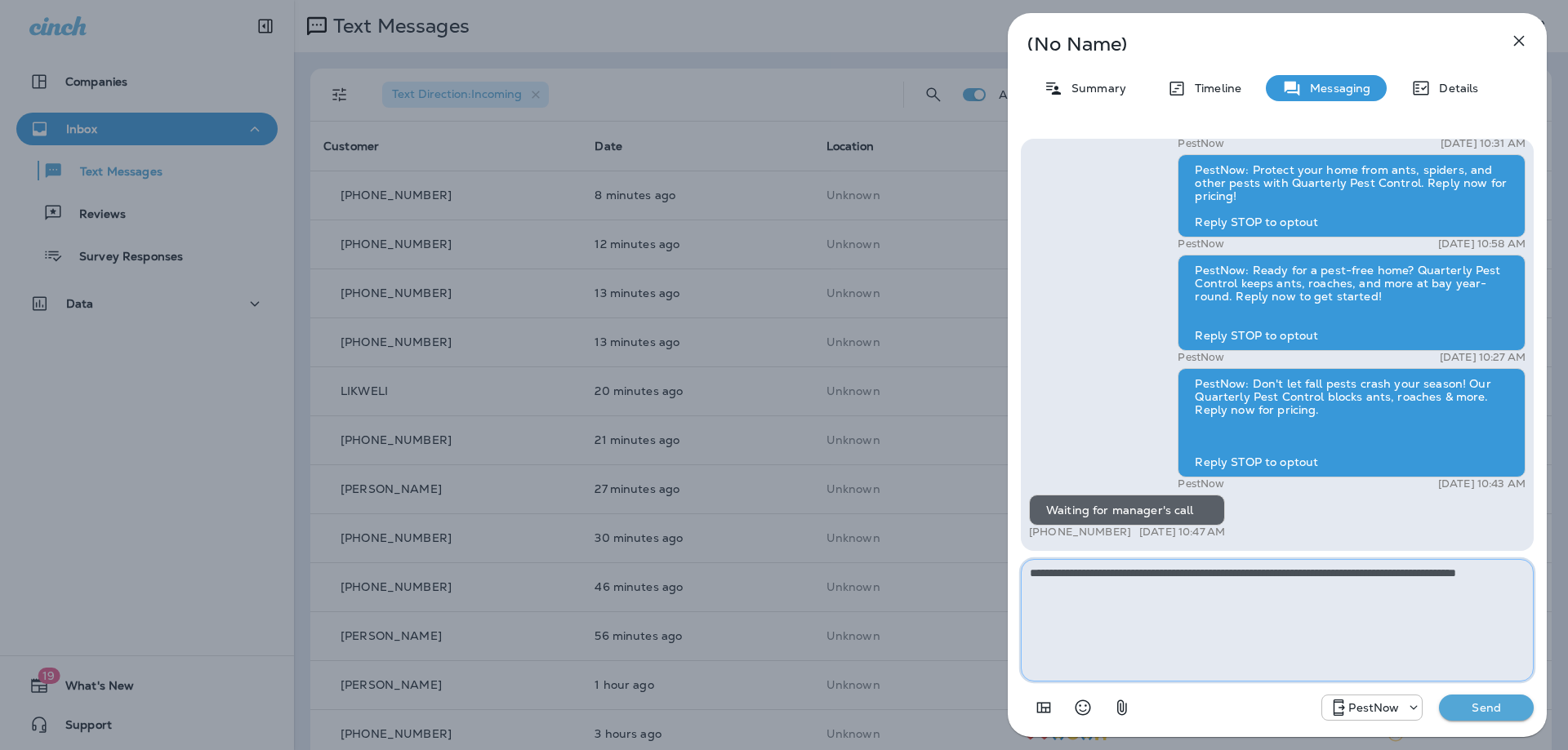
type textarea "**********"
click at [1470, 711] on p "Send" at bounding box center [1486, 707] width 68 height 14
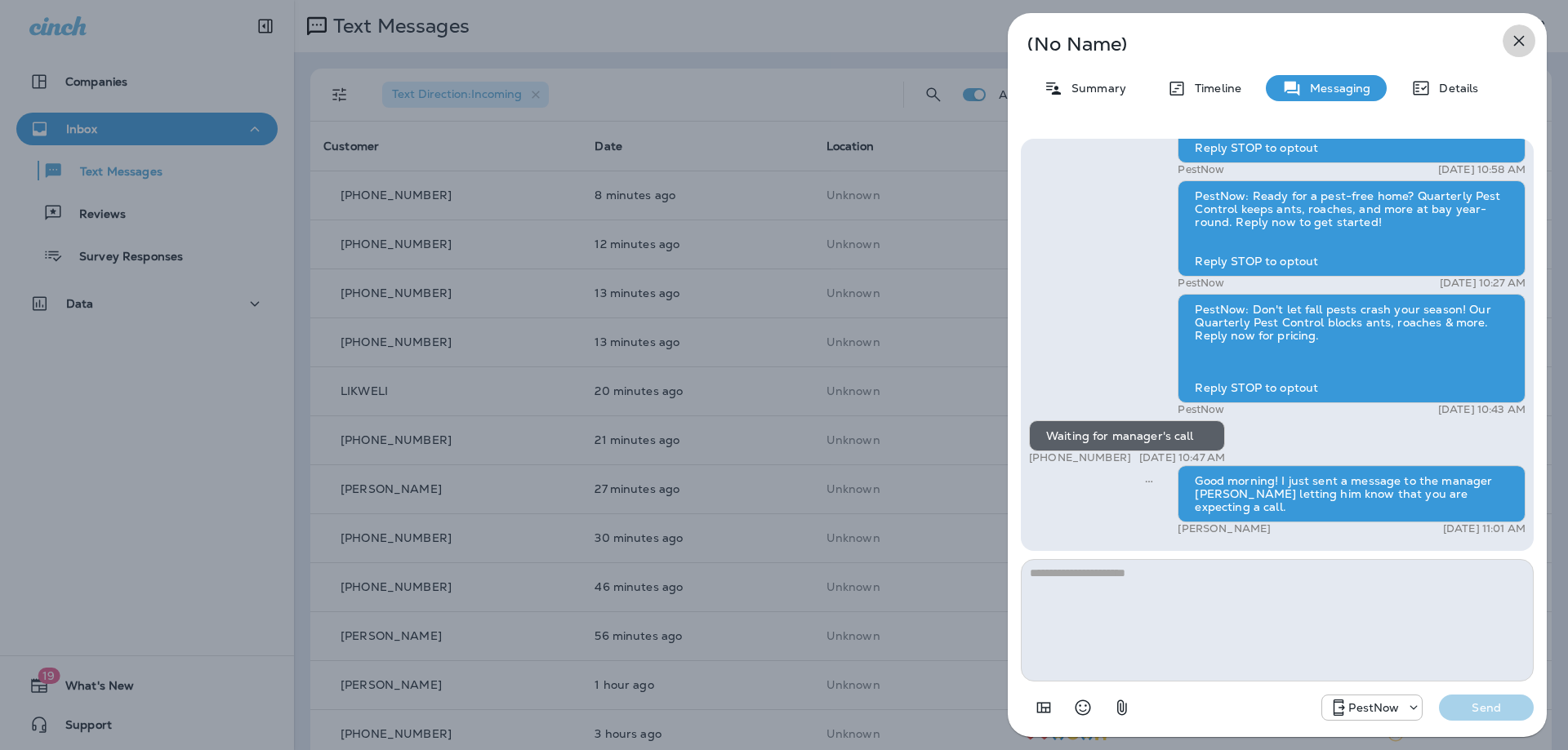
click at [1531, 37] on button "button" at bounding box center [1519, 40] width 32 height 32
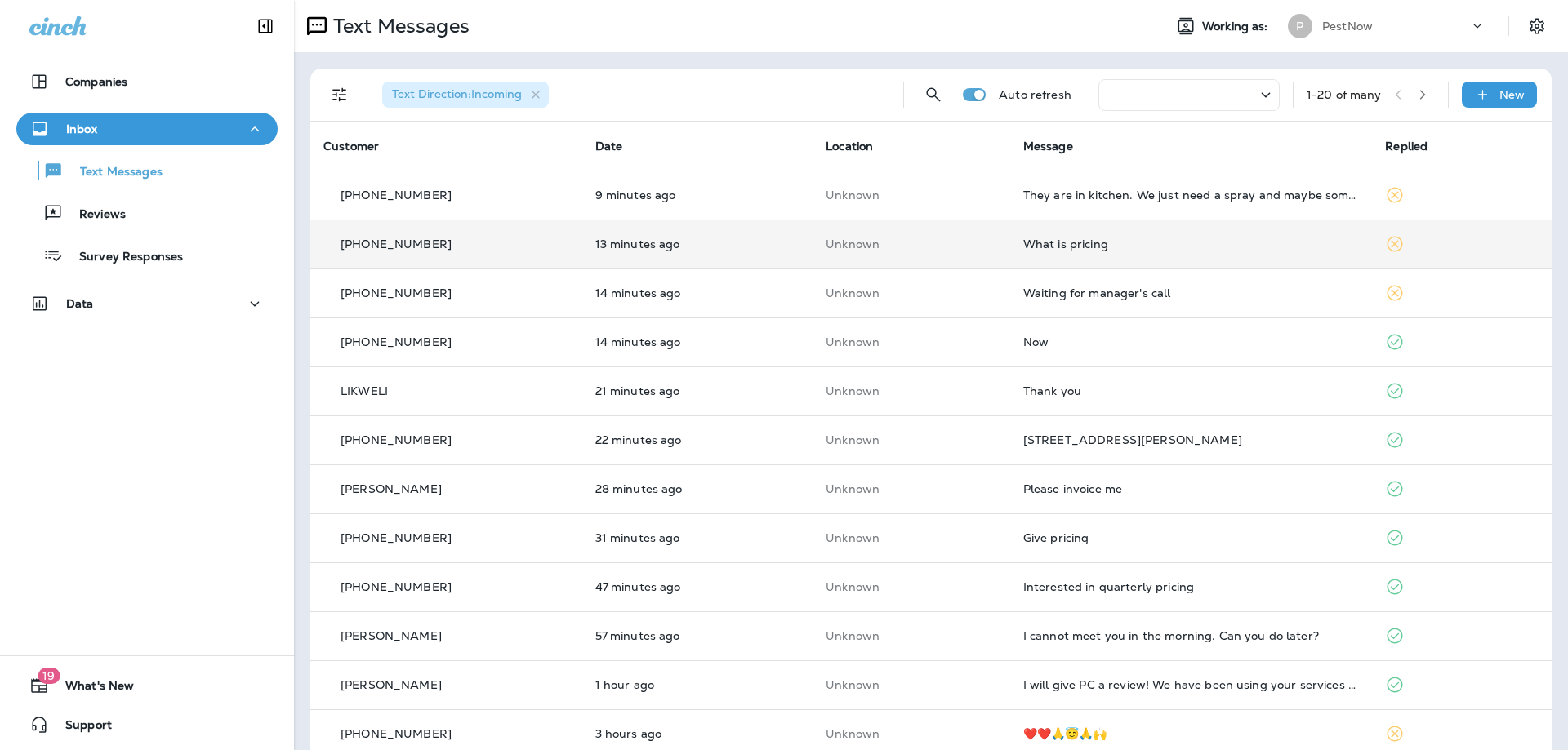
click at [1174, 250] on div "What is pricing" at bounding box center [1191, 244] width 336 height 13
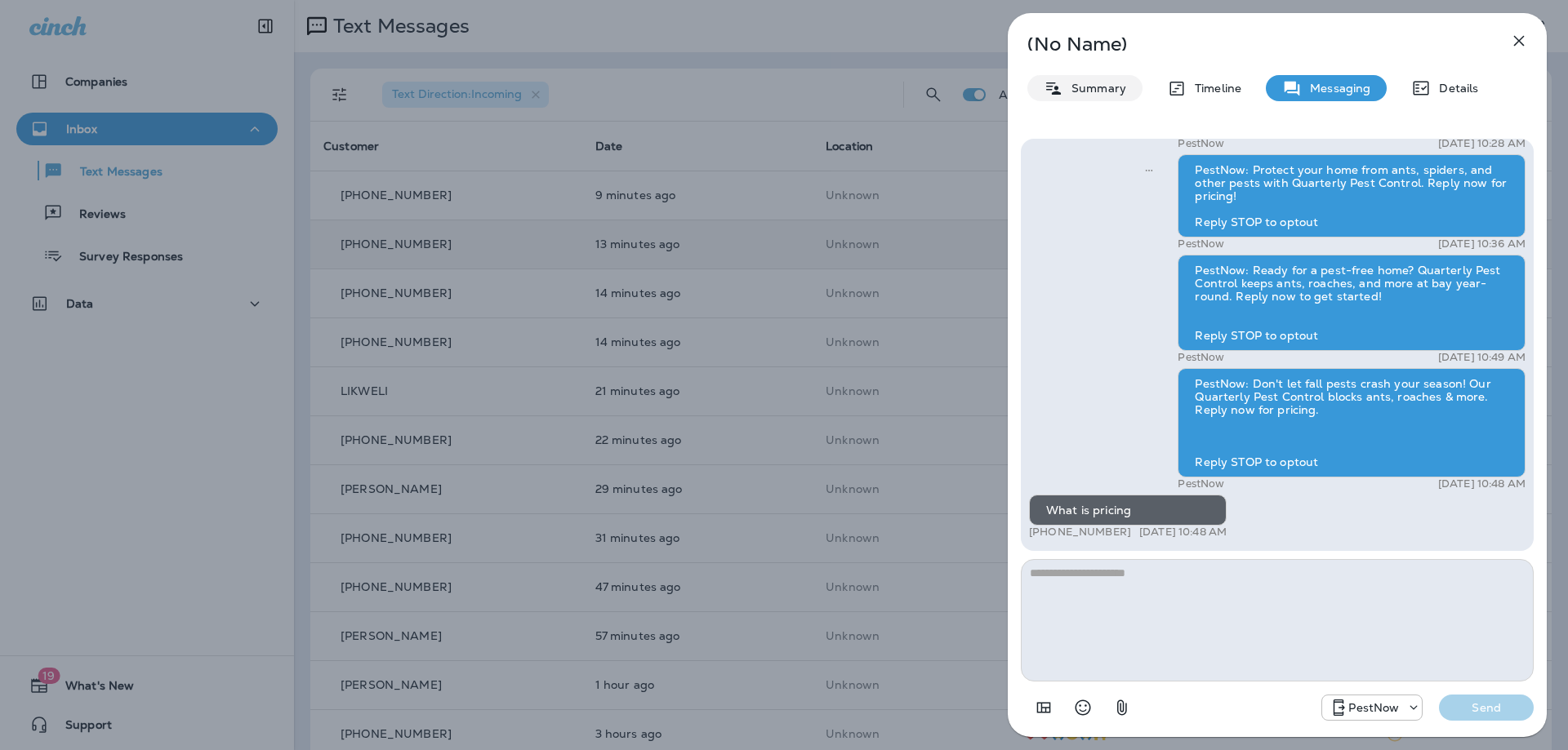
click at [1074, 85] on p "Summary" at bounding box center [1095, 88] width 63 height 13
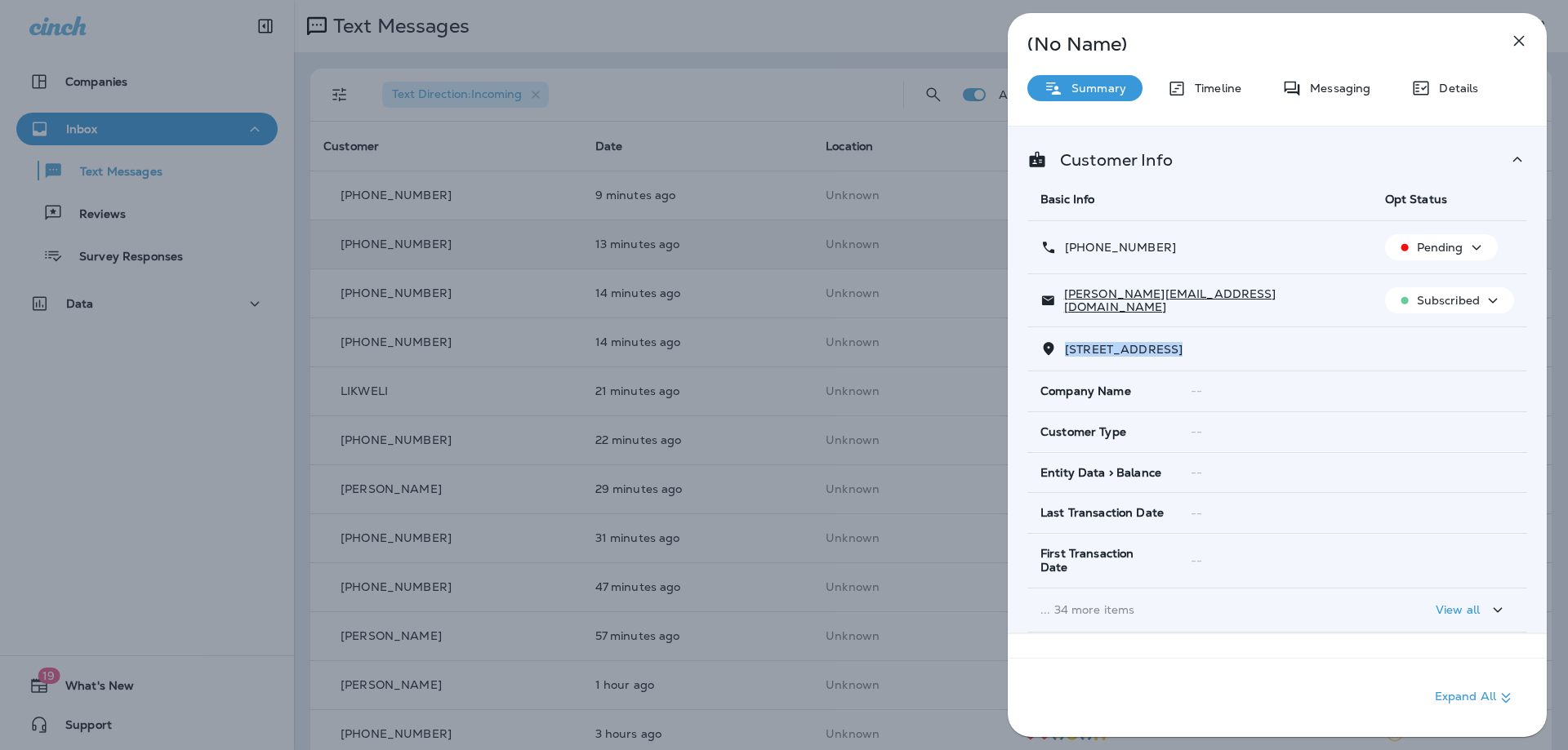
drag, startPoint x: 1178, startPoint y: 355, endPoint x: 1064, endPoint y: 350, distance: 114.1
click at [1064, 350] on p "12012 GREGERSCROFT ROAD POTOMAC, MD 20854" at bounding box center [1119, 349] width 126 height 13
copy span "12012 GREGERSCRO"
click at [1516, 39] on icon "button" at bounding box center [1519, 41] width 11 height 11
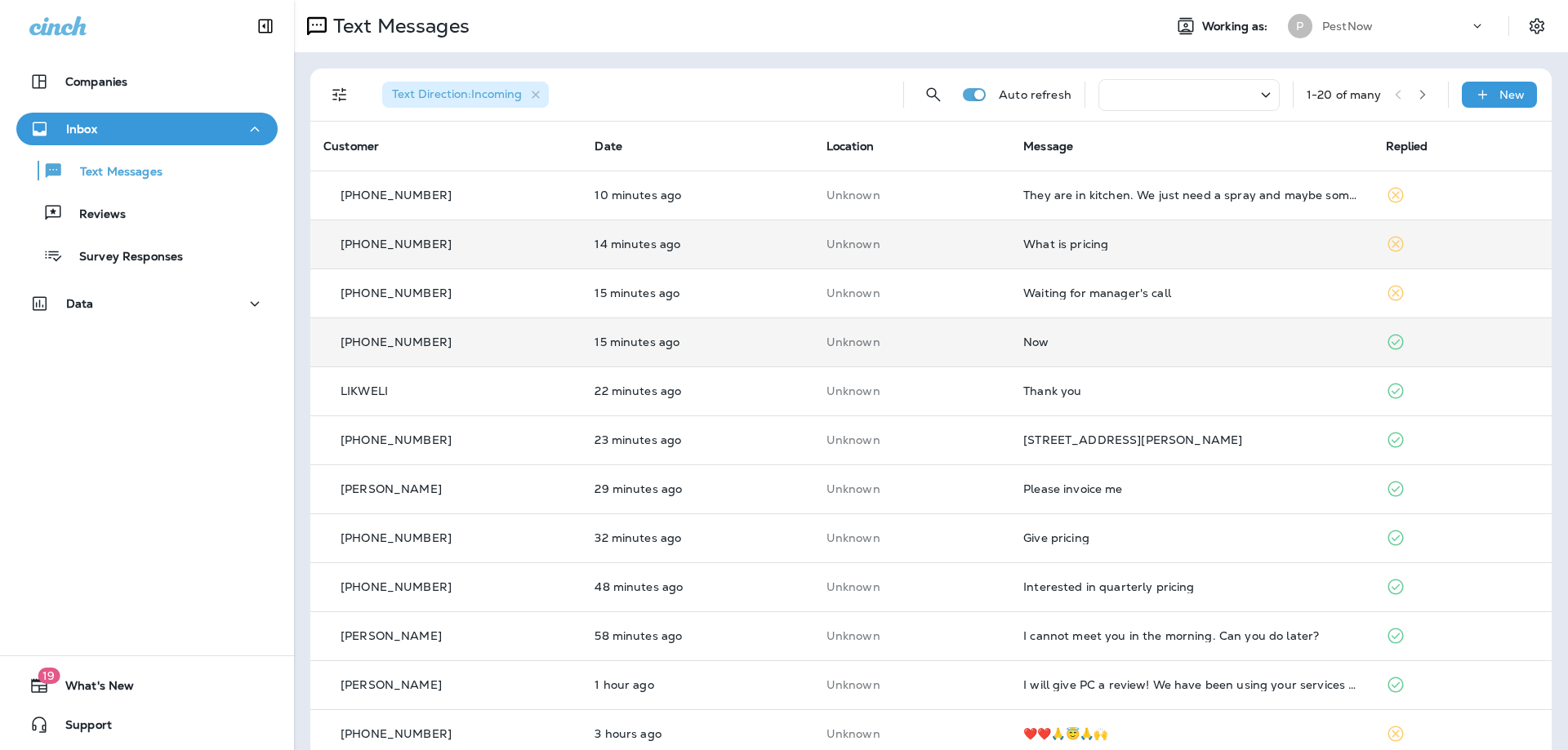
click at [1212, 345] on div "Now" at bounding box center [1191, 341] width 335 height 13
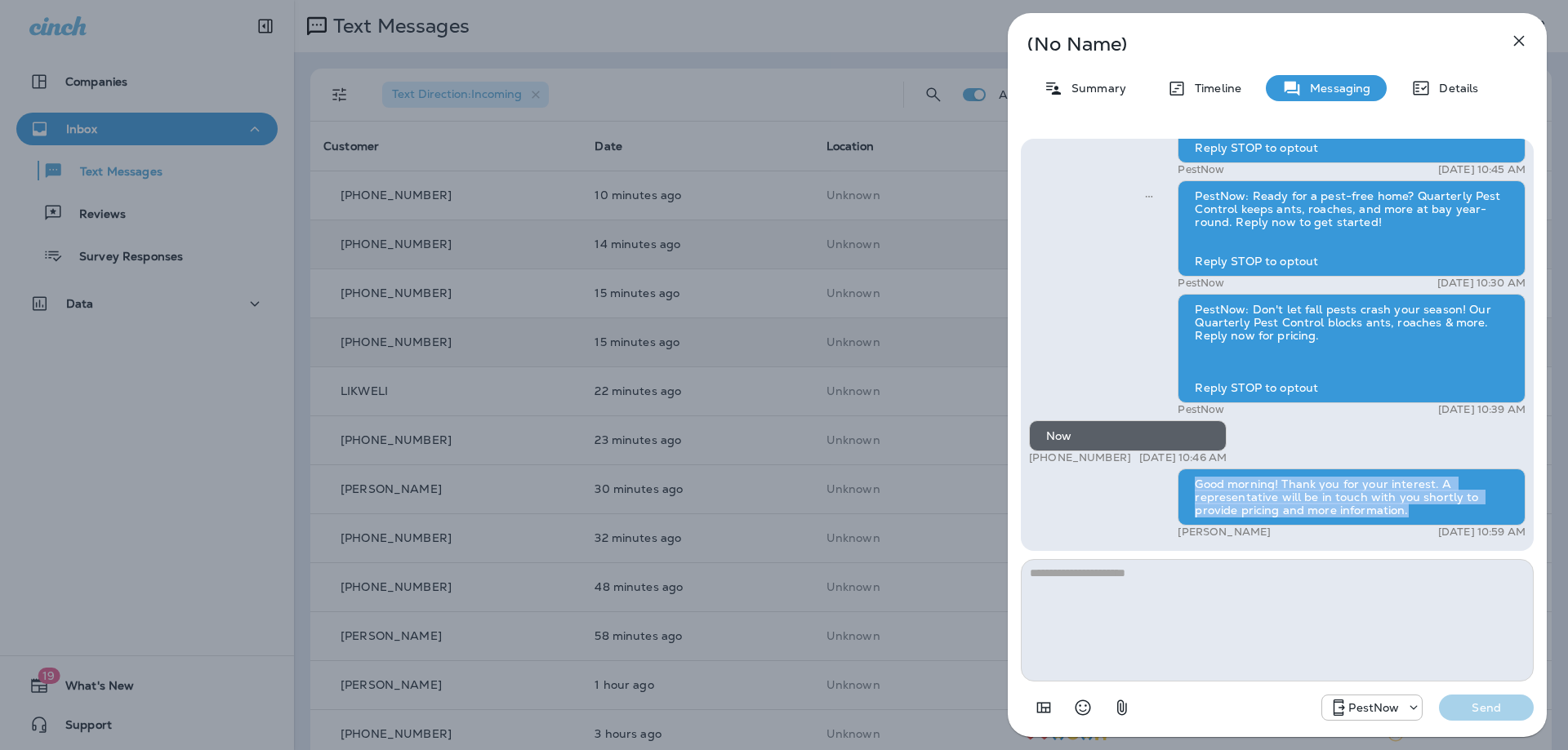
drag, startPoint x: 1193, startPoint y: 482, endPoint x: 1425, endPoint y: 521, distance: 235.3
click at [1425, 521] on div "Good morning! Thank you for your interest. A representative will be in touch wi…" at bounding box center [1351, 497] width 348 height 57
copy div "Good morning! Thank you for your interest. A representative will be in touch wi…"
click at [1518, 40] on icon "button" at bounding box center [1519, 41] width 11 height 11
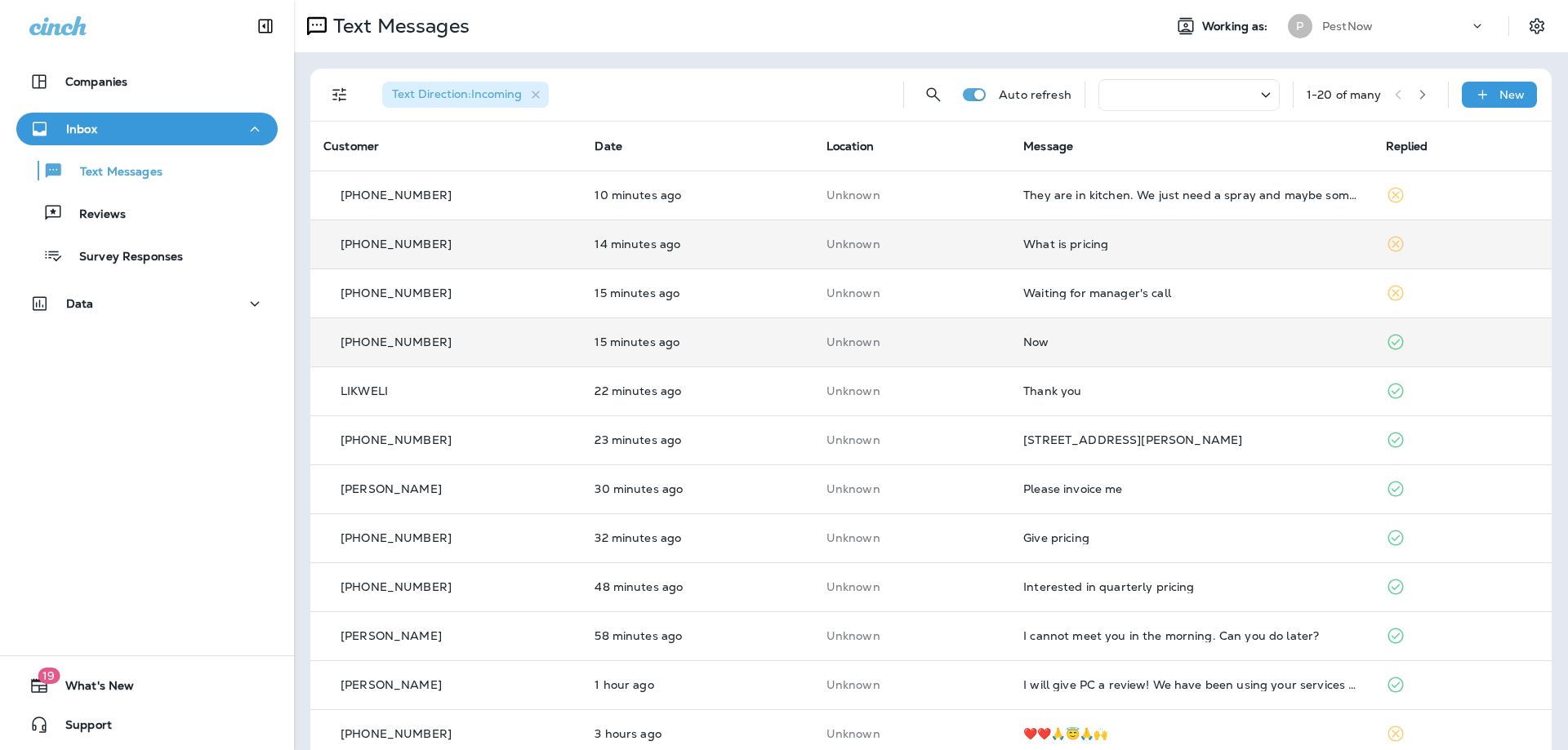
click at [1133, 251] on td "What is pricing" at bounding box center [1191, 244] width 361 height 49
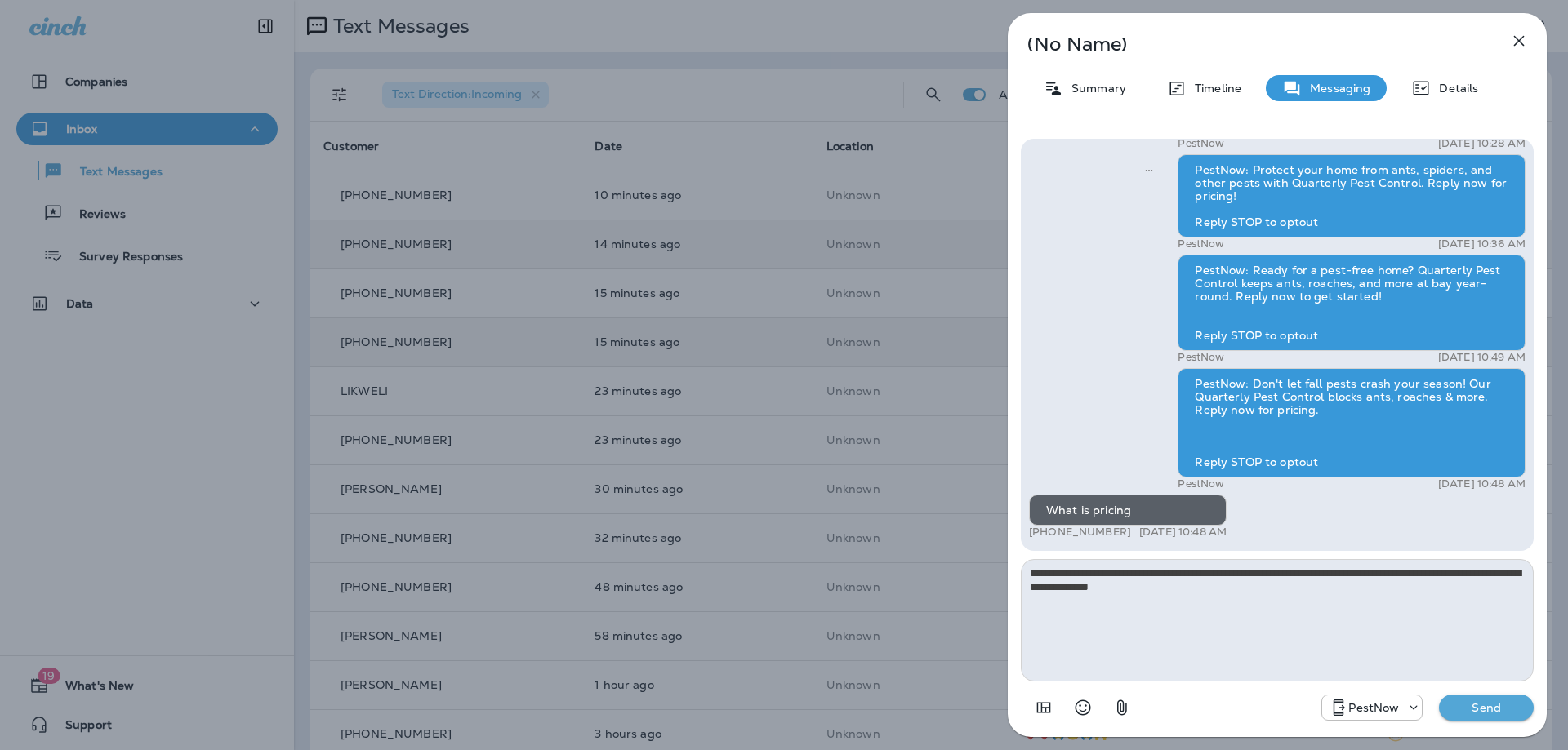
type textarea "**********"
click at [1468, 700] on p "Send" at bounding box center [1486, 707] width 68 height 14
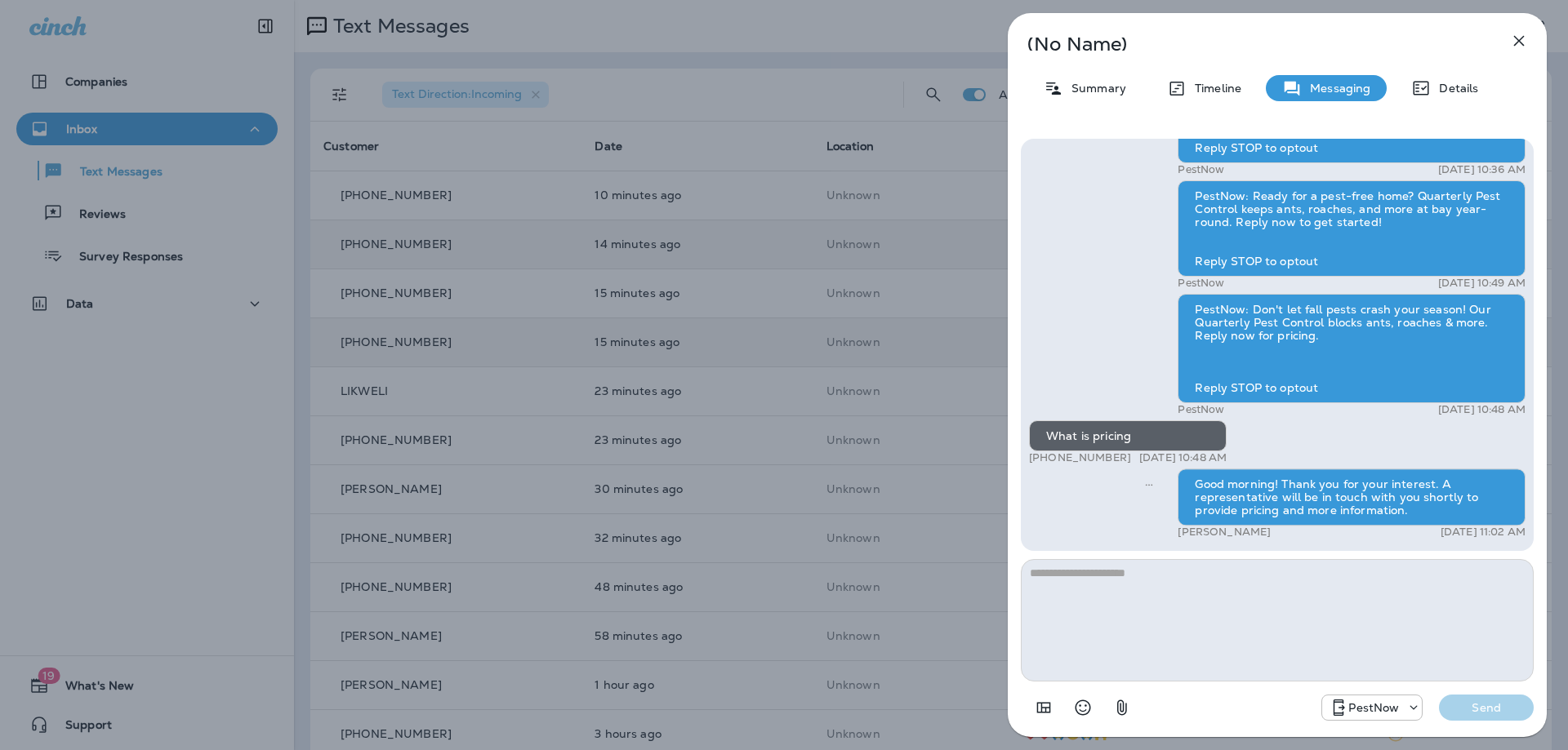
click at [1518, 33] on icon "button" at bounding box center [1519, 41] width 20 height 20
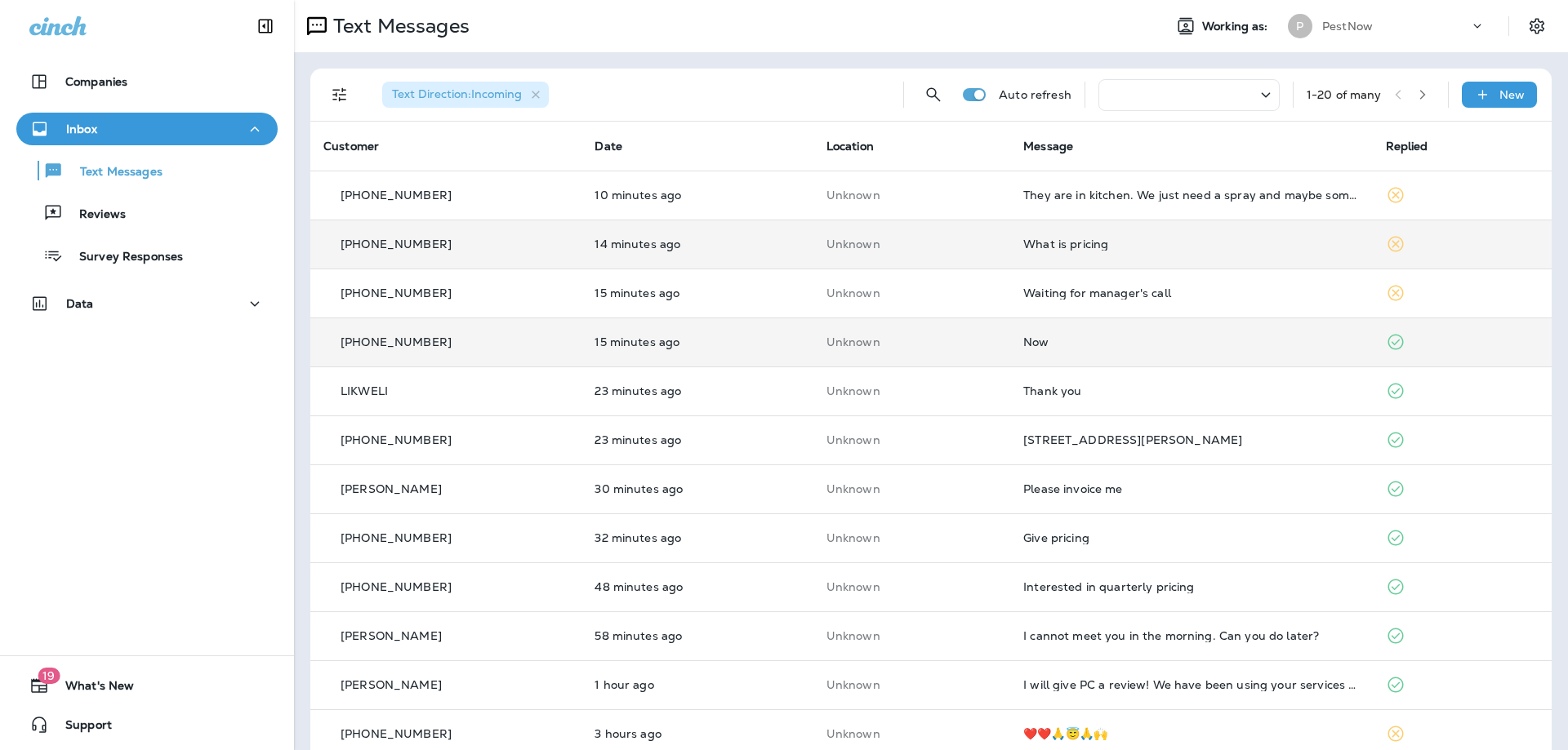
click at [1108, 194] on div "They are in kitchen. We just need a spray and maybe some glue traps." at bounding box center [1191, 194] width 335 height 13
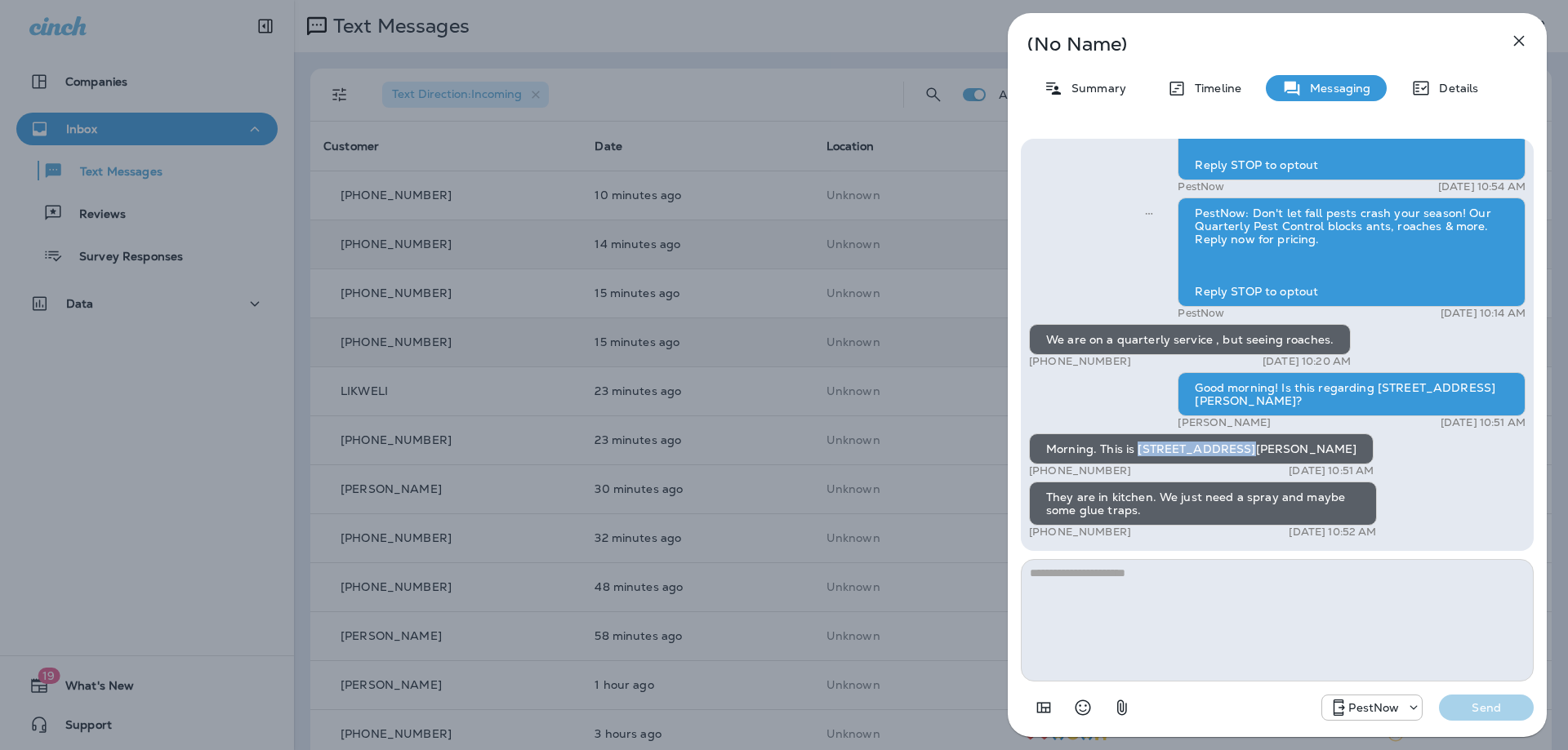
drag, startPoint x: 1227, startPoint y: 453, endPoint x: 1135, endPoint y: 450, distance: 92.0
click at [1135, 450] on div "Morning. This is [STREET_ADDRESS][PERSON_NAME]" at bounding box center [1200, 449] width 344 height 31
copy div "2314 Sanford str"
click at [1161, 599] on textarea at bounding box center [1277, 620] width 513 height 123
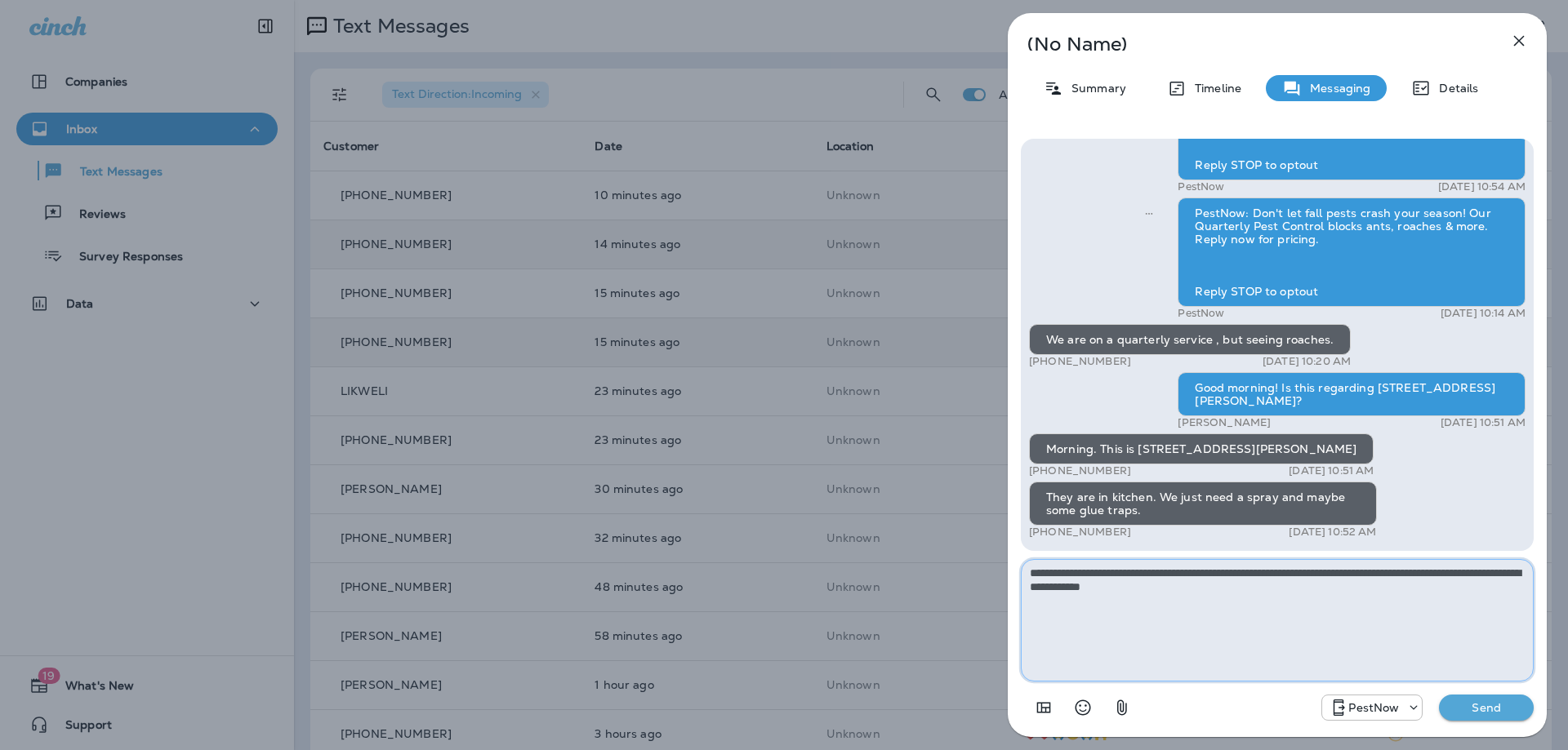
type textarea "**********"
click at [1493, 698] on button "Send" at bounding box center [1486, 707] width 95 height 26
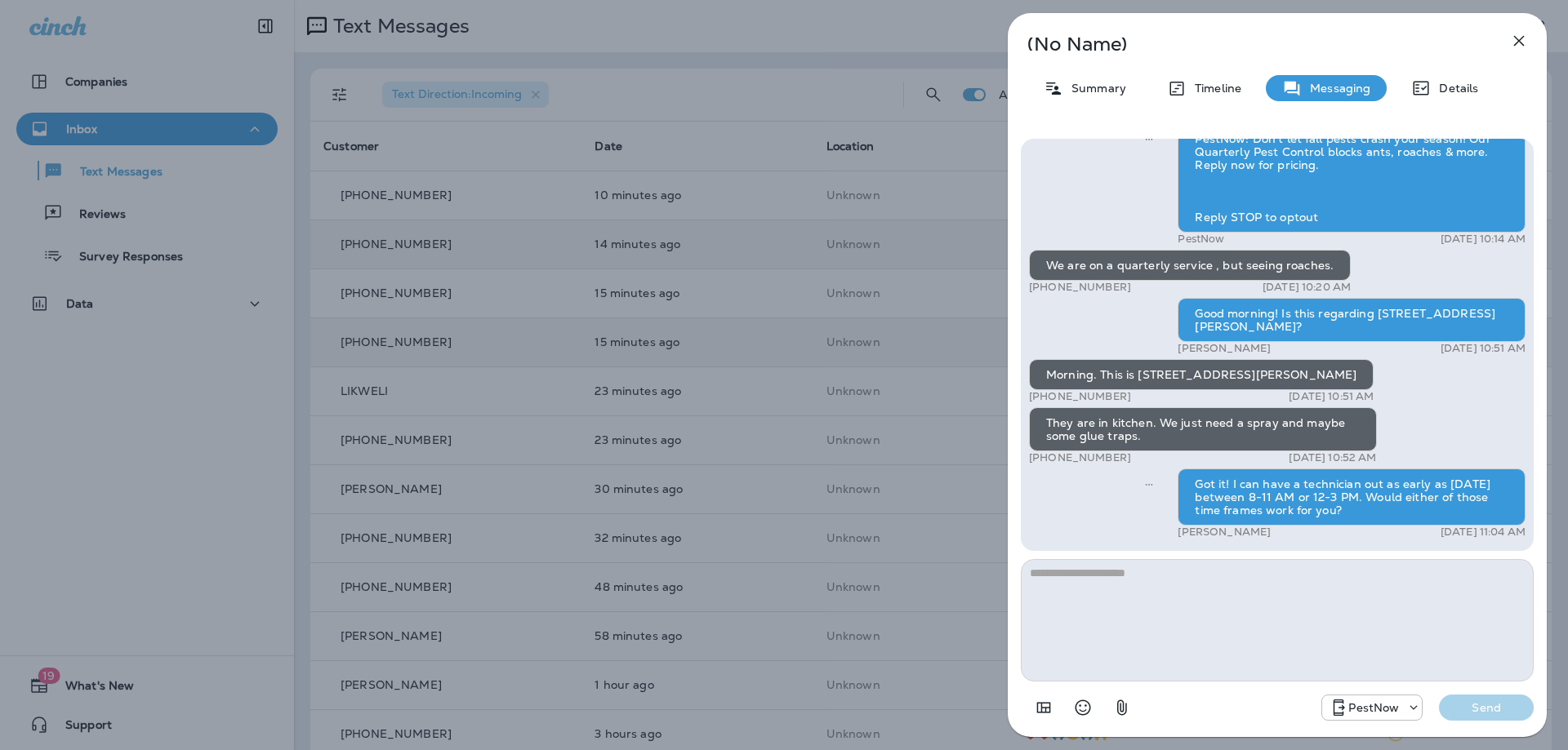
click at [1519, 42] on icon "button" at bounding box center [1519, 41] width 20 height 20
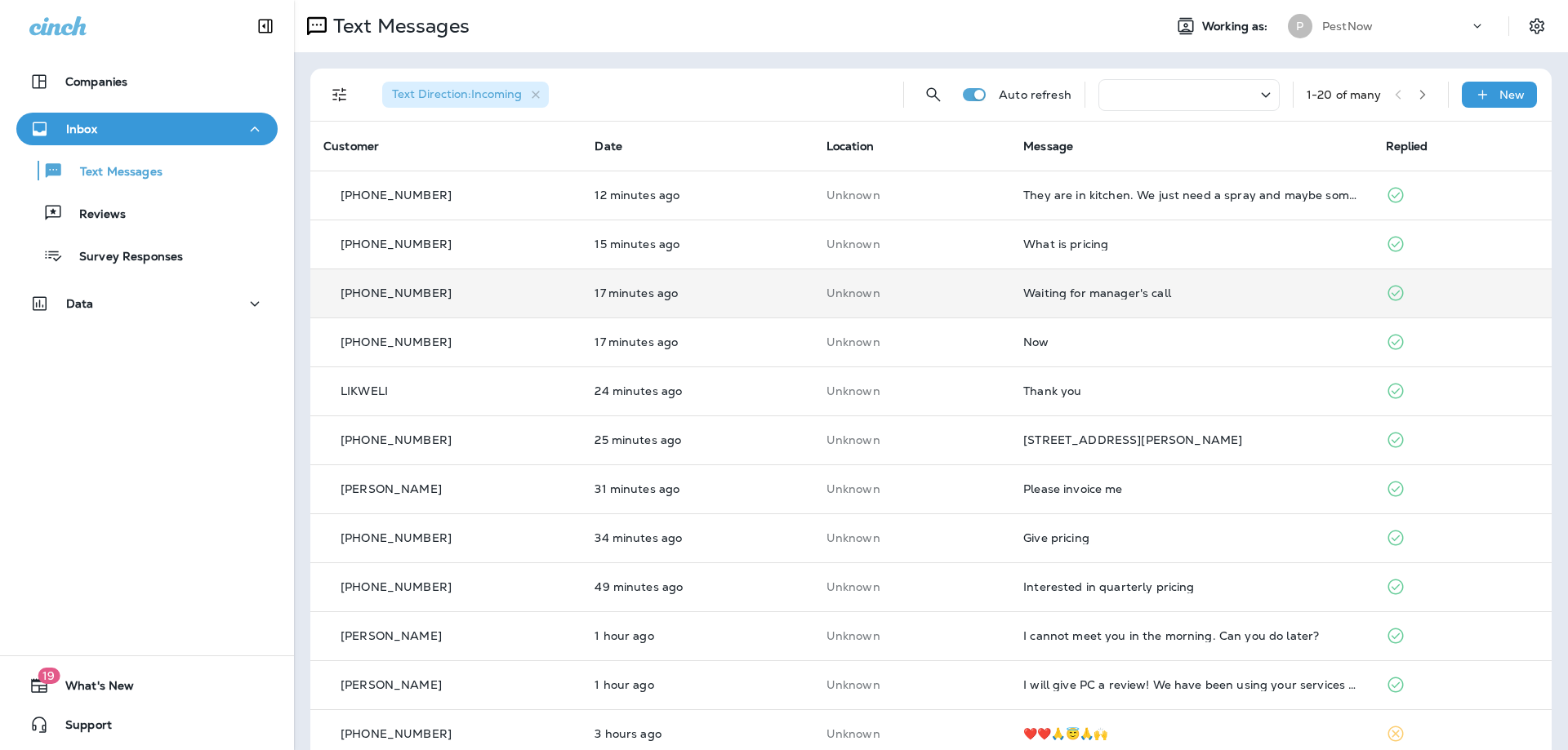
click at [1122, 297] on div "Waiting for manager's call" at bounding box center [1191, 293] width 335 height 13
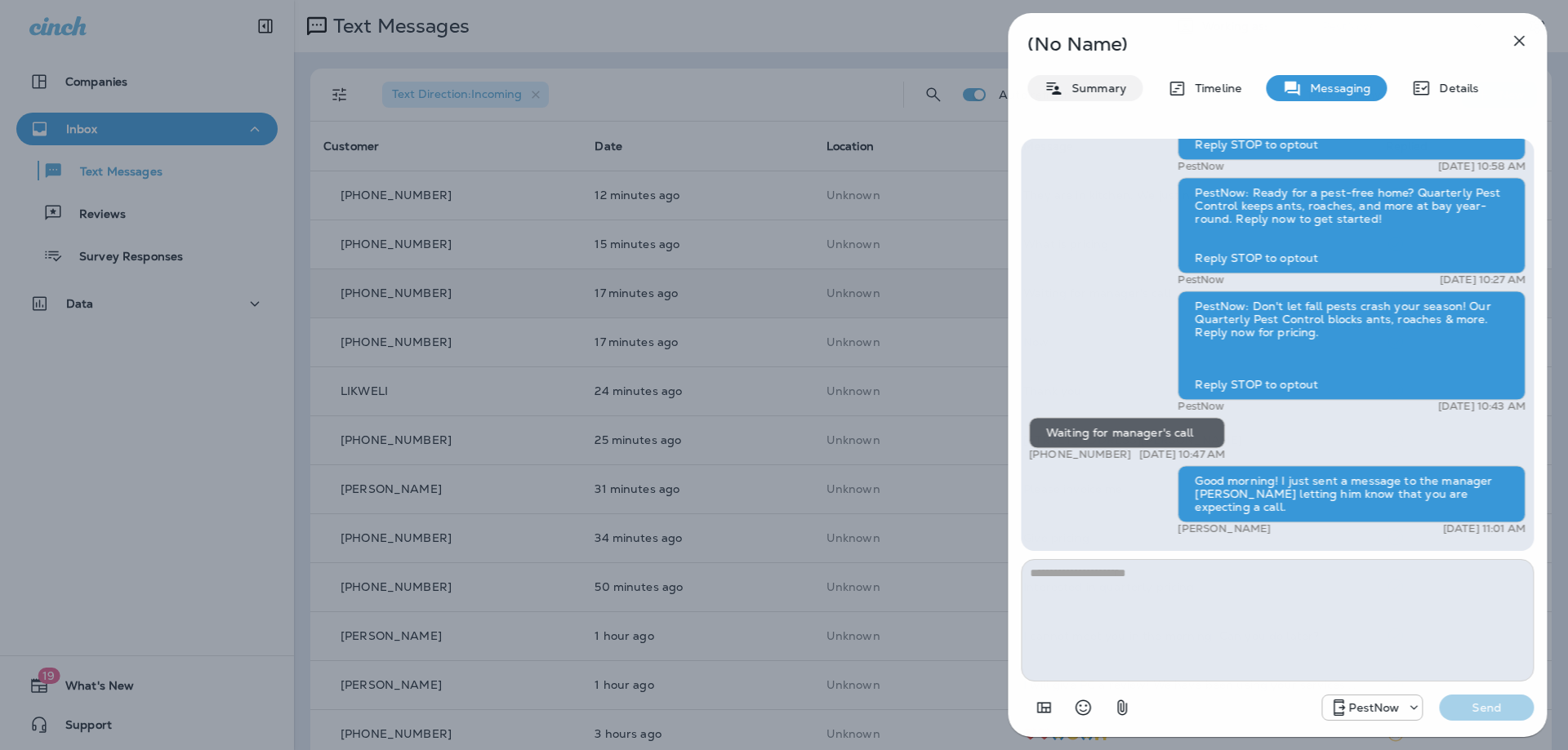
click at [1098, 97] on div "Summary" at bounding box center [1085, 88] width 115 height 26
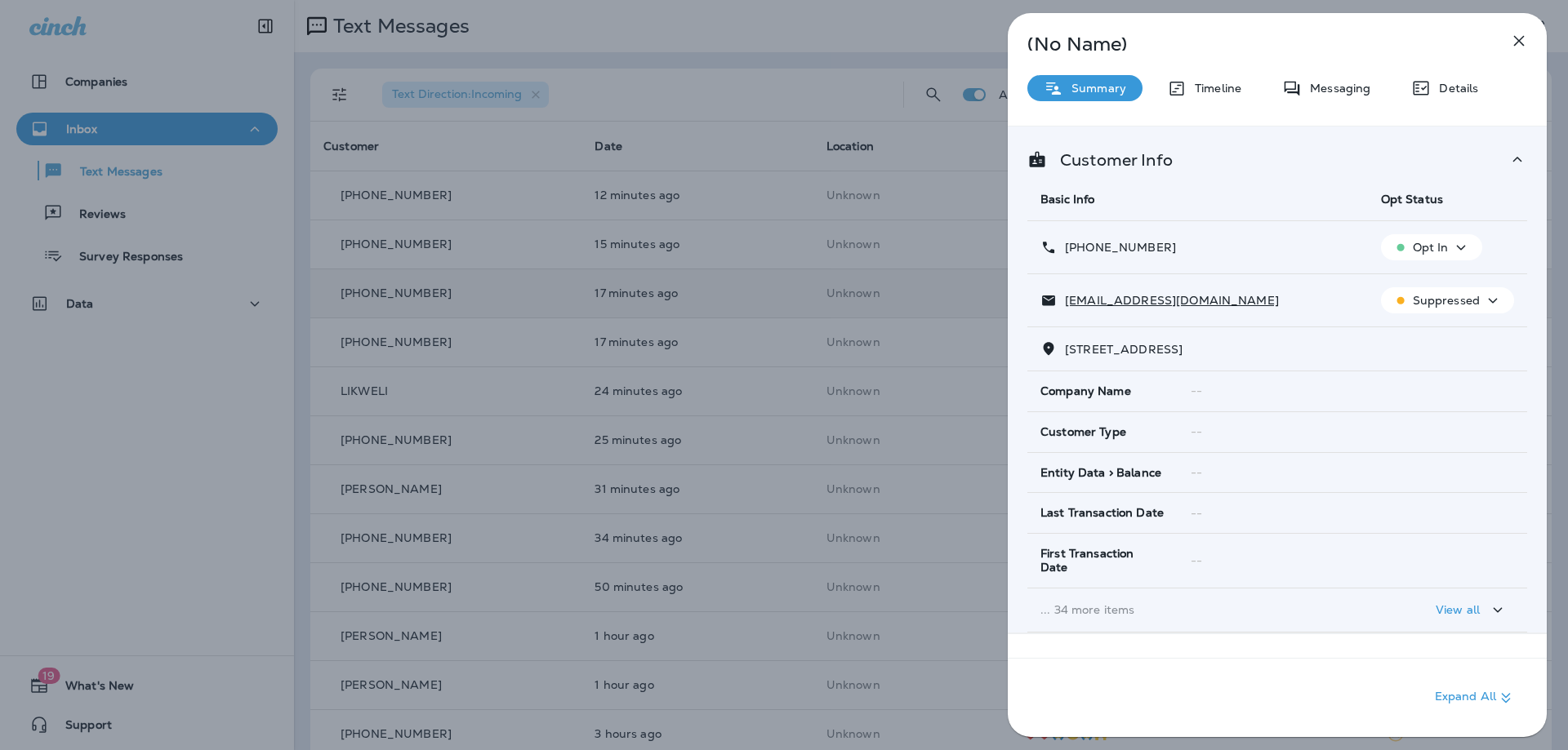
click at [1174, 352] on span "[STREET_ADDRESS]" at bounding box center [1123, 349] width 117 height 14
drag, startPoint x: 1174, startPoint y: 352, endPoint x: 1068, endPoint y: 357, distance: 106.1
click at [1068, 357] on div "[STREET_ADDRESS]" at bounding box center [1277, 349] width 473 height 17
copy span "[STREET_ADDRESS]"
click at [1523, 32] on icon "button" at bounding box center [1519, 41] width 20 height 20
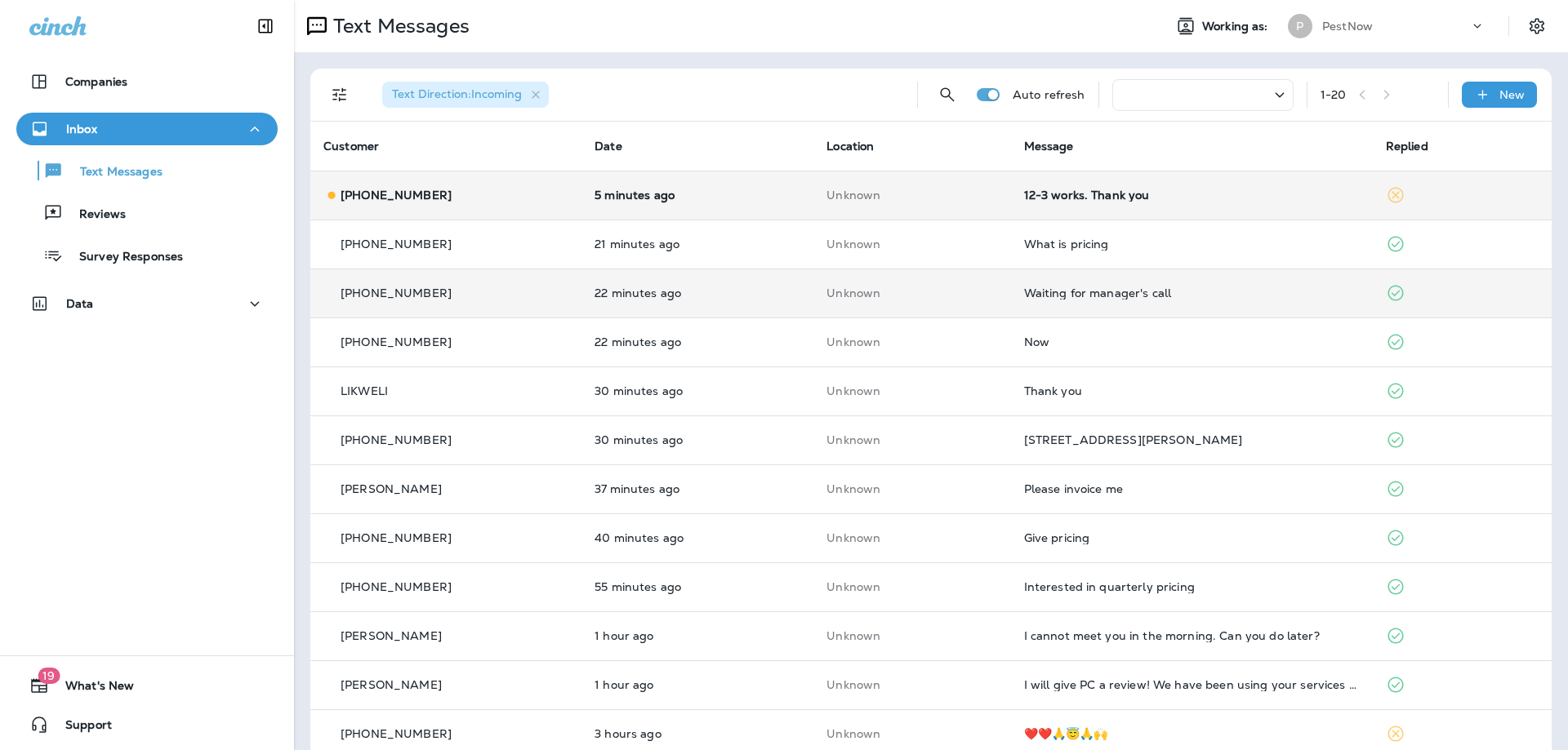
click at [1057, 190] on div "12-3 works. Thank you" at bounding box center [1191, 194] width 335 height 13
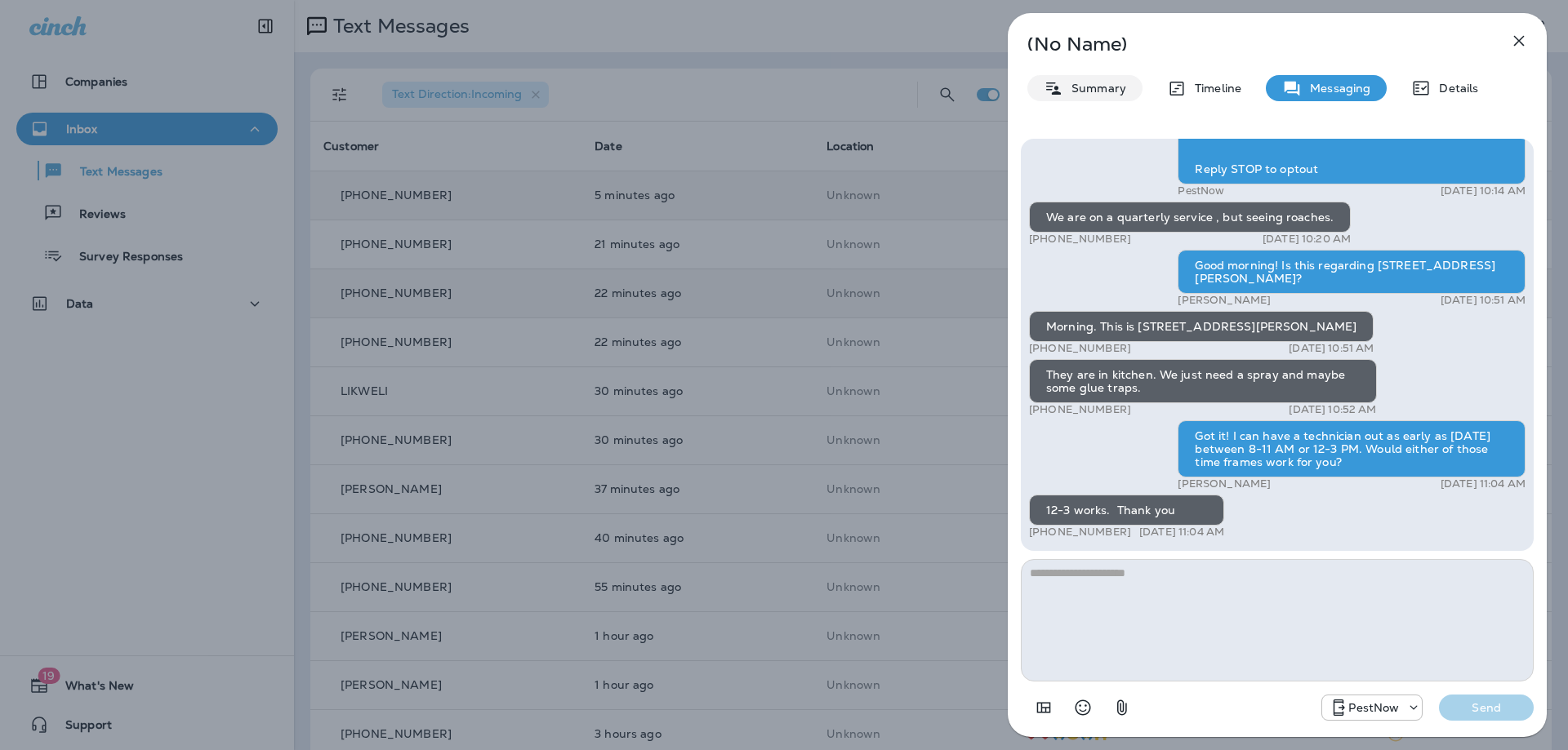
click at [1083, 90] on p "Summary" at bounding box center [1095, 88] width 63 height 13
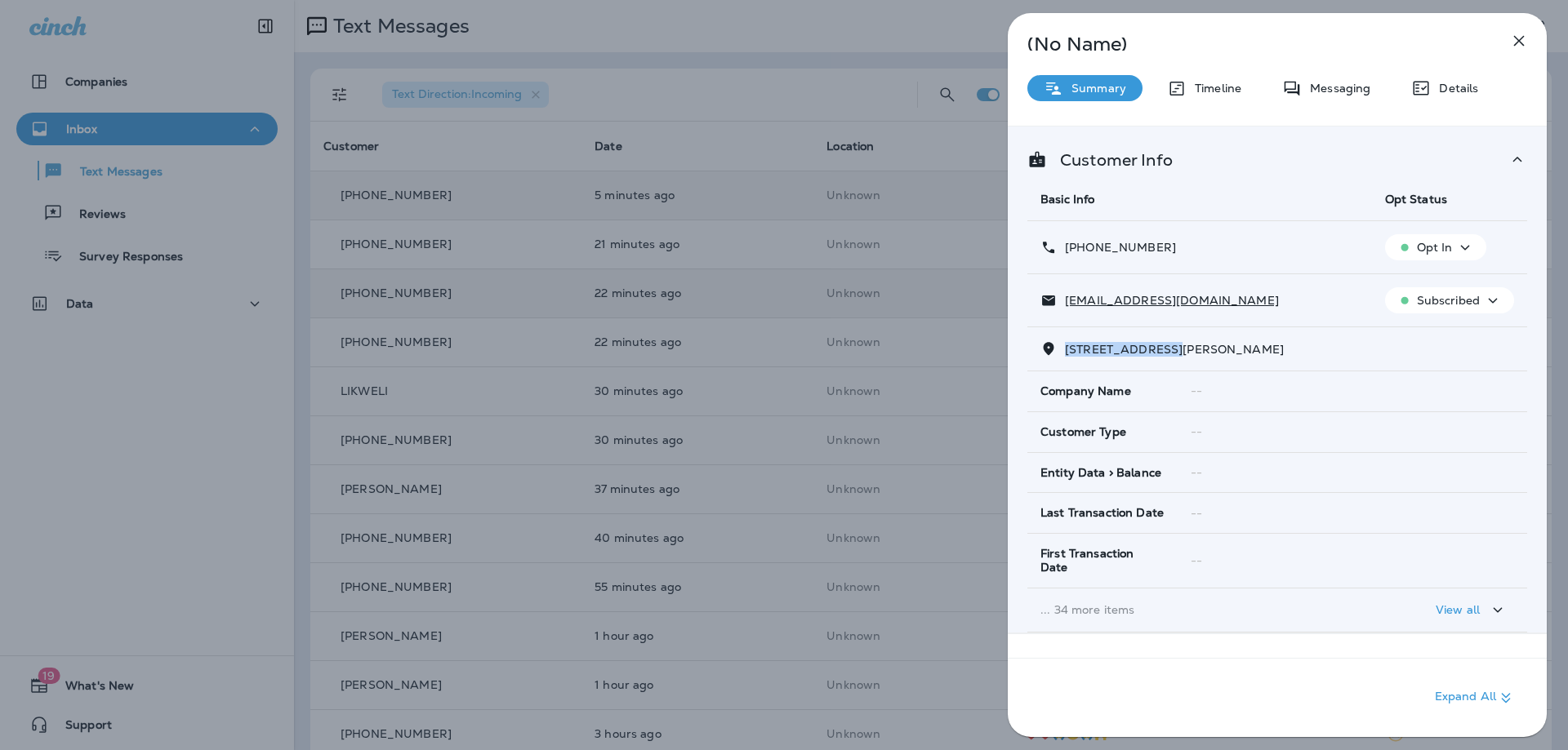
drag, startPoint x: 1186, startPoint y: 342, endPoint x: 1061, endPoint y: 352, distance: 125.4
click at [1061, 352] on p "[STREET_ADDRESS][PERSON_NAME]" at bounding box center [1169, 349] width 227 height 13
copy span "[STREET_ADDRESS][PERSON_NAME]"
click at [1330, 91] on p "Messaging" at bounding box center [1336, 88] width 68 height 13
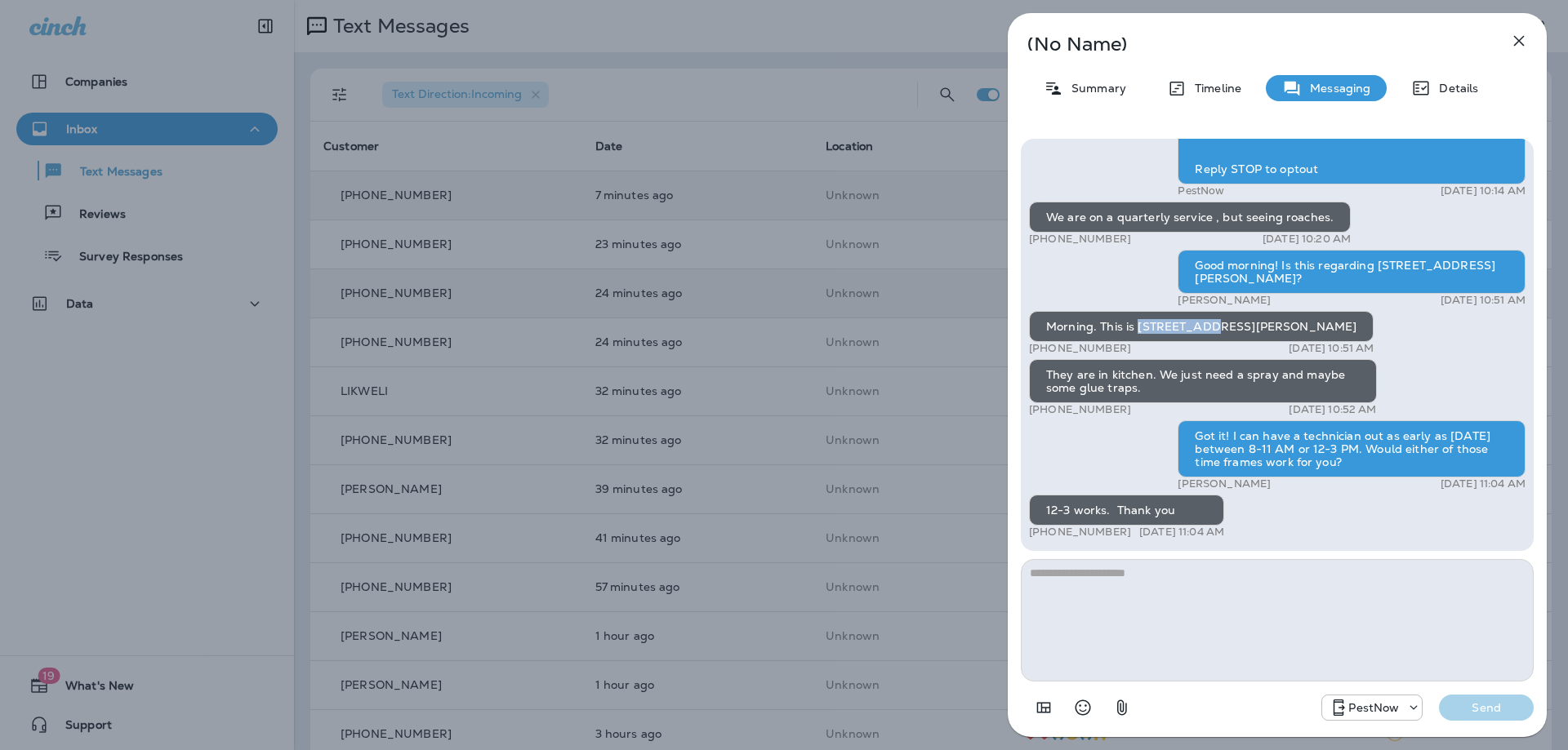
drag, startPoint x: 1200, startPoint y: 329, endPoint x: 1139, endPoint y: 331, distance: 61.0
click at [1139, 331] on div "Morning. This is [STREET_ADDRESS][PERSON_NAME]" at bounding box center [1200, 326] width 344 height 31
copy div "2314 Sanfor"
click at [1151, 616] on textarea at bounding box center [1277, 620] width 513 height 123
type textarea "**********"
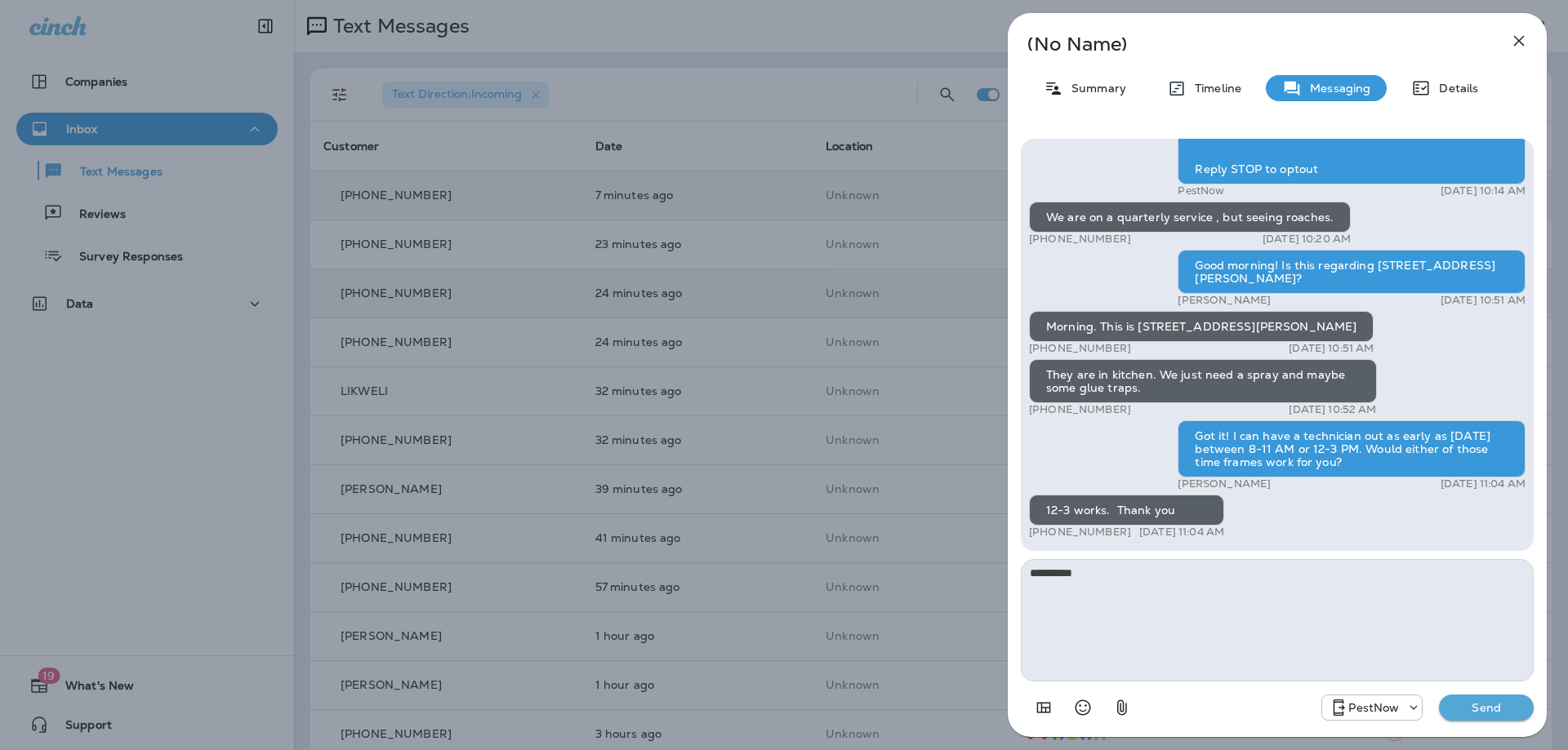
click at [1478, 702] on p "Send" at bounding box center [1486, 707] width 68 height 14
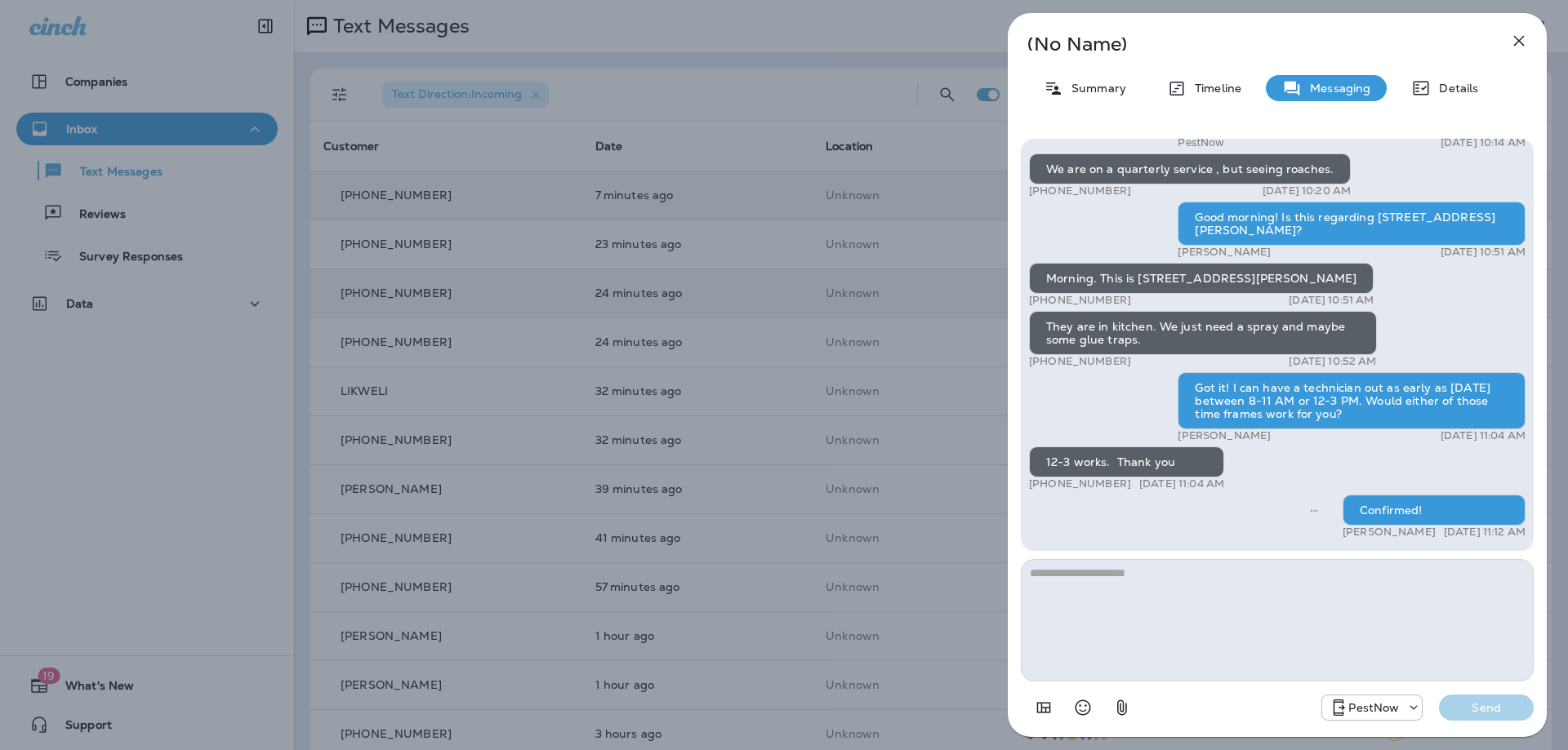
click at [1515, 32] on icon "button" at bounding box center [1519, 41] width 20 height 20
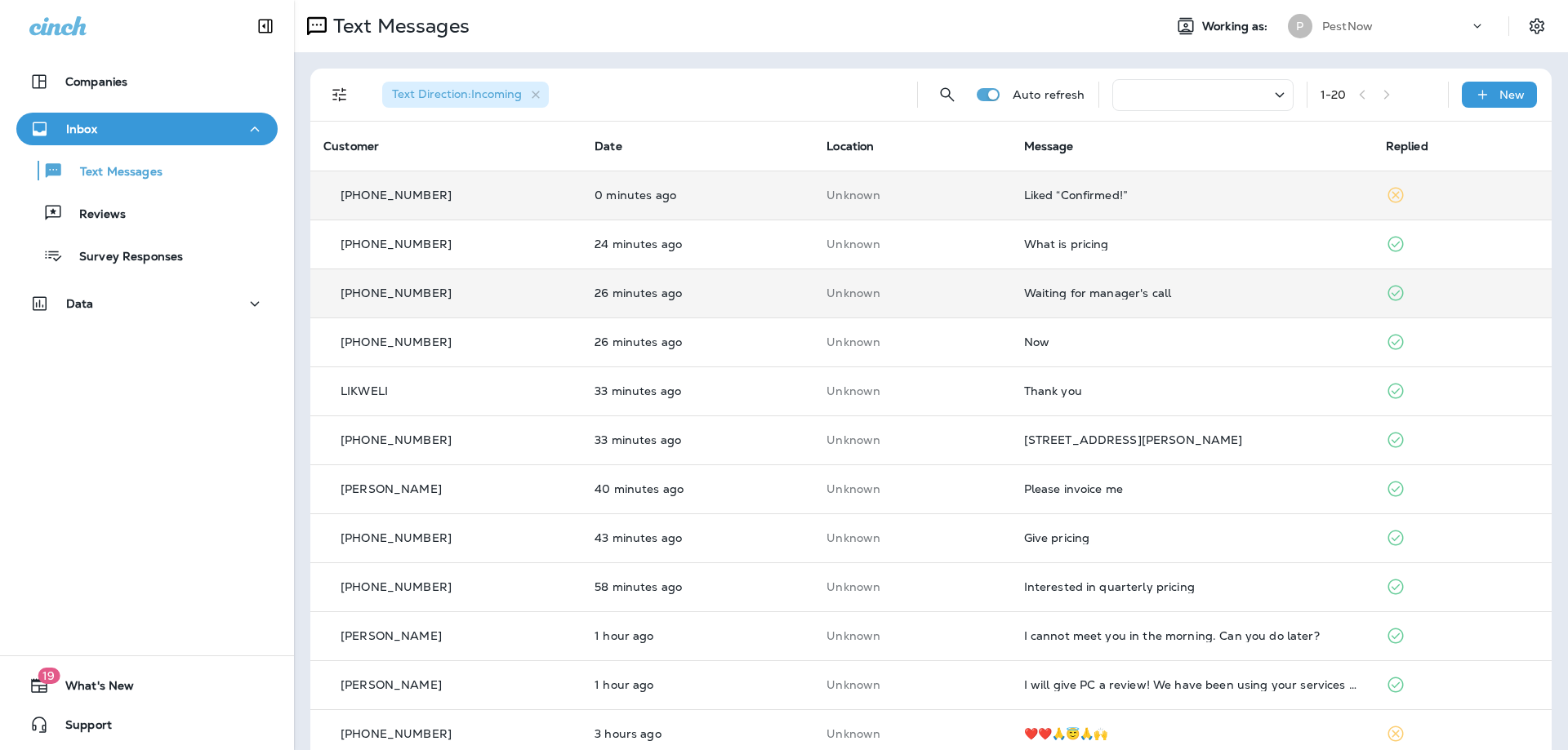
click at [947, 192] on p "Unknown" at bounding box center [912, 194] width 170 height 13
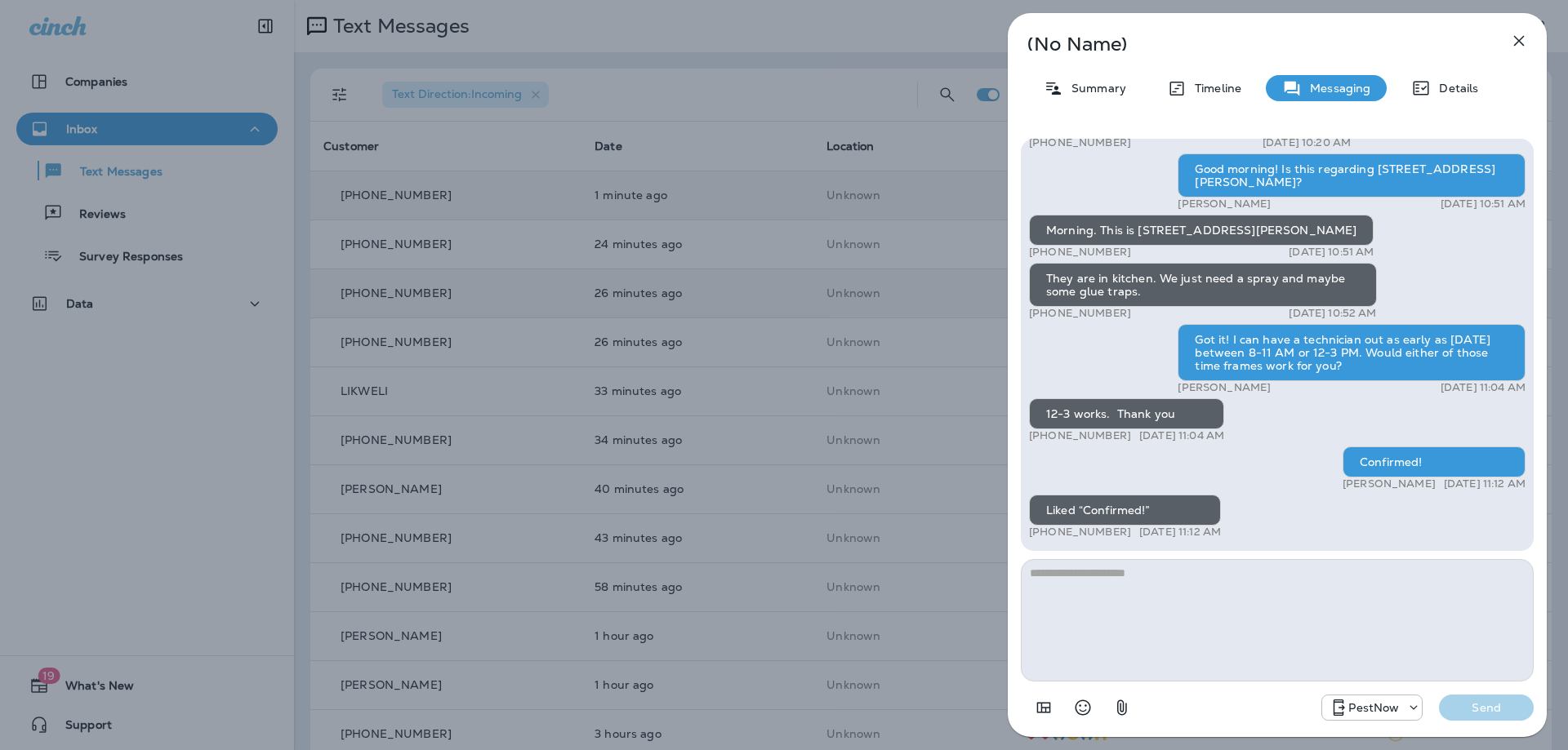
click at [1518, 41] on icon "button" at bounding box center [1519, 41] width 11 height 11
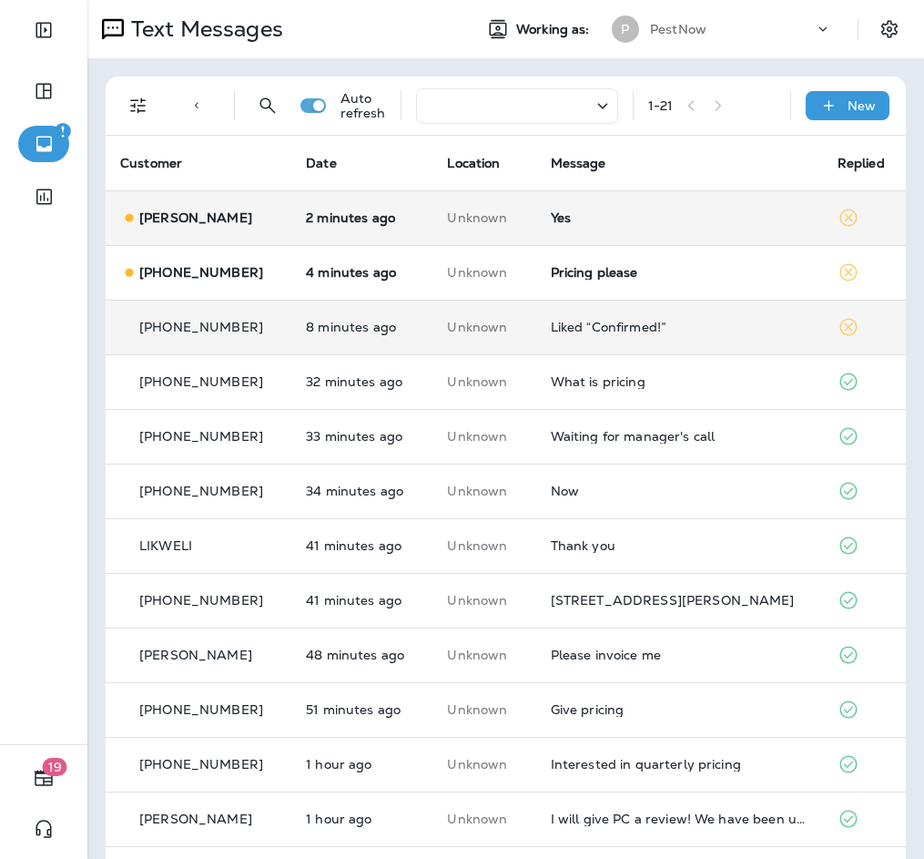
click at [595, 229] on td "Yes" at bounding box center [679, 217] width 287 height 55
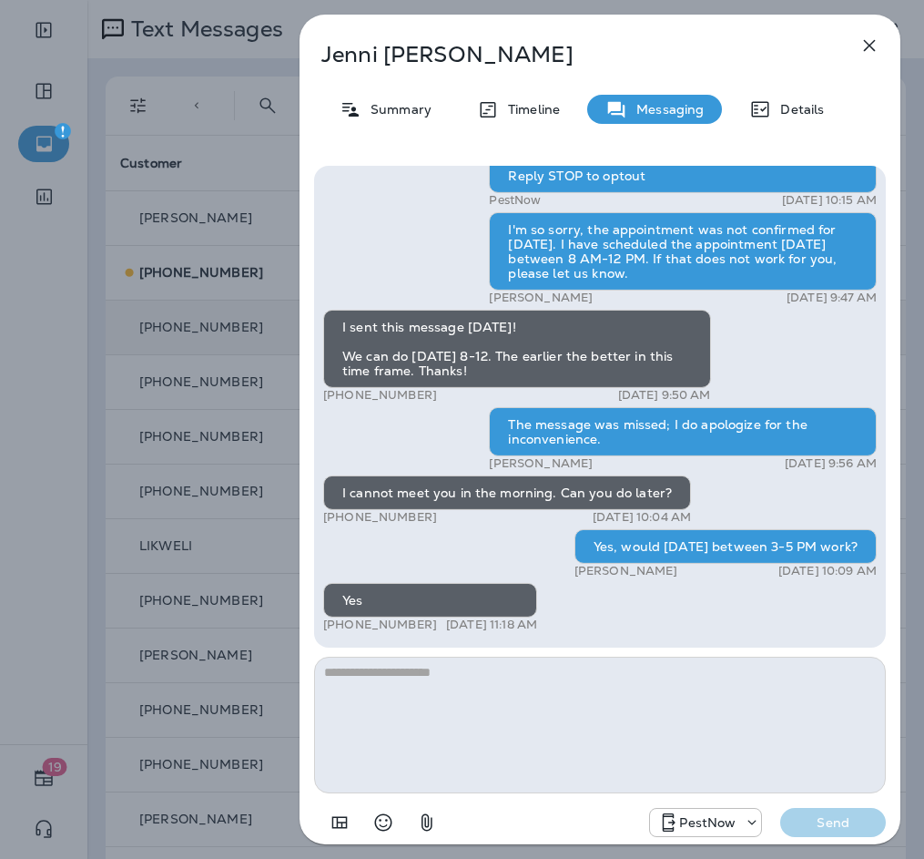
click at [541, 698] on textarea at bounding box center [600, 725] width 572 height 137
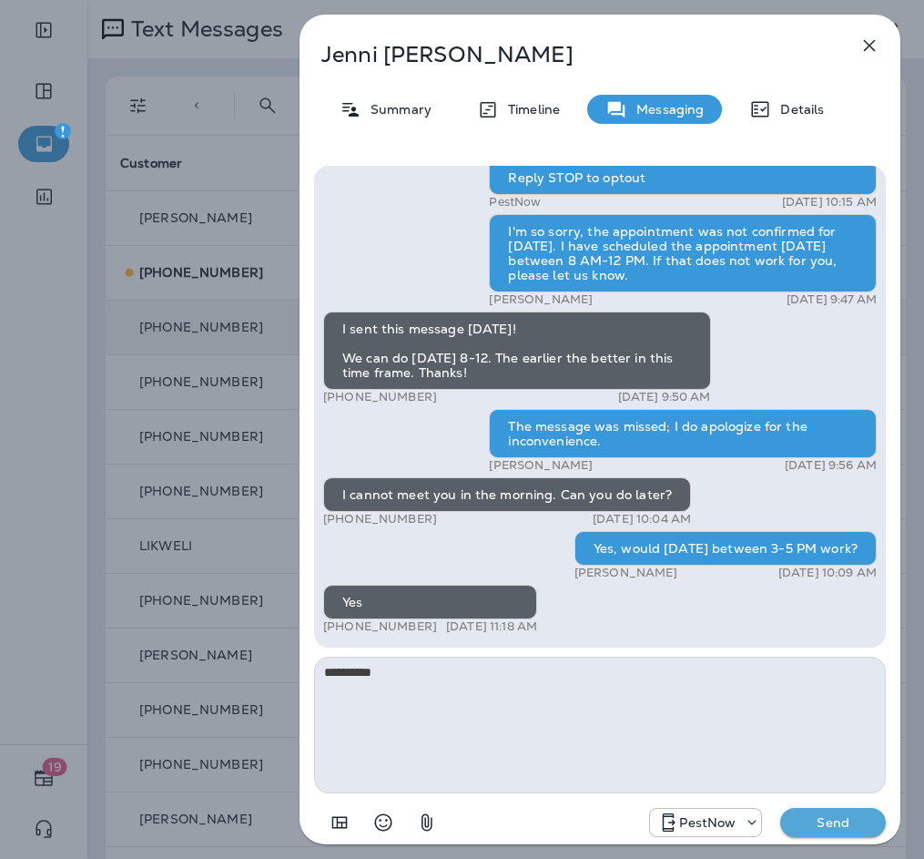
type textarea "**********"
click at [838, 827] on p "Send" at bounding box center [833, 822] width 76 height 16
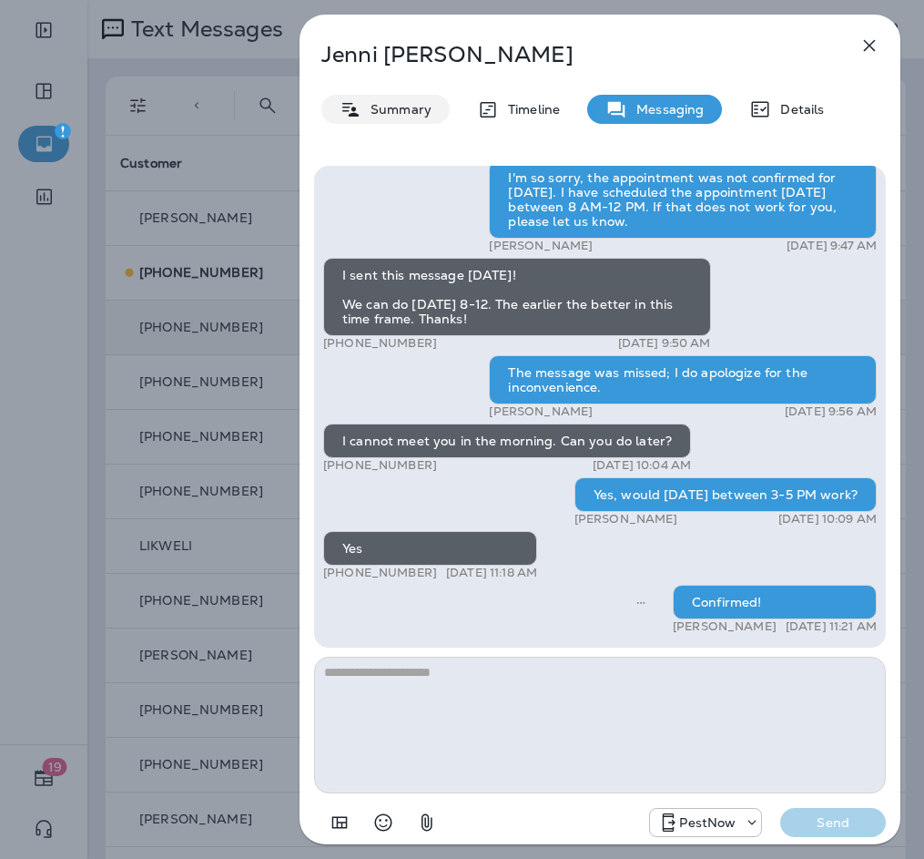
click at [390, 111] on p "Summary" at bounding box center [397, 109] width 70 height 15
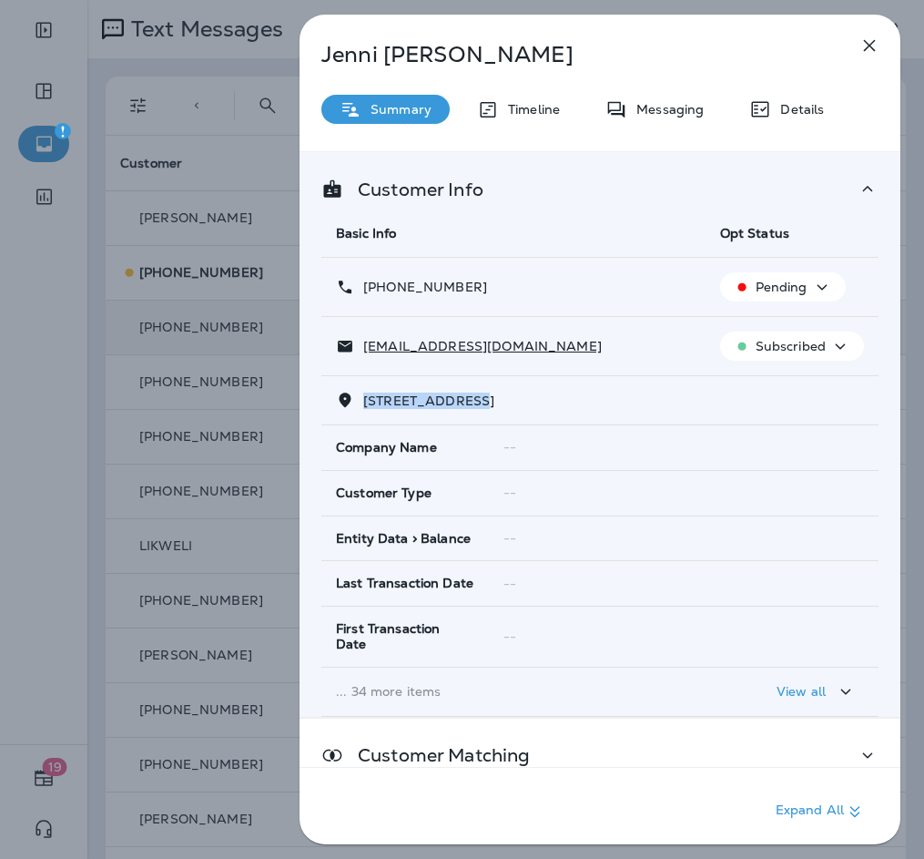
drag, startPoint x: 479, startPoint y: 404, endPoint x: 359, endPoint y: 402, distance: 120.2
click at [359, 402] on p "820 VIEW WEST DRIVE WESTMINSTER, MD 21158" at bounding box center [424, 400] width 140 height 15
copy span "820 VIEW WEST D"
click at [668, 111] on p "Messaging" at bounding box center [665, 109] width 76 height 15
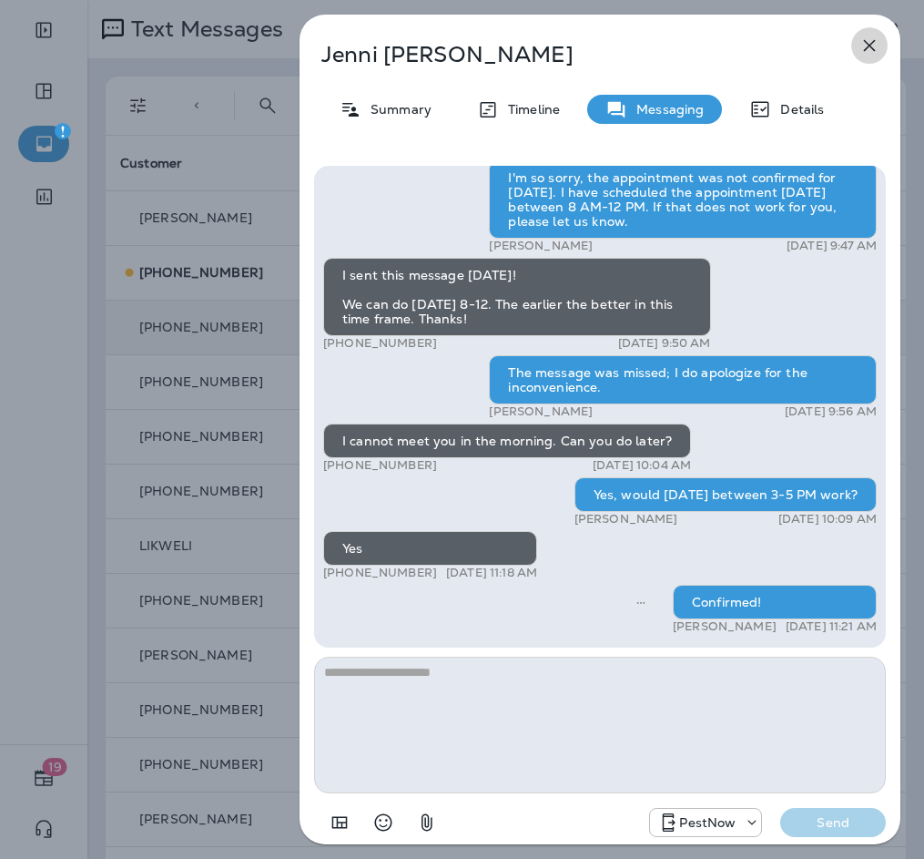
click at [869, 39] on icon "button" at bounding box center [870, 46] width 22 height 22
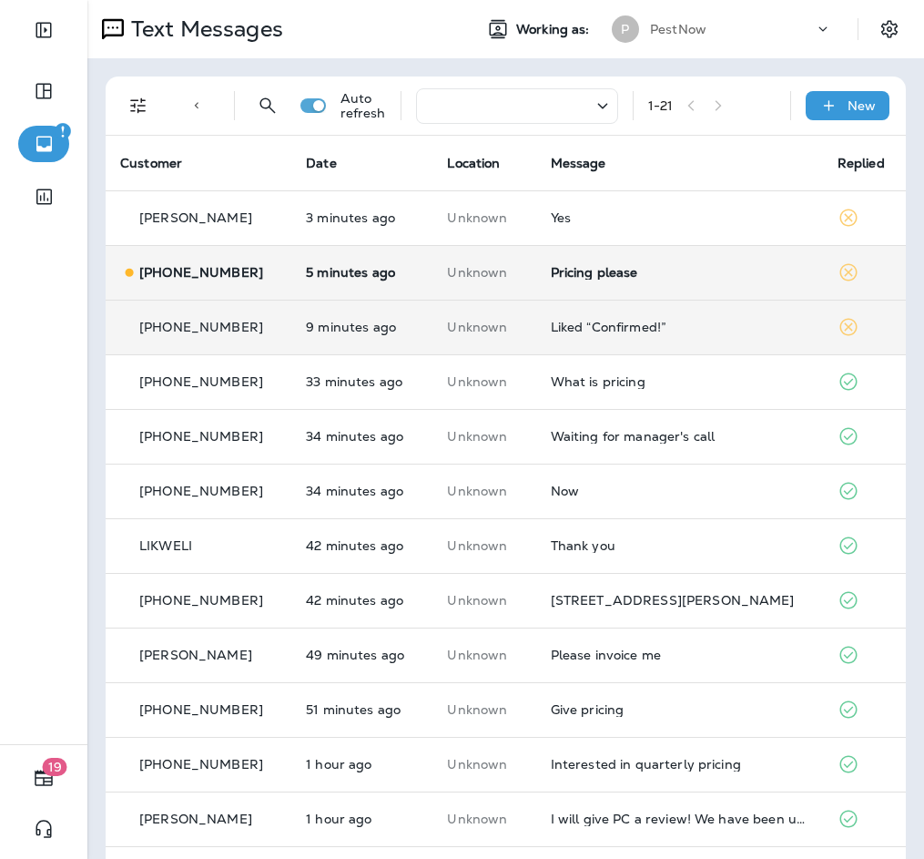
click at [626, 272] on div "Pricing please" at bounding box center [680, 272] width 258 height 15
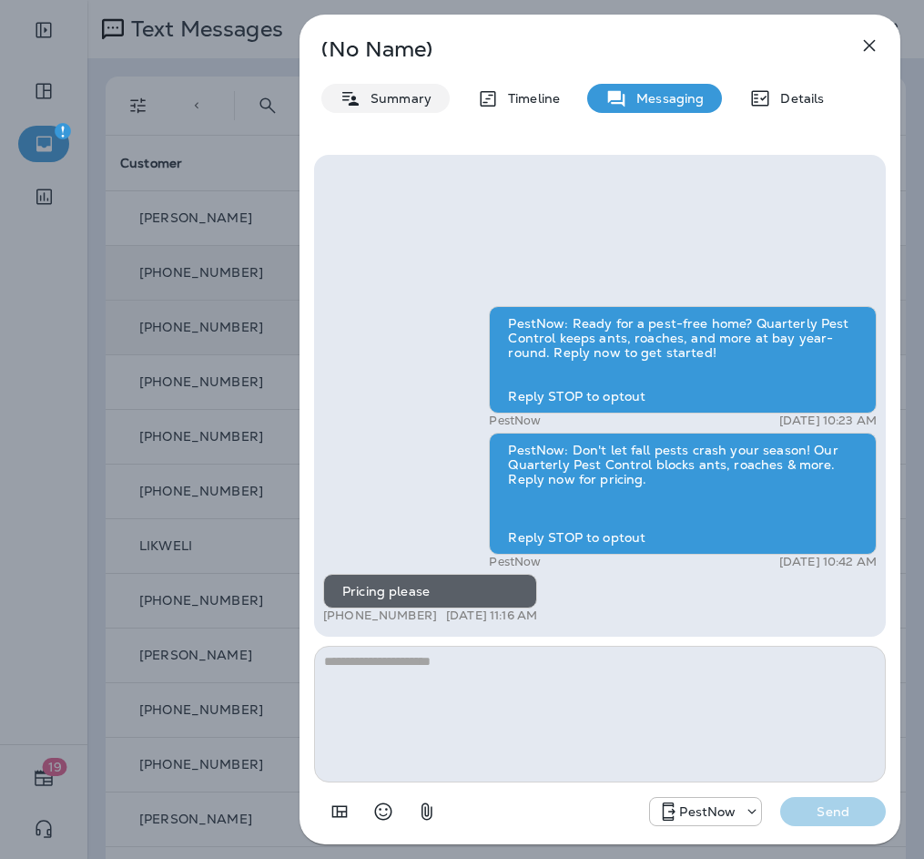
click at [403, 102] on p "Summary" at bounding box center [397, 98] width 70 height 15
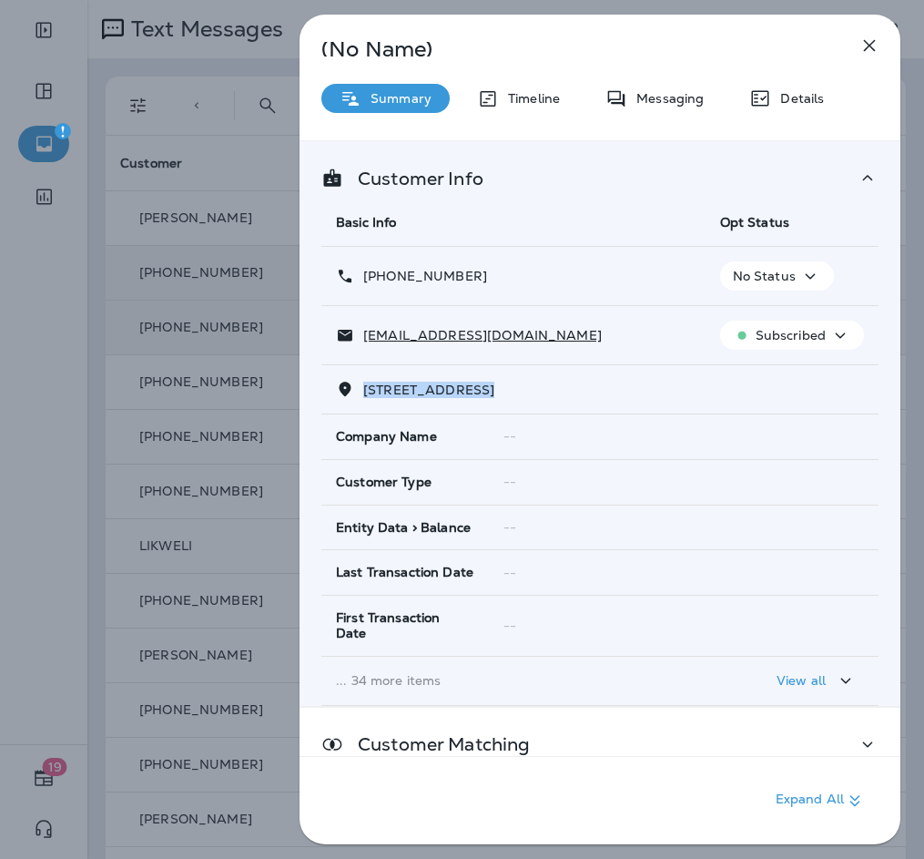
drag, startPoint x: 510, startPoint y: 388, endPoint x: 366, endPoint y: 396, distance: 144.1
click at [366, 396] on span "8403 MAYMEADOW COURT MILFORD MILL, MD 21244" at bounding box center [428, 390] width 131 height 16
copy span "8403 MAYMEADOW C"
click at [869, 50] on icon "button" at bounding box center [870, 46] width 22 height 22
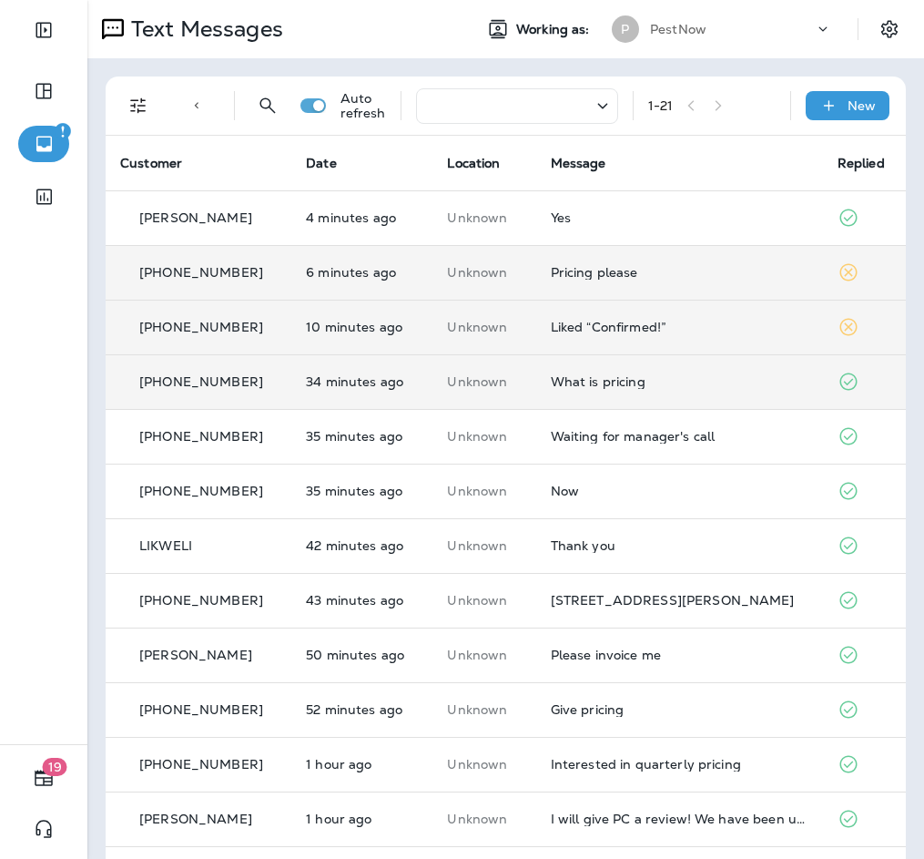
click at [647, 388] on div "What is pricing" at bounding box center [680, 381] width 258 height 15
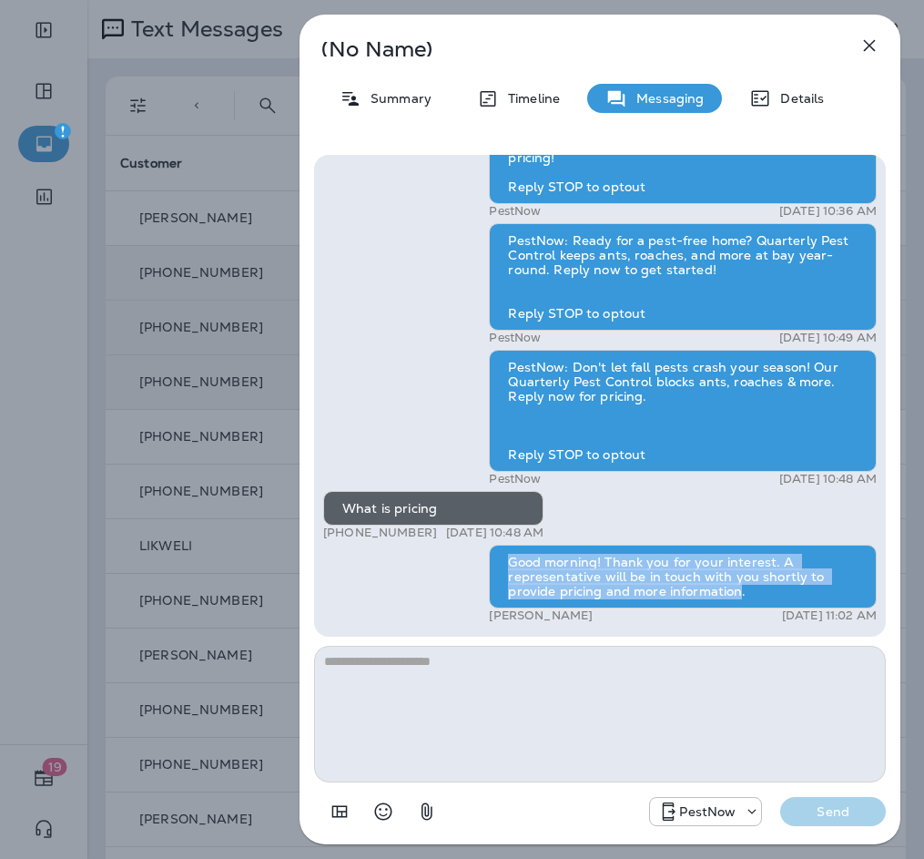
drag, startPoint x: 507, startPoint y: 562, endPoint x: 739, endPoint y: 589, distance: 232.9
click at [739, 589] on div "Good morning! Thank you for your interest. A representative will be in touch wi…" at bounding box center [683, 577] width 388 height 64
click at [867, 37] on icon "button" at bounding box center [870, 46] width 22 height 22
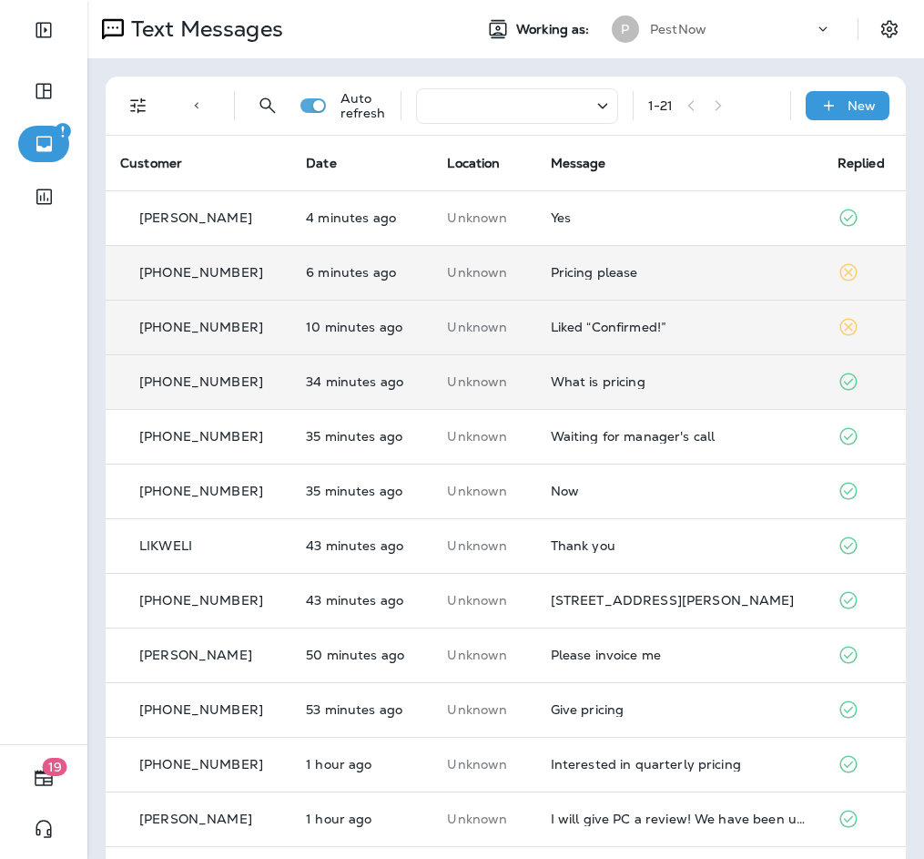
click at [607, 279] on div "Pricing please" at bounding box center [680, 272] width 258 height 15
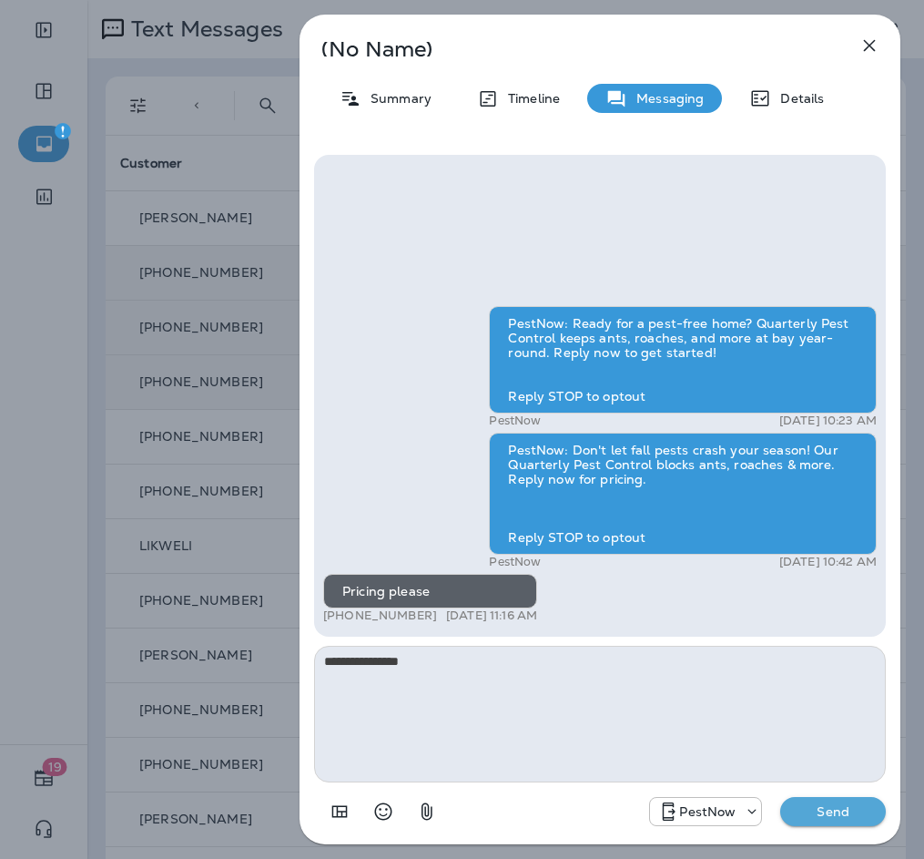
type textarea "**********"
drag, startPoint x: 595, startPoint y: 670, endPoint x: 239, endPoint y: 660, distance: 356.2
click at [239, 660] on div "**********" at bounding box center [462, 429] width 924 height 859
click at [869, 46] on icon "button" at bounding box center [870, 46] width 12 height 12
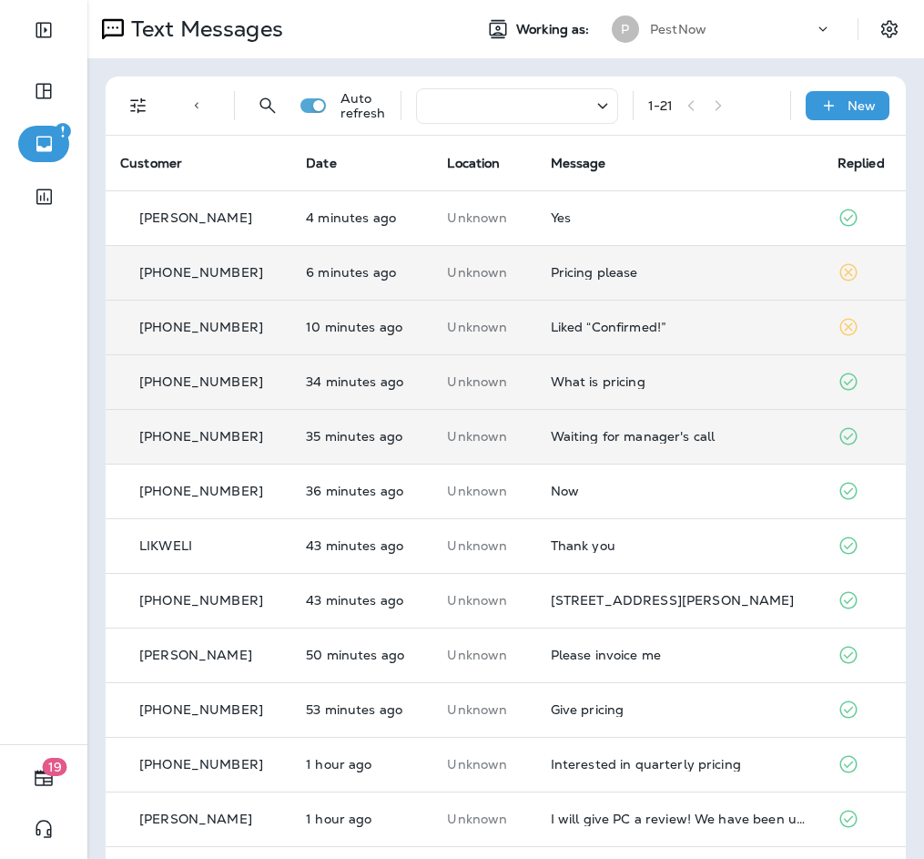
click at [641, 410] on td "Waiting for manager's call" at bounding box center [679, 436] width 287 height 55
click at [654, 383] on div at bounding box center [689, 430] width 601 height 830
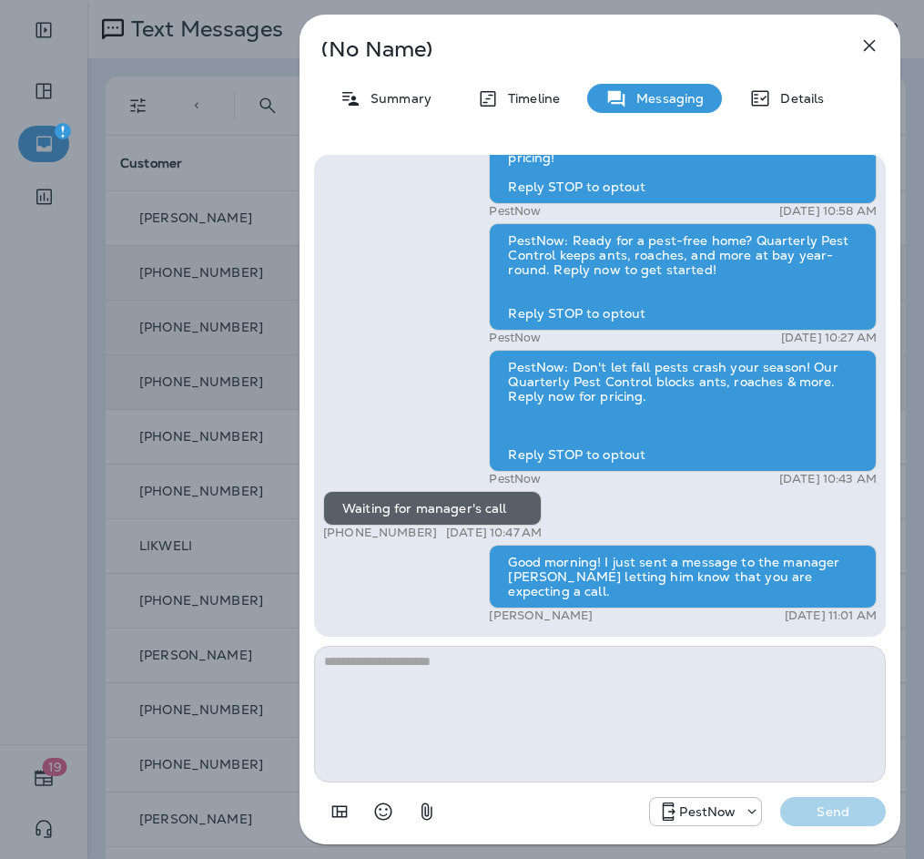
drag, startPoint x: 872, startPoint y: 44, endPoint x: 757, endPoint y: 271, distance: 255.0
click at [870, 44] on icon "button" at bounding box center [870, 46] width 22 height 22
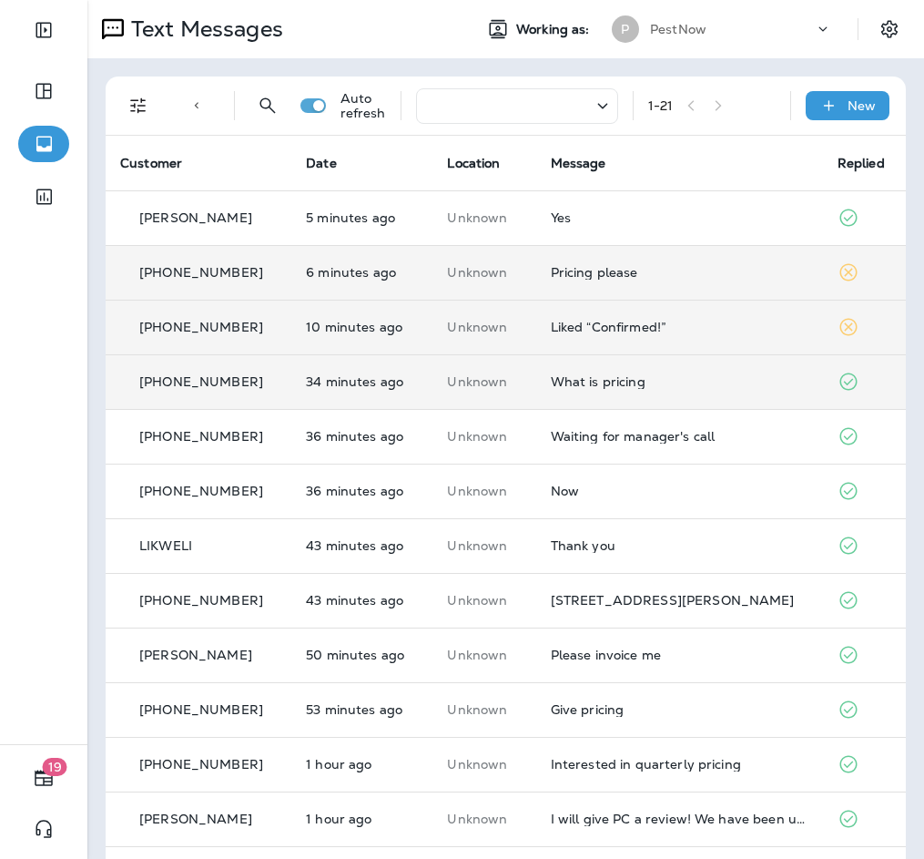
click at [640, 388] on div "What is pricing" at bounding box center [680, 381] width 258 height 15
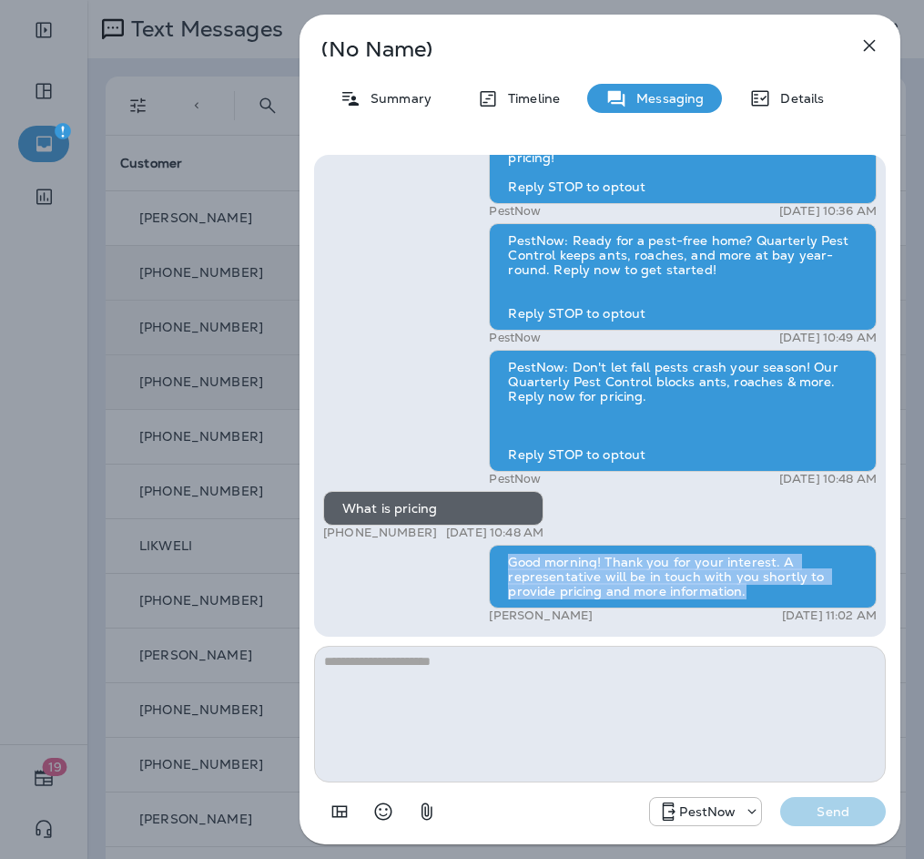
drag, startPoint x: 506, startPoint y: 565, endPoint x: 756, endPoint y: 602, distance: 252.3
click at [756, 602] on div "Good morning! Thank you for your interest. A representative will be in touch wi…" at bounding box center [683, 577] width 388 height 64
copy div "Good morning! Thank you for your interest. A representative will be in touch wi…"
click at [867, 46] on icon "button" at bounding box center [870, 46] width 22 height 22
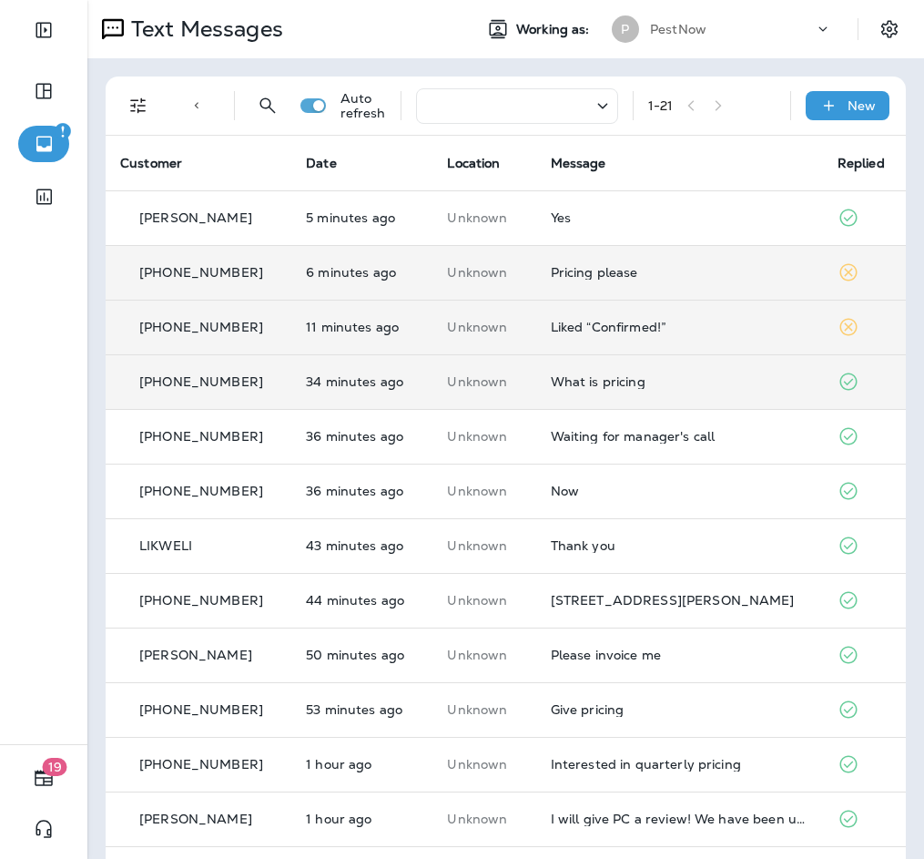
click at [631, 286] on td "Pricing please" at bounding box center [679, 272] width 287 height 55
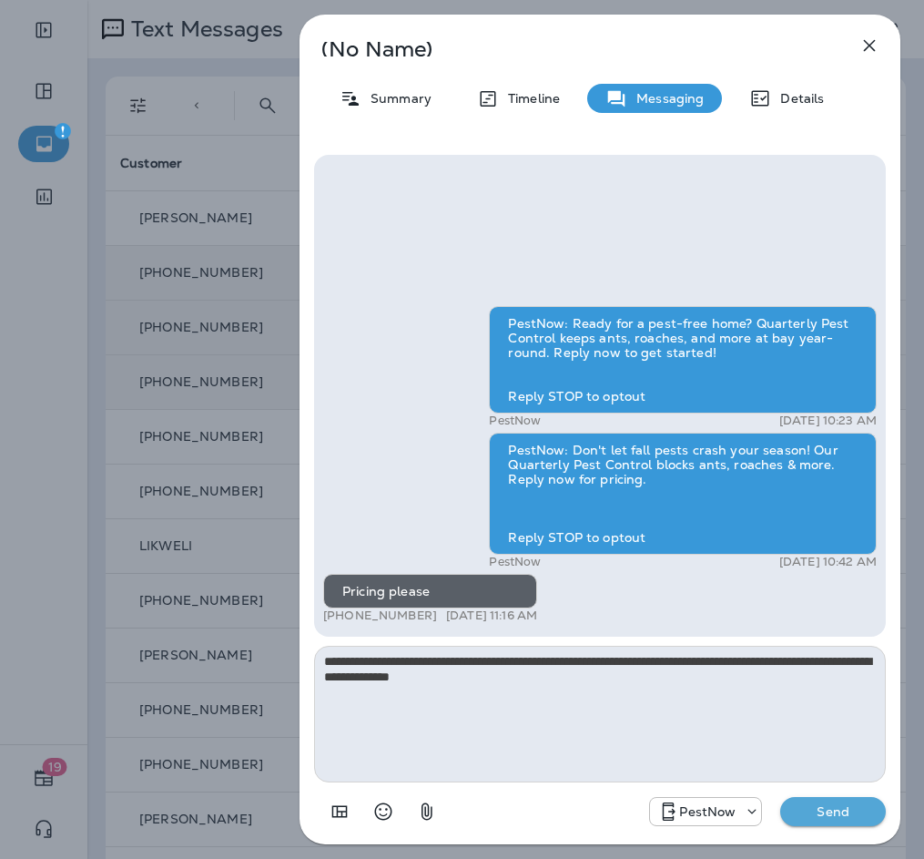
type textarea "**********"
click at [823, 808] on p "Send" at bounding box center [833, 811] width 76 height 16
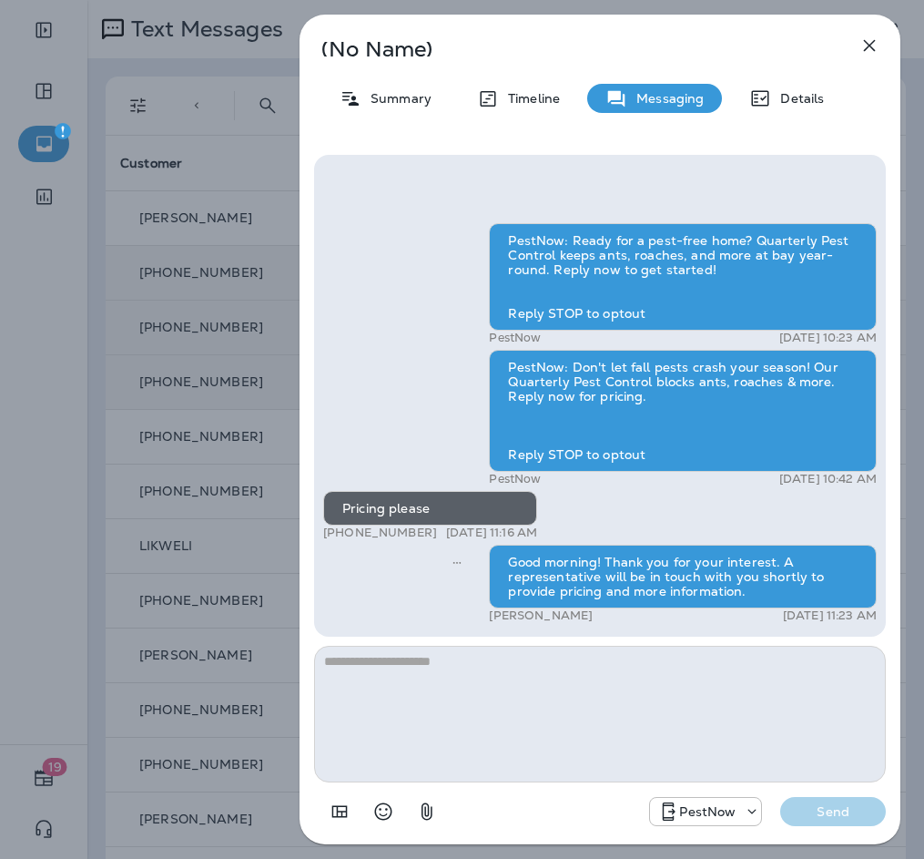
click at [872, 43] on icon "button" at bounding box center [870, 46] width 12 height 12
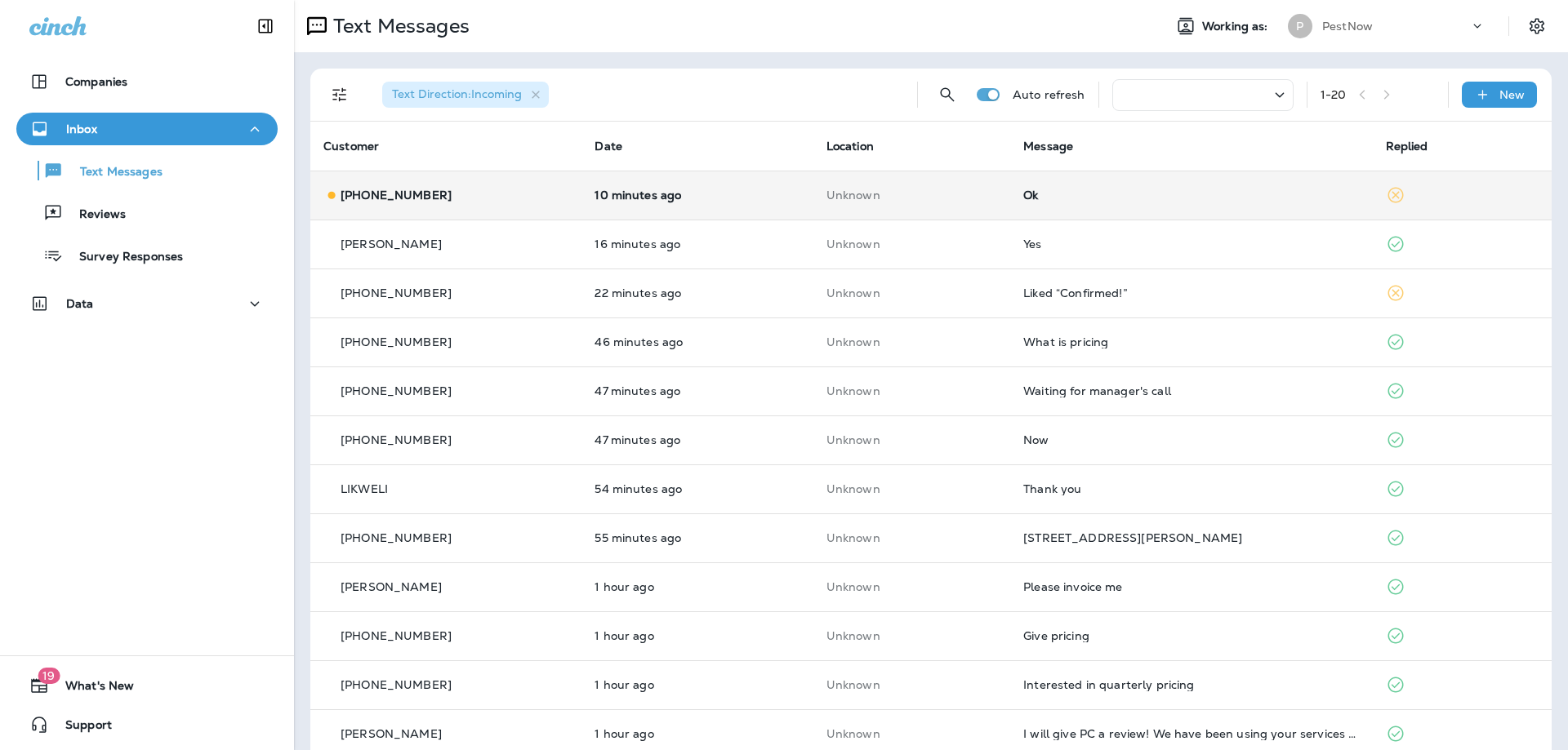
click at [827, 196] on p "Unknown" at bounding box center [912, 194] width 170 height 13
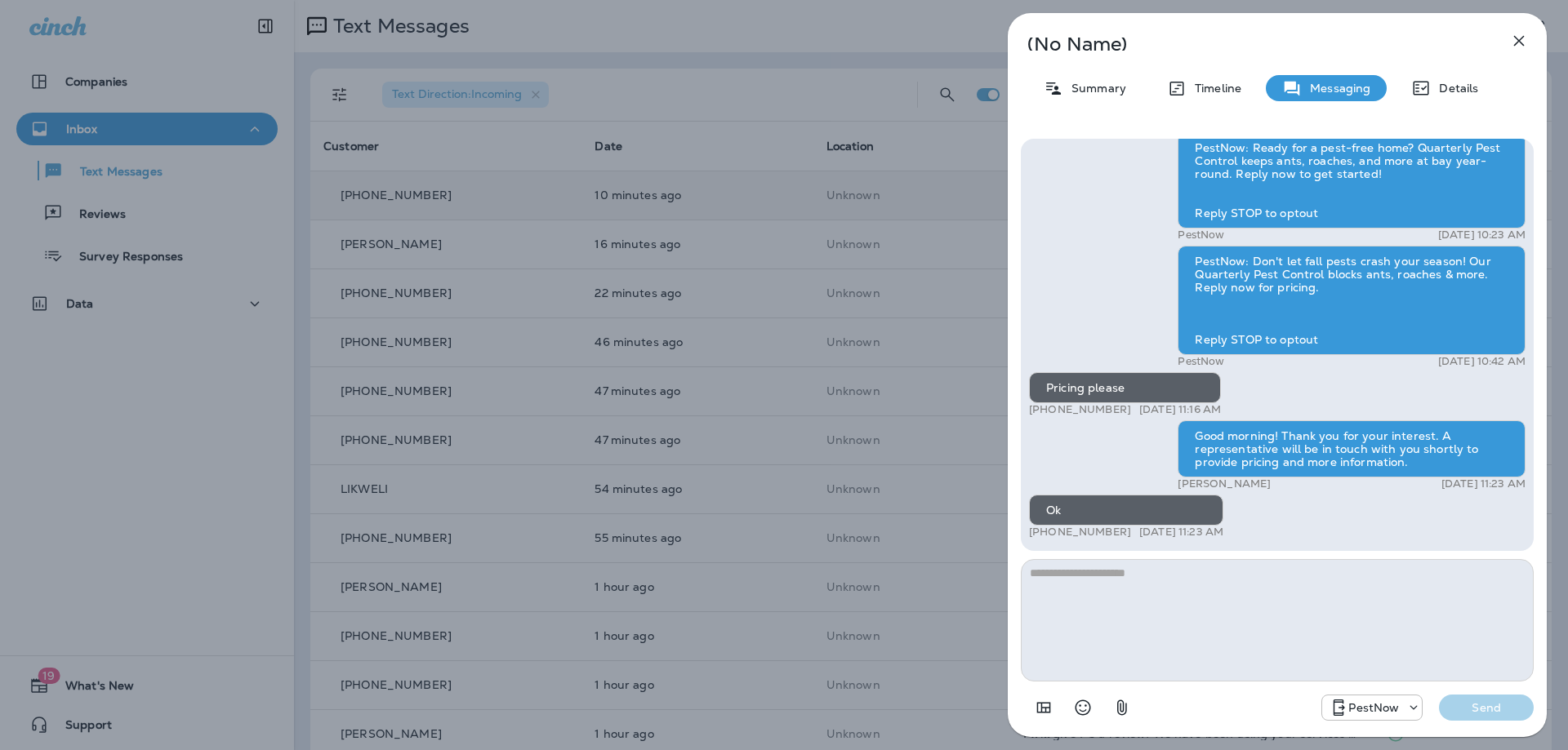
click at [827, 45] on icon "button" at bounding box center [1519, 41] width 11 height 11
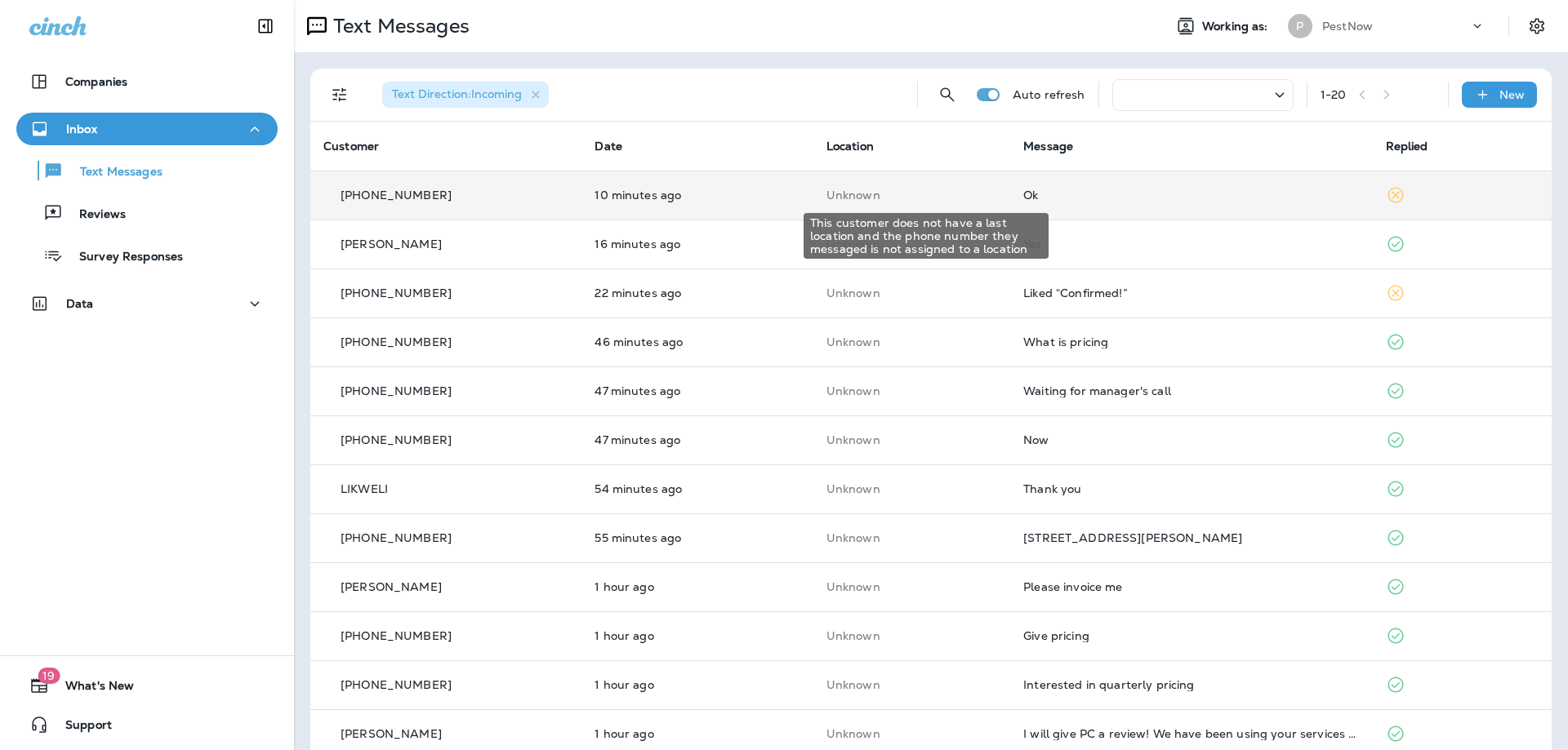
click at [827, 194] on p "Unknown" at bounding box center [912, 194] width 170 height 13
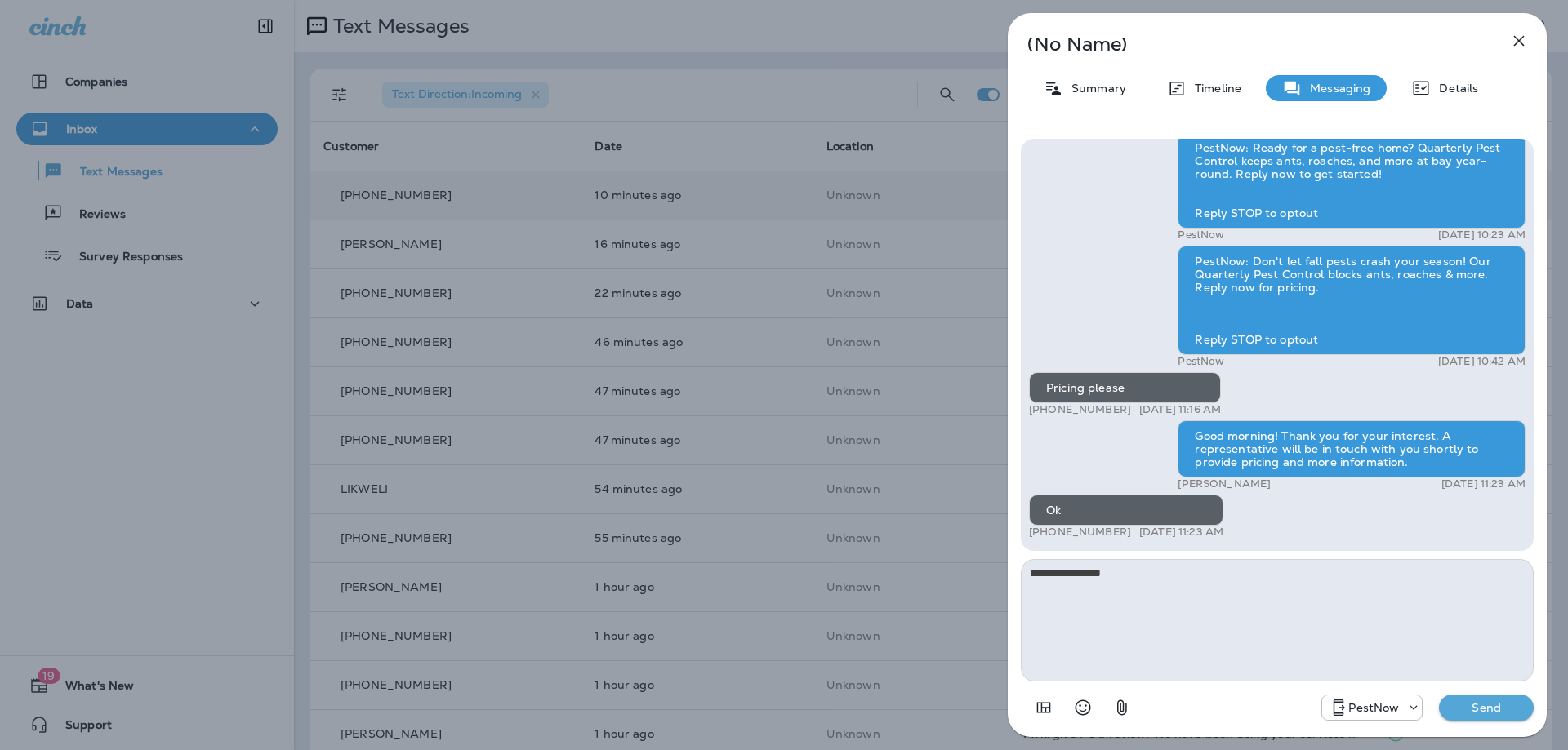
type textarea "**********"
click at [827, 699] on button "Send" at bounding box center [1486, 707] width 95 height 26
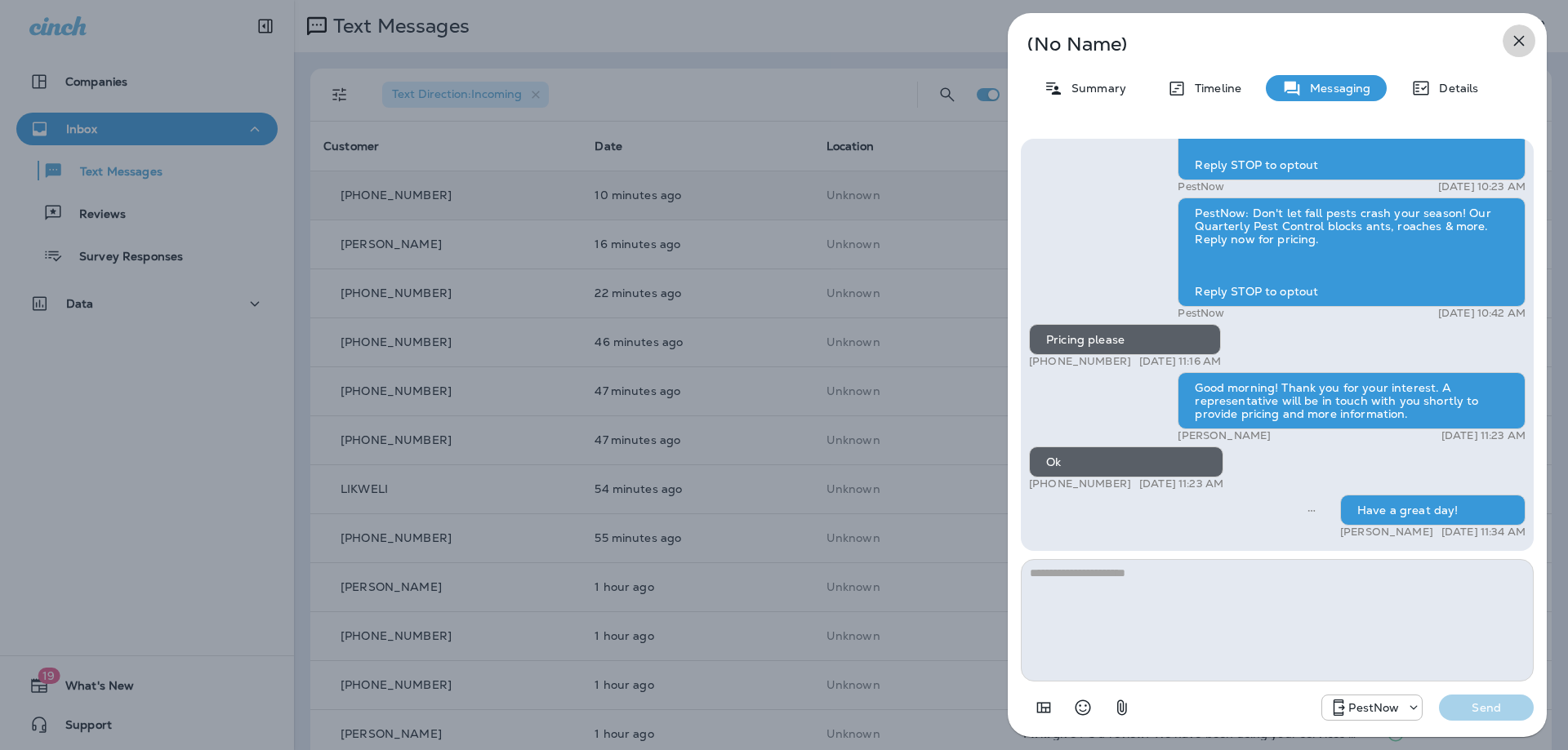
click at [827, 44] on icon "button" at bounding box center [1519, 41] width 20 height 20
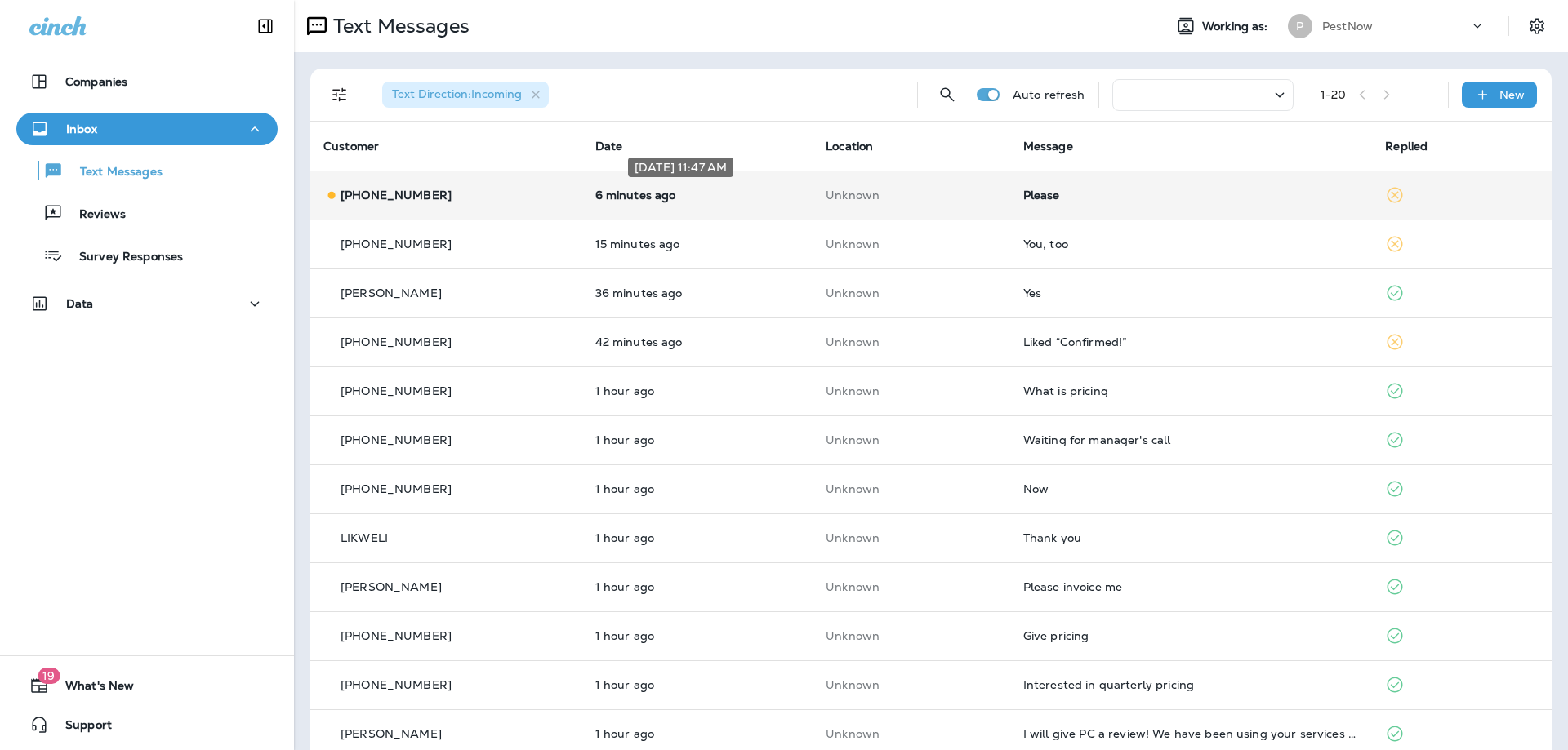
click at [682, 188] on p "6 minutes ago" at bounding box center [697, 194] width 205 height 13
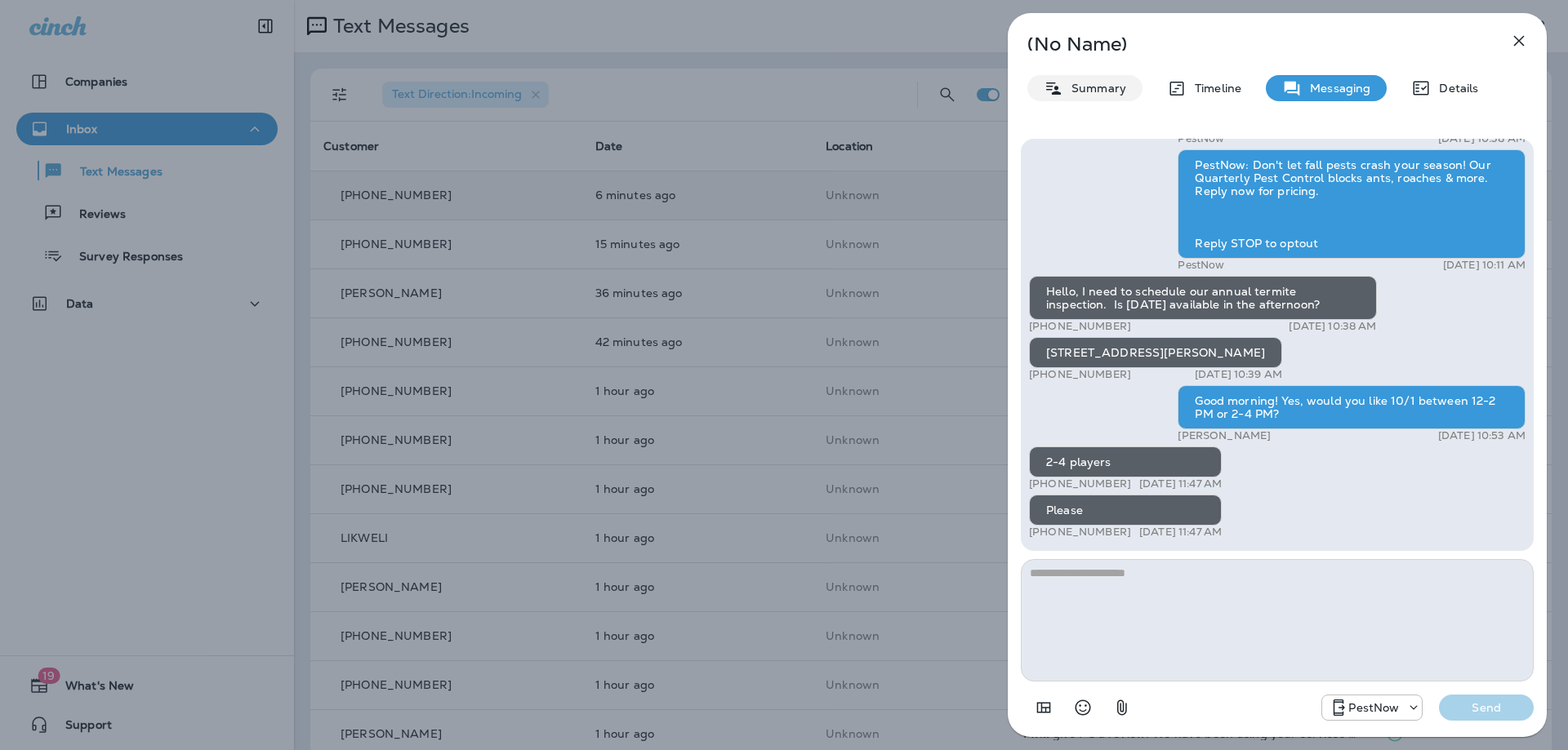
click at [827, 87] on p "Summary" at bounding box center [1095, 88] width 63 height 13
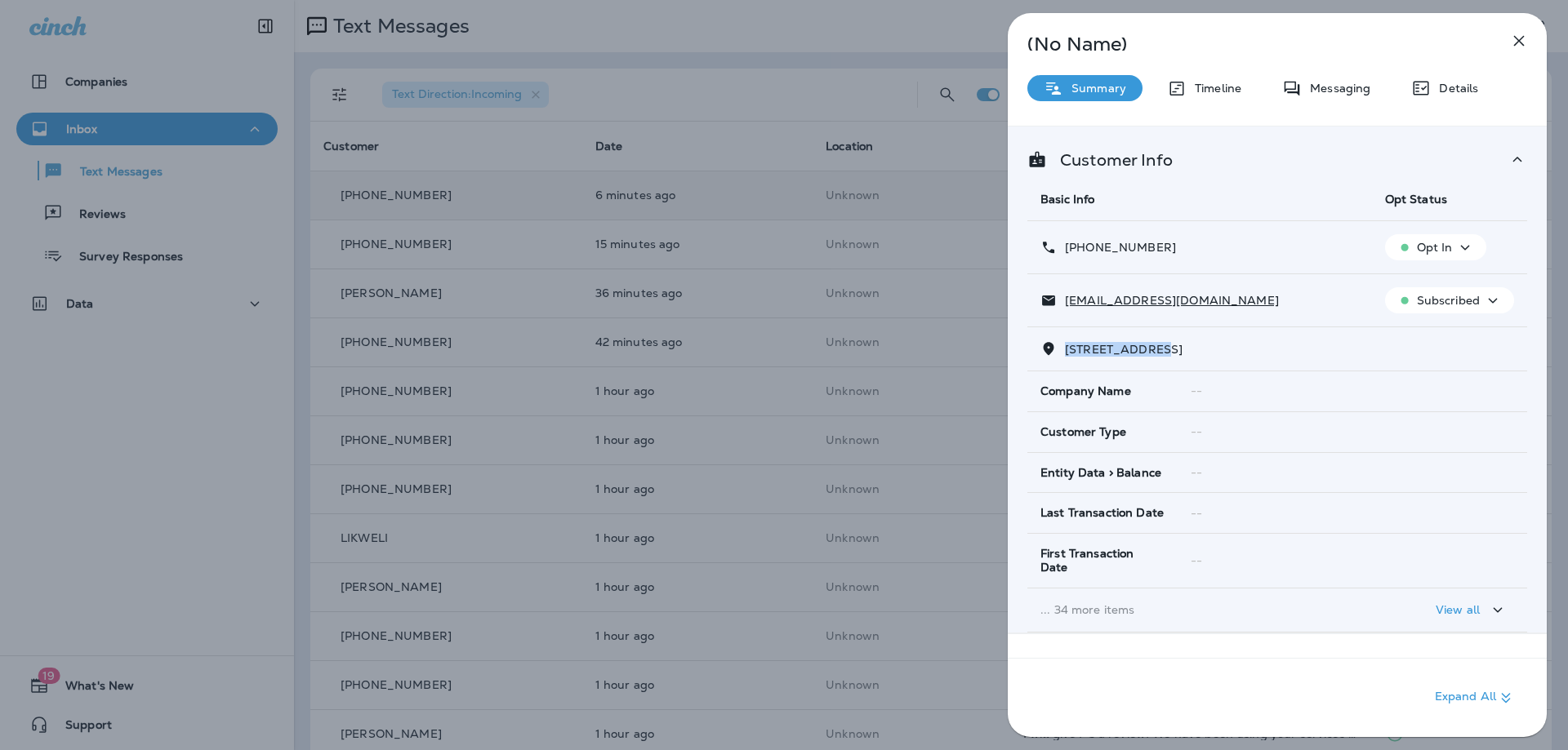
drag, startPoint x: 1160, startPoint y: 353, endPoint x: 1067, endPoint y: 352, distance: 93.0
click at [827, 352] on span "313 SUMMIT HALL ROAD GAITHERSBURG, MD 20877" at bounding box center [1123, 349] width 117 height 14
copy span "313 SUMMIT HAL"
click at [827, 96] on div "Messaging" at bounding box center [1326, 88] width 121 height 26
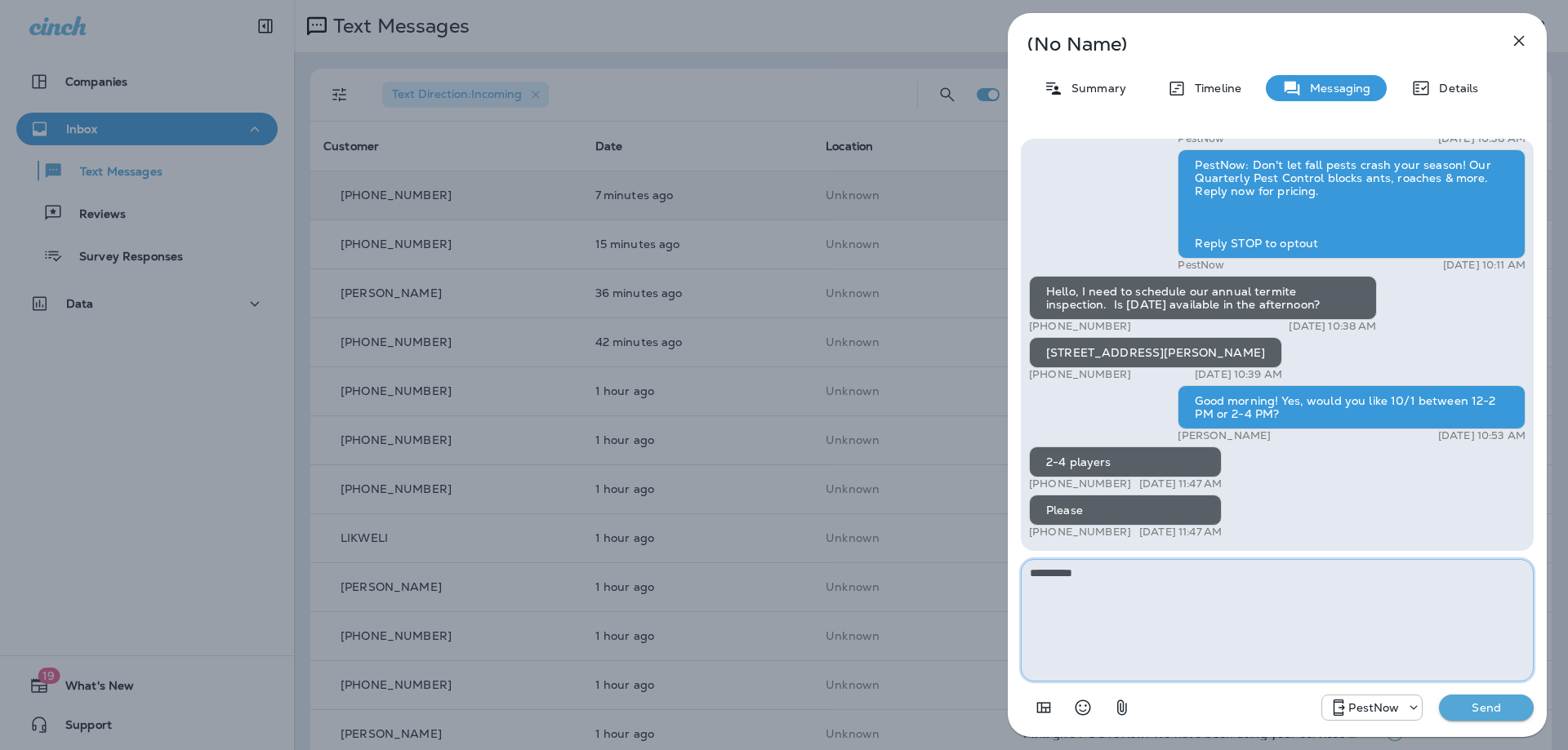
type textarea "**********"
click at [827, 697] on button "Send" at bounding box center [1486, 707] width 95 height 26
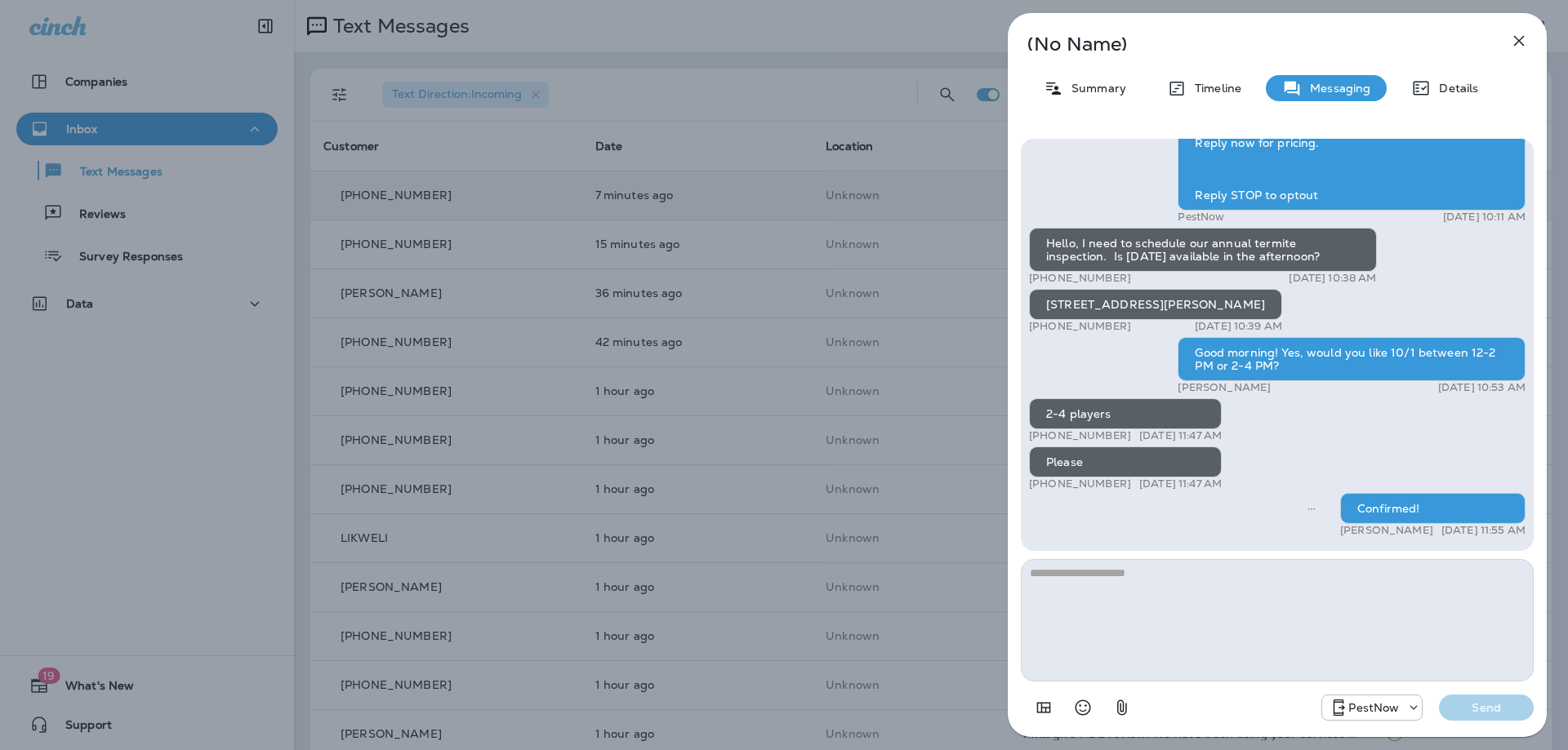
click at [827, 39] on icon "button" at bounding box center [1519, 41] width 20 height 20
